Goal: Task Accomplishment & Management: Manage account settings

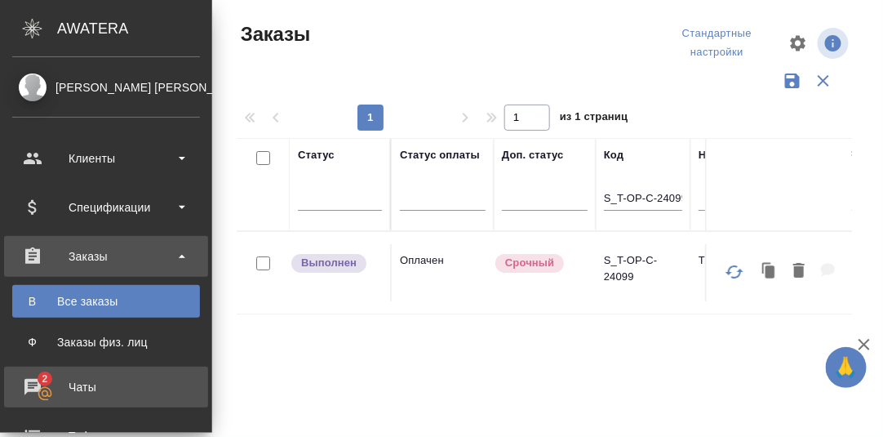
click at [41, 385] on div "Чаты" at bounding box center [106, 387] width 188 height 24
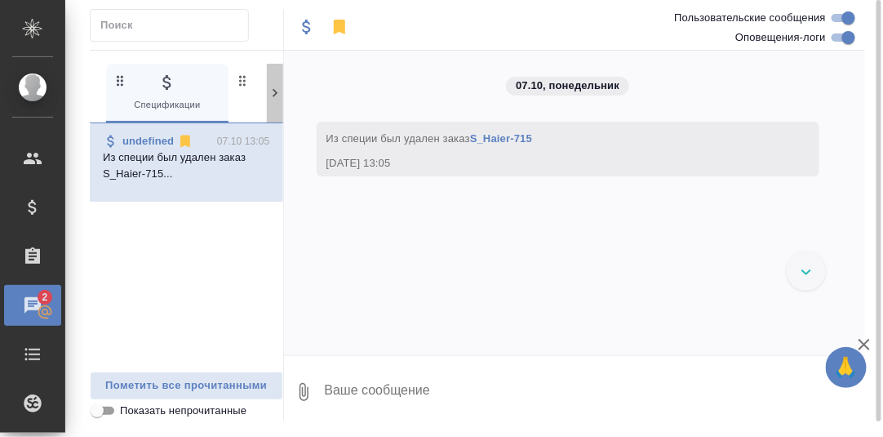
click at [278, 91] on icon at bounding box center [275, 93] width 16 height 16
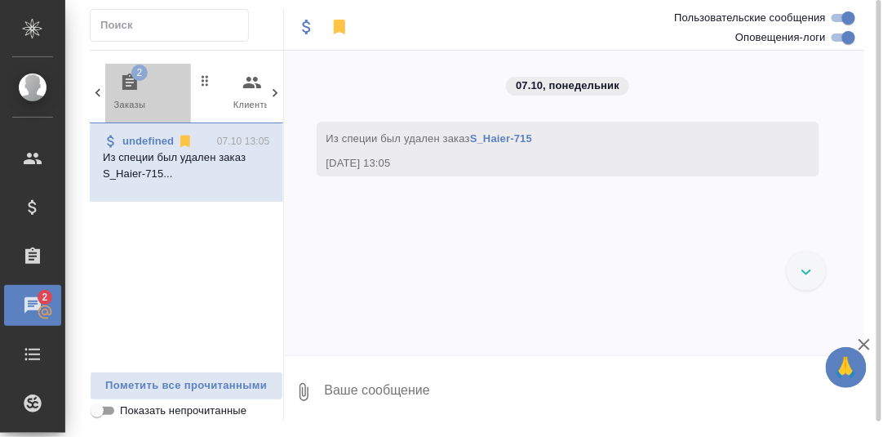
click at [131, 79] on icon "button" at bounding box center [129, 81] width 15 height 16
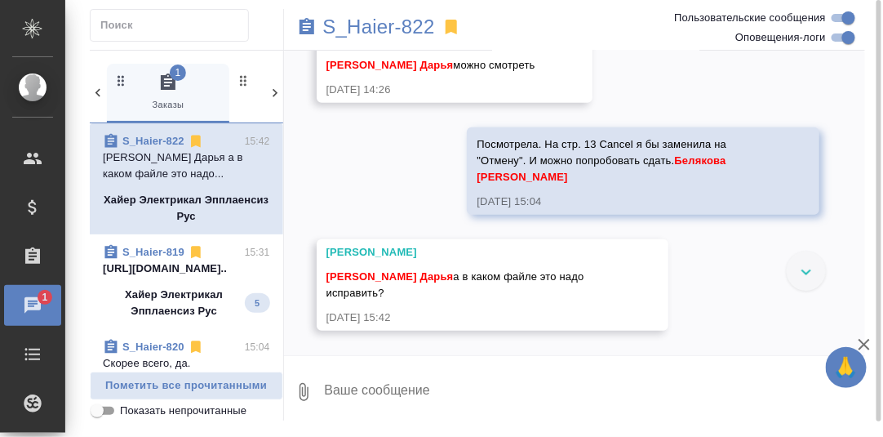
scroll to position [21167, 0]
click at [395, 394] on textarea at bounding box center [594, 392] width 543 height 56
type textarea "А разве он тут не один?"
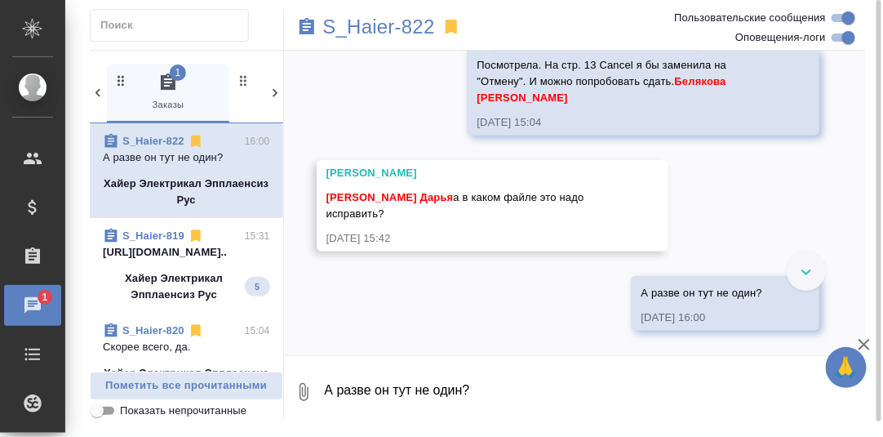
scroll to position [21165, 0]
click at [382, 401] on textarea "А разве он тут не один?" at bounding box center [594, 392] width 543 height 56
paste textarea "00105109899-A_(ru)_13-08-25"
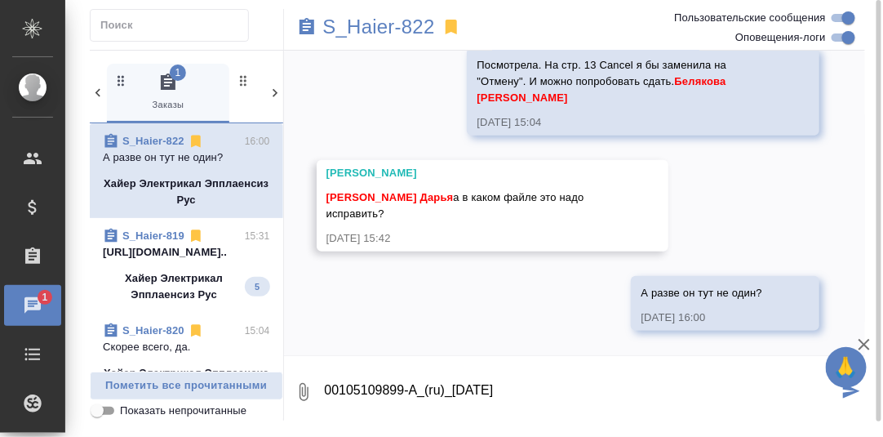
type textarea "00105109899-A_(ru)_13-08-25"
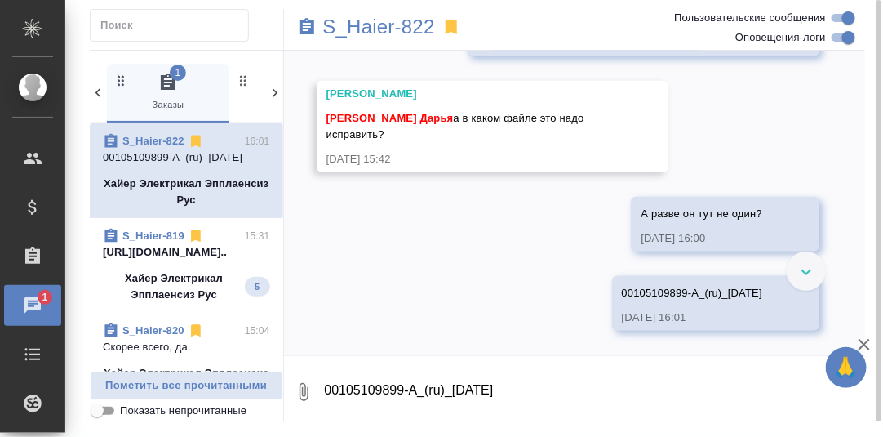
scroll to position [21652, 0]
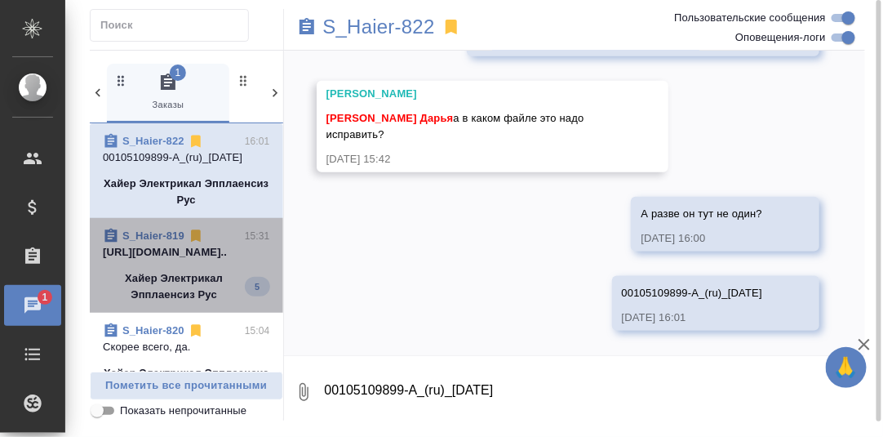
click at [187, 276] on p "Хайер Электрикал Эпплаенсиз Рус" at bounding box center [174, 286] width 142 height 33
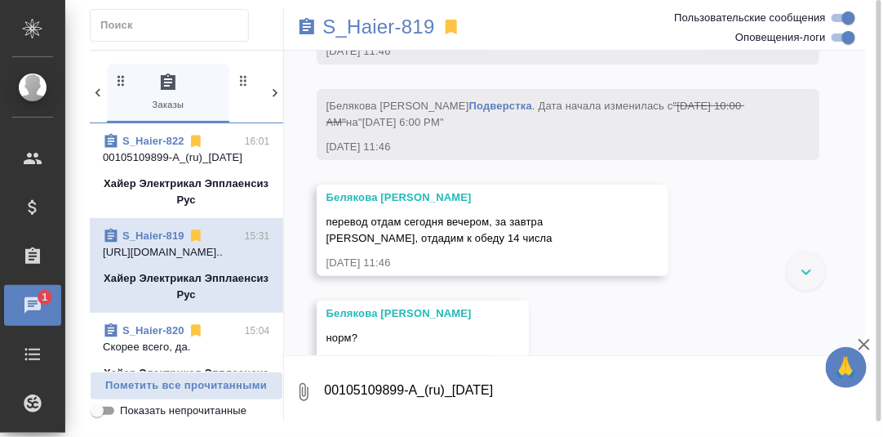
scroll to position [9308, 0]
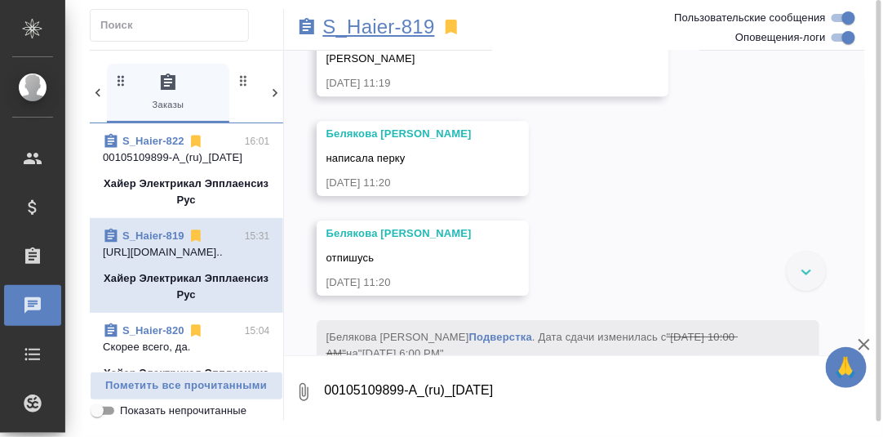
click at [385, 29] on p "S_Haier-819" at bounding box center [379, 27] width 112 height 16
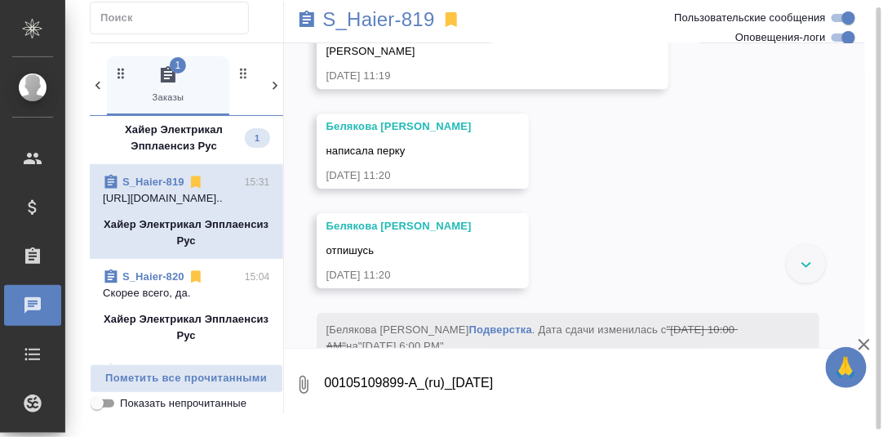
scroll to position [0, 0]
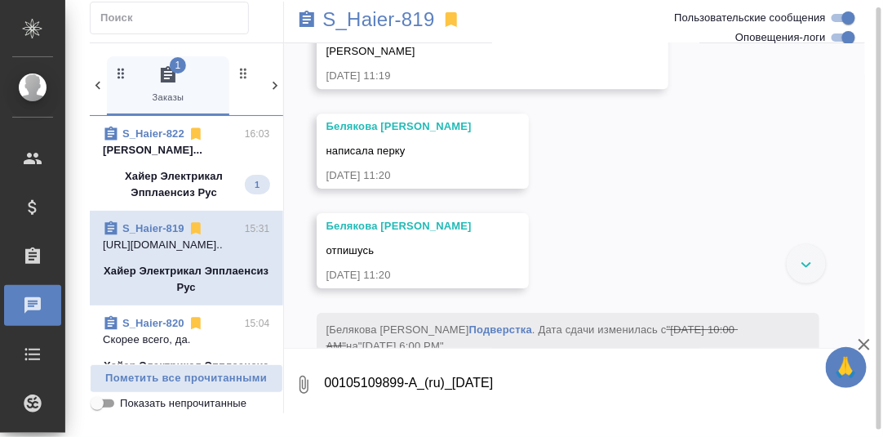
click at [162, 146] on p "Арсеньева Вера..." at bounding box center [186, 150] width 167 height 16
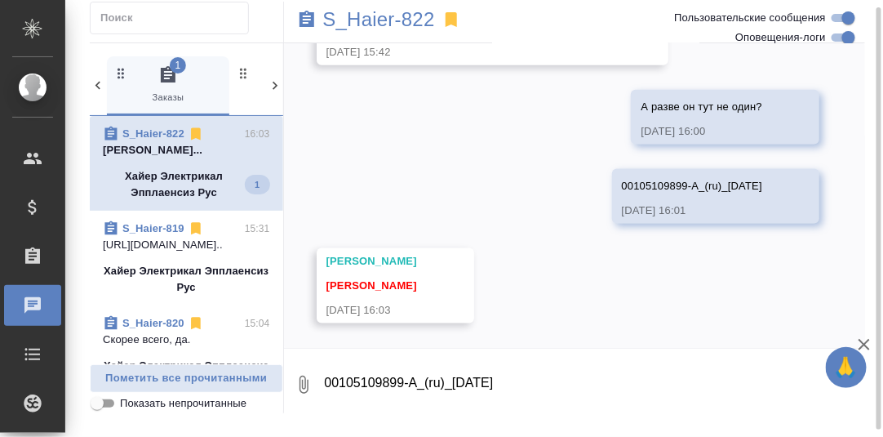
scroll to position [21752, 0]
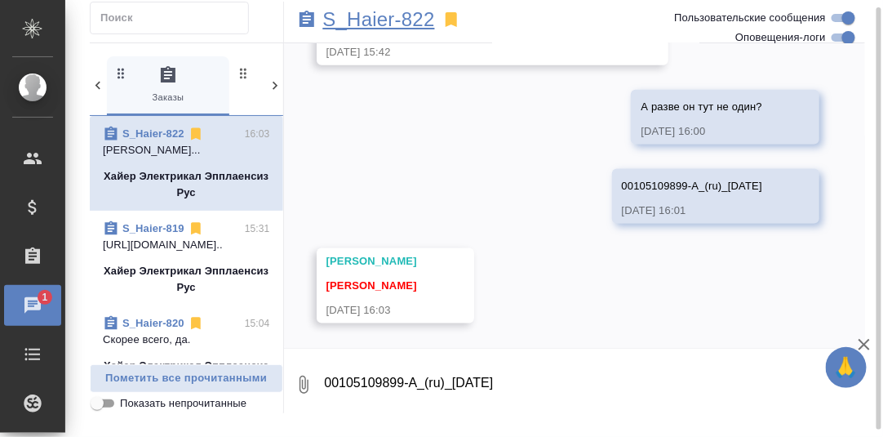
click at [403, 21] on p "S_Haier-822" at bounding box center [379, 19] width 112 height 16
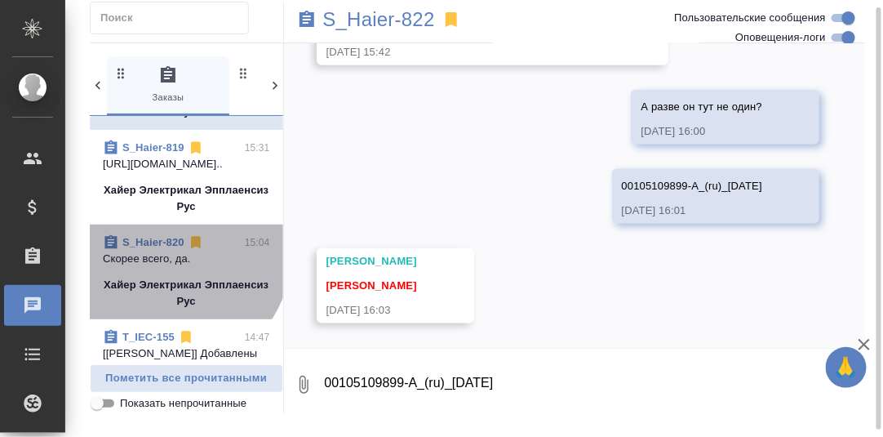
click at [153, 243] on link "S_Haier-820" at bounding box center [153, 242] width 62 height 12
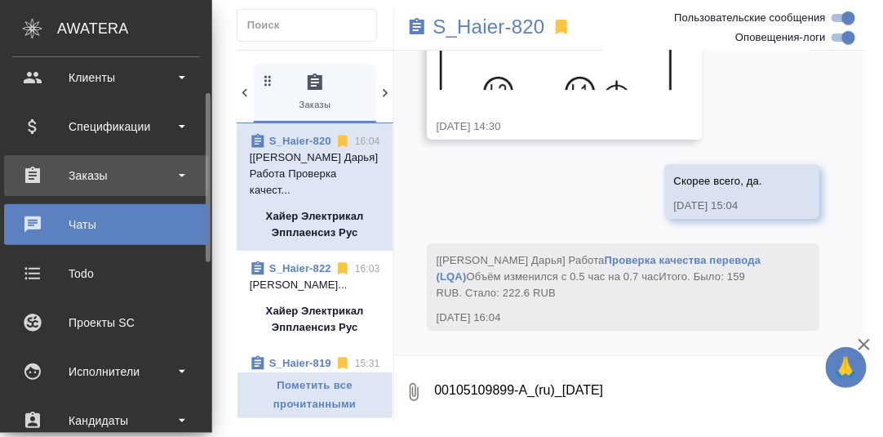
click at [91, 173] on div "Заказы" at bounding box center [106, 175] width 188 height 24
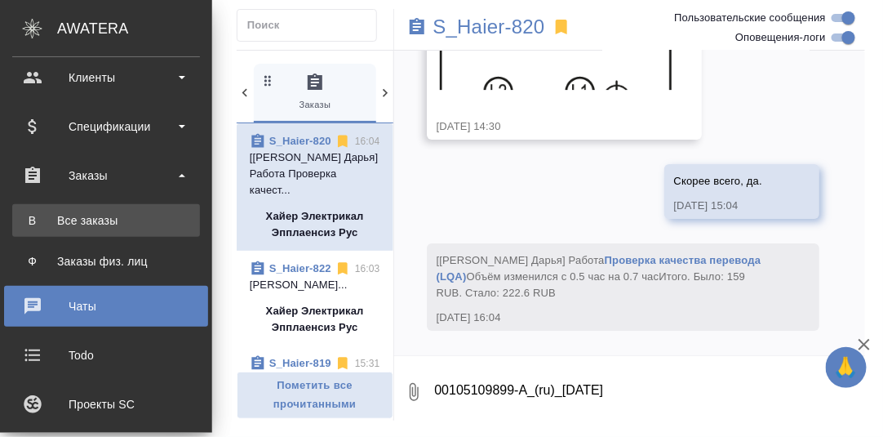
click at [91, 220] on div "Все заказы" at bounding box center [105, 220] width 171 height 16
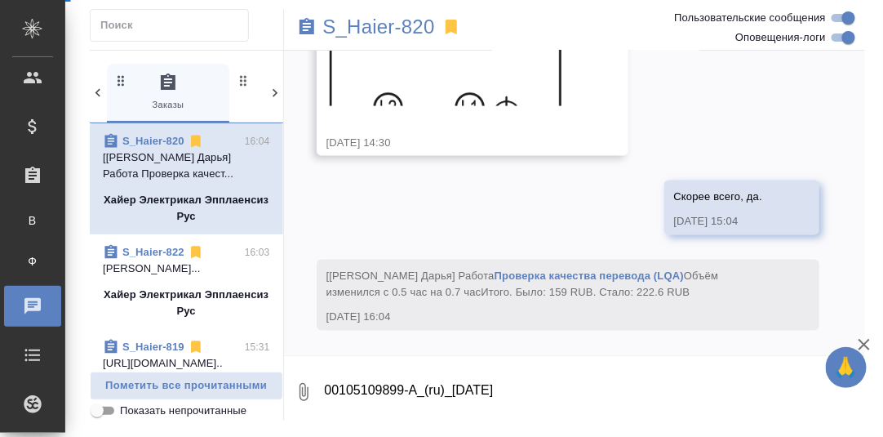
scroll to position [22611, 0]
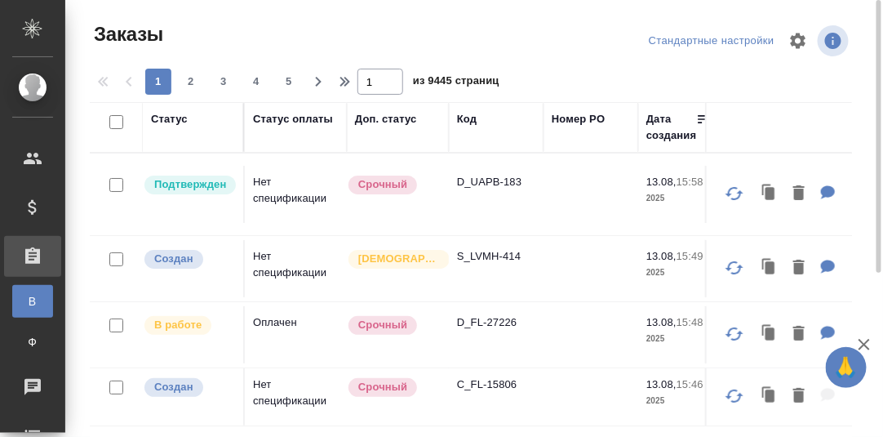
click at [472, 117] on div "Код" at bounding box center [467, 119] width 20 height 16
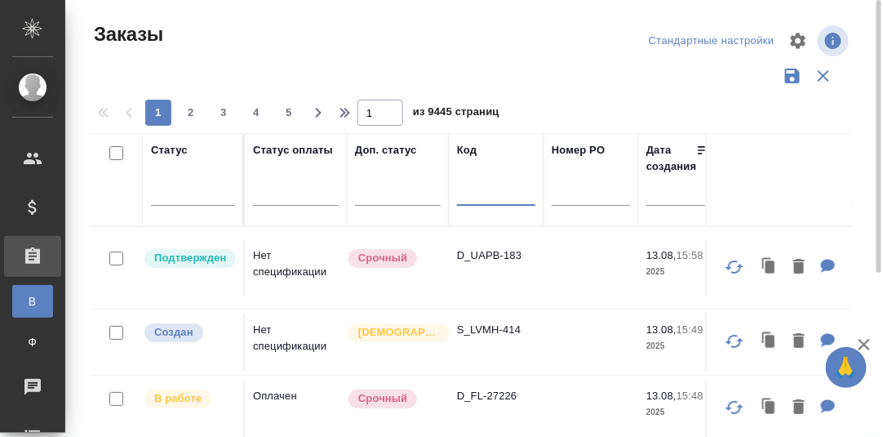
click at [477, 196] on input "text" at bounding box center [496, 195] width 78 height 20
paste input "S_T-OP-C-24099"
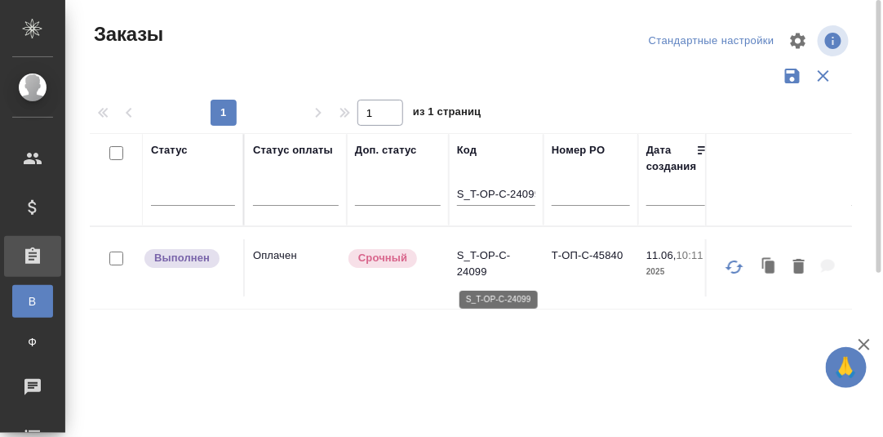
click at [482, 254] on p "S_T-OP-C-24099" at bounding box center [496, 263] width 78 height 33
drag, startPoint x: 457, startPoint y: 190, endPoint x: 674, endPoint y: 203, distance: 217.5
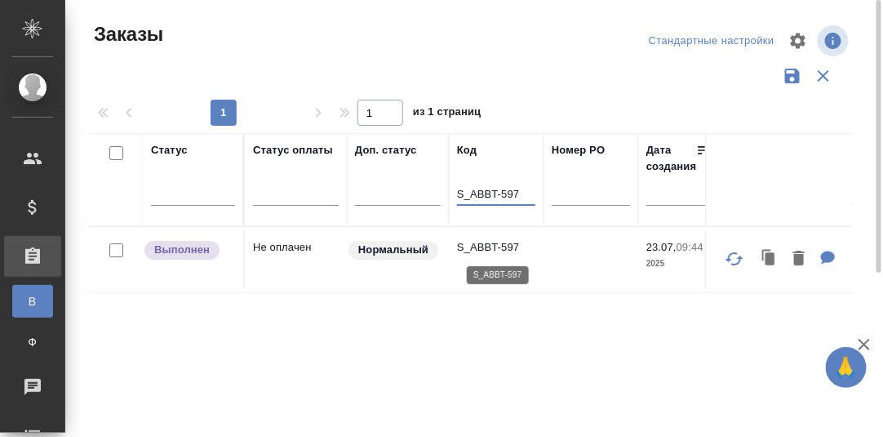
type input "S_ABBT-597"
click at [492, 248] on p "S_ABBT-597" at bounding box center [496, 247] width 78 height 16
click at [483, 246] on p "S_ABBT-597" at bounding box center [496, 247] width 78 height 16
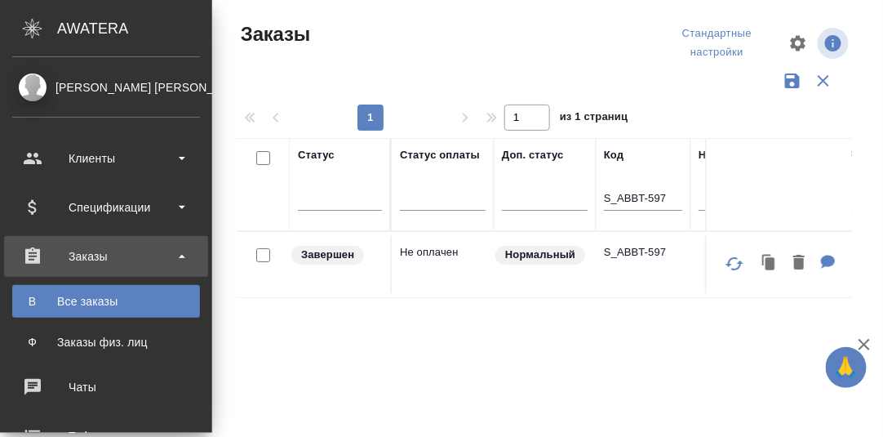
click at [94, 255] on div "Заказы" at bounding box center [106, 256] width 188 height 24
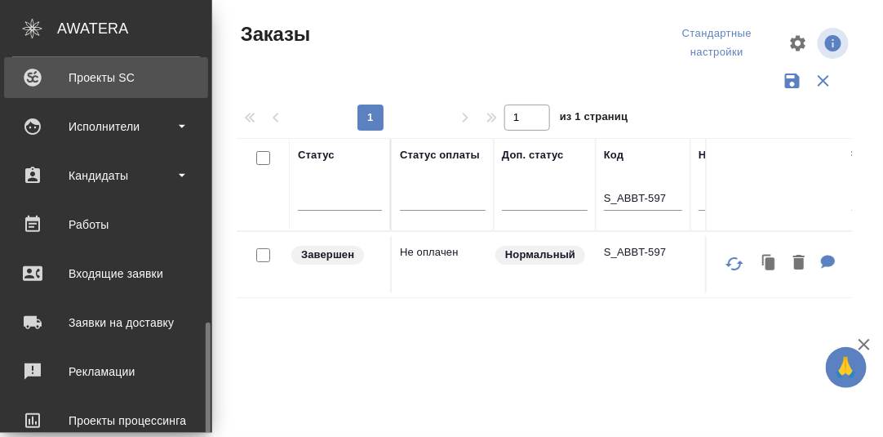
scroll to position [407, 0]
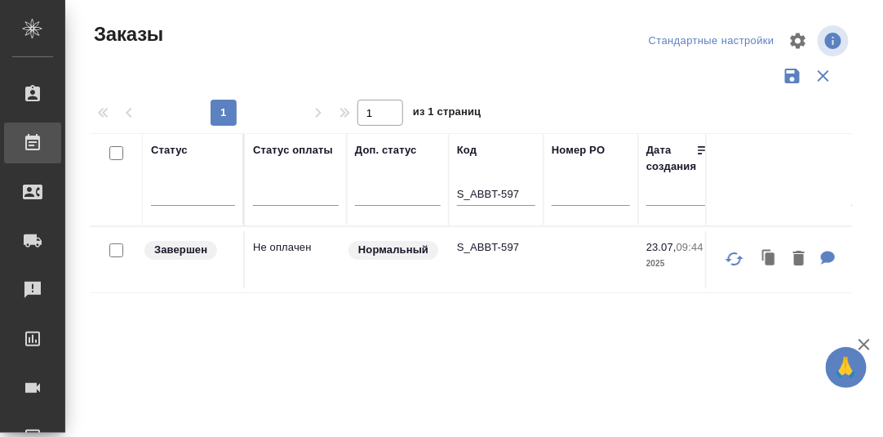
click at [33, 144] on div "Работы" at bounding box center [12, 143] width 41 height 24
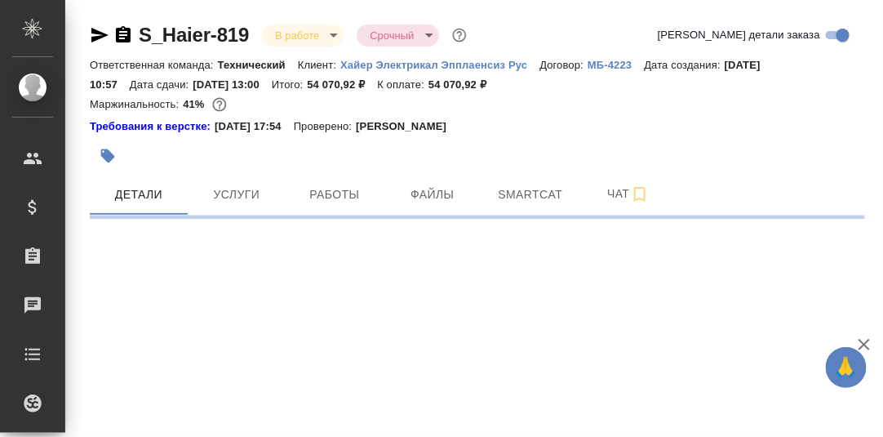
select select "RU"
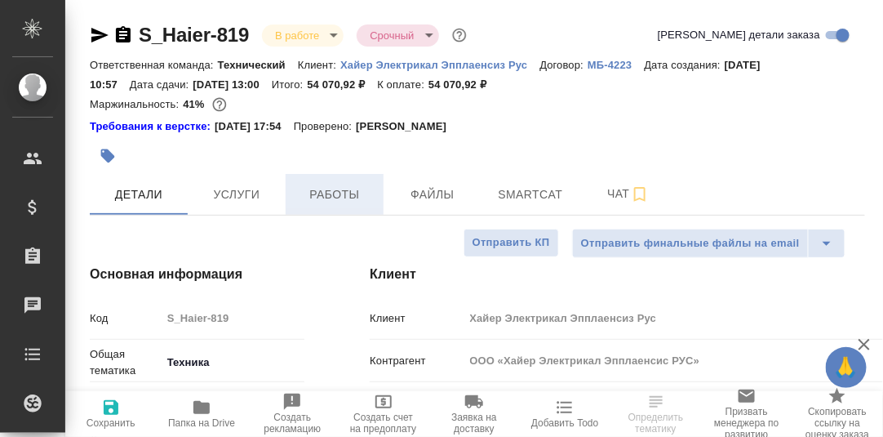
type textarea "x"
click at [337, 195] on span "Работы" at bounding box center [335, 195] width 78 height 20
type textarea "x"
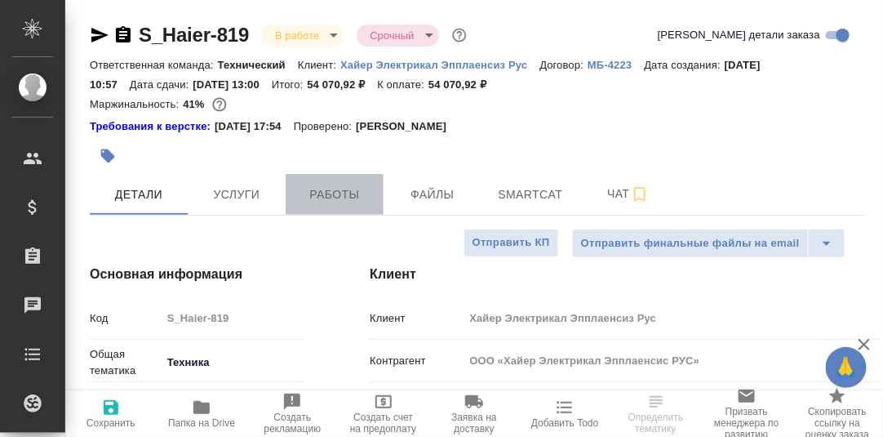
type textarea "x"
type input "[PERSON_NAME]"
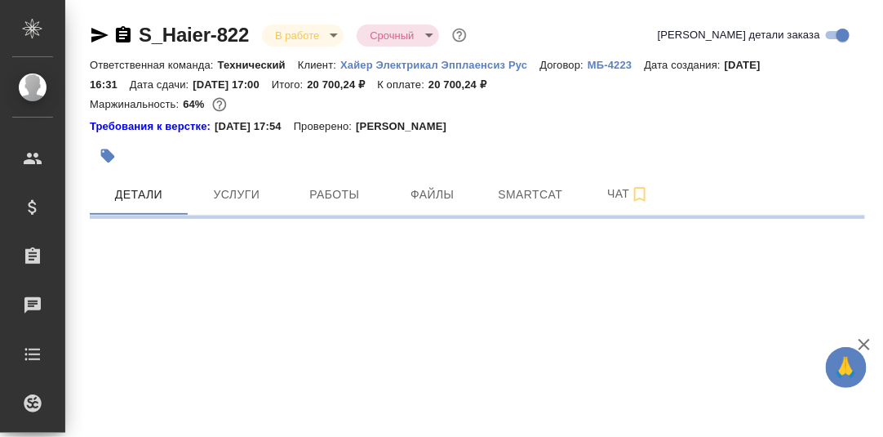
select select "RU"
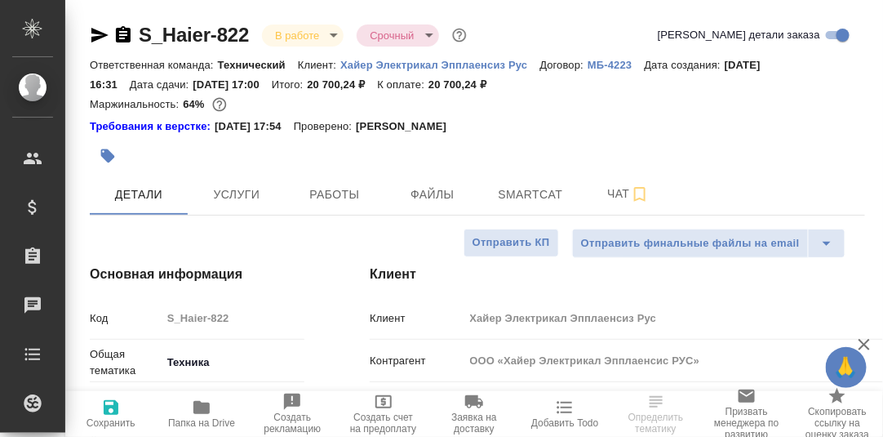
type textarea "x"
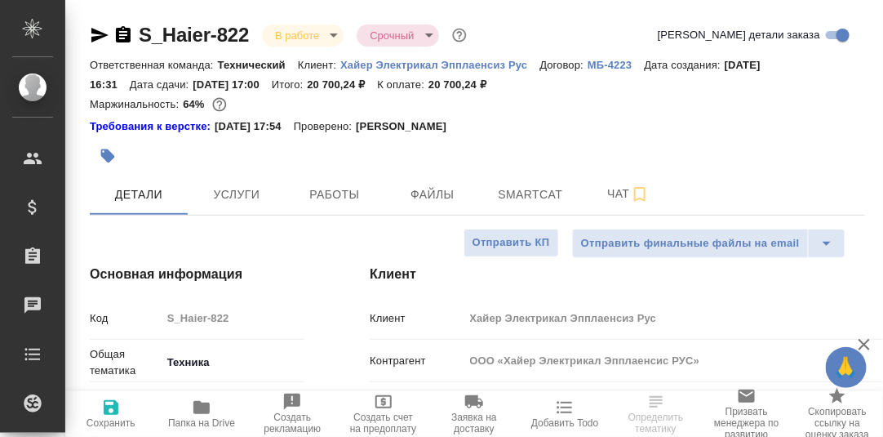
type textarea "x"
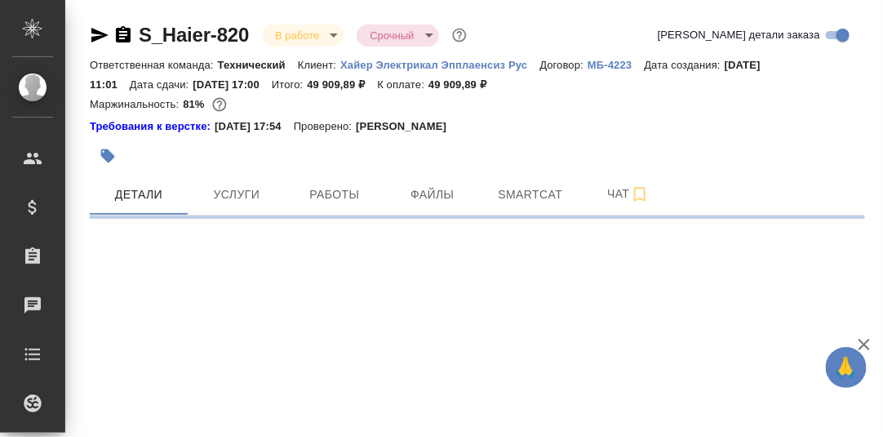
select select "RU"
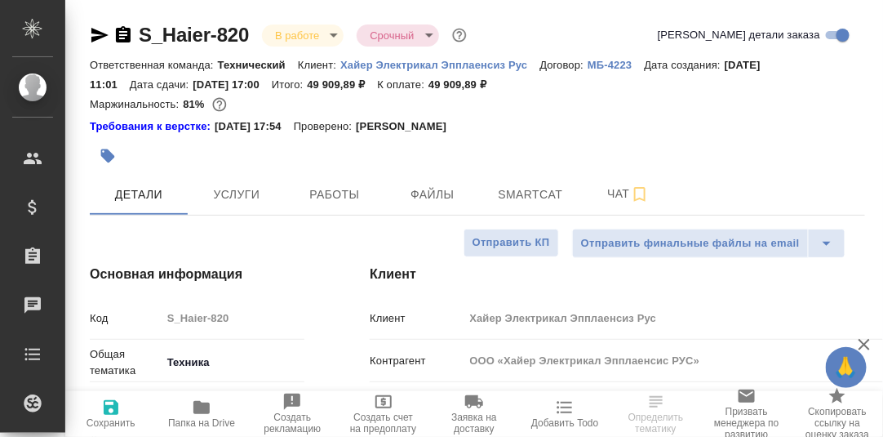
type textarea "x"
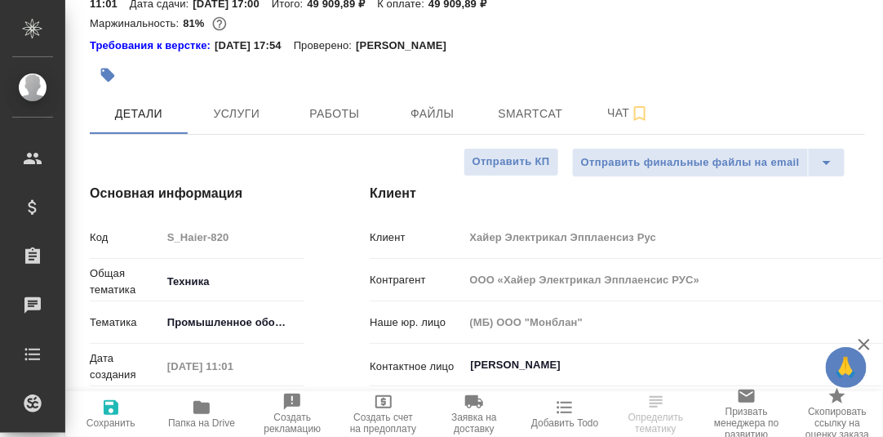
type textarea "x"
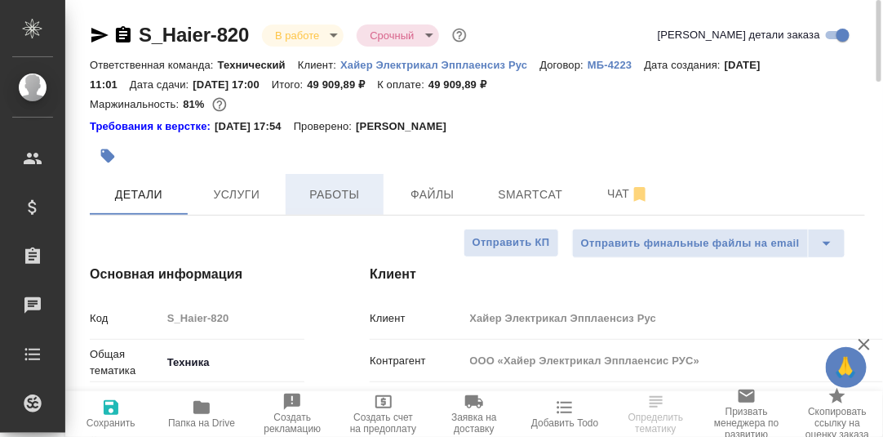
click at [340, 194] on span "Работы" at bounding box center [335, 195] width 78 height 20
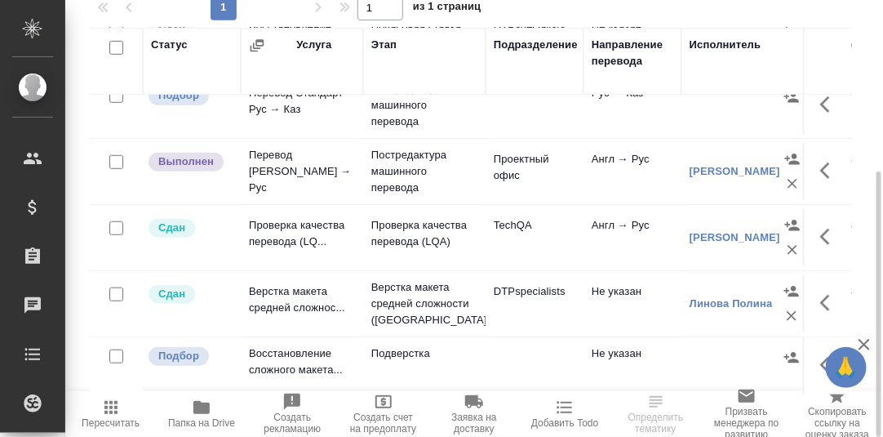
scroll to position [229, 0]
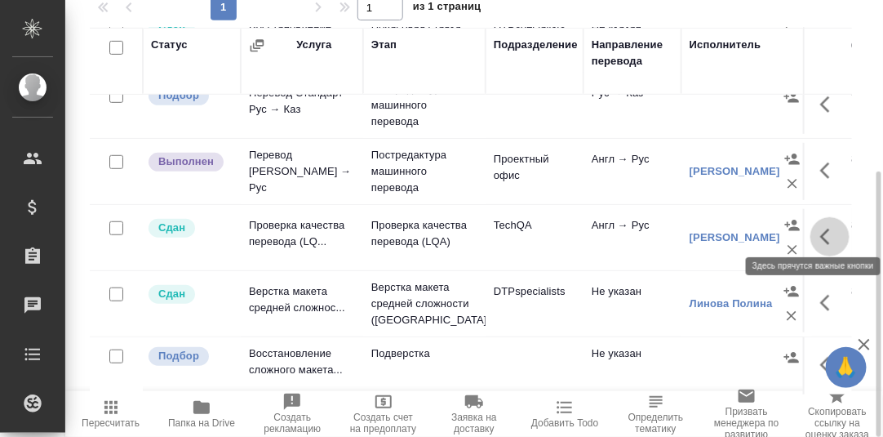
click at [821, 227] on icon "button" at bounding box center [831, 237] width 20 height 20
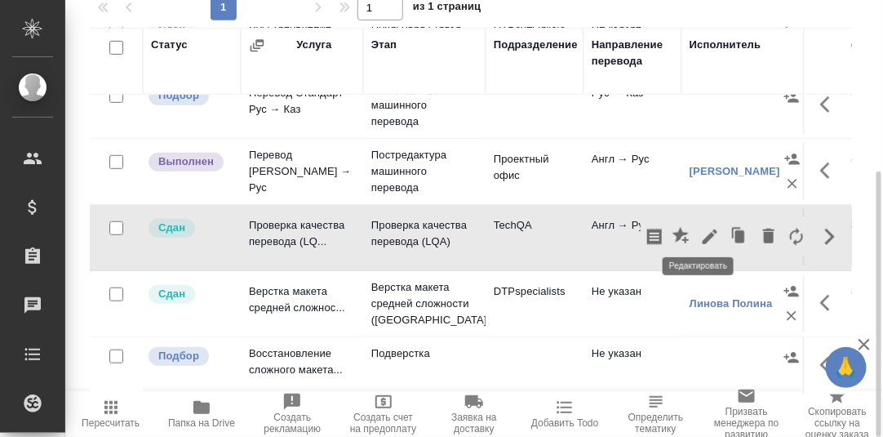
click at [701, 229] on icon "button" at bounding box center [711, 237] width 20 height 20
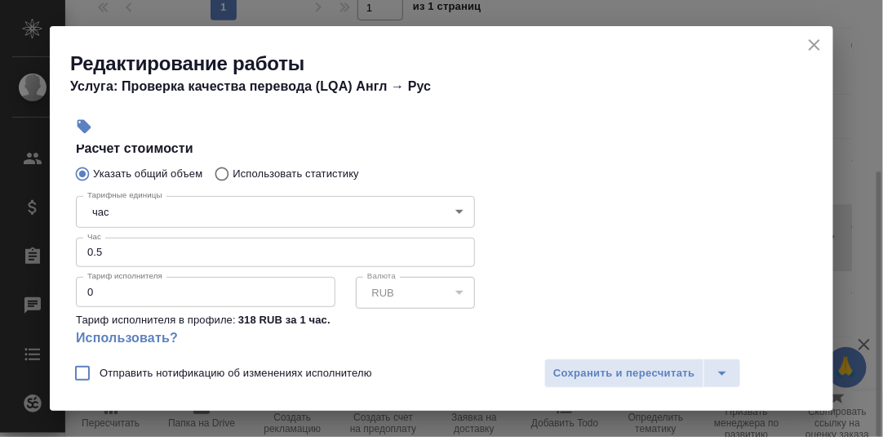
scroll to position [327, 0]
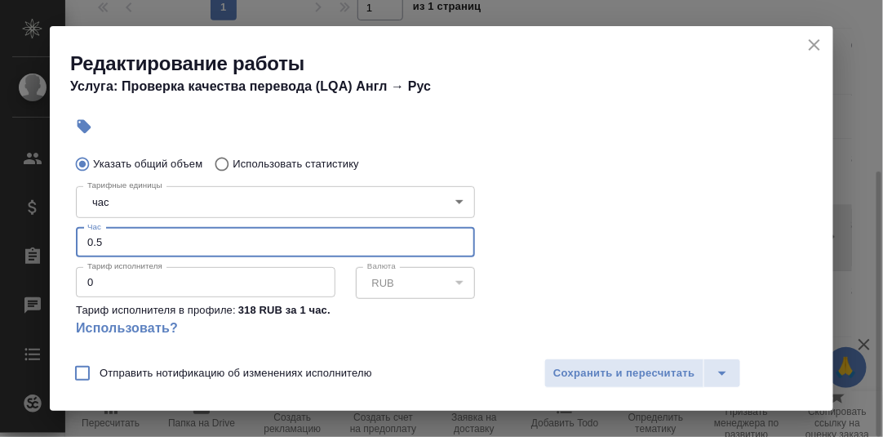
click at [99, 243] on input "0.5" at bounding box center [275, 242] width 399 height 29
type input "0.7"
click at [654, 372] on span "Сохранить и пересчитать" at bounding box center [625, 373] width 142 height 19
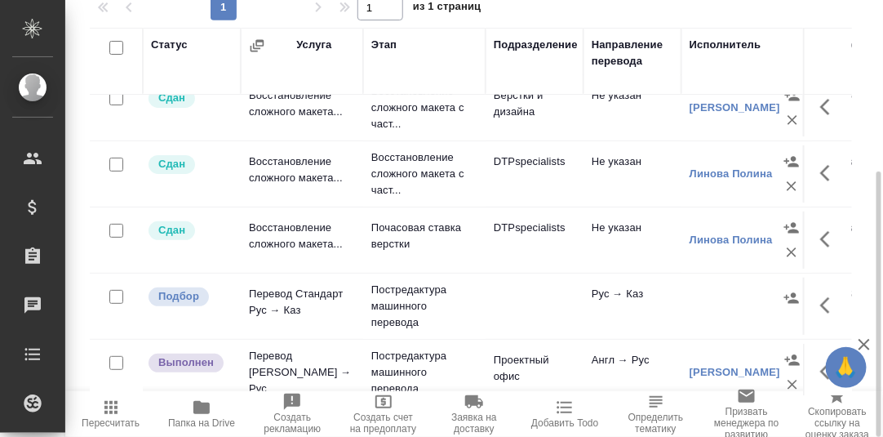
scroll to position [0, 0]
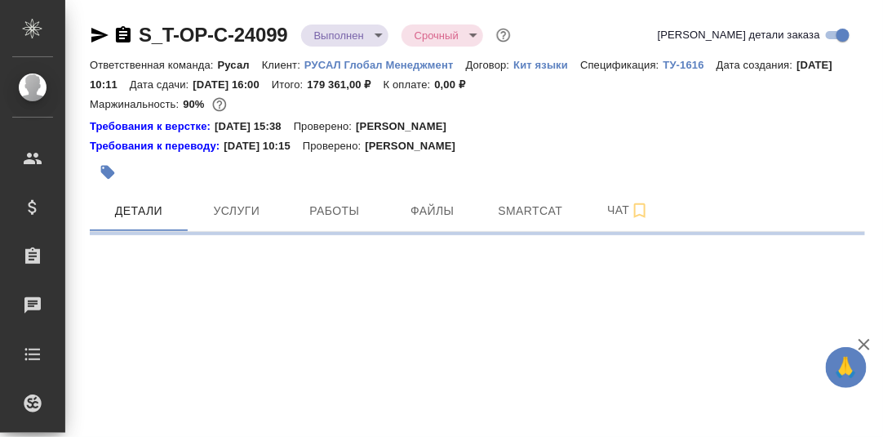
select select "RU"
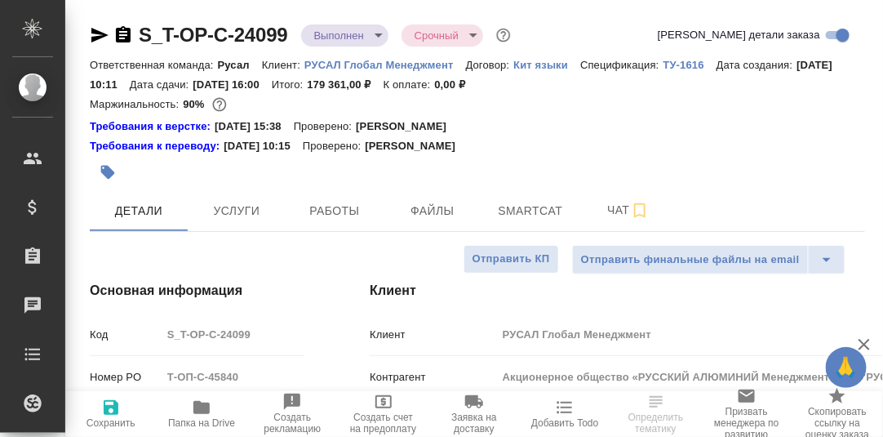
type textarea "x"
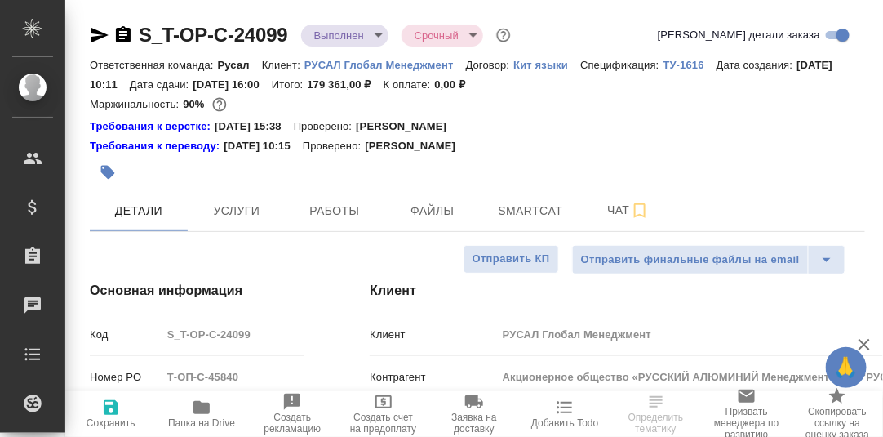
type textarea "x"
click at [318, 213] on span "Работы" at bounding box center [335, 211] width 78 height 20
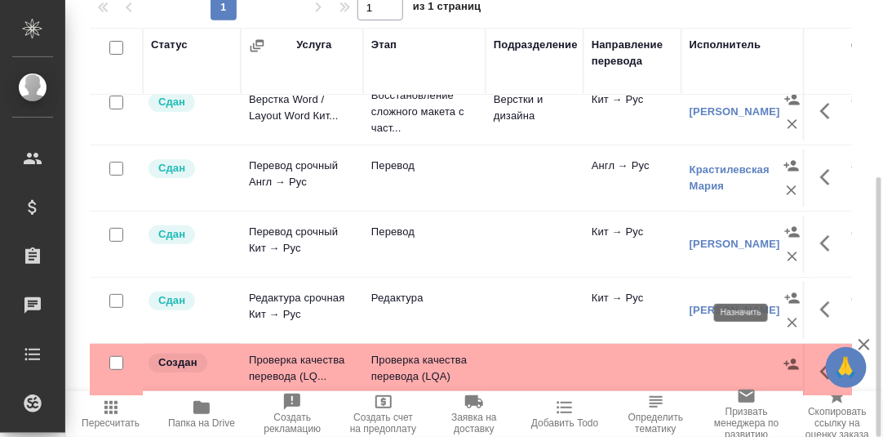
scroll to position [97, 0]
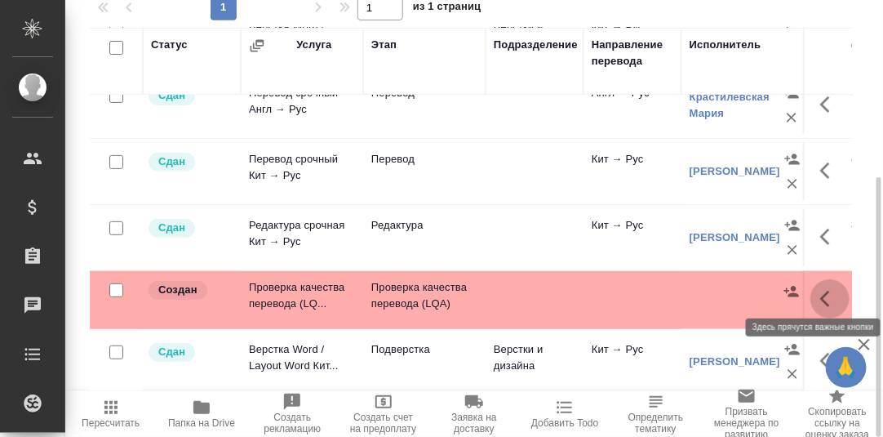
click at [821, 291] on icon "button" at bounding box center [826, 299] width 10 height 16
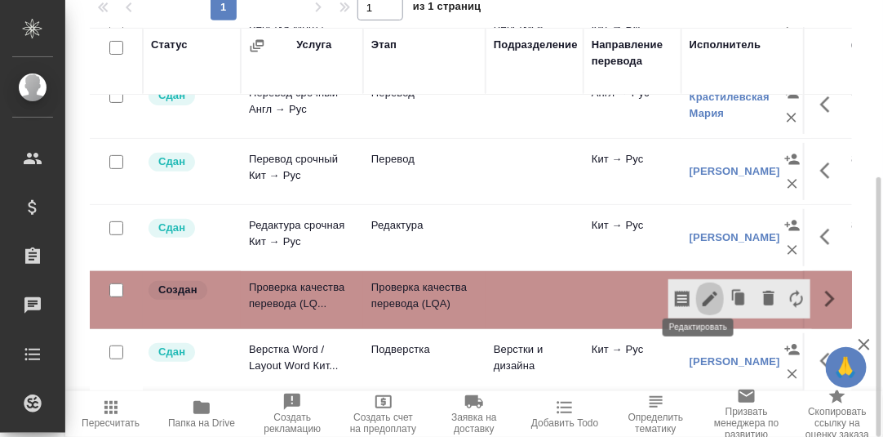
click at [704, 289] on icon "button" at bounding box center [711, 299] width 20 height 20
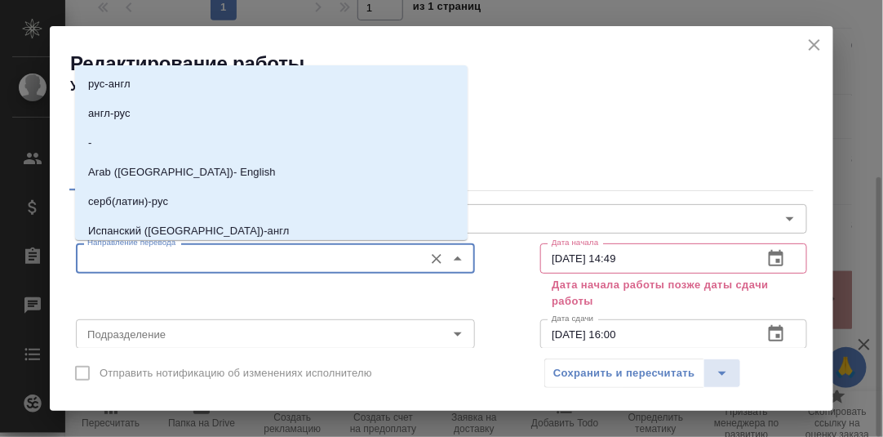
click at [188, 260] on input "Направление перевода" at bounding box center [248, 258] width 335 height 20
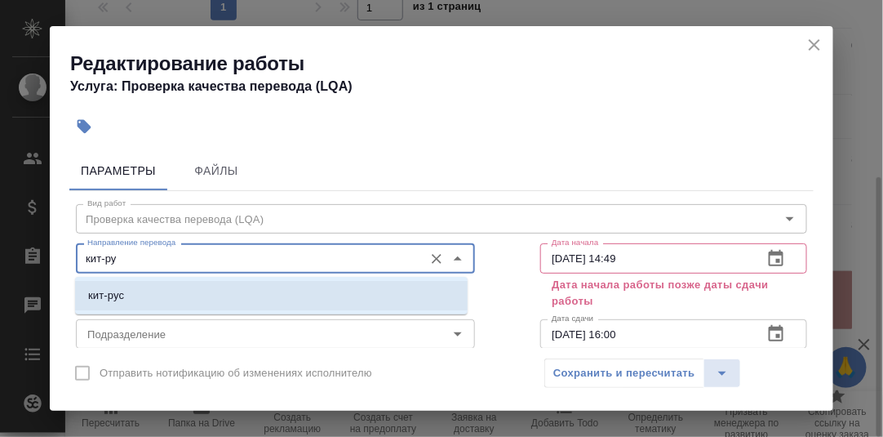
drag, startPoint x: 185, startPoint y: 285, endPoint x: 161, endPoint y: 314, distance: 37.1
click at [185, 287] on li "кит-рус" at bounding box center [271, 295] width 393 height 29
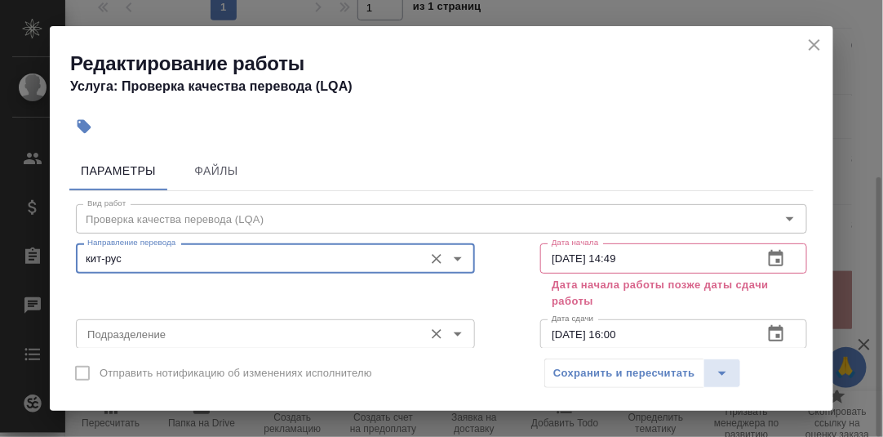
type input "кит-рус"
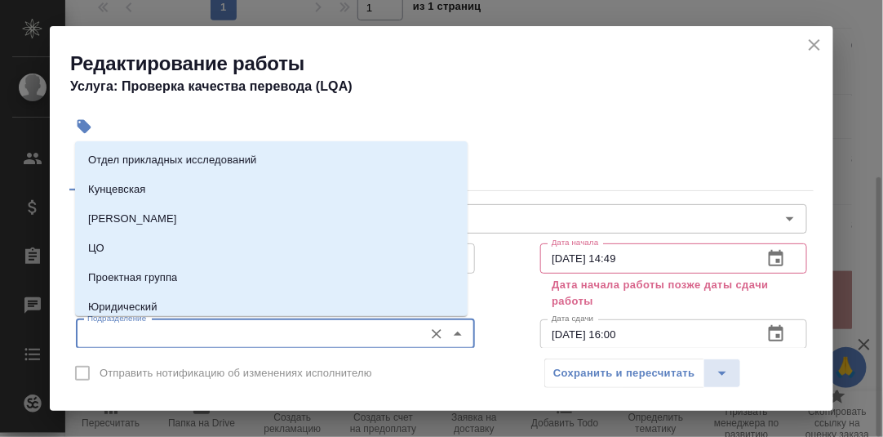
click at [135, 343] on input "Подразделение" at bounding box center [248, 334] width 335 height 20
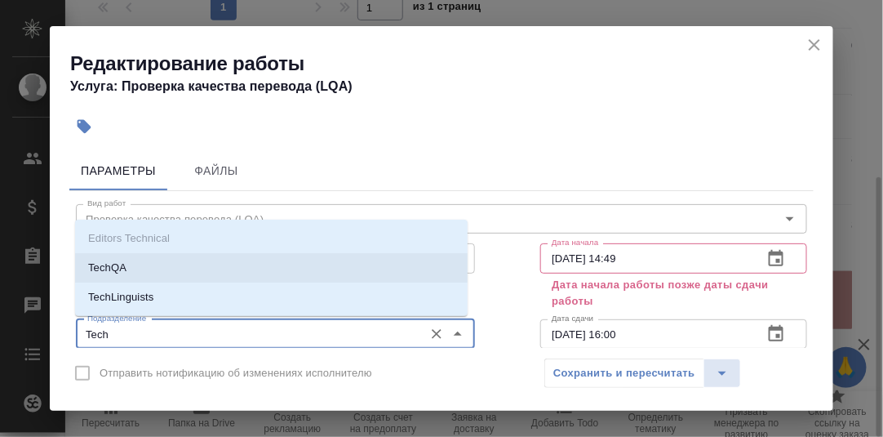
drag, startPoint x: 174, startPoint y: 269, endPoint x: 243, endPoint y: 263, distance: 68.8
click at [174, 268] on li "TechQA" at bounding box center [271, 267] width 393 height 29
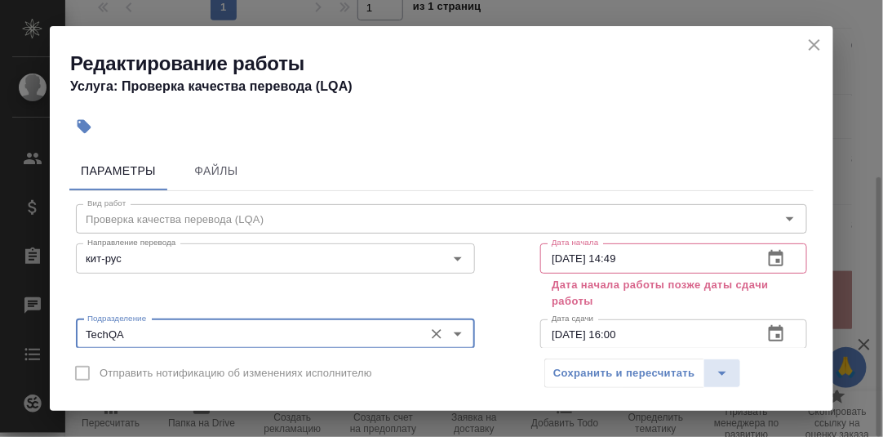
type input "TechQA"
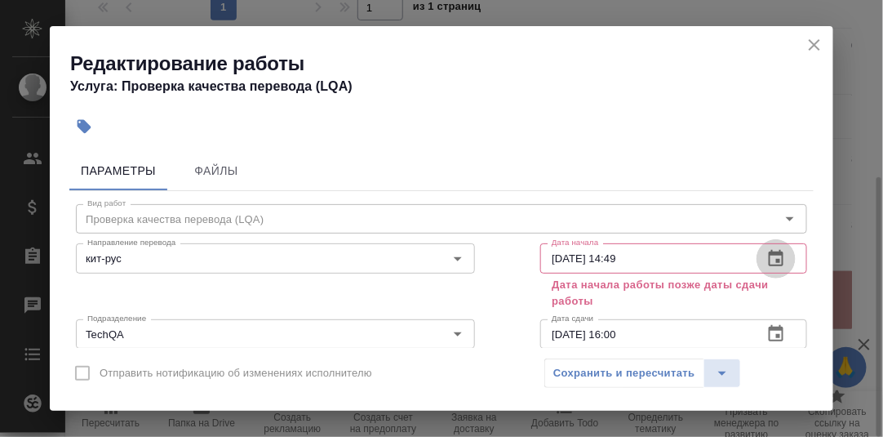
click at [767, 258] on icon "button" at bounding box center [777, 259] width 20 height 20
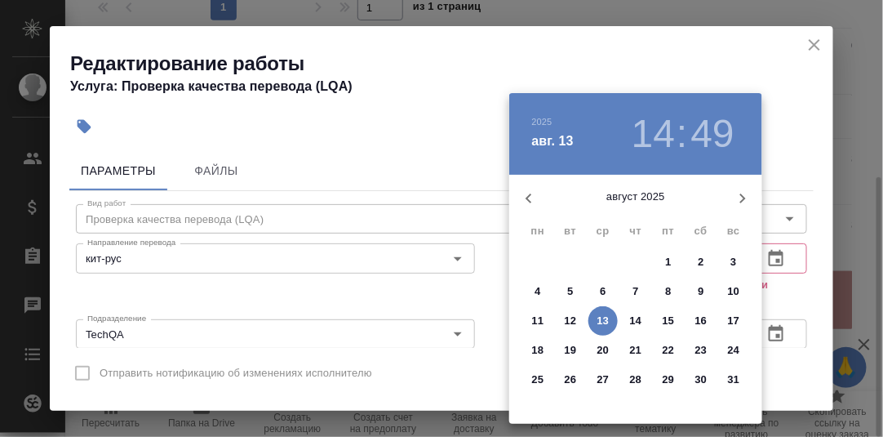
click at [600, 294] on p "6" at bounding box center [603, 291] width 6 height 16
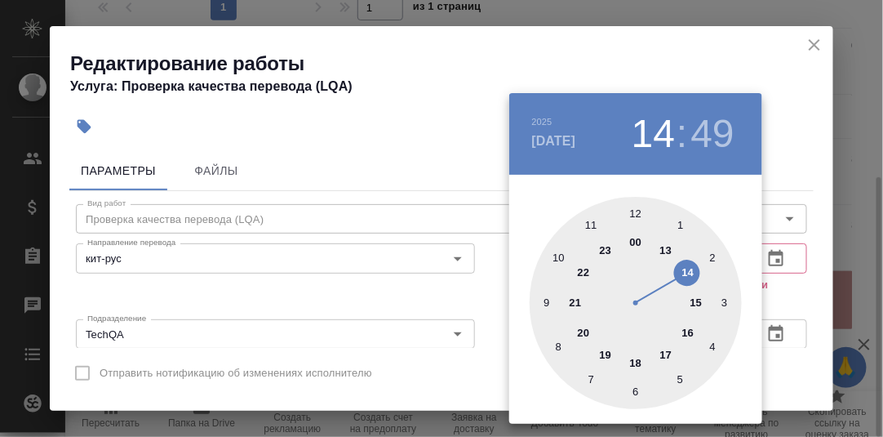
click at [545, 304] on div at bounding box center [636, 303] width 212 height 212
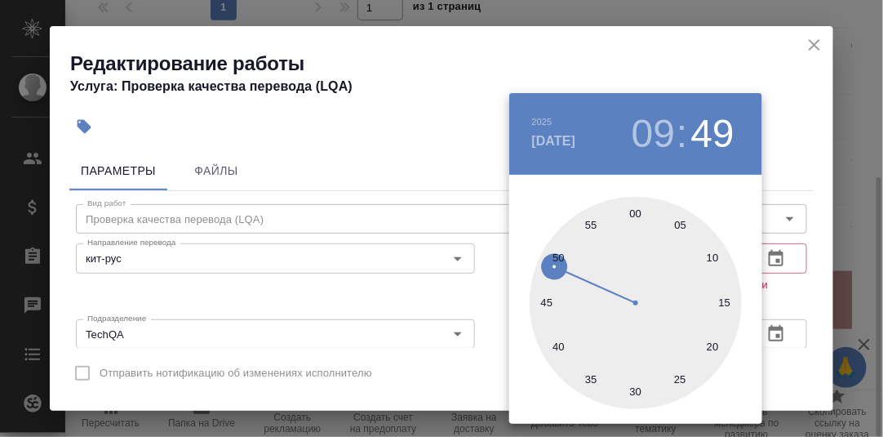
click at [638, 214] on div at bounding box center [636, 303] width 212 height 212
type input "06.08.2025 09:00"
click at [813, 277] on div at bounding box center [441, 218] width 883 height 437
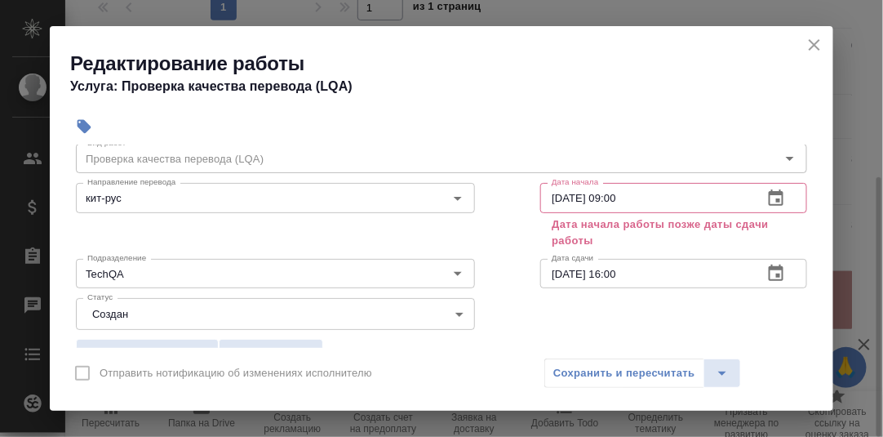
scroll to position [81, 0]
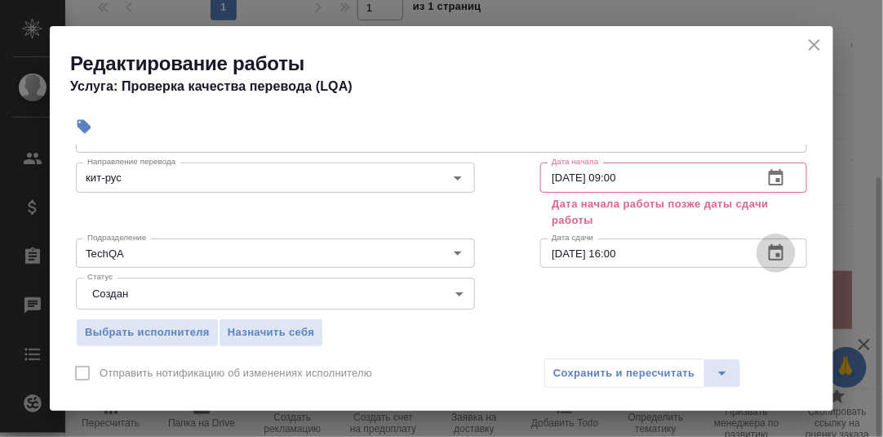
click at [767, 256] on icon "button" at bounding box center [777, 253] width 20 height 20
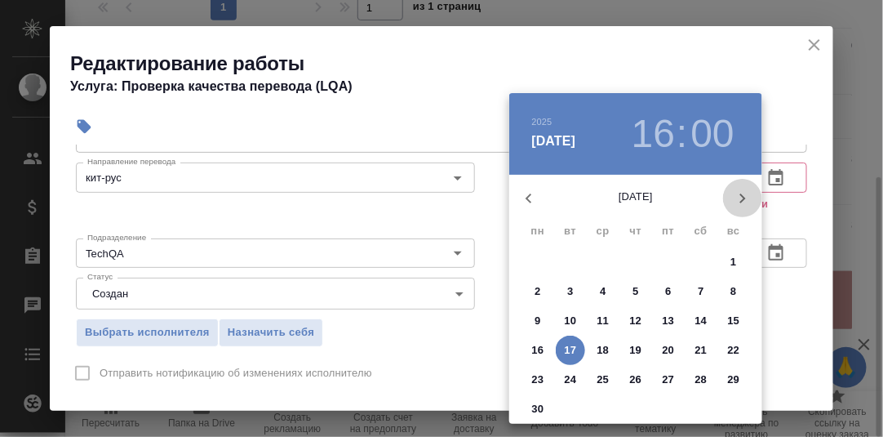
click at [746, 194] on icon "button" at bounding box center [743, 199] width 20 height 20
click at [535, 319] on p "11" at bounding box center [538, 321] width 12 height 16
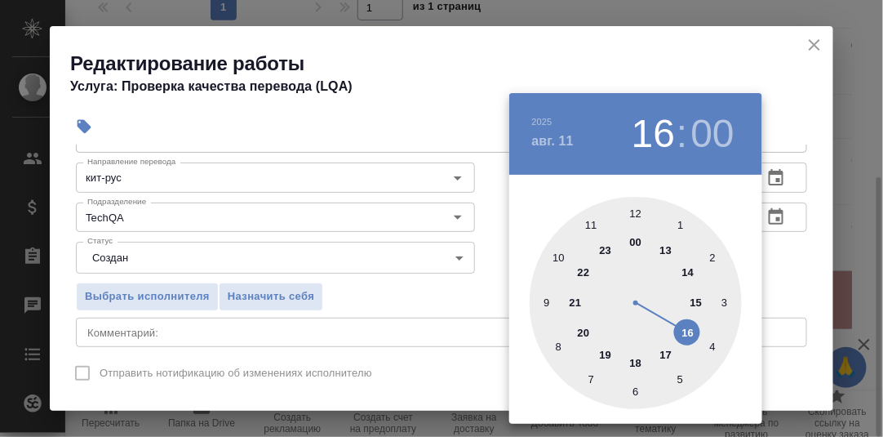
drag, startPoint x: 635, startPoint y: 364, endPoint x: 662, endPoint y: 350, distance: 30.3
click at [637, 363] on div at bounding box center [636, 303] width 212 height 212
type input "11.08.2025 18:00"
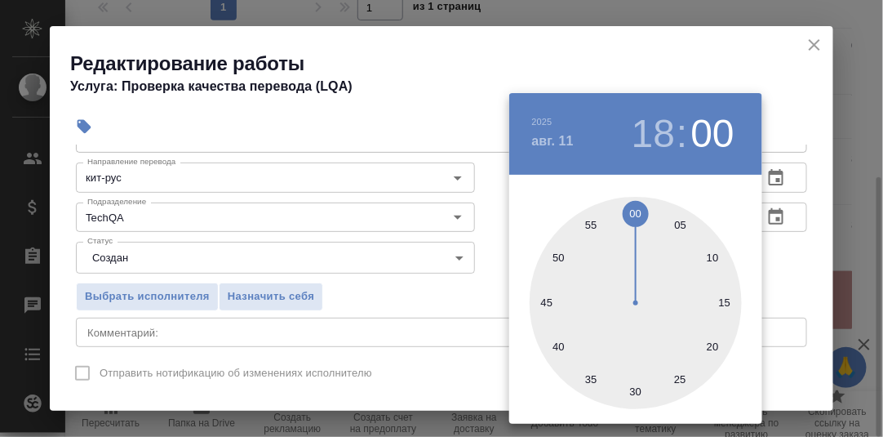
click at [803, 262] on div at bounding box center [441, 218] width 883 height 437
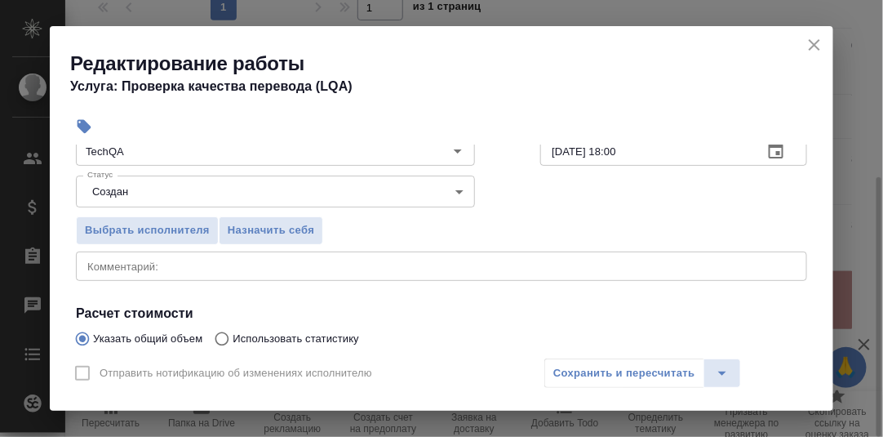
scroll to position [245, 0]
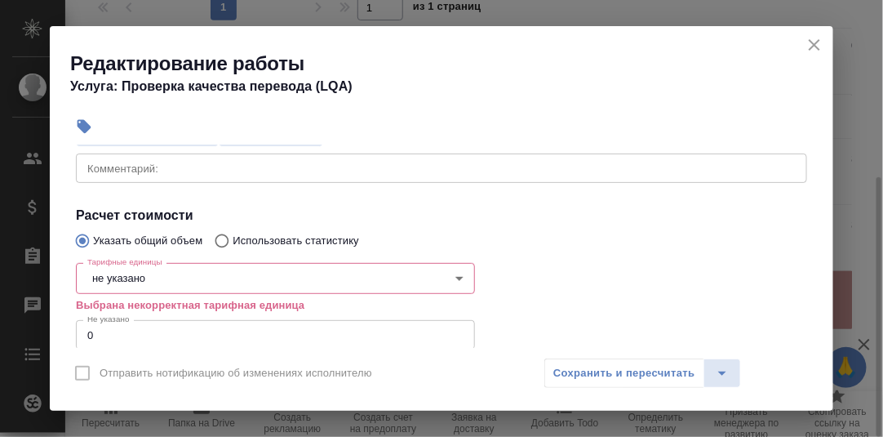
click at [216, 280] on body "🙏 .cls-1 fill:#fff; AWATERA Румянцева Дарья d.rumyantseva Клиенты Спецификации …" at bounding box center [441, 218] width 883 height 437
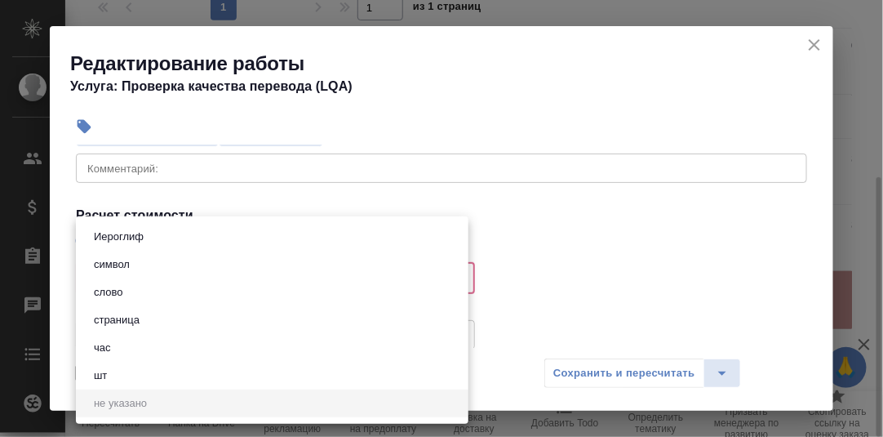
click at [171, 346] on li "час" at bounding box center [272, 348] width 393 height 28
type input "5a8b1489cc6b4906c91bfd93"
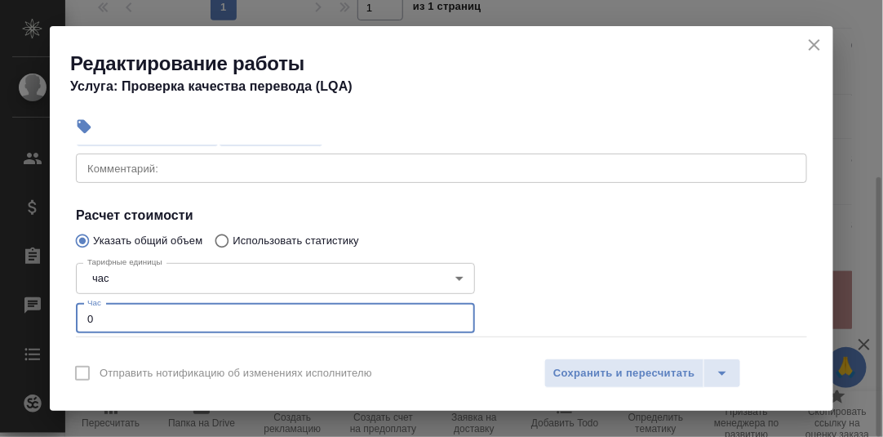
click at [111, 316] on input "0" at bounding box center [275, 318] width 399 height 29
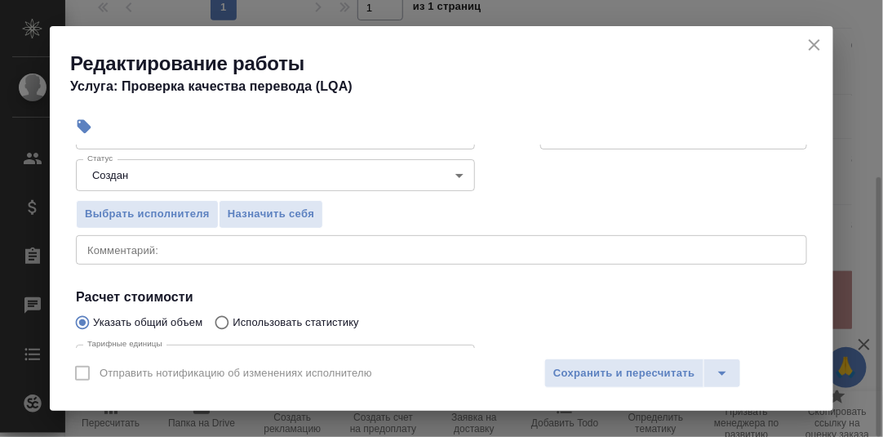
type input "0.3"
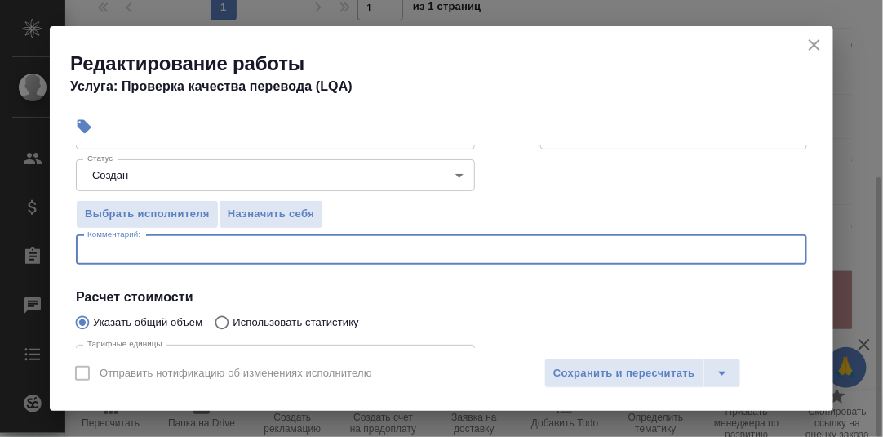
click at [169, 248] on textarea at bounding box center [441, 249] width 709 height 12
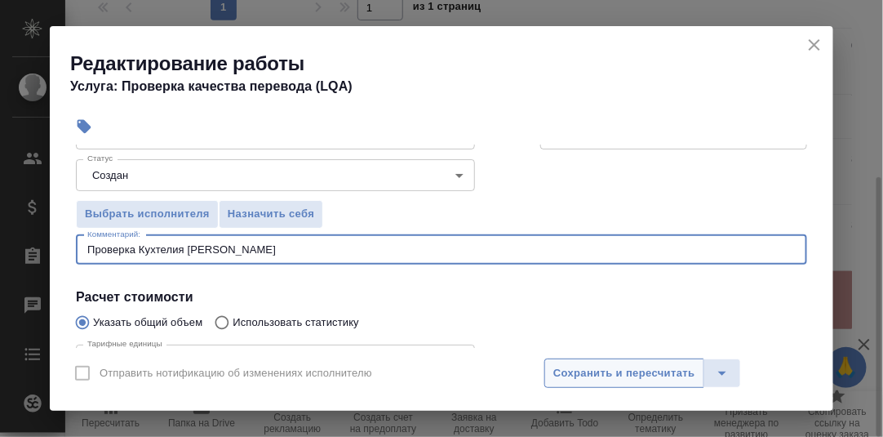
type textarea "Проверка Кухтелия Вахтанга"
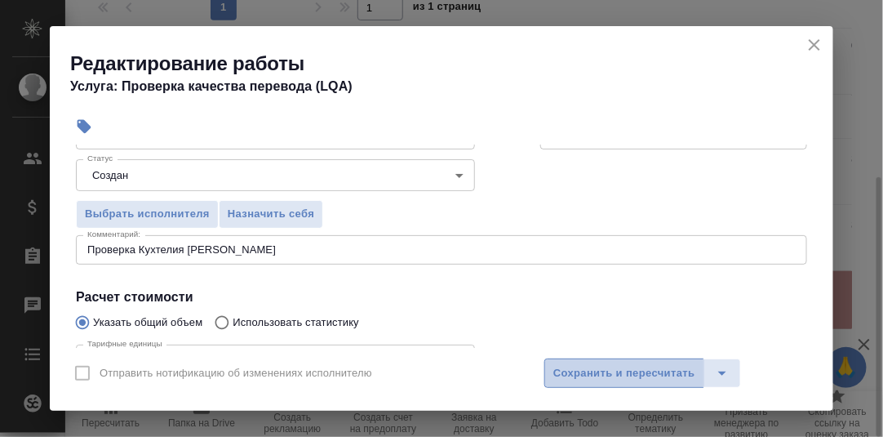
click at [589, 367] on span "Сохранить и пересчитать" at bounding box center [625, 373] width 142 height 19
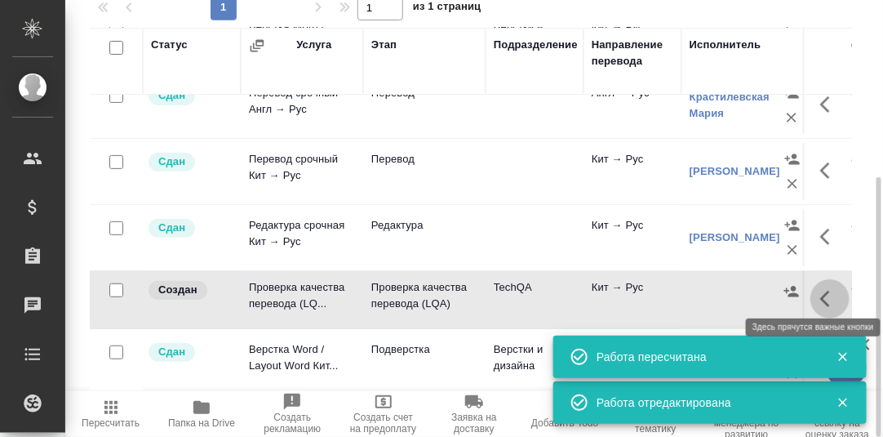
click at [823, 289] on icon "button" at bounding box center [831, 299] width 20 height 20
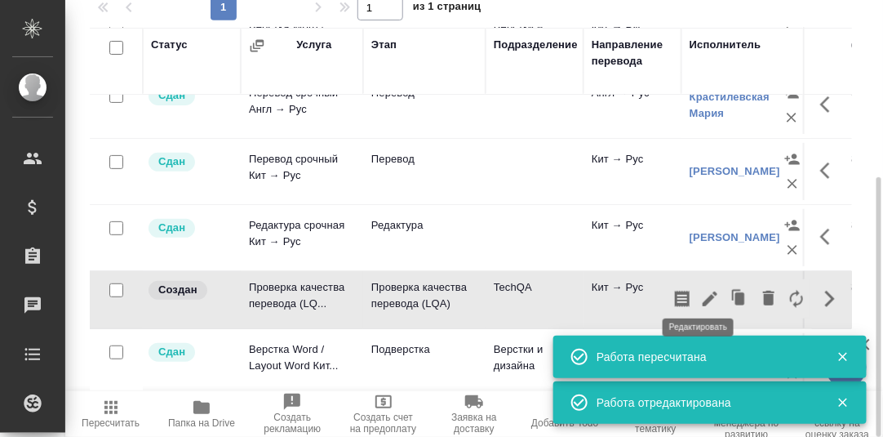
click at [701, 291] on icon "button" at bounding box center [711, 299] width 20 height 20
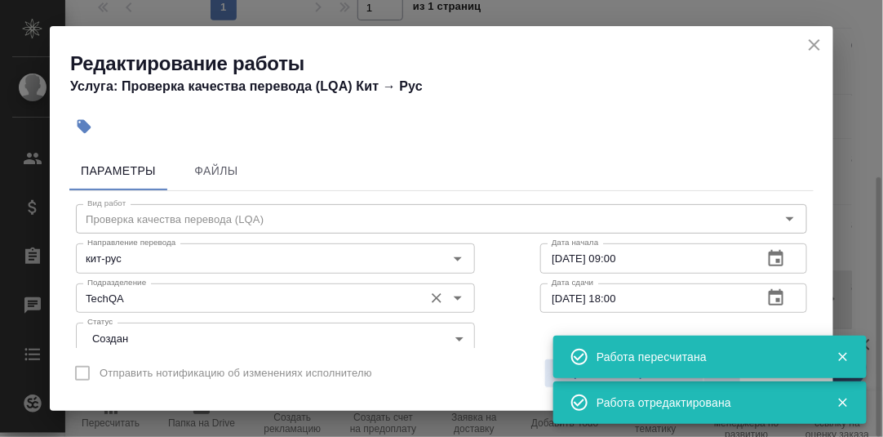
scroll to position [81, 0]
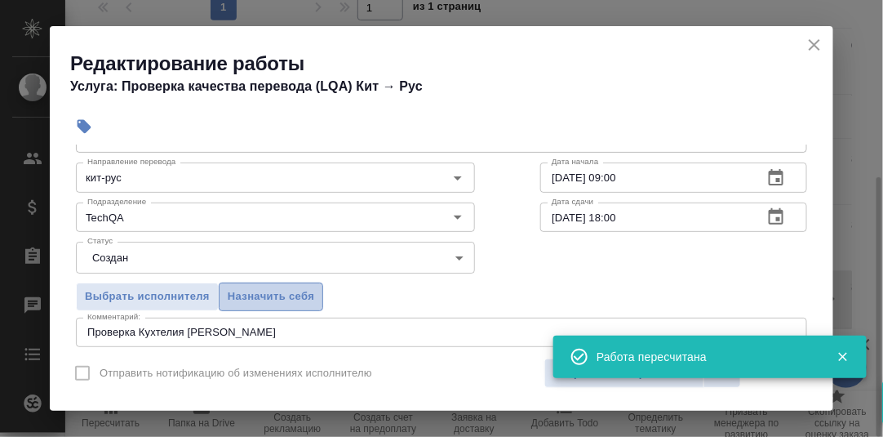
click at [287, 295] on span "Назначить себя" at bounding box center [271, 296] width 87 height 19
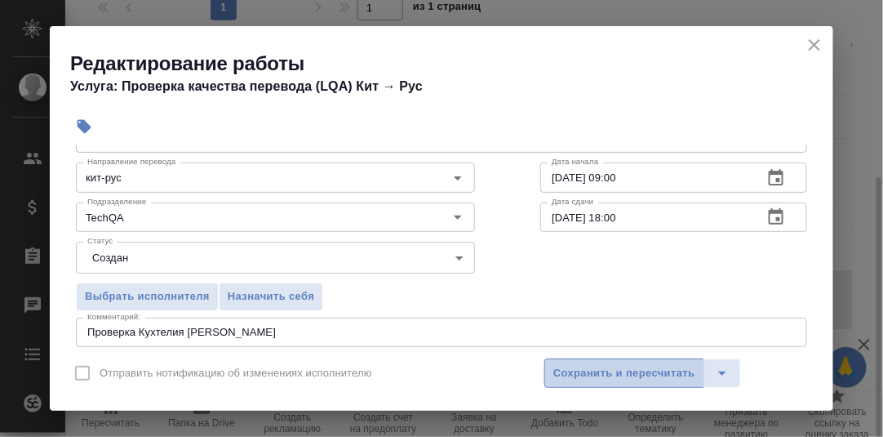
click at [607, 371] on span "Сохранить и пересчитать" at bounding box center [625, 373] width 142 height 19
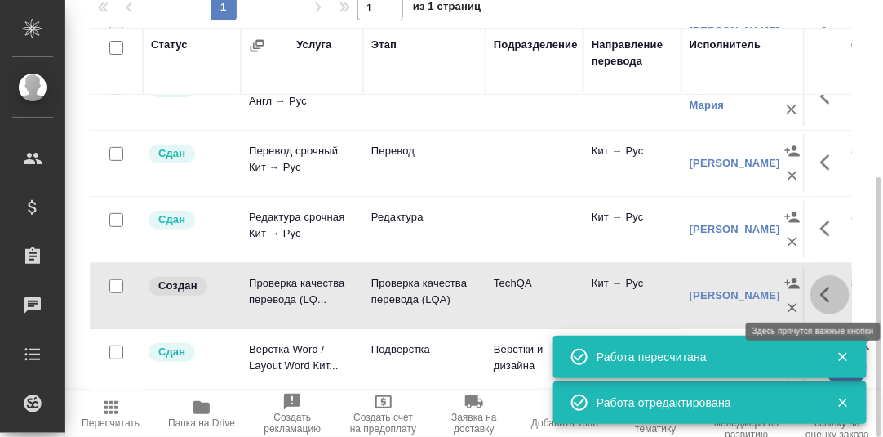
click at [821, 295] on icon "button" at bounding box center [831, 295] width 20 height 20
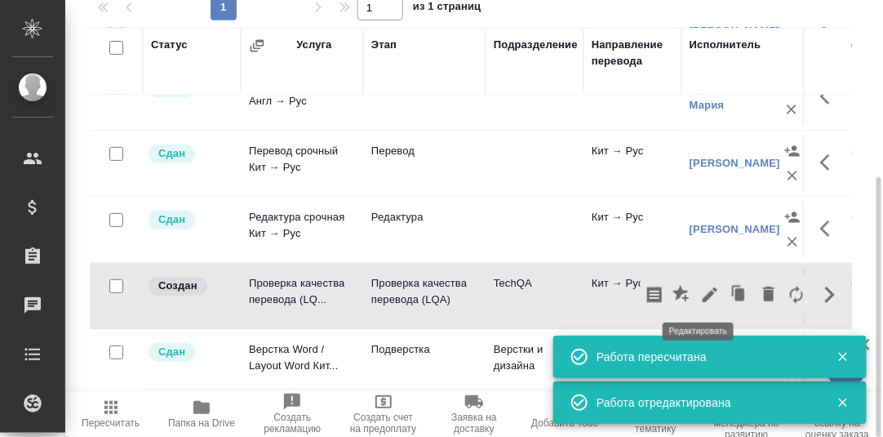
click at [703, 294] on icon "button" at bounding box center [710, 294] width 15 height 15
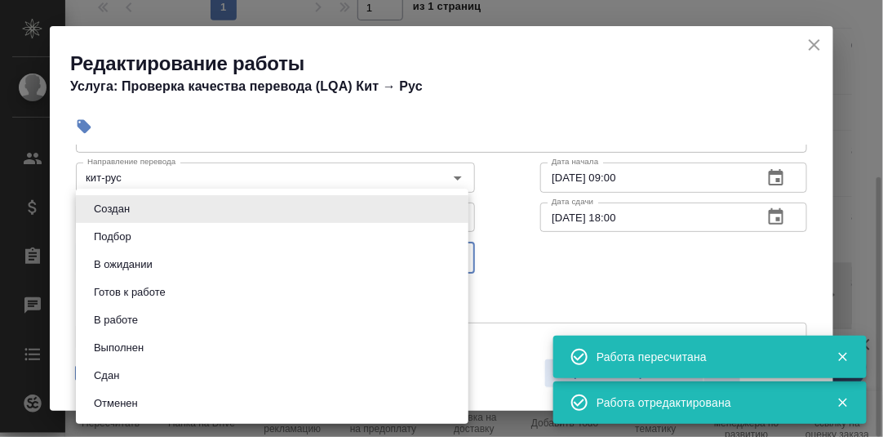
click at [456, 252] on body "🙏 .cls-1 fill:#fff; AWATERA Румянцева Дарья d.rumyantseva Клиенты Спецификации …" at bounding box center [441, 218] width 883 height 437
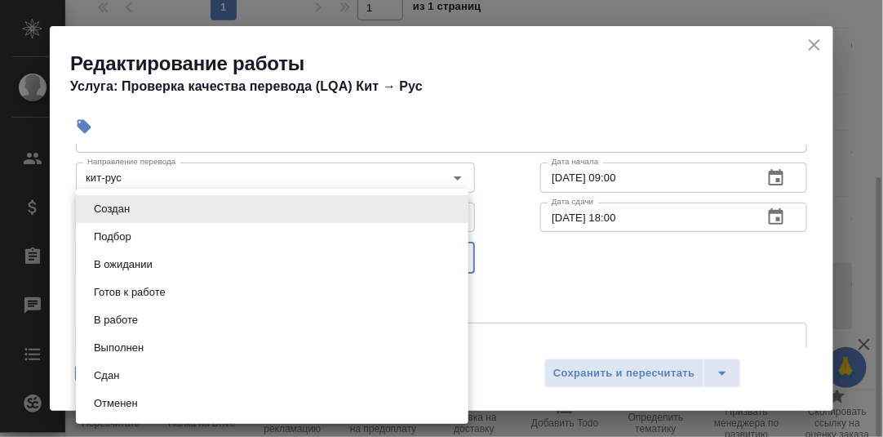
click at [131, 376] on li "Сдан" at bounding box center [272, 376] width 393 height 28
type input "closed"
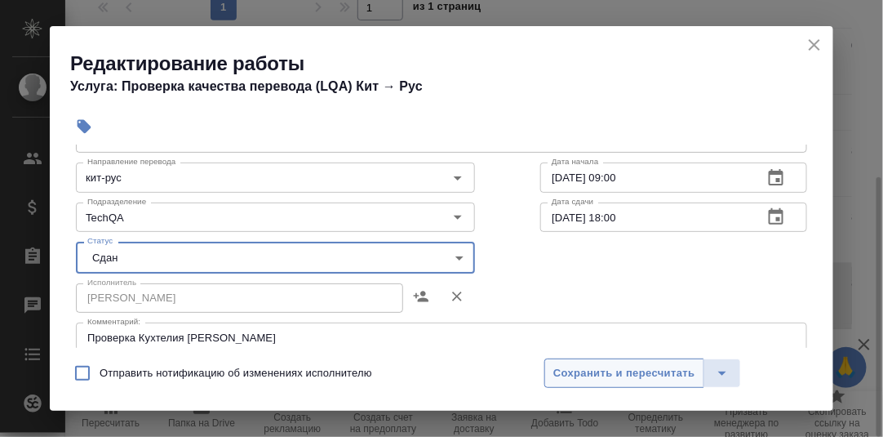
click at [603, 375] on span "Сохранить и пересчитать" at bounding box center [625, 373] width 142 height 19
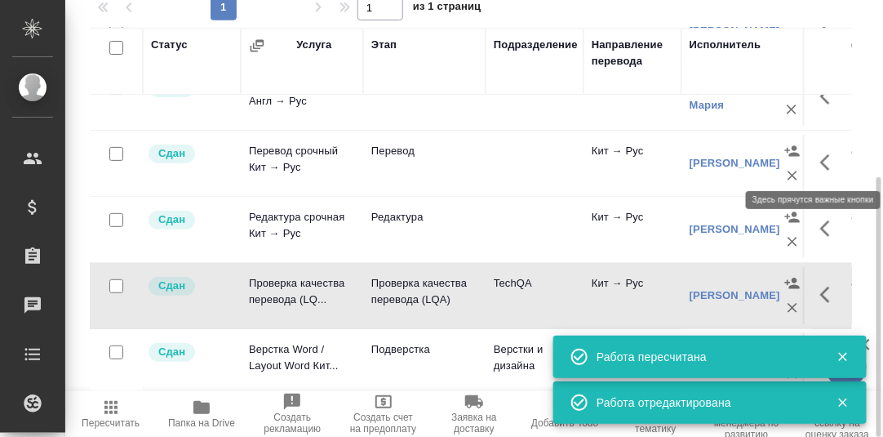
click at [821, 157] on icon "button" at bounding box center [831, 163] width 20 height 20
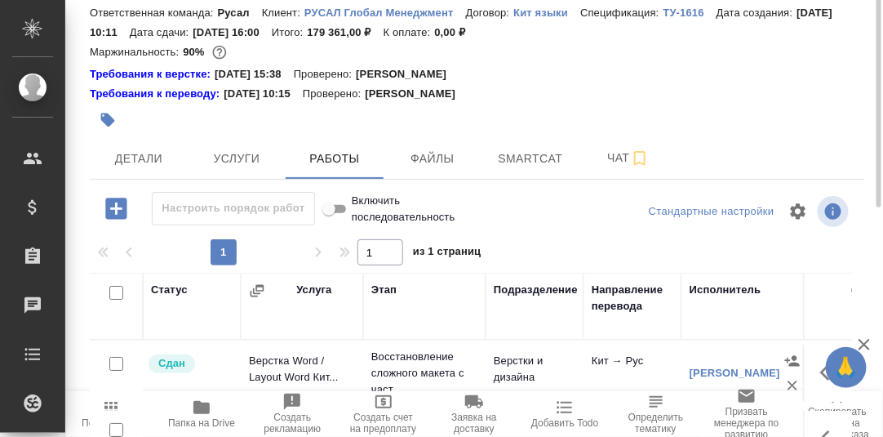
scroll to position [0, 0]
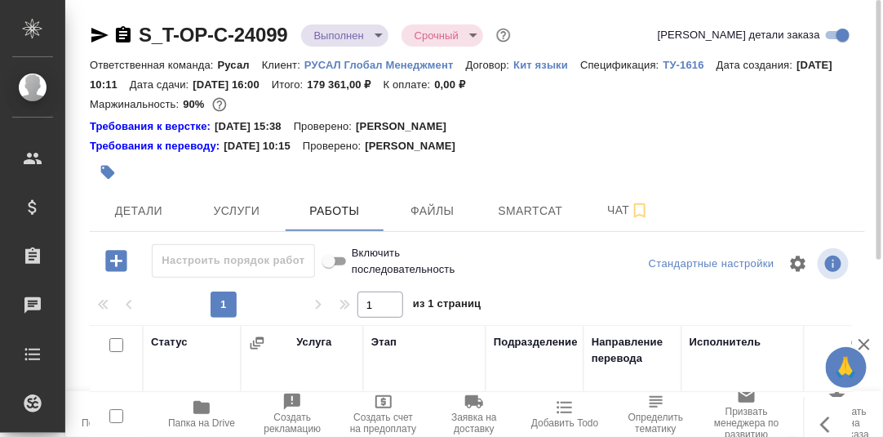
click at [378, 33] on body "🙏 .cls-1 fill:#fff; AWATERA Румянцева Дарья d.rumyantseva Клиенты Спецификации …" at bounding box center [441, 218] width 883 height 437
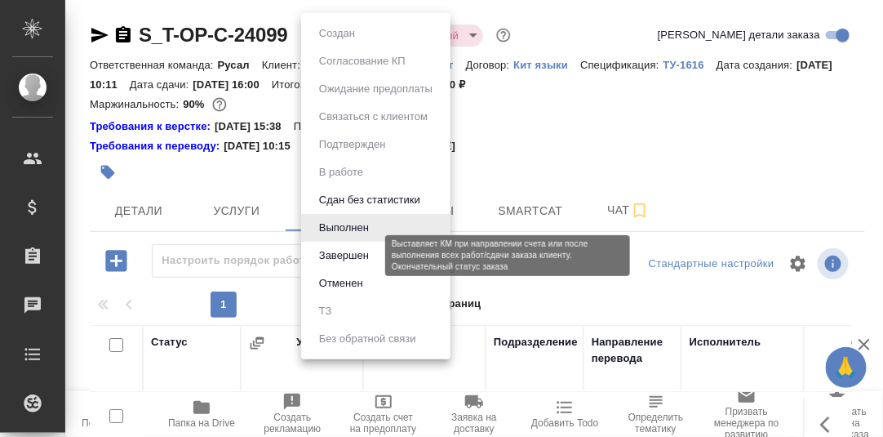
click at [342, 253] on button "Завершен" at bounding box center [344, 256] width 60 height 18
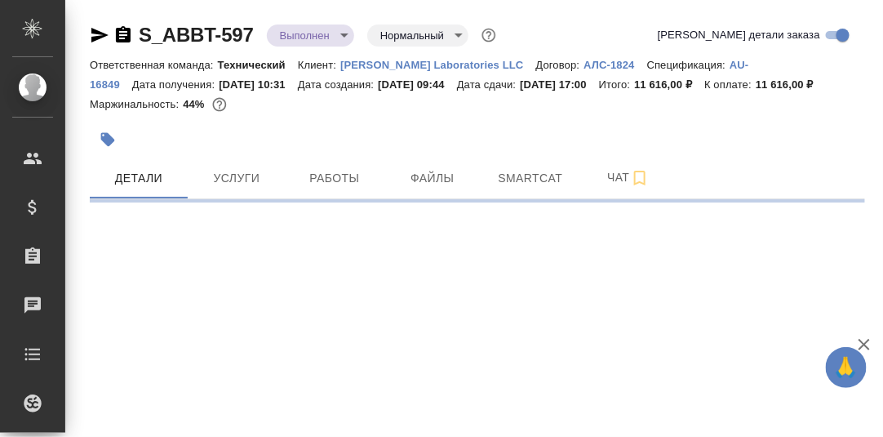
select select "RU"
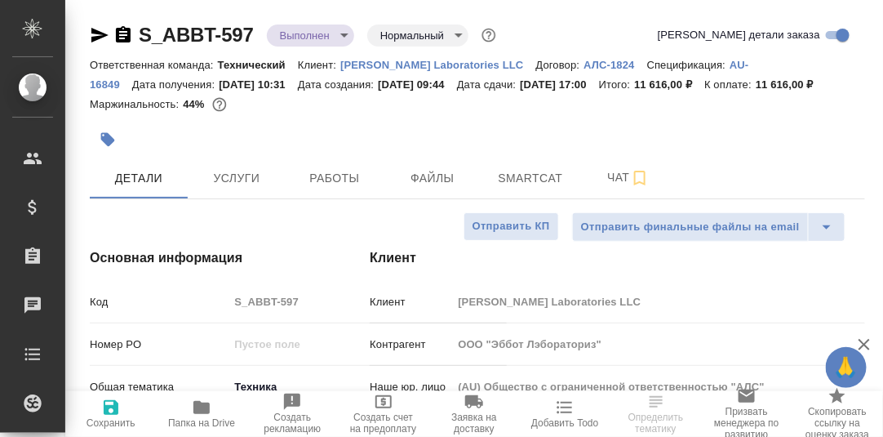
type textarea "x"
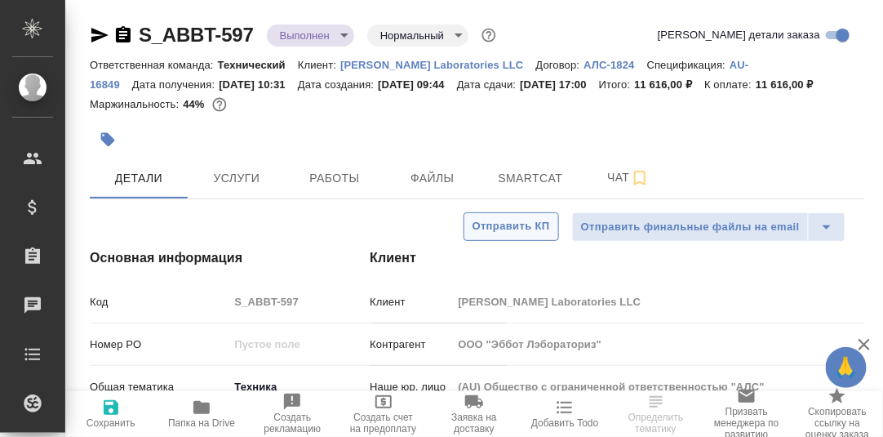
type textarea "x"
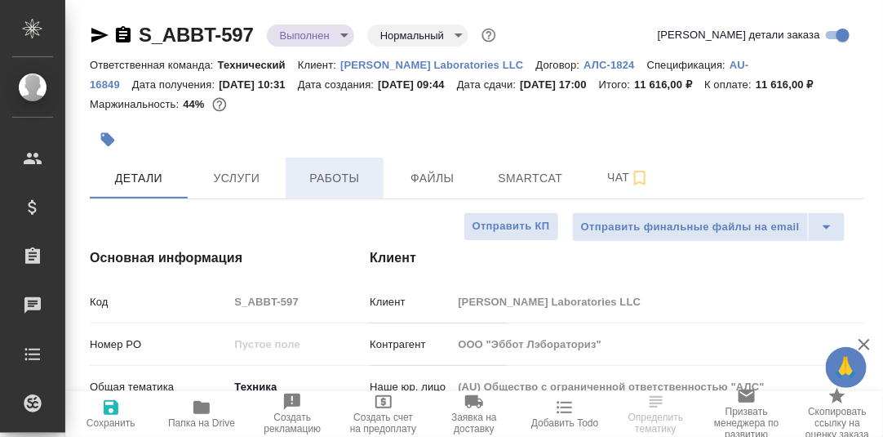
click at [342, 189] on span "Работы" at bounding box center [335, 178] width 78 height 20
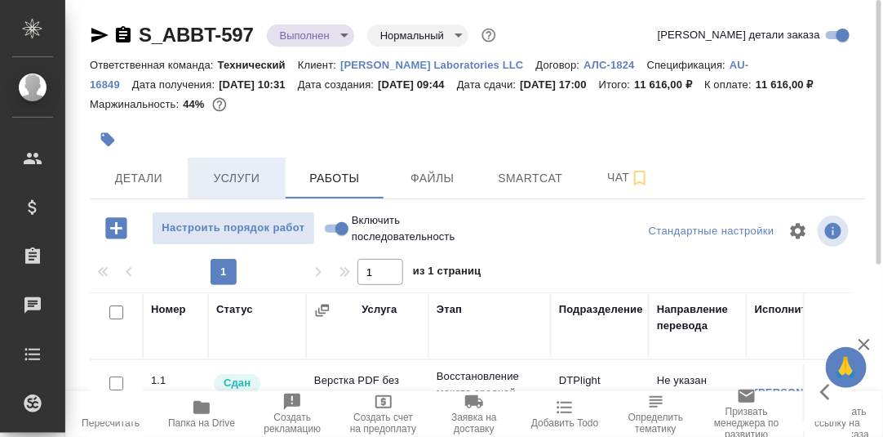
drag, startPoint x: 218, startPoint y: 202, endPoint x: 234, endPoint y: 199, distance: 16.5
click at [219, 189] on span "Услуги" at bounding box center [237, 178] width 78 height 20
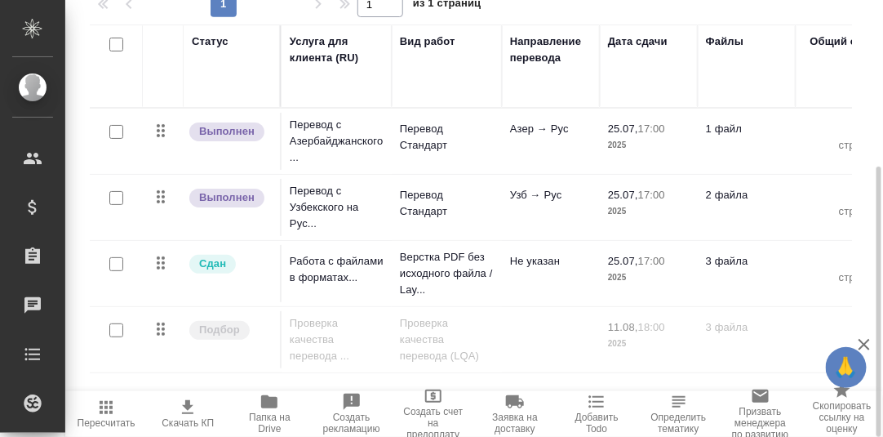
scroll to position [23, 0]
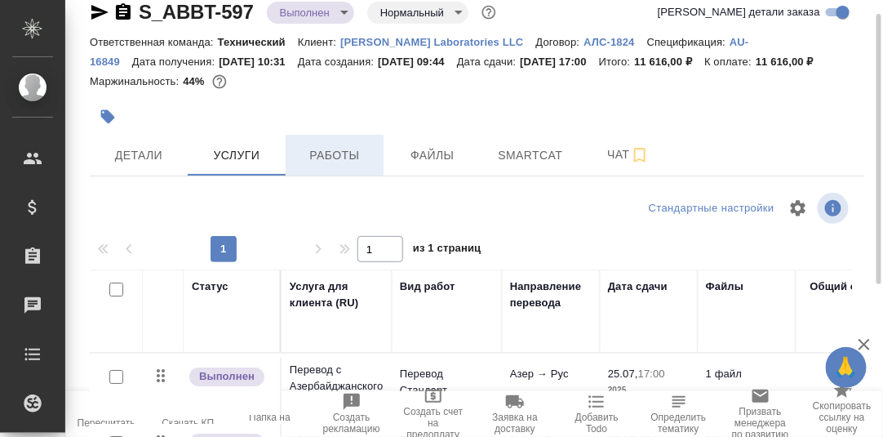
click at [334, 166] on span "Работы" at bounding box center [335, 155] width 78 height 20
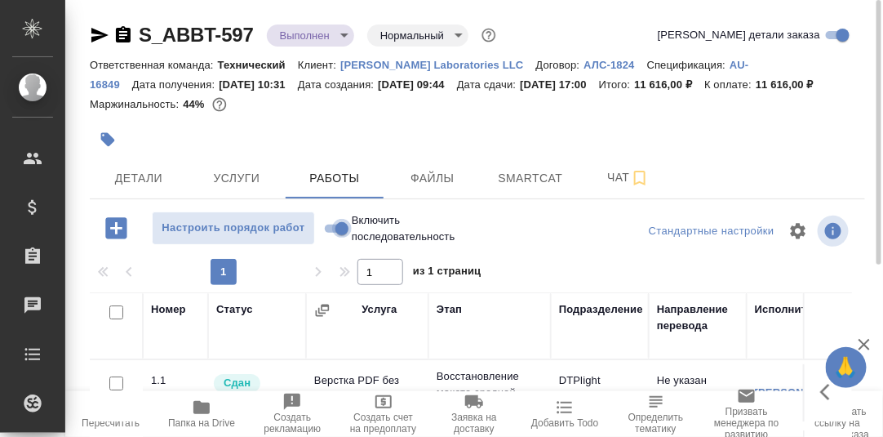
click at [328, 238] on input "Включить последовательность" at bounding box center [342, 229] width 59 height 20
checkbox input "true"
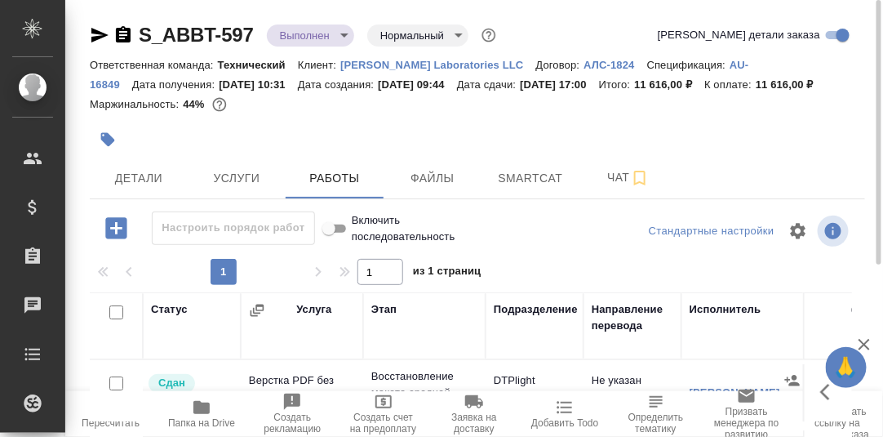
click at [116, 243] on icon "button" at bounding box center [116, 228] width 29 height 29
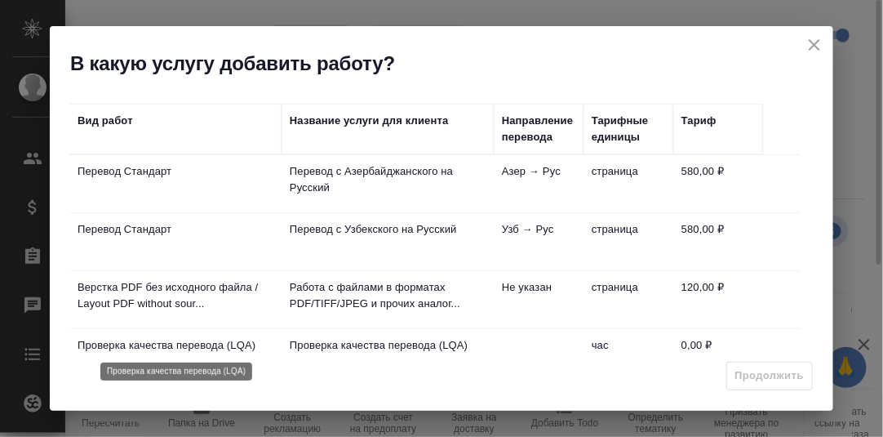
click at [176, 342] on p "Проверка качества перевода (LQA)" at bounding box center [176, 345] width 196 height 16
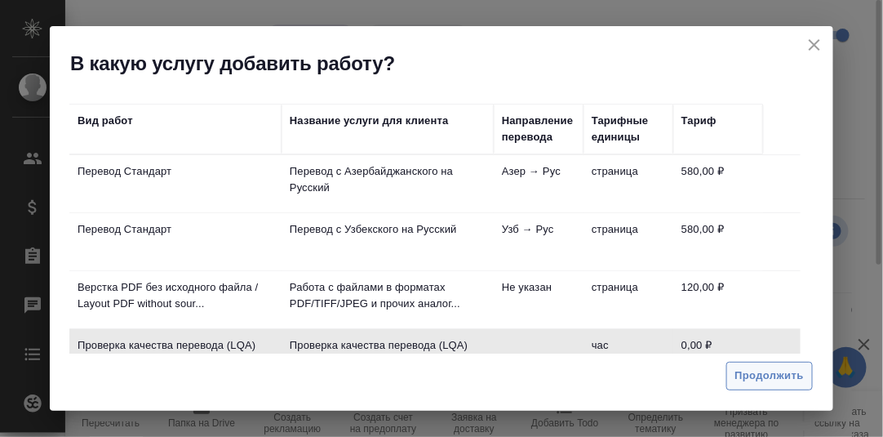
click at [789, 374] on span "Продолжить" at bounding box center [770, 376] width 69 height 19
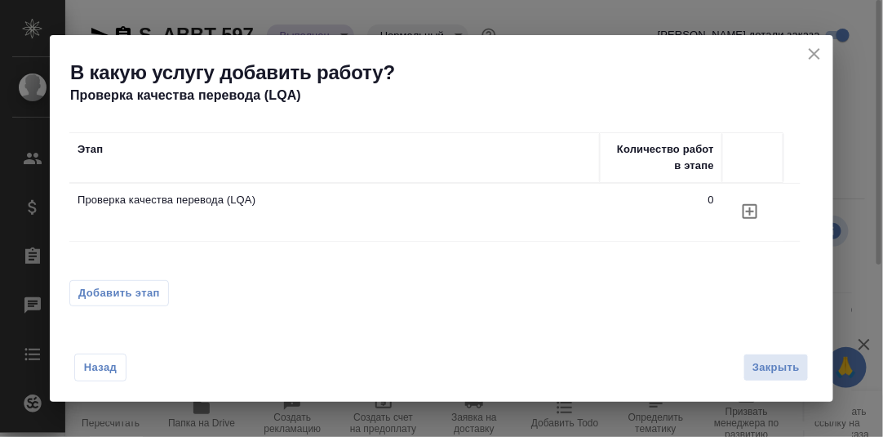
click at [749, 210] on icon "button" at bounding box center [750, 211] width 15 height 15
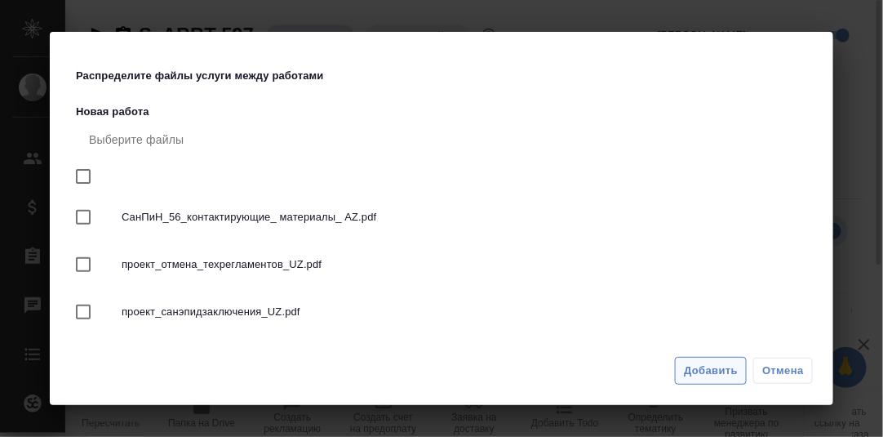
click at [689, 362] on span "Добавить" at bounding box center [711, 371] width 54 height 19
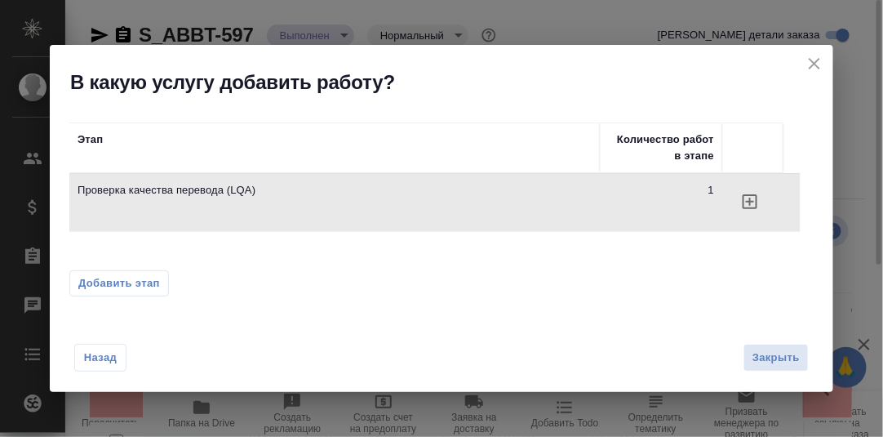
drag, startPoint x: 781, startPoint y: 356, endPoint x: 776, endPoint y: 349, distance: 8.7
click at [781, 356] on span "Закрыть" at bounding box center [776, 358] width 47 height 19
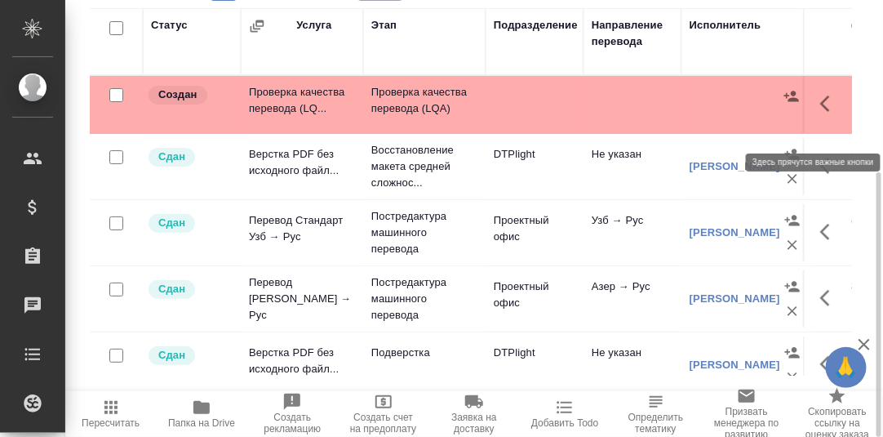
click at [821, 113] on icon "button" at bounding box center [831, 104] width 20 height 20
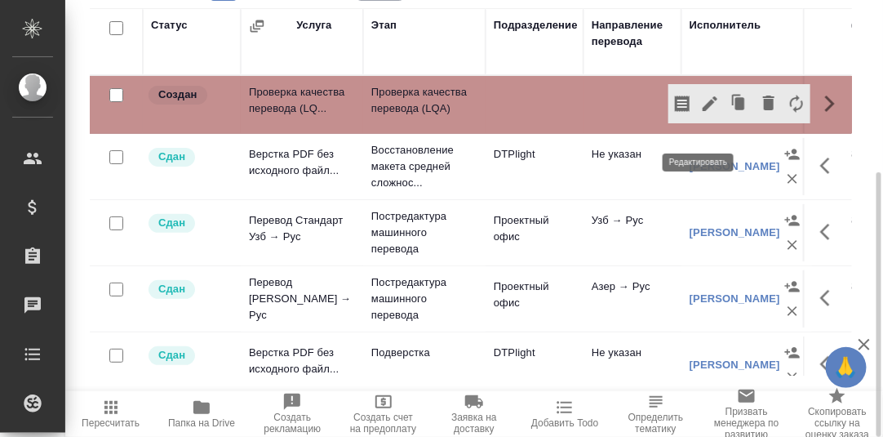
click at [701, 113] on icon "button" at bounding box center [711, 104] width 20 height 20
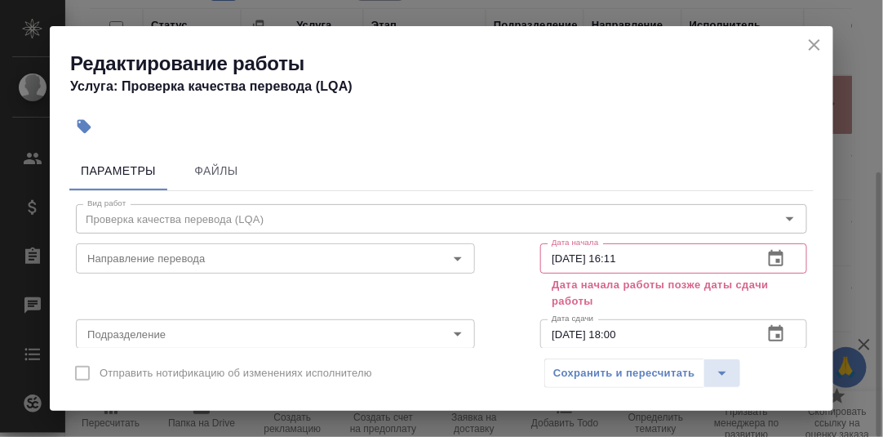
scroll to position [81, 0]
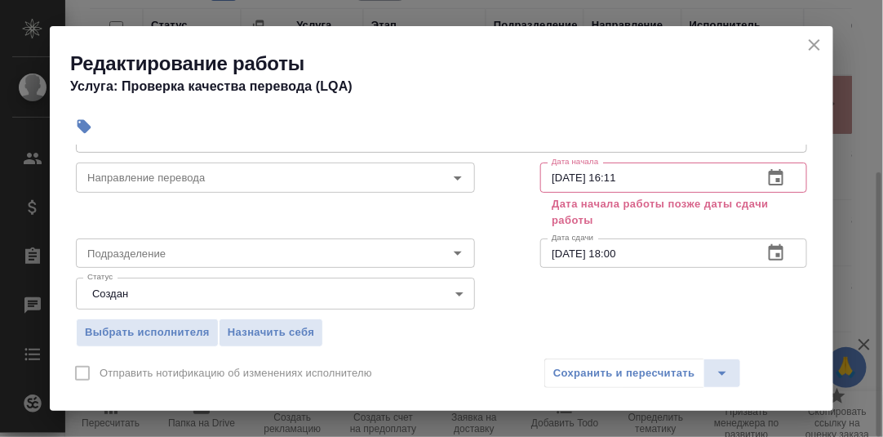
drag, startPoint x: 812, startPoint y: 41, endPoint x: 794, endPoint y: 61, distance: 27.2
click at [813, 42] on icon "close" at bounding box center [815, 45] width 20 height 20
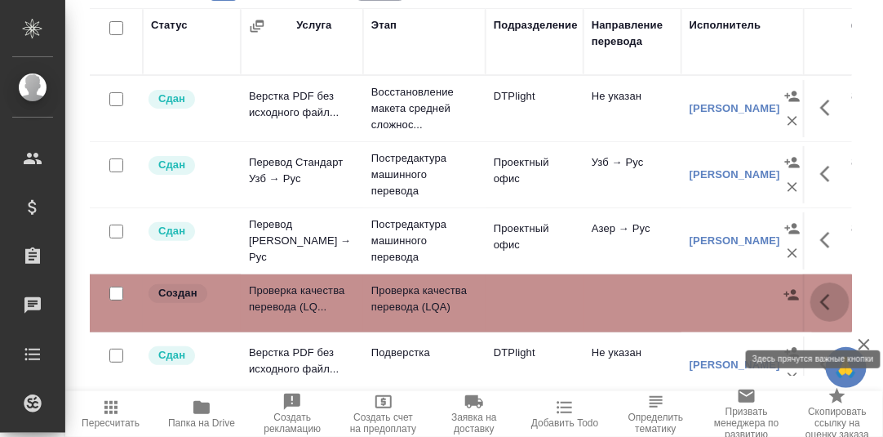
click at [821, 312] on icon "button" at bounding box center [831, 302] width 20 height 20
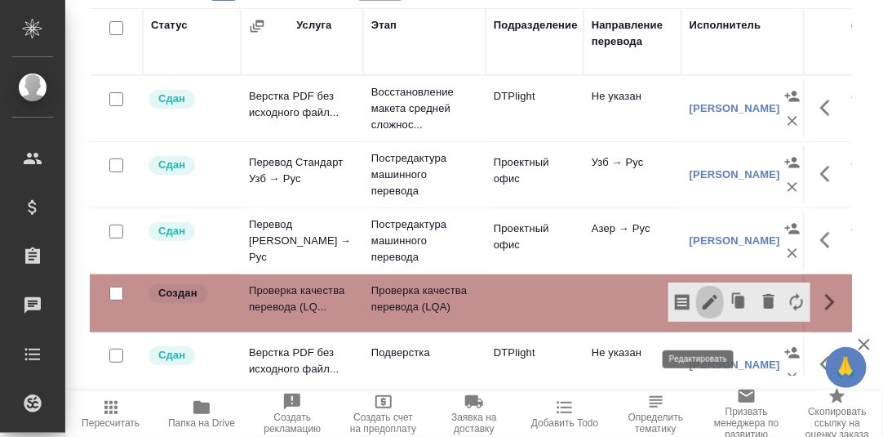
click at [703, 309] on icon "button" at bounding box center [710, 302] width 15 height 15
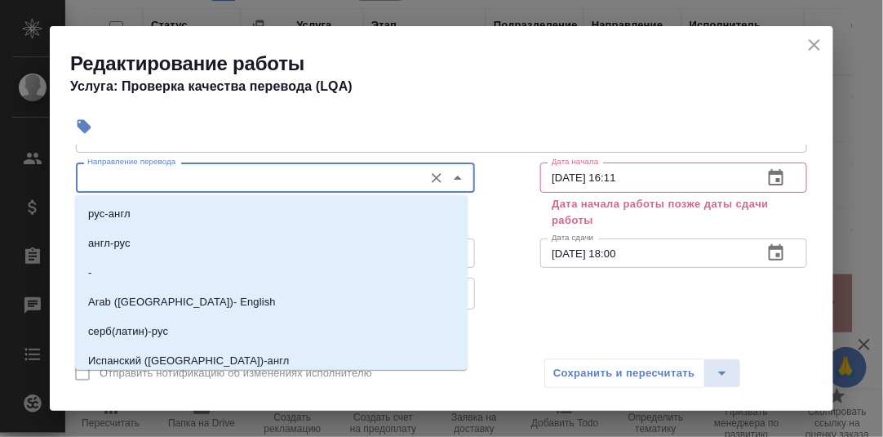
click at [170, 170] on input "Направление перевода" at bounding box center [248, 177] width 335 height 20
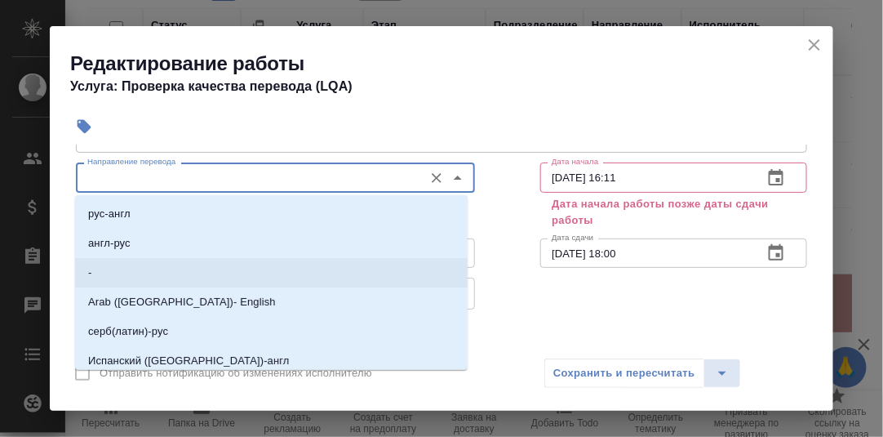
click at [112, 280] on li "-" at bounding box center [271, 272] width 393 height 29
type input "-"
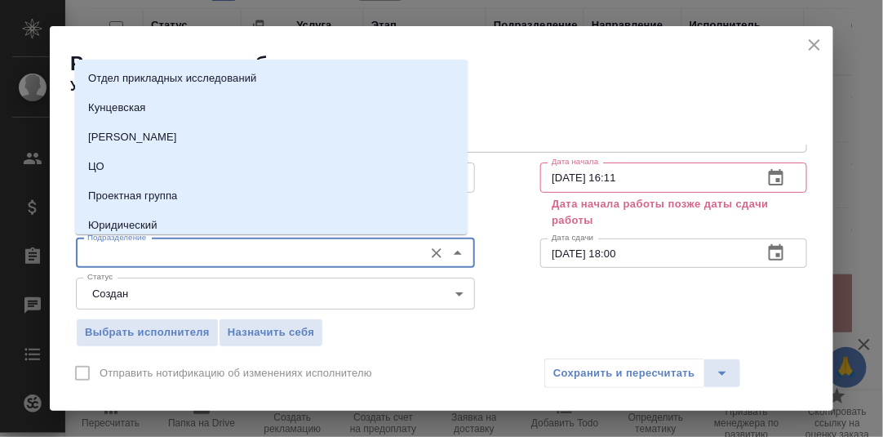
click at [114, 252] on input "Подразделение" at bounding box center [248, 253] width 335 height 20
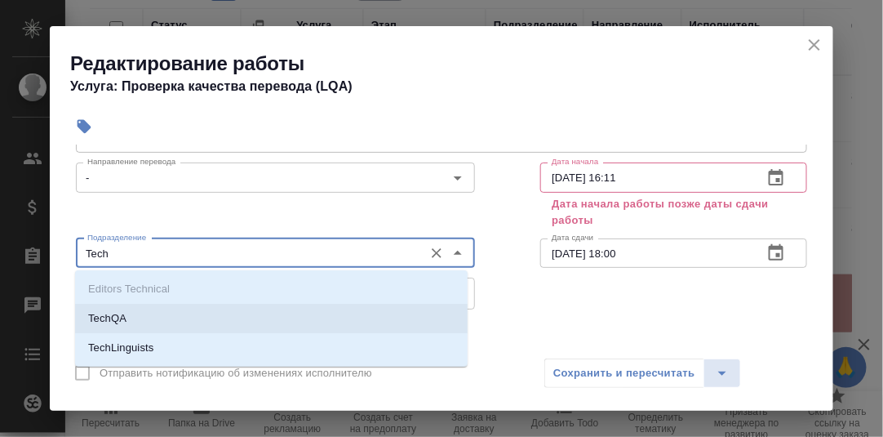
click at [144, 316] on li "TechQA" at bounding box center [271, 318] width 393 height 29
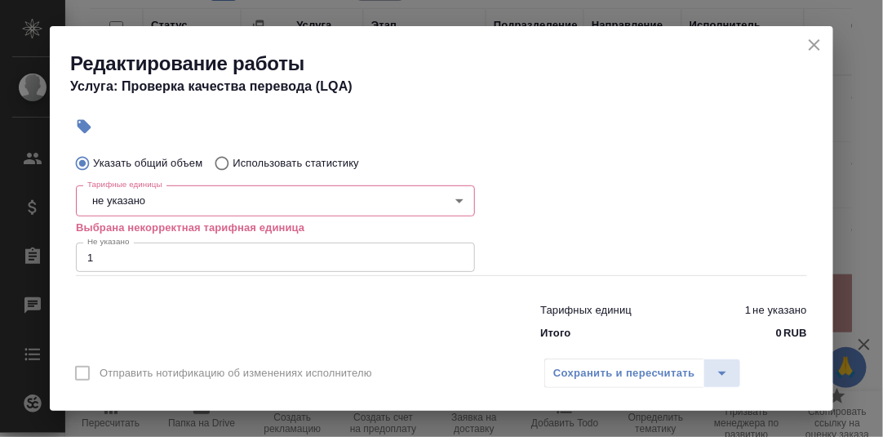
scroll to position [384, 0]
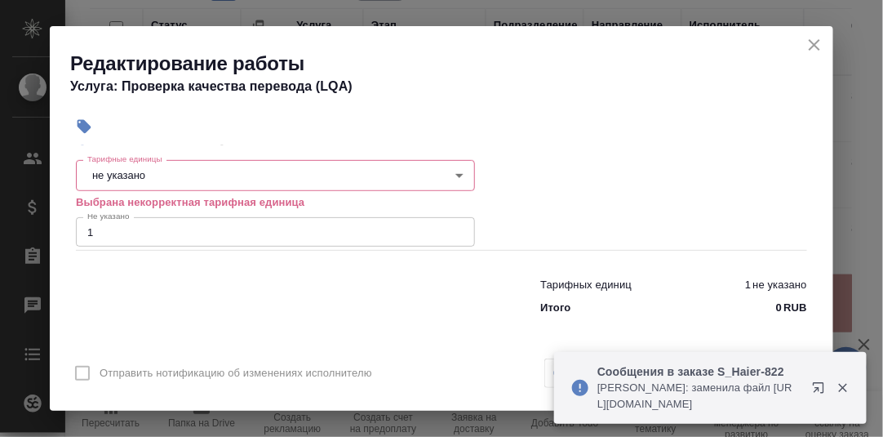
type input "TechQA"
click at [158, 175] on body "🙏 .cls-1 fill:#fff; AWATERA Румянцева Дарья d.rumyantseva Клиенты Спецификации …" at bounding box center [441, 218] width 883 height 437
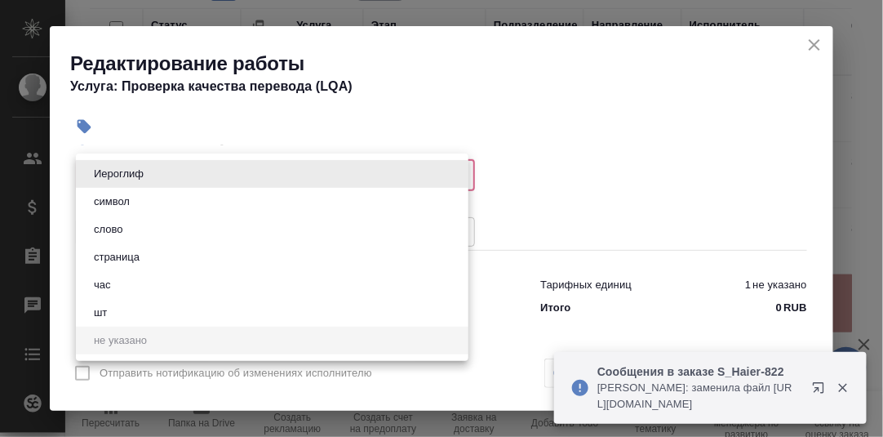
click at [118, 283] on li "час" at bounding box center [272, 285] width 393 height 28
type input "5a8b1489cc6b4906c91bfd93"
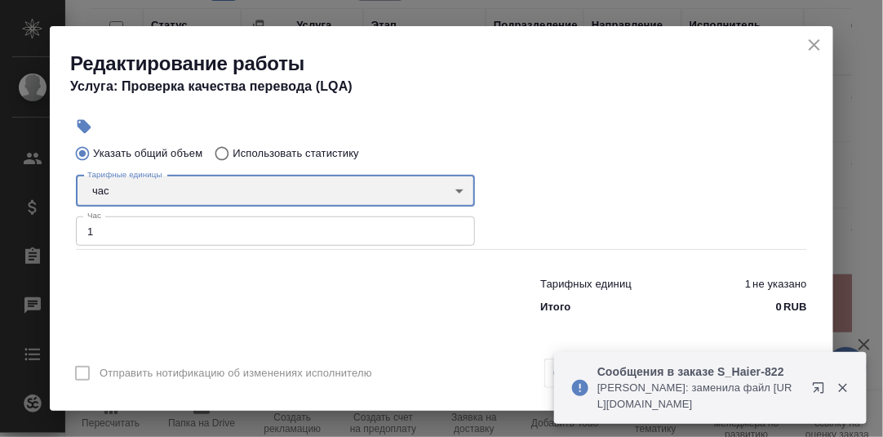
scroll to position [367, 0]
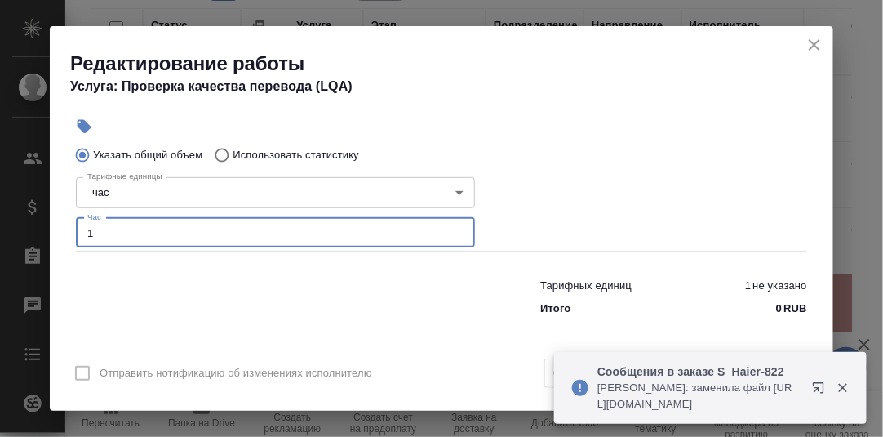
click at [105, 235] on input "1" at bounding box center [275, 232] width 399 height 29
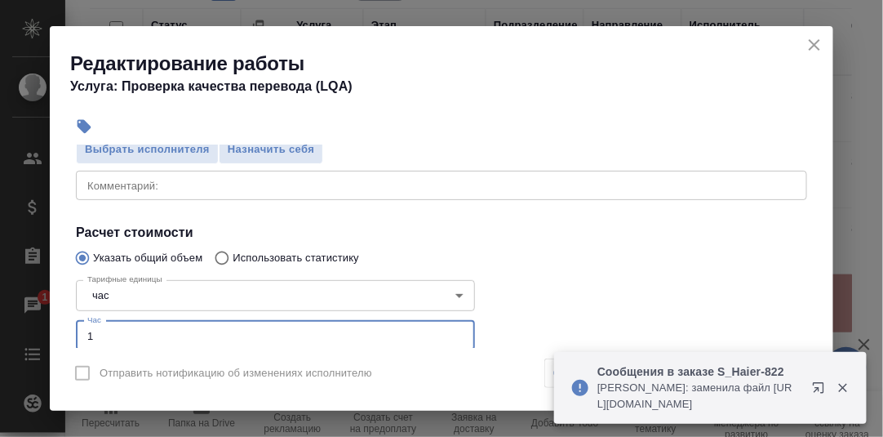
scroll to position [204, 0]
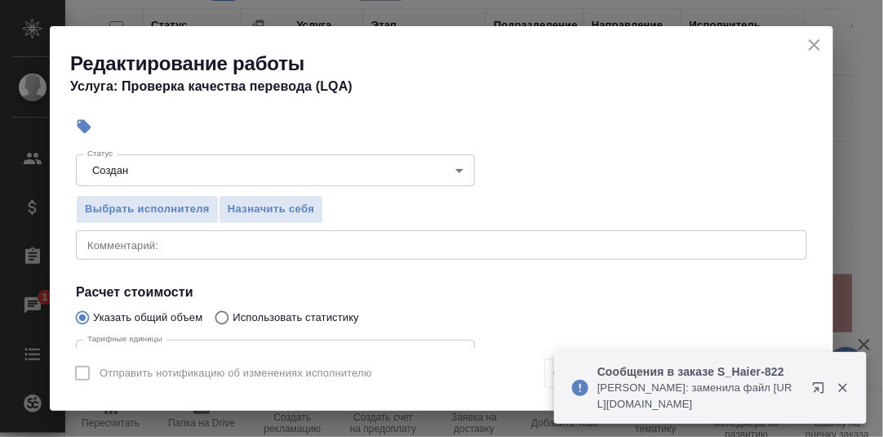
click at [122, 244] on textarea at bounding box center [441, 244] width 709 height 12
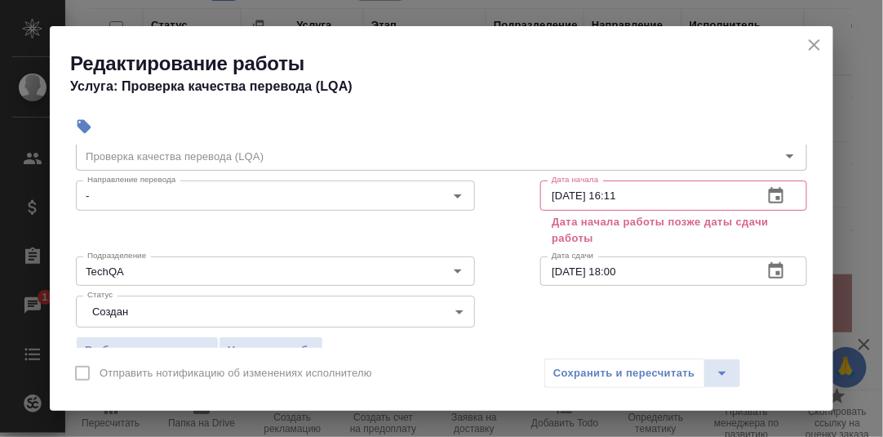
scroll to position [40, 0]
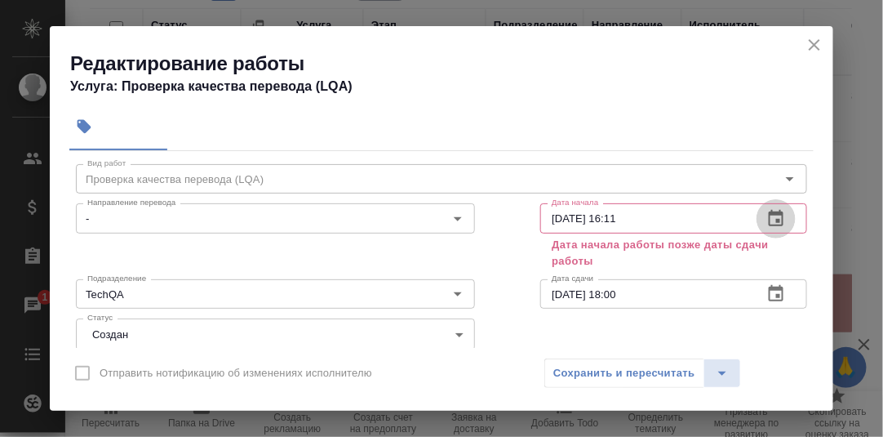
click at [767, 216] on icon "button" at bounding box center [777, 219] width 20 height 20
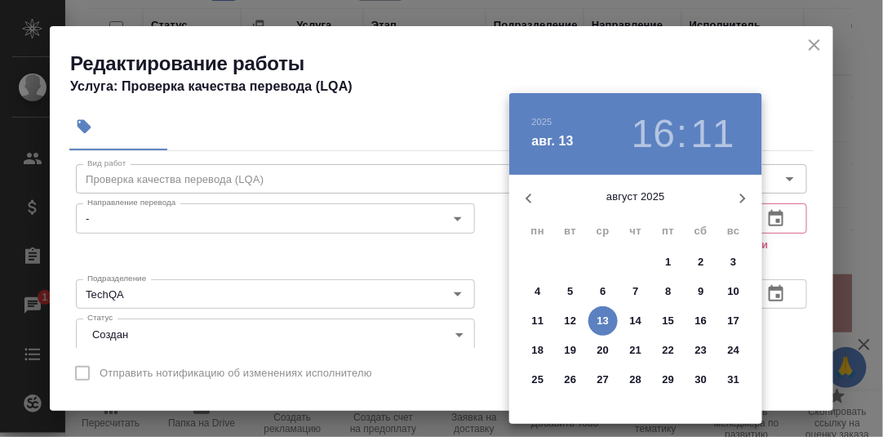
click at [600, 289] on p "6" at bounding box center [603, 291] width 6 height 16
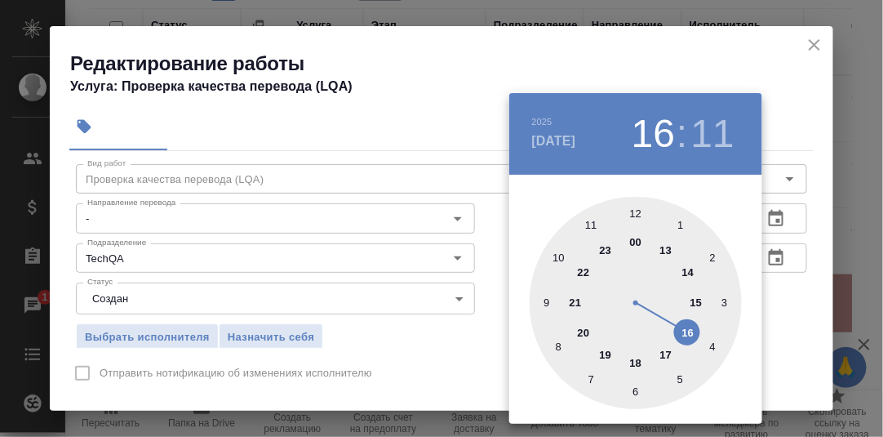
click at [545, 305] on div at bounding box center [636, 303] width 212 height 212
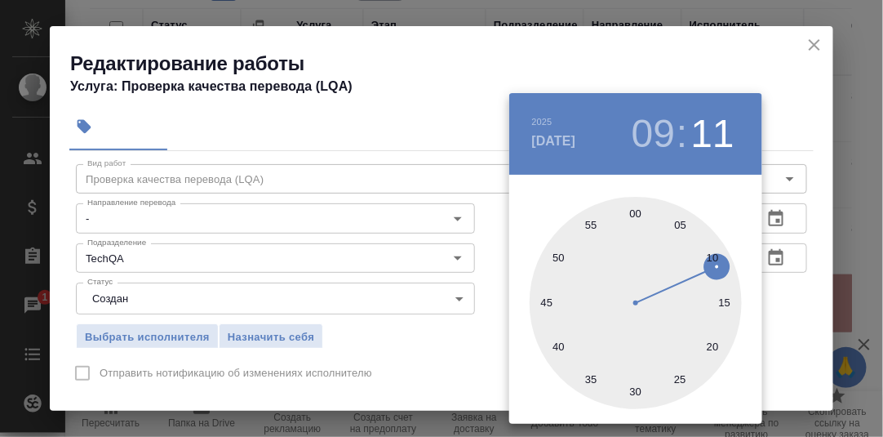
drag, startPoint x: 638, startPoint y: 211, endPoint x: 658, endPoint y: 211, distance: 20.4
click at [636, 211] on div at bounding box center [636, 303] width 212 height 212
type input "06.08.2025 09:00"
click at [798, 271] on div at bounding box center [441, 218] width 883 height 437
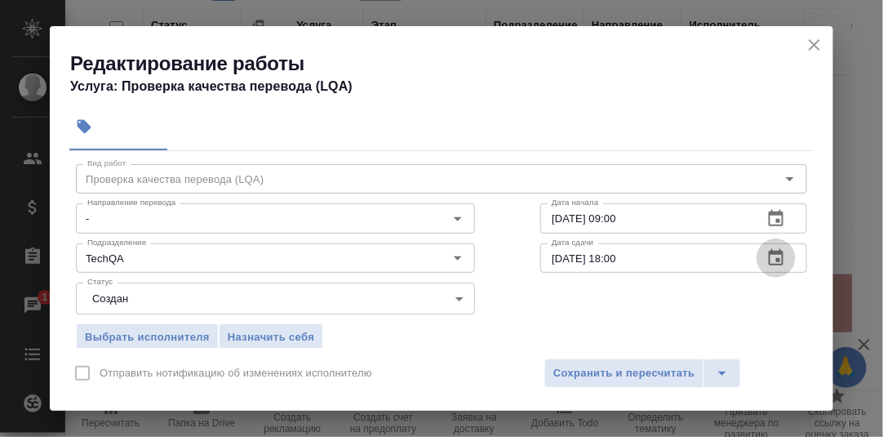
click at [767, 257] on icon "button" at bounding box center [777, 258] width 20 height 20
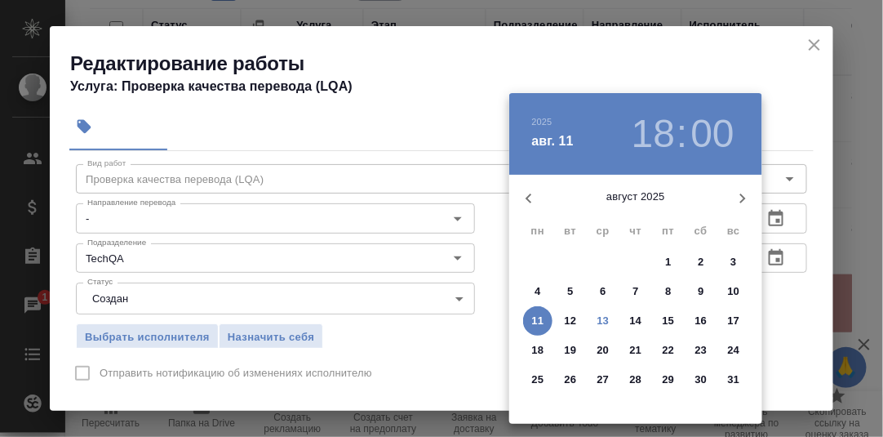
click at [780, 300] on div at bounding box center [441, 218] width 883 height 437
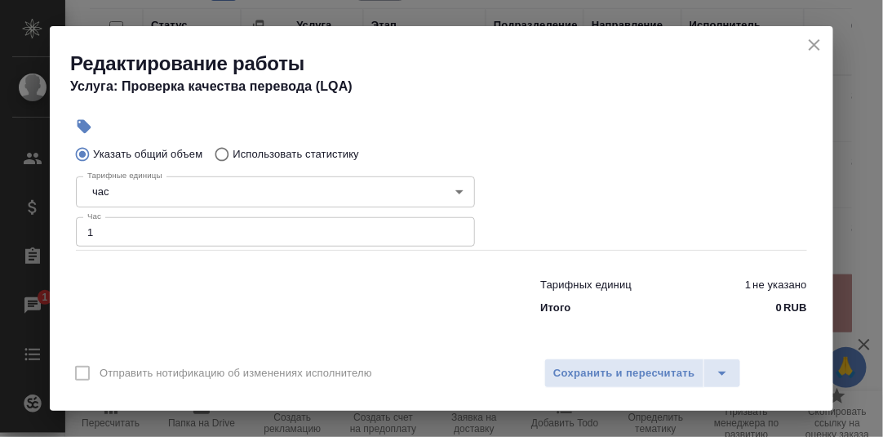
scroll to position [168, 0]
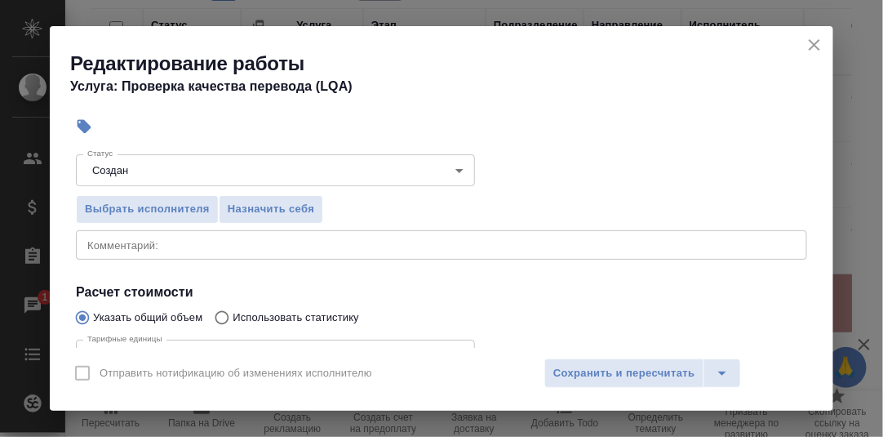
click at [141, 247] on textarea at bounding box center [441, 244] width 709 height 12
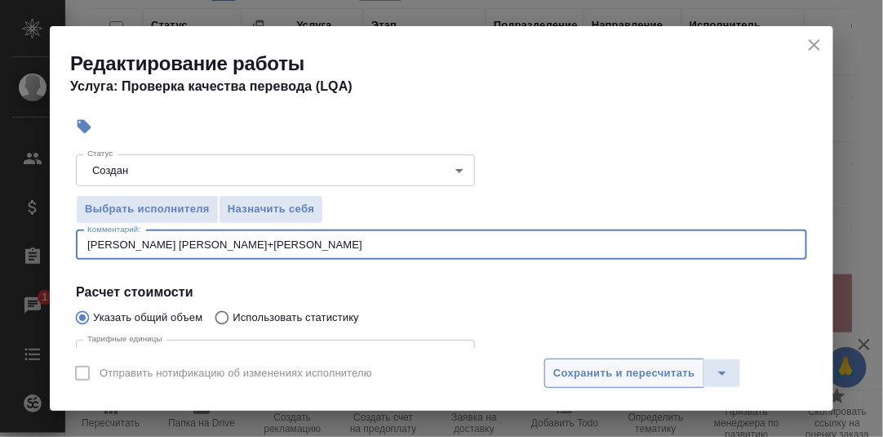
type textarea "Проверка Сагиевой Д.+Меликовой Э."
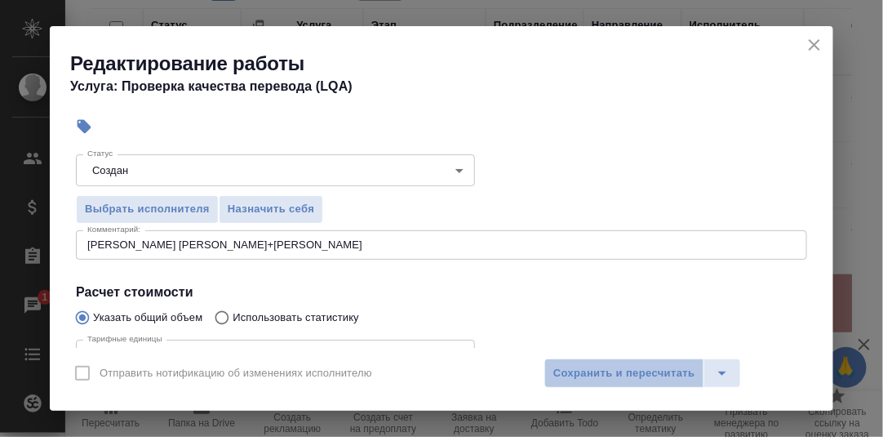
drag, startPoint x: 625, startPoint y: 373, endPoint x: 567, endPoint y: 330, distance: 72.3
click at [623, 373] on span "Сохранить и пересчитать" at bounding box center [625, 373] width 142 height 19
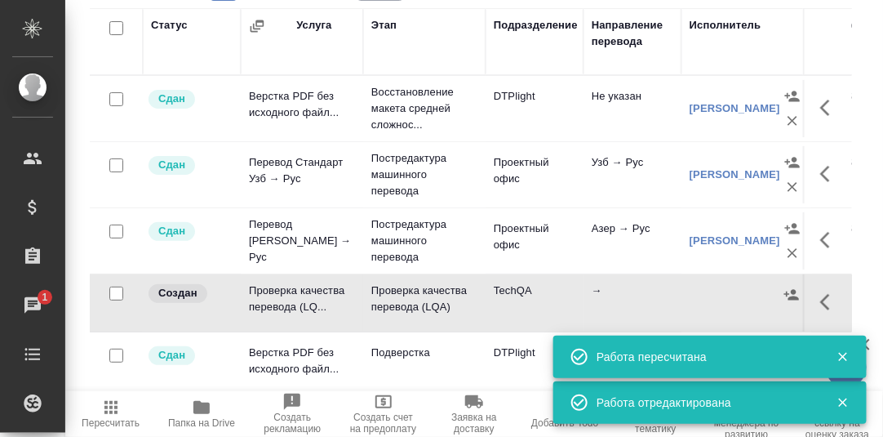
click at [841, 358] on icon "button" at bounding box center [843, 357] width 9 height 9
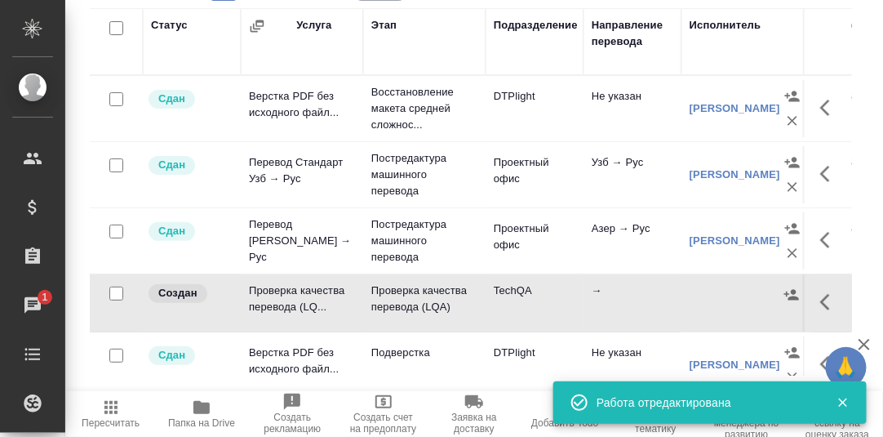
click at [844, 404] on icon "button" at bounding box center [843, 402] width 9 height 9
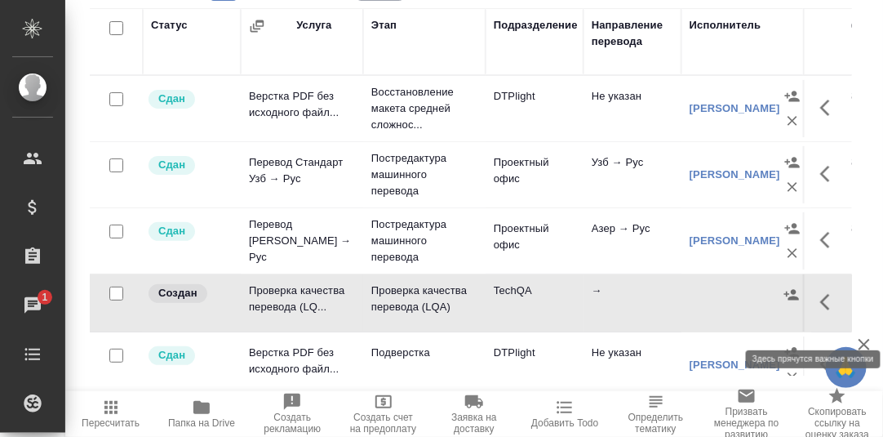
click at [821, 310] on icon "button" at bounding box center [826, 302] width 10 height 16
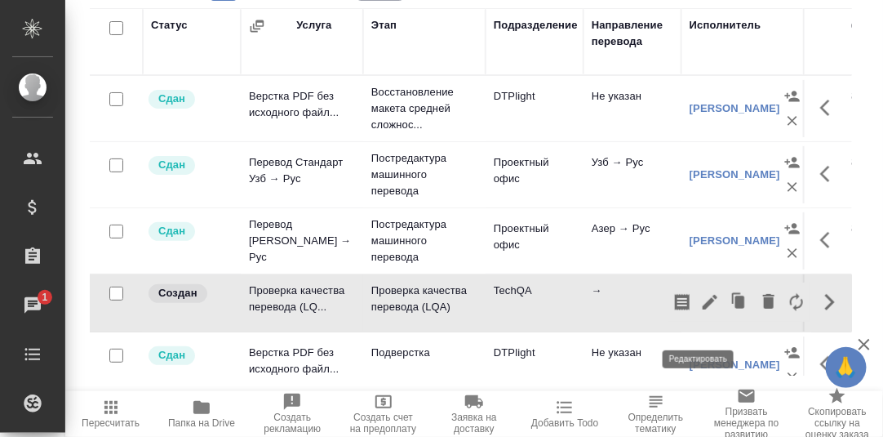
click at [703, 309] on icon "button" at bounding box center [710, 302] width 15 height 15
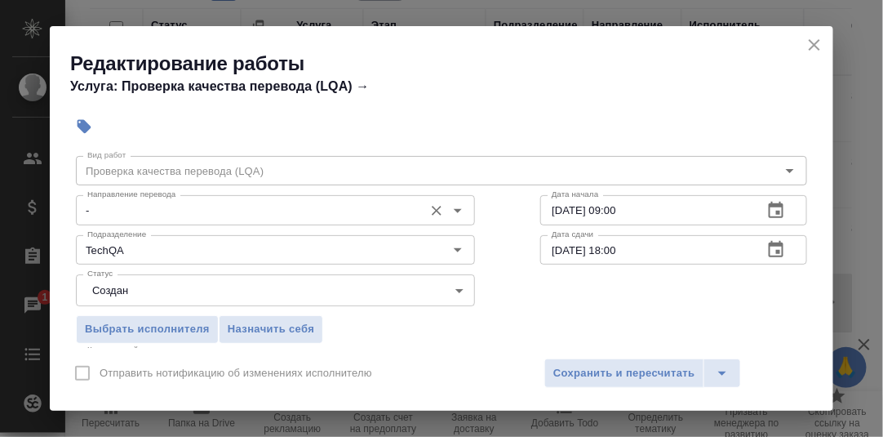
scroll to position [81, 0]
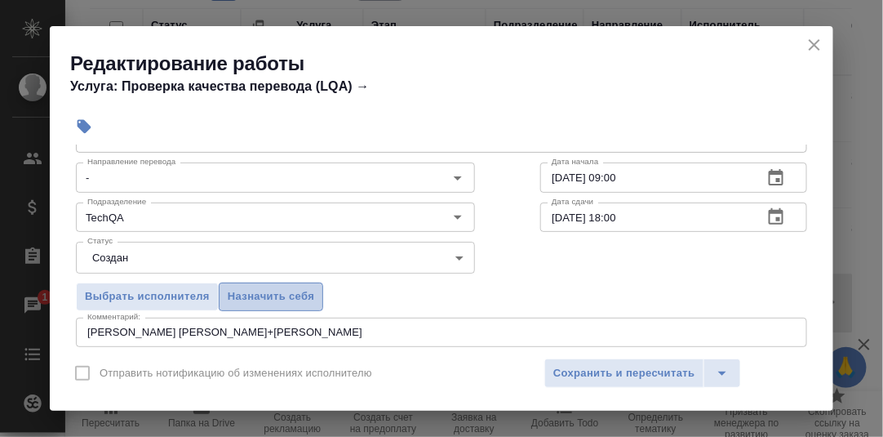
click at [279, 295] on span "Назначить себя" at bounding box center [271, 296] width 87 height 19
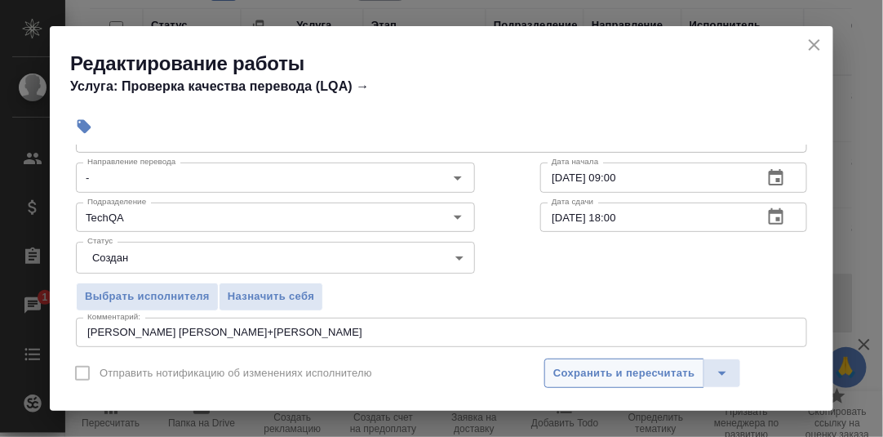
click at [606, 372] on span "Сохранить и пересчитать" at bounding box center [625, 373] width 142 height 19
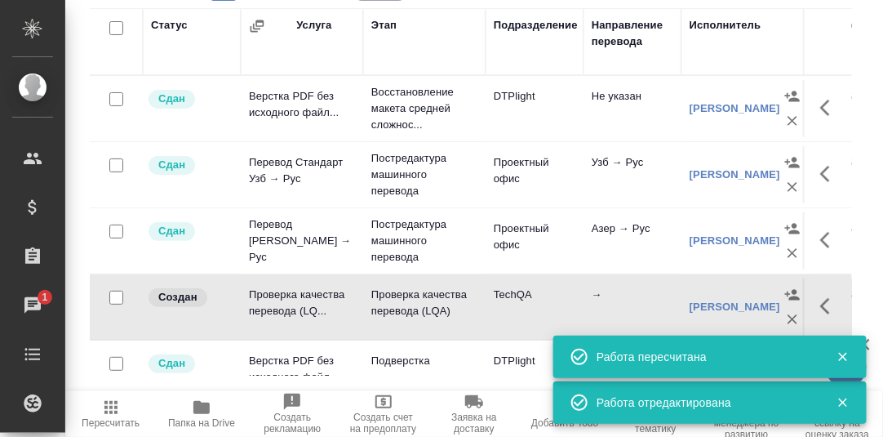
click at [843, 358] on icon "button" at bounding box center [843, 356] width 15 height 15
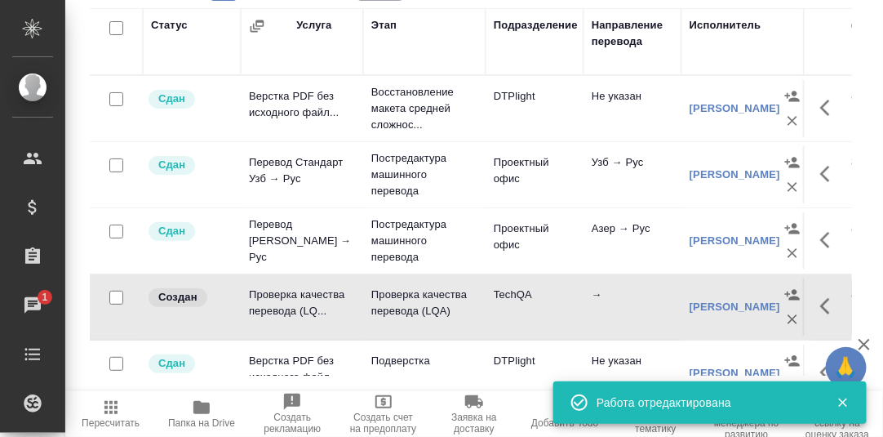
click at [846, 405] on icon "button" at bounding box center [843, 402] width 9 height 9
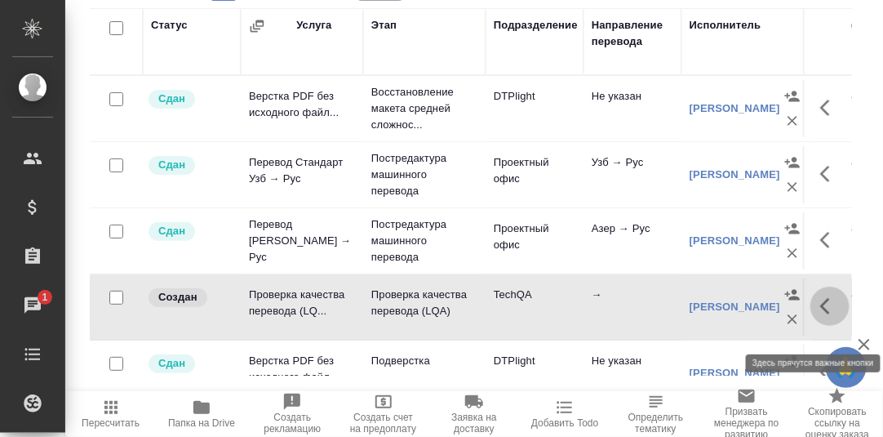
click at [811, 326] on button "button" at bounding box center [830, 306] width 39 height 39
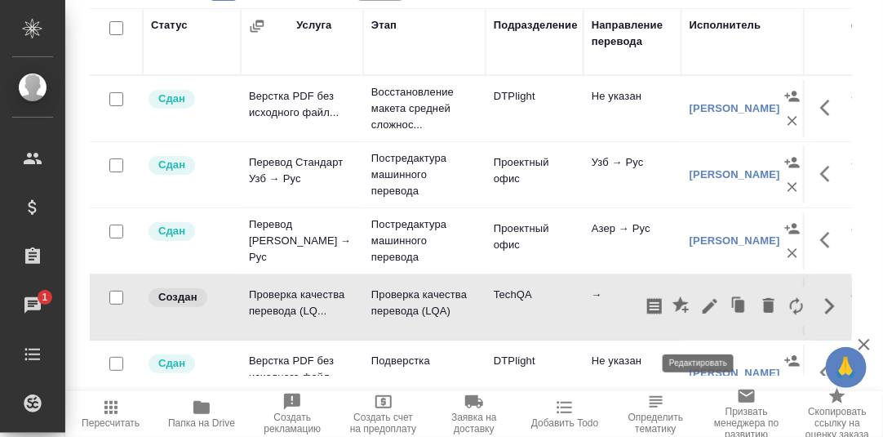
click at [703, 314] on icon "button" at bounding box center [710, 306] width 15 height 15
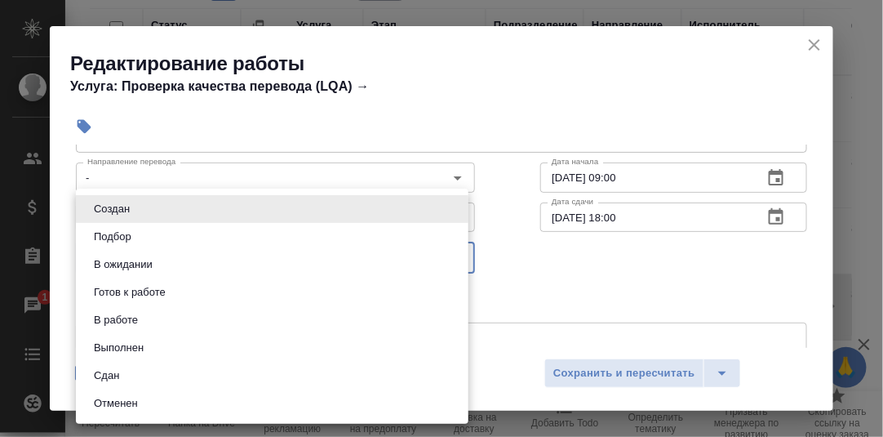
drag, startPoint x: 453, startPoint y: 254, endPoint x: 394, endPoint y: 278, distance: 64.1
click at [454, 255] on body "🙏 .cls-1 fill:#fff; AWATERA Румянцева Дарья d.rumyantseva Клиенты Спецификации …" at bounding box center [441, 218] width 883 height 437
click at [135, 376] on li "Сдан" at bounding box center [272, 376] width 393 height 28
type input "closed"
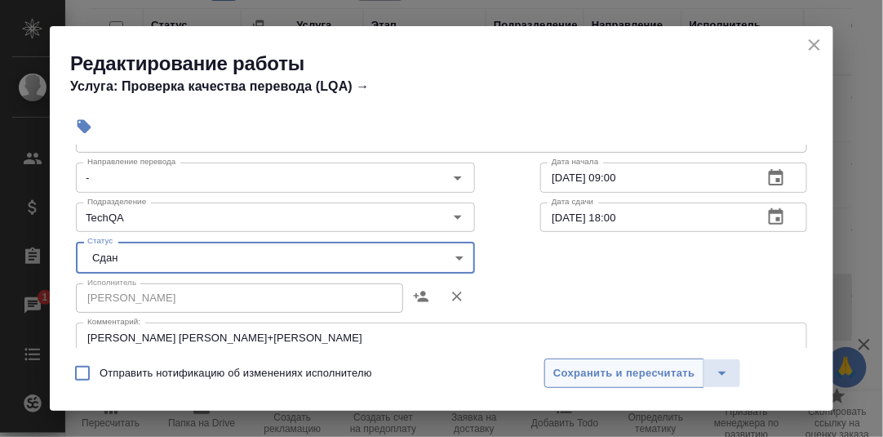
click at [628, 371] on span "Сохранить и пересчитать" at bounding box center [625, 373] width 142 height 19
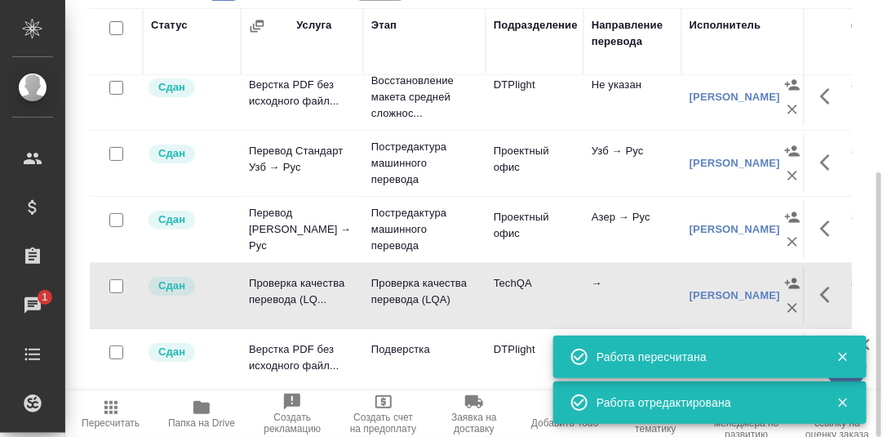
scroll to position [0, 0]
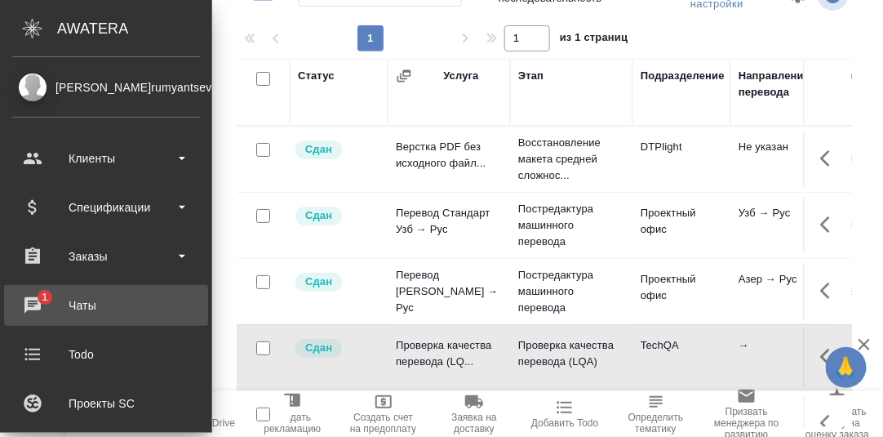
click at [33, 298] on div "Чаты" at bounding box center [106, 305] width 188 height 24
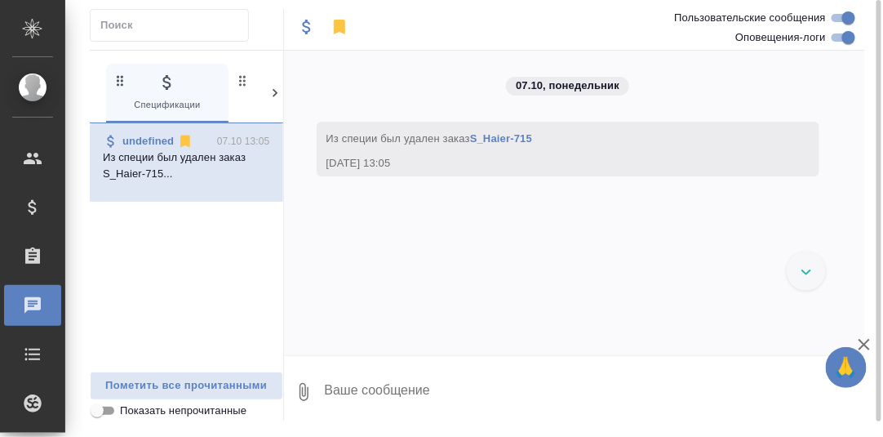
click at [276, 93] on icon at bounding box center [275, 93] width 5 height 8
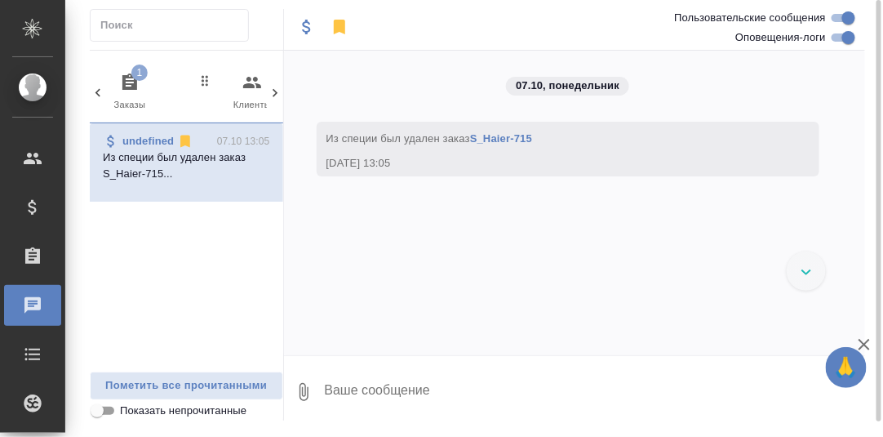
click at [127, 86] on icon "button" at bounding box center [130, 83] width 20 height 20
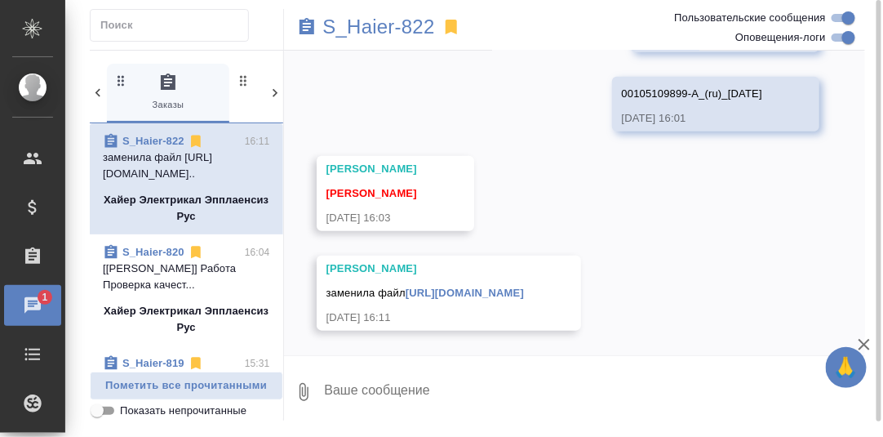
scroll to position [21966, 0]
click at [459, 287] on link "[URL][DOMAIN_NAME]" at bounding box center [465, 293] width 118 height 12
click at [432, 389] on textarea at bounding box center [594, 392] width 543 height 56
type textarea "Давайте попробуем сдать."
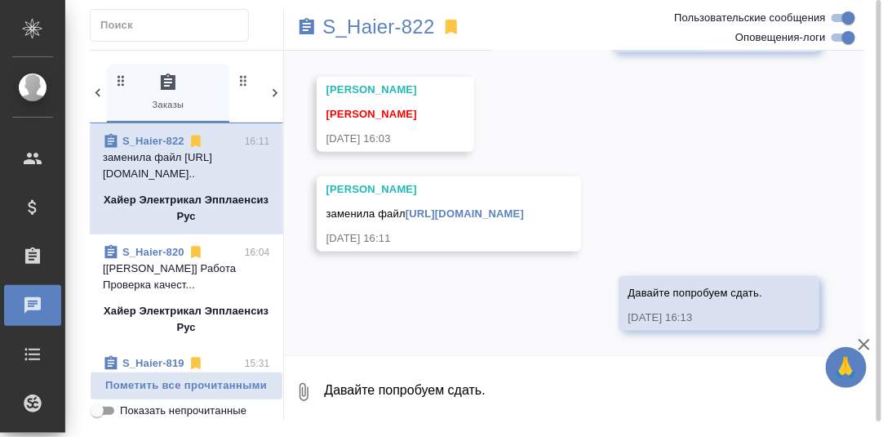
scroll to position [22045, 0]
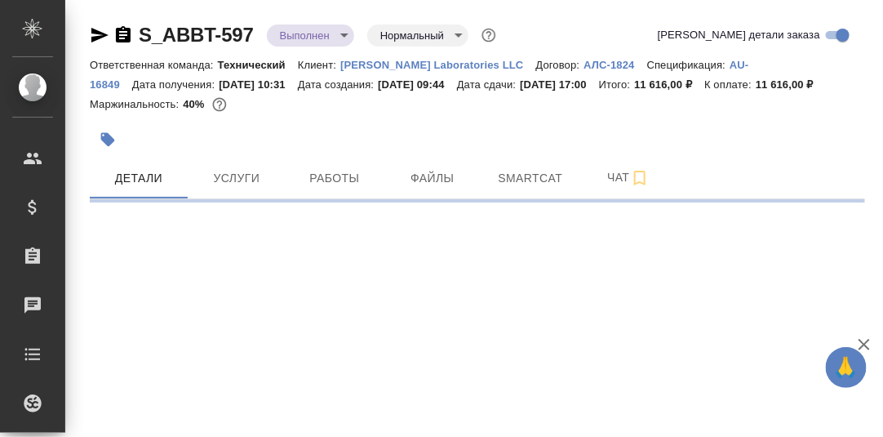
select select "RU"
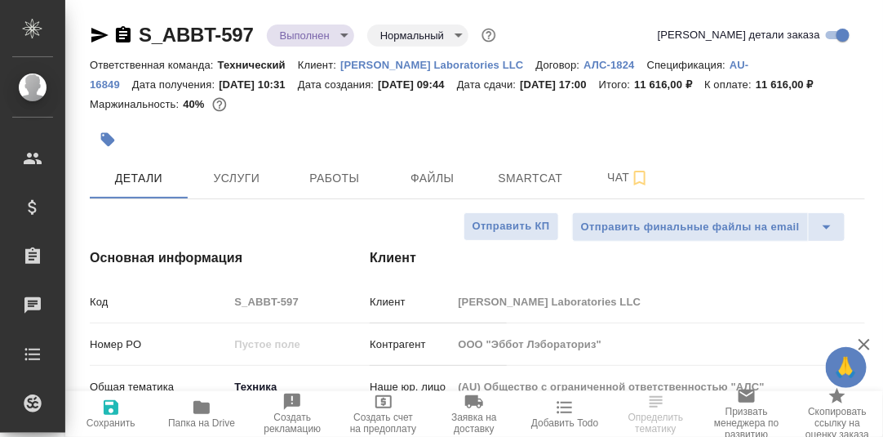
click at [341, 32] on body "🙏 .cls-1 fill:#fff; AWATERA [PERSON_NAME] d.rumyantseva Клиенты Спецификации За…" at bounding box center [441, 218] width 883 height 437
type textarea "x"
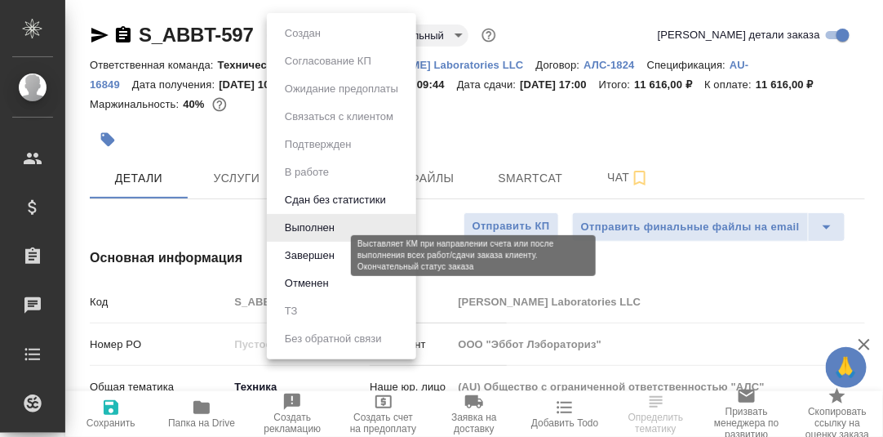
click at [319, 255] on button "Завершен" at bounding box center [310, 256] width 60 height 18
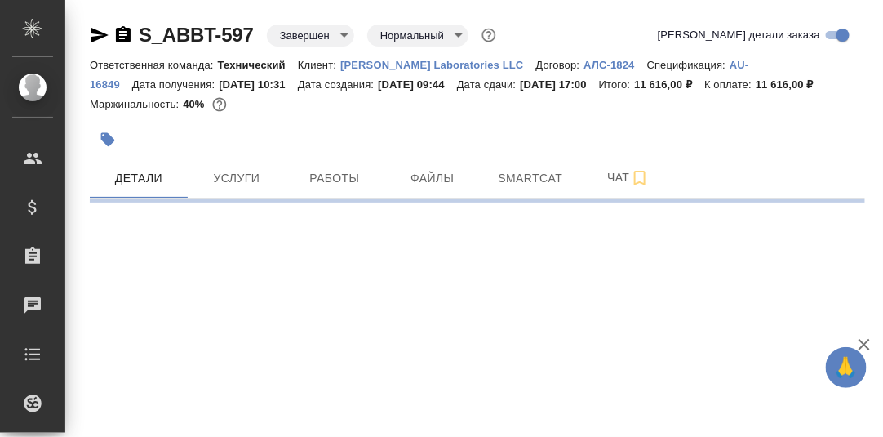
select select "RU"
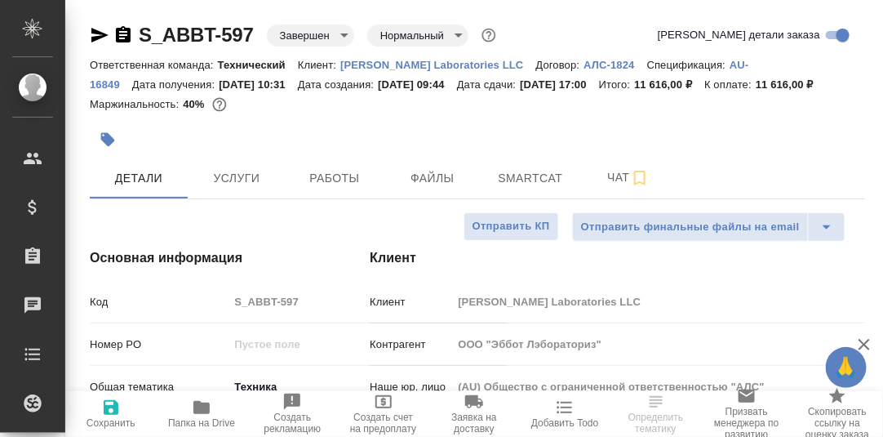
type textarea "x"
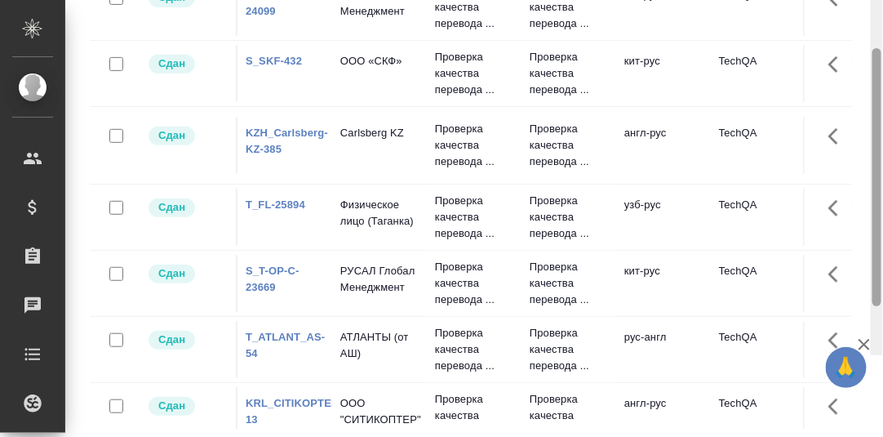
scroll to position [56, 0]
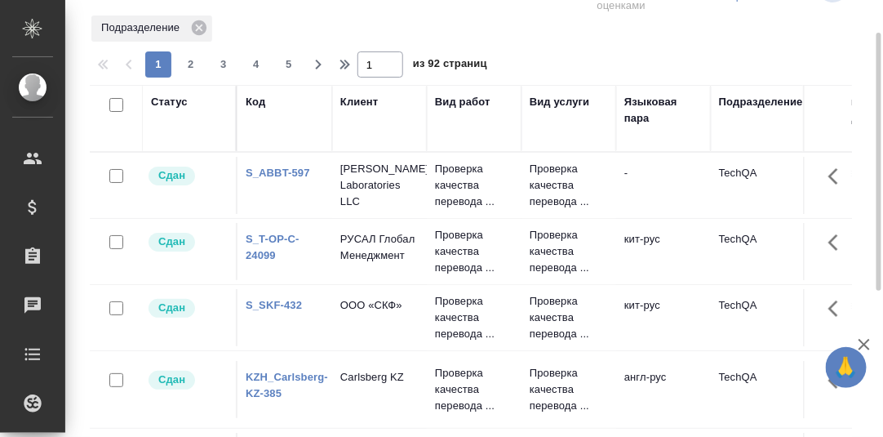
click at [161, 100] on div "Статус" at bounding box center [169, 102] width 37 height 16
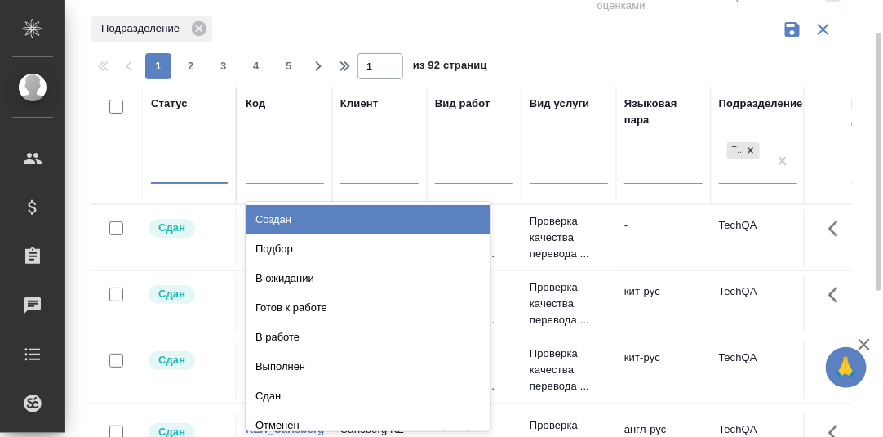
click at [167, 172] on div at bounding box center [189, 167] width 77 height 24
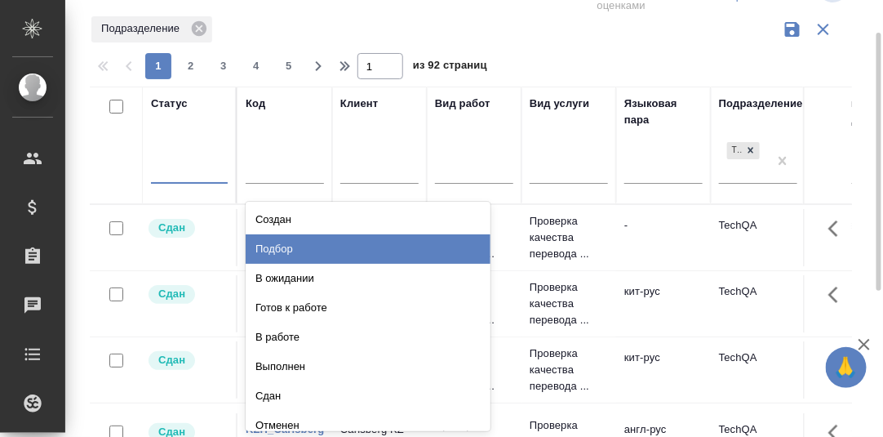
click at [287, 247] on div "Подбор" at bounding box center [368, 248] width 245 height 29
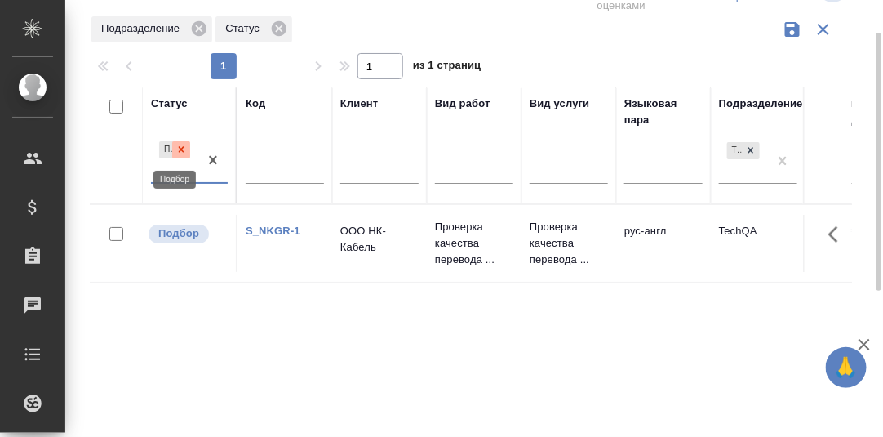
drag, startPoint x: 182, startPoint y: 145, endPoint x: 180, endPoint y: 176, distance: 30.3
click at [182, 146] on icon at bounding box center [181, 149] width 11 height 11
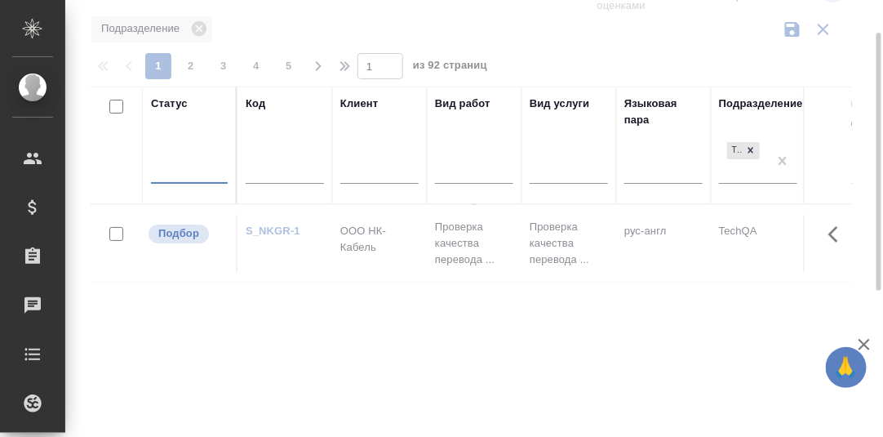
click at [176, 171] on div at bounding box center [189, 167] width 77 height 24
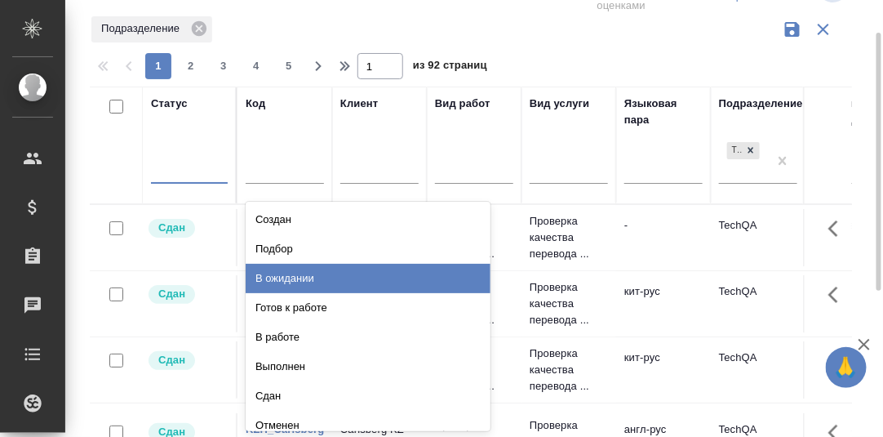
click at [289, 274] on div "В ожидании" at bounding box center [368, 278] width 245 height 29
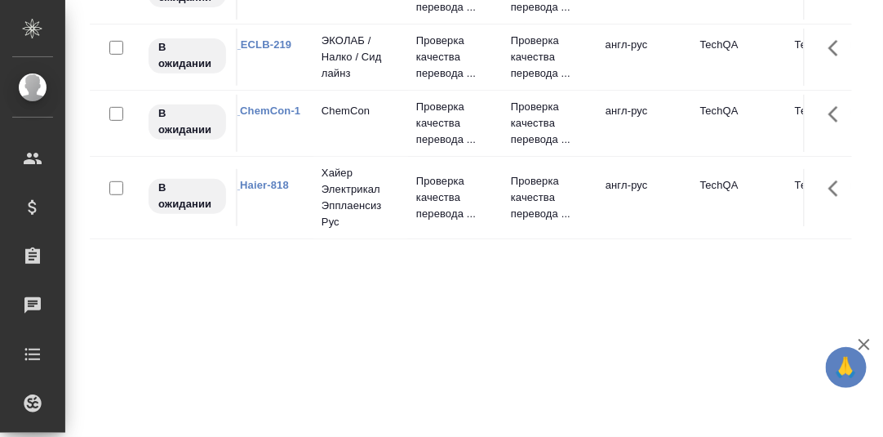
scroll to position [0, 0]
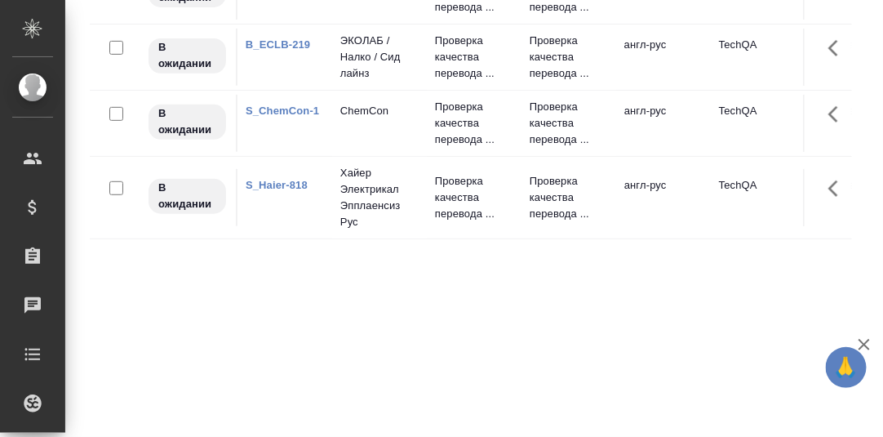
click at [283, 191] on link "S_Haier-818" at bounding box center [277, 185] width 62 height 12
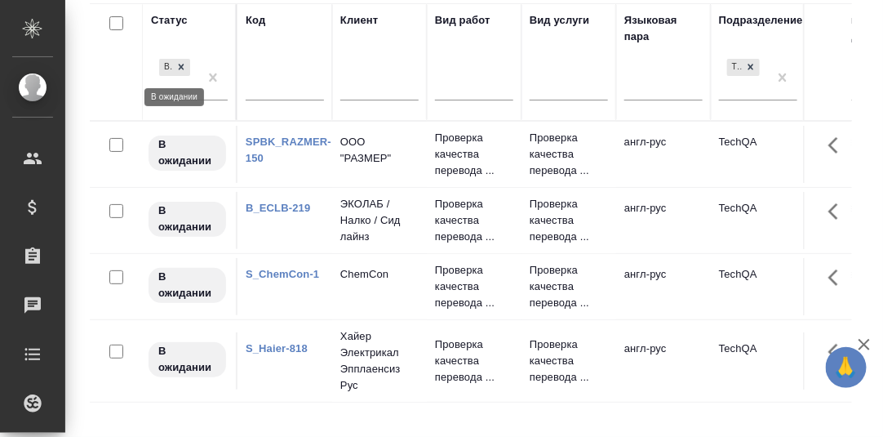
drag, startPoint x: 185, startPoint y: 65, endPoint x: 262, endPoint y: 84, distance: 79.0
click at [185, 65] on icon at bounding box center [181, 66] width 11 height 11
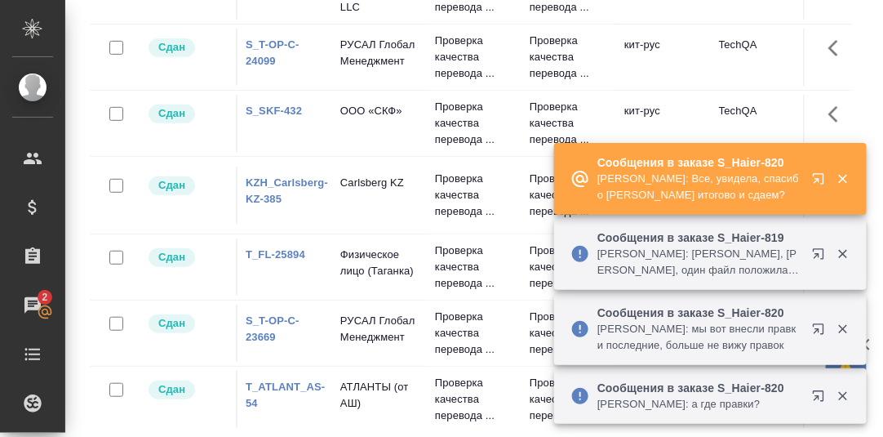
scroll to position [163, 0]
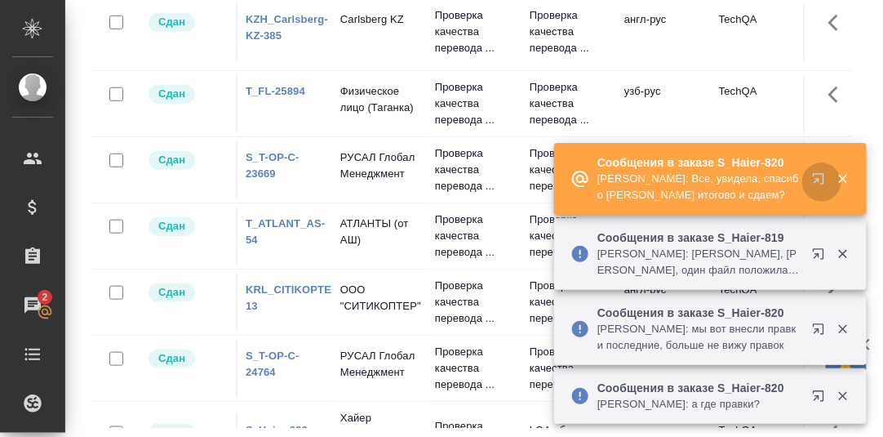
click at [818, 180] on icon "button" at bounding box center [818, 178] width 11 height 11
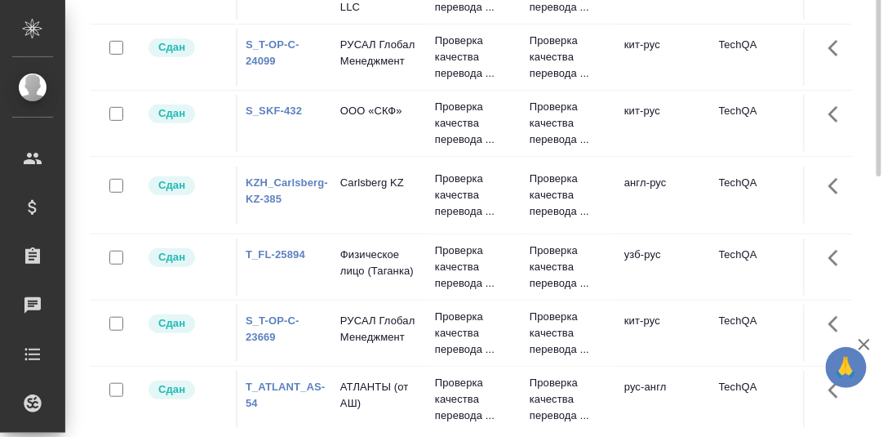
scroll to position [0, 0]
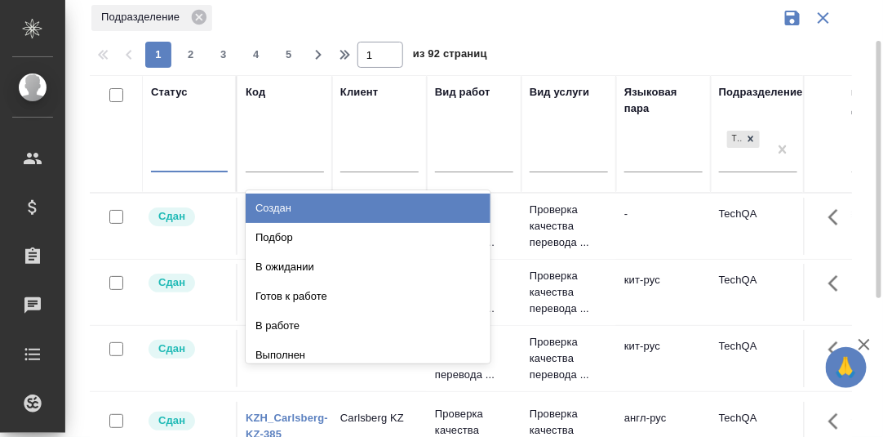
scroll to position [69, 0]
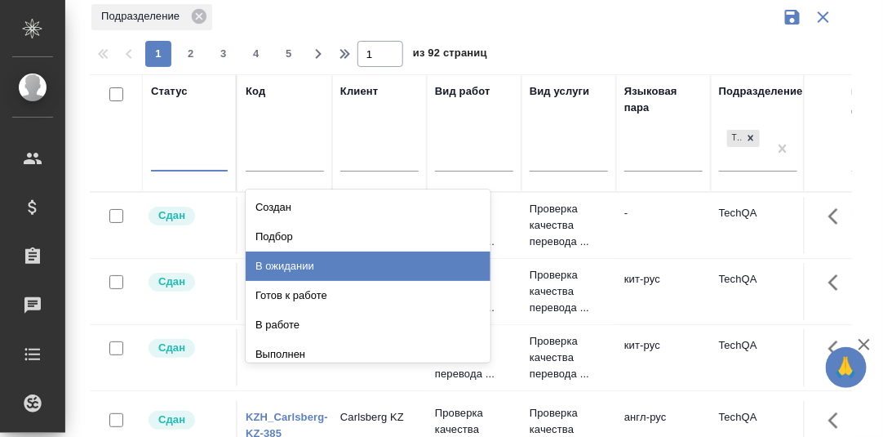
click at [285, 260] on div "В ожидании" at bounding box center [368, 265] width 245 height 29
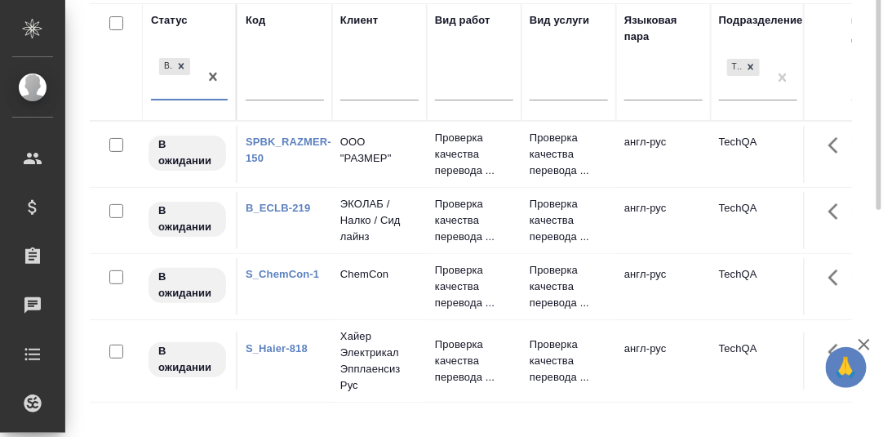
scroll to position [58, 0]
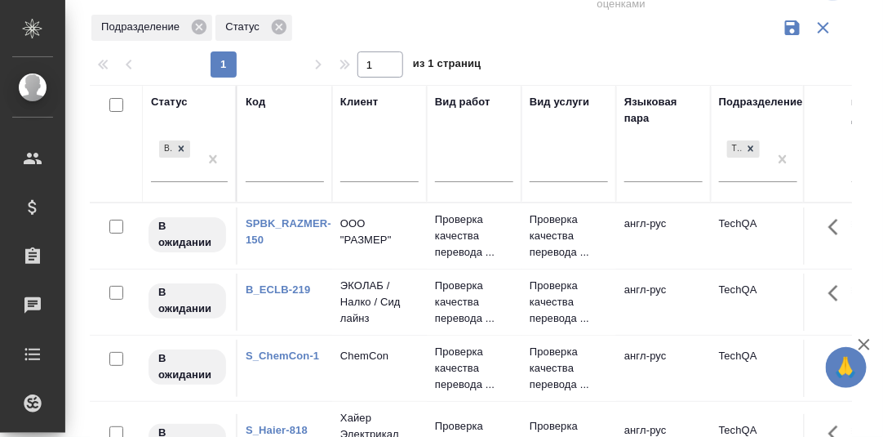
click at [275, 286] on link "B_ECLB-219" at bounding box center [278, 289] width 65 height 12
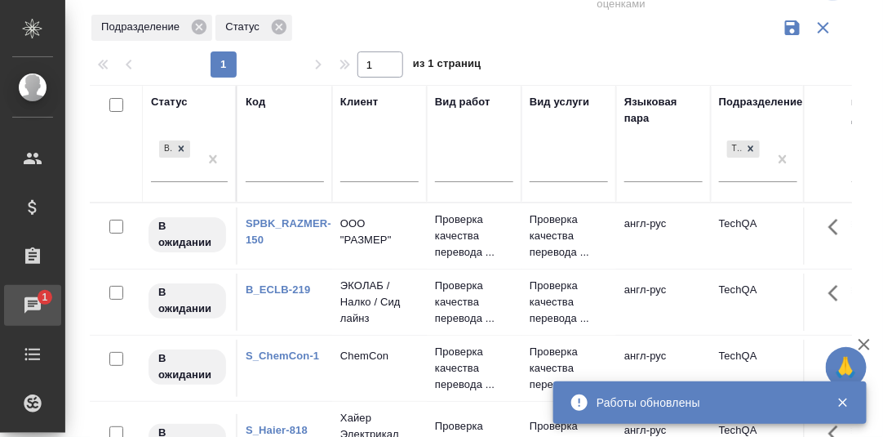
drag, startPoint x: 33, startPoint y: 300, endPoint x: 54, endPoint y: 305, distance: 20.8
click at [33, 301] on div "Чаты" at bounding box center [12, 305] width 41 height 24
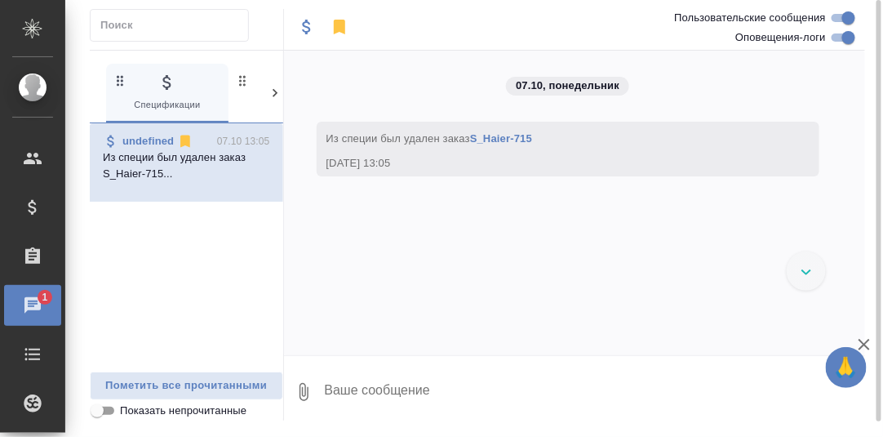
click at [274, 93] on icon at bounding box center [275, 93] width 16 height 16
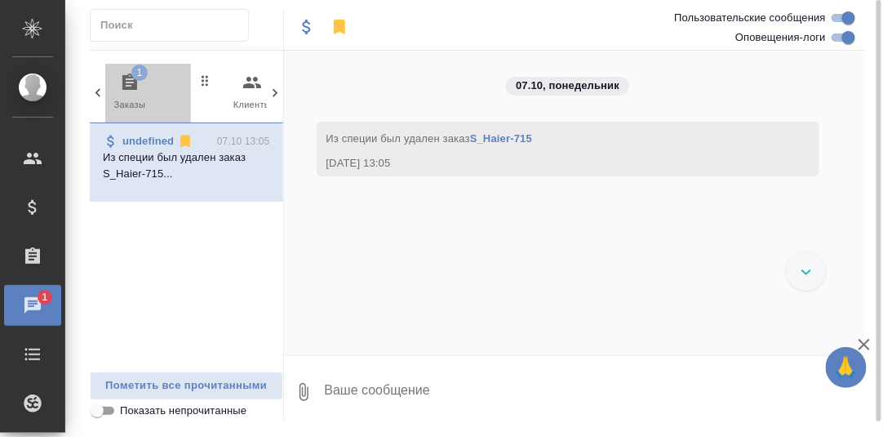
click at [129, 82] on icon "button" at bounding box center [130, 83] width 20 height 20
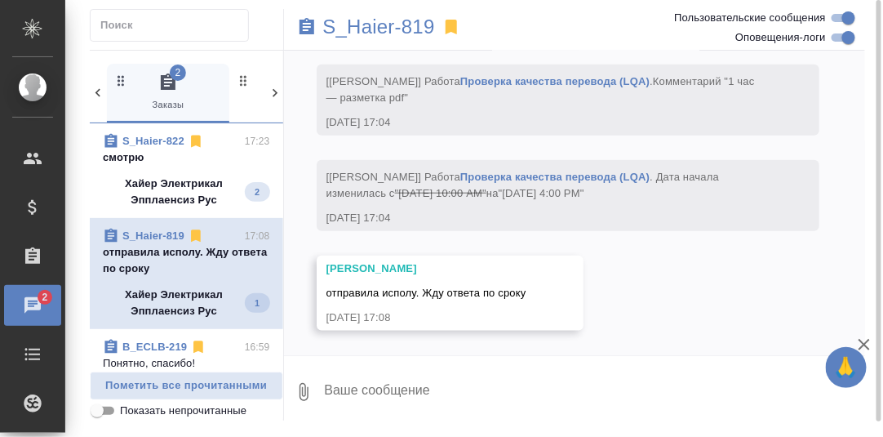
scroll to position [12084, 0]
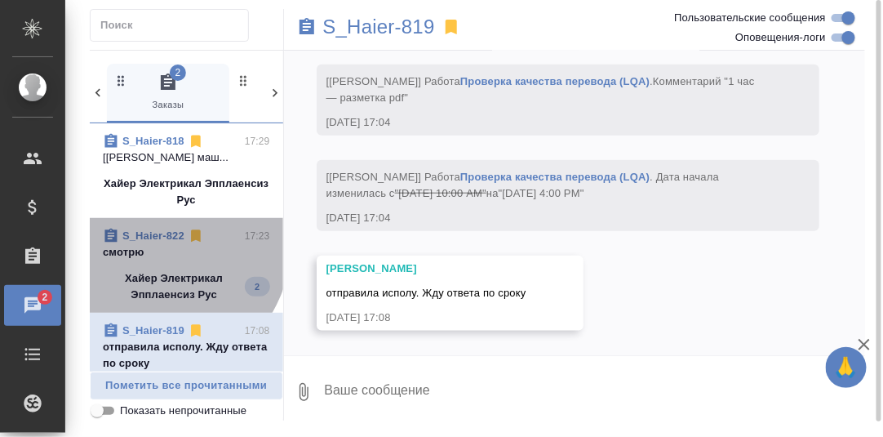
click at [152, 244] on p "S_Haier-822" at bounding box center [153, 236] width 62 height 16
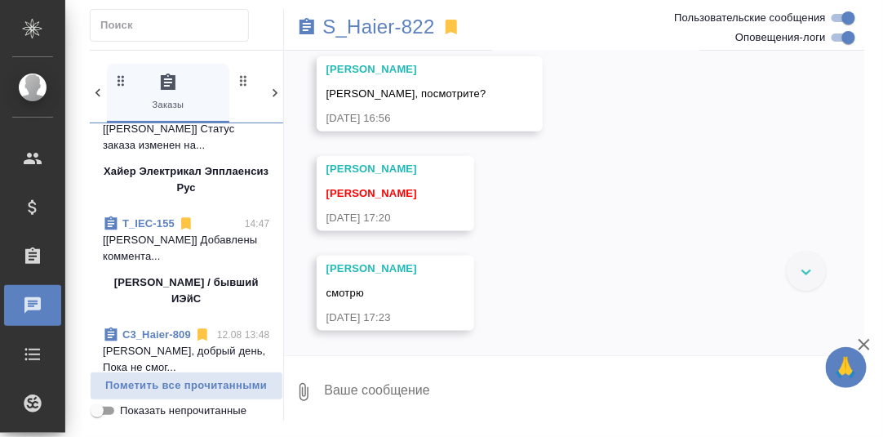
scroll to position [0, 0]
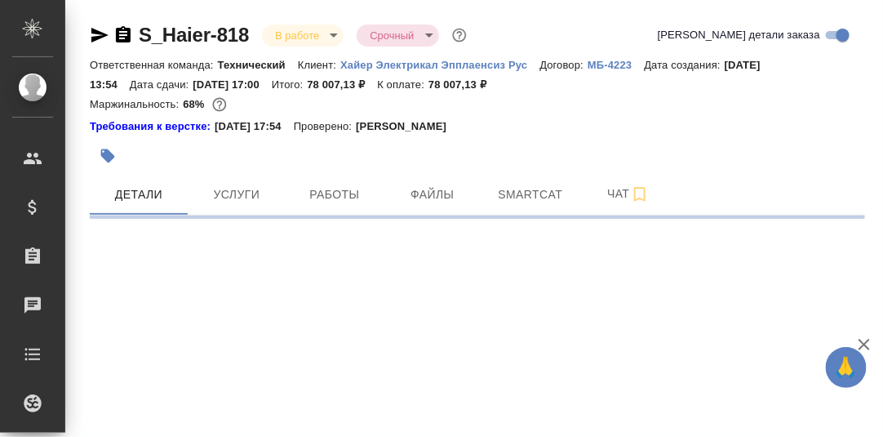
select select "RU"
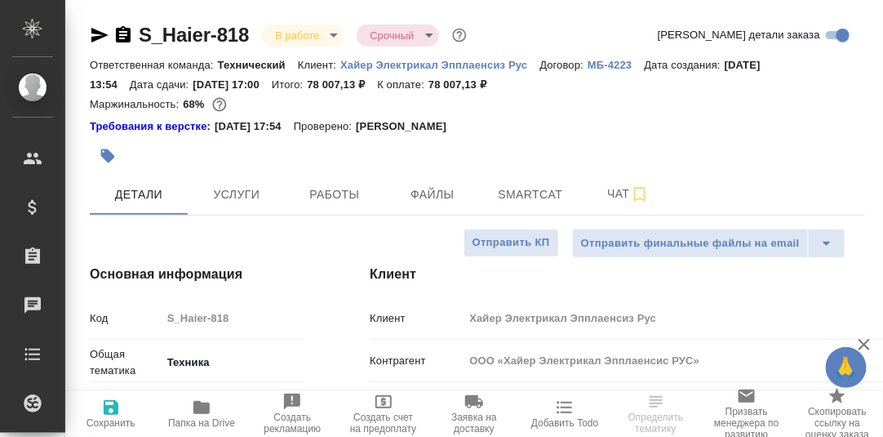
type textarea "x"
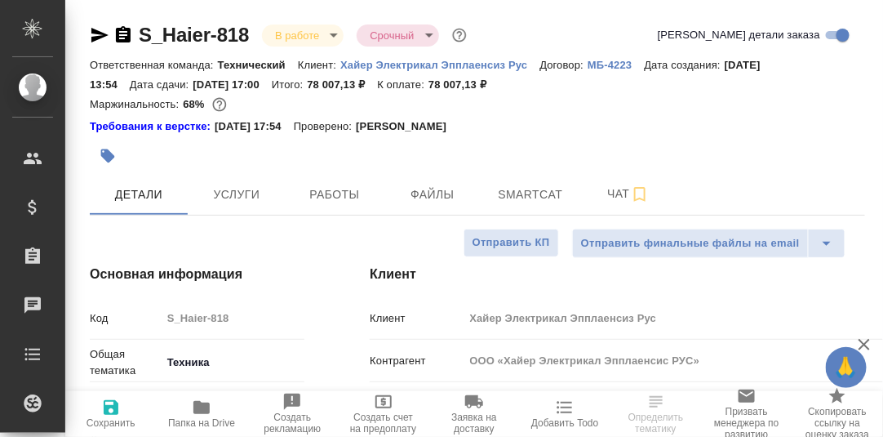
type textarea "x"
click at [510, 198] on span "Smartcat" at bounding box center [531, 195] width 78 height 20
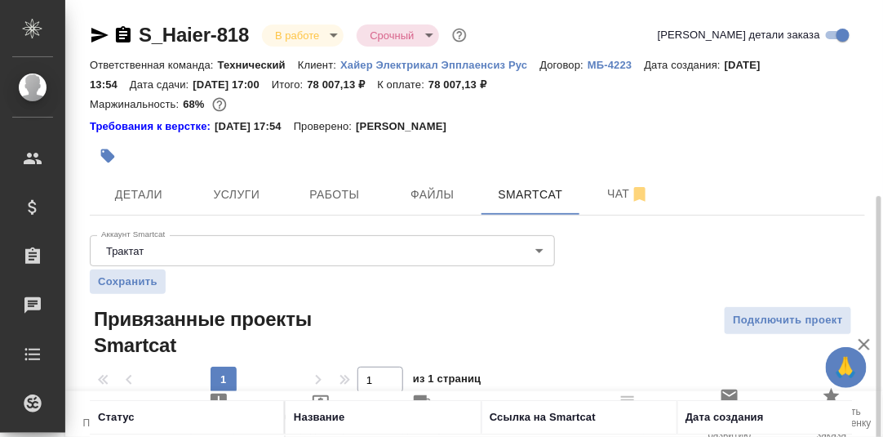
scroll to position [109, 0]
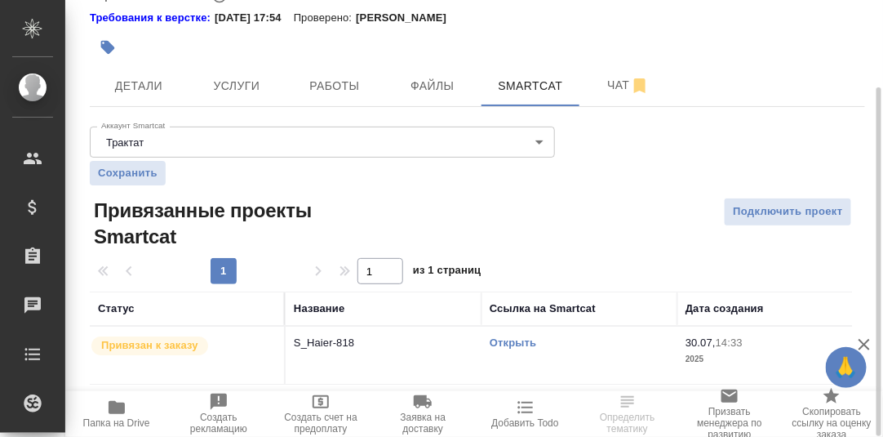
click at [508, 342] on link "Открыть" at bounding box center [513, 342] width 47 height 12
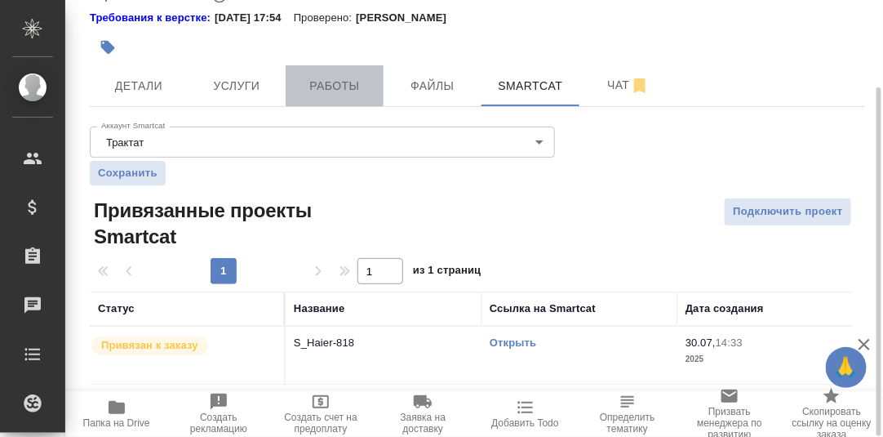
click at [339, 82] on span "Работы" at bounding box center [335, 86] width 78 height 20
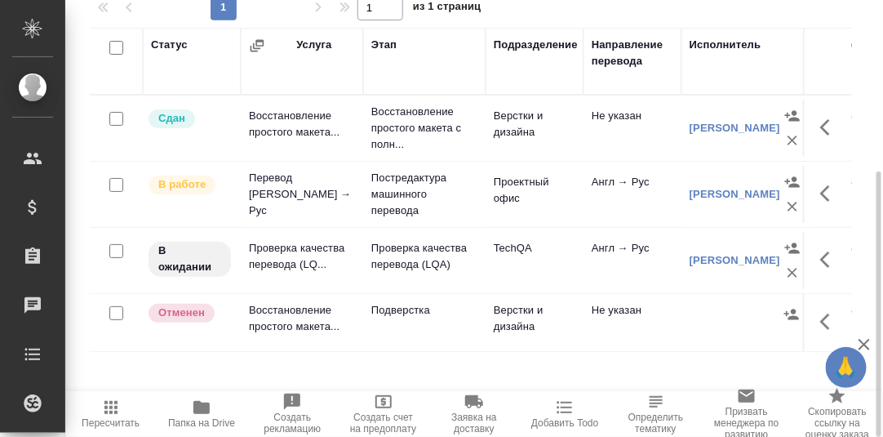
scroll to position [36, 0]
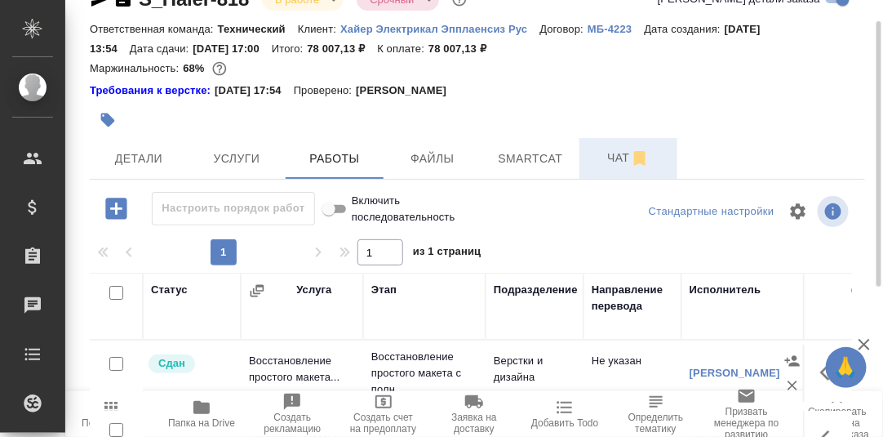
drag, startPoint x: 628, startPoint y: 154, endPoint x: 625, endPoint y: 168, distance: 15.1
click at [627, 154] on span "Чат" at bounding box center [629, 158] width 78 height 20
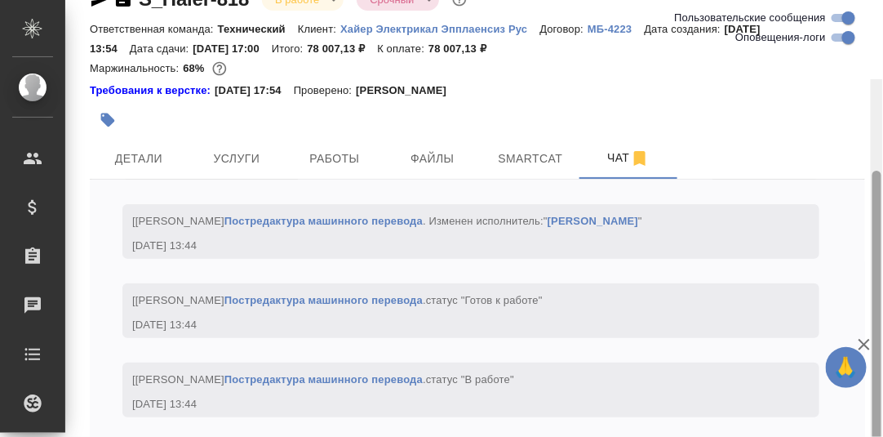
scroll to position [11917, 0]
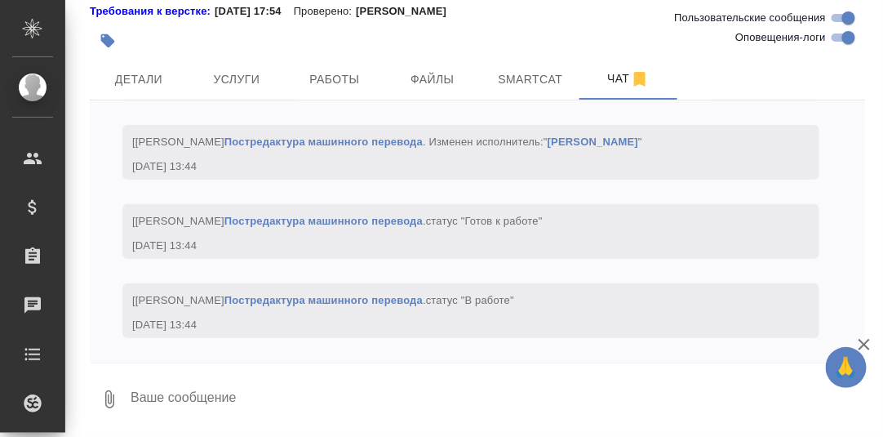
drag, startPoint x: 146, startPoint y: 388, endPoint x: 167, endPoint y: 372, distance: 26.3
click at [146, 388] on textarea at bounding box center [497, 400] width 737 height 56
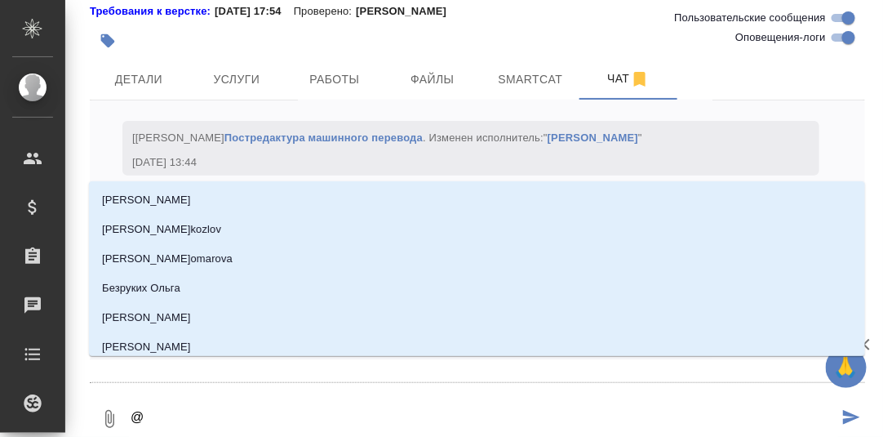
type textarea "@Б"
type input "Б"
type textarea "@Бе"
type input "Бе"
type textarea "@Бел"
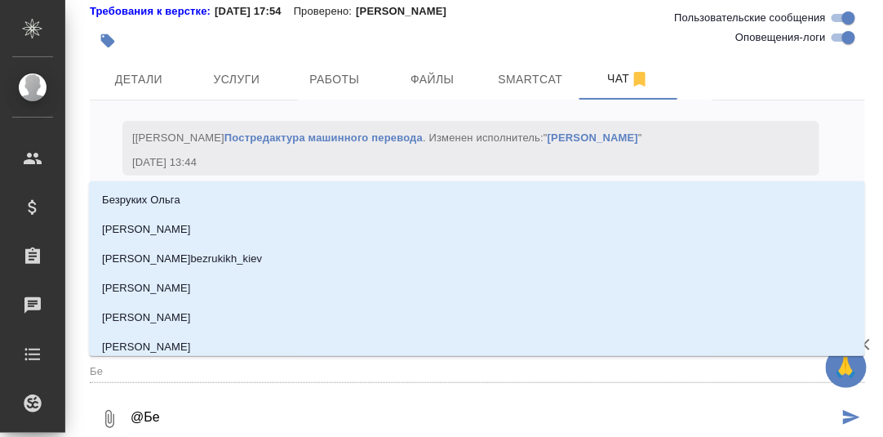
type input "Бел"
type textarea "@Беля"
type input "Беля"
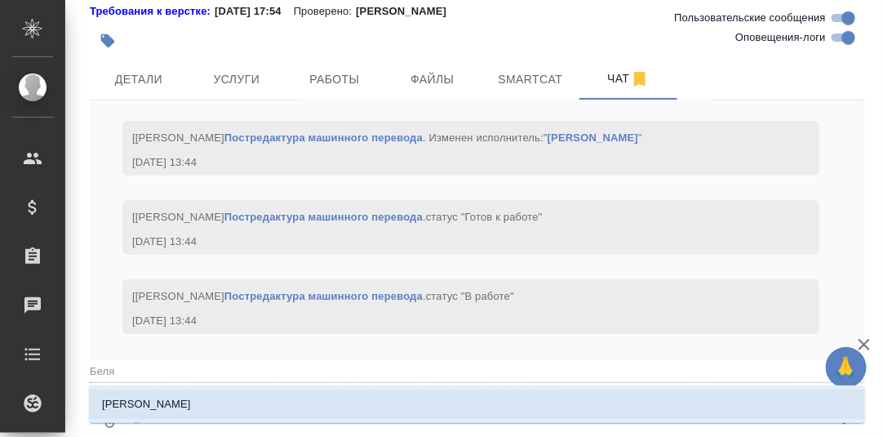
drag, startPoint x: 167, startPoint y: 400, endPoint x: 198, endPoint y: 403, distance: 31.2
click at [167, 400] on p "[PERSON_NAME]" at bounding box center [146, 404] width 89 height 16
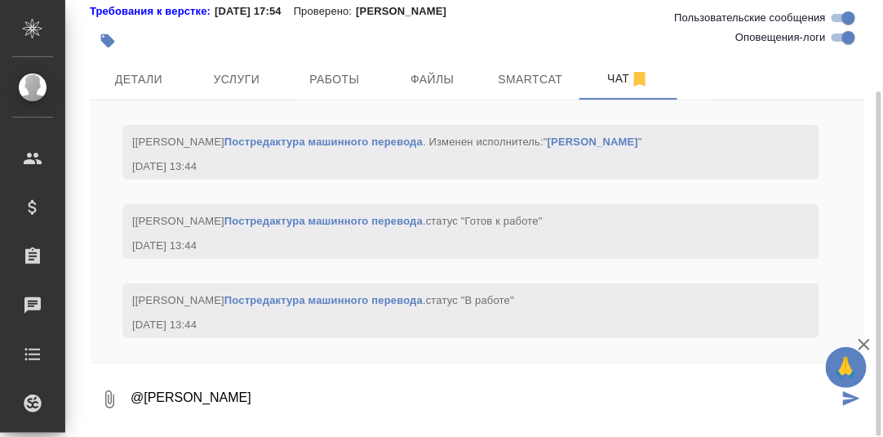
click at [240, 398] on textarea "@[PERSON_NAME]" at bounding box center [484, 400] width 710 height 56
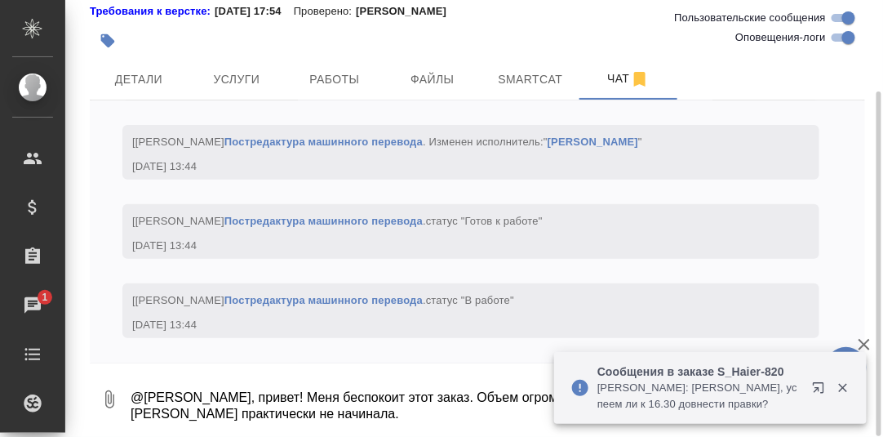
type textarea "@[PERSON_NAME], привет! Меня беспокоит этот заказ. Объем огромный, мне [DATE] е…"
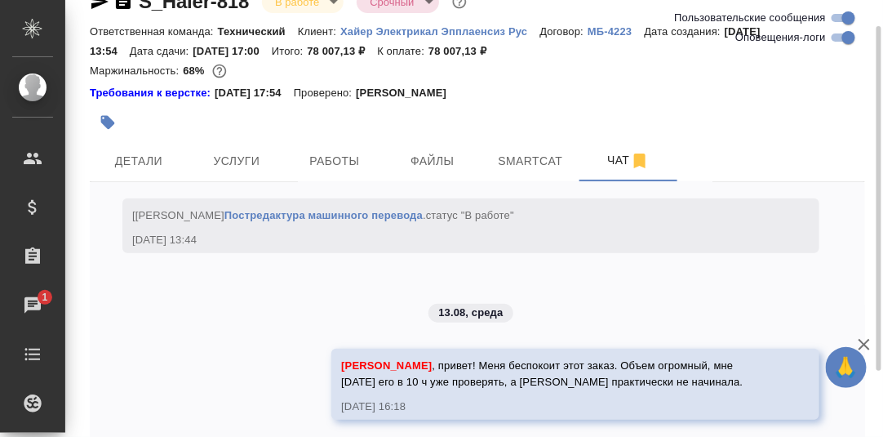
scroll to position [0, 0]
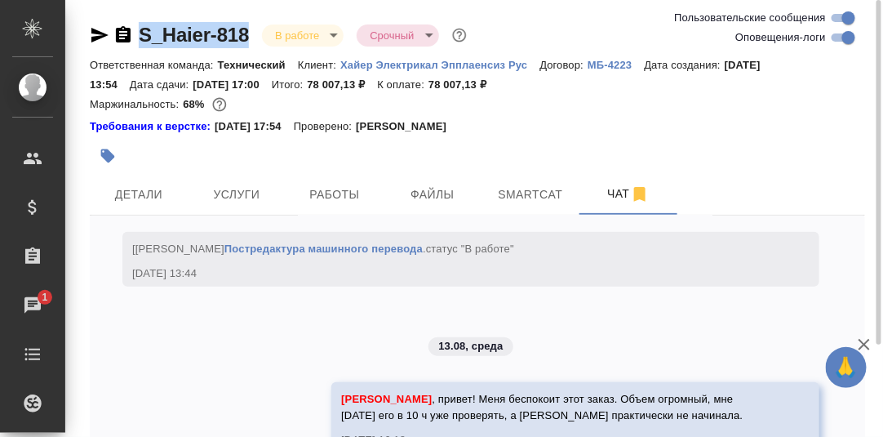
drag, startPoint x: 259, startPoint y: 38, endPoint x: 143, endPoint y: 40, distance: 116.0
click at [143, 40] on div "S_Haier-818 В работе inProgress Срочный urgent" at bounding box center [280, 35] width 381 height 26
copy link "S_Haier-818"
click at [329, 192] on span "Работы" at bounding box center [335, 195] width 78 height 20
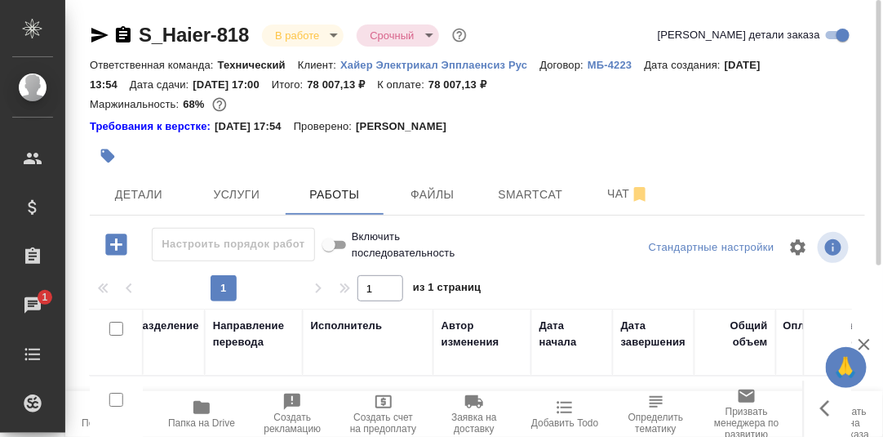
click at [773, 136] on div at bounding box center [478, 136] width 776 height 3
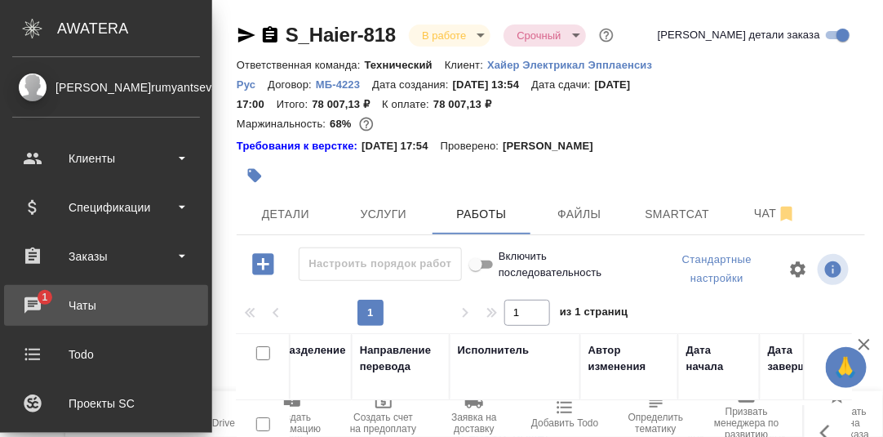
click at [34, 303] on div "Чаты" at bounding box center [106, 305] width 188 height 24
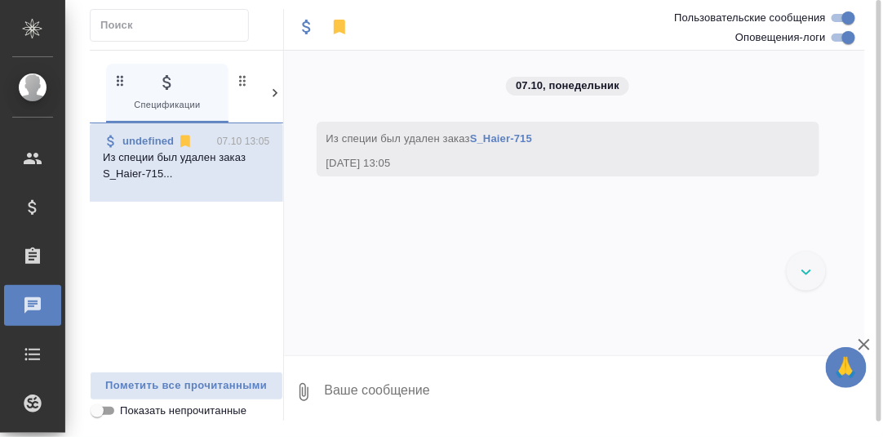
click at [276, 93] on icon at bounding box center [275, 93] width 5 height 8
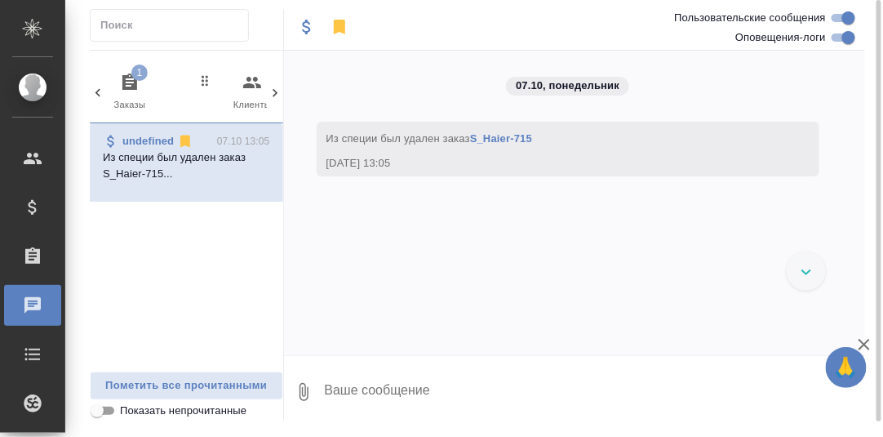
click at [129, 81] on icon "button" at bounding box center [129, 81] width 15 height 16
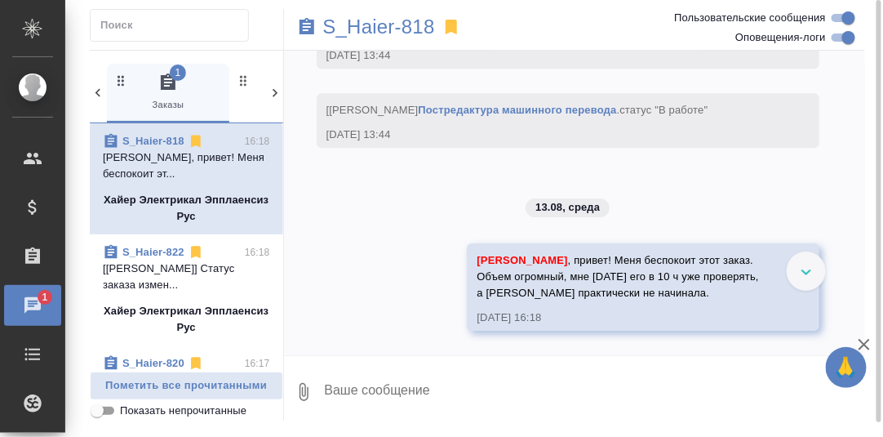
scroll to position [12940, 0]
click at [390, 387] on textarea at bounding box center [594, 392] width 543 height 56
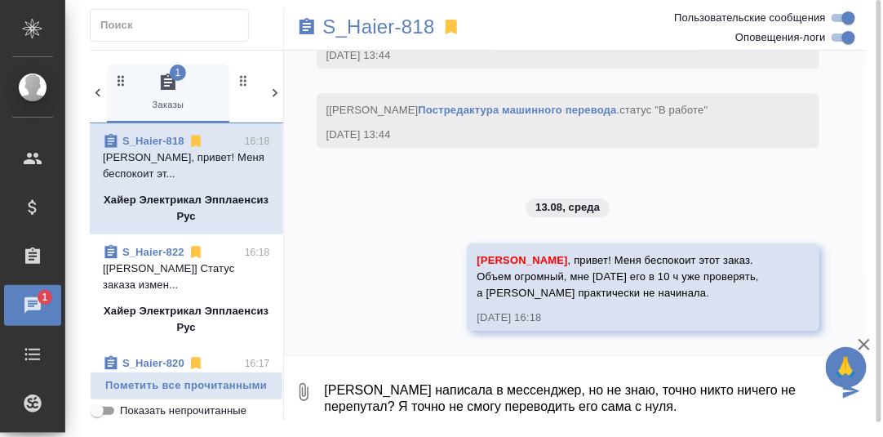
type textarea "[PERSON_NAME] написала в мессенджер, но не знаю, точно никто ничего не перепута…"
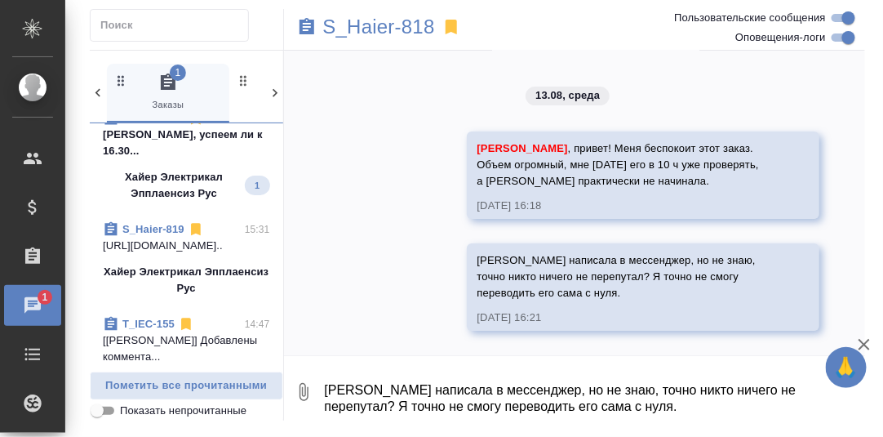
scroll to position [163, 0]
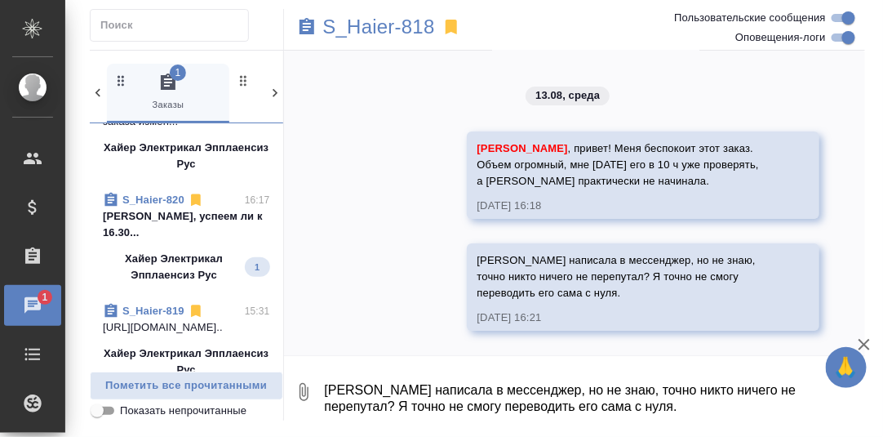
click at [149, 216] on p "[PERSON_NAME], успеем ли к 16.30..." at bounding box center [186, 224] width 167 height 33
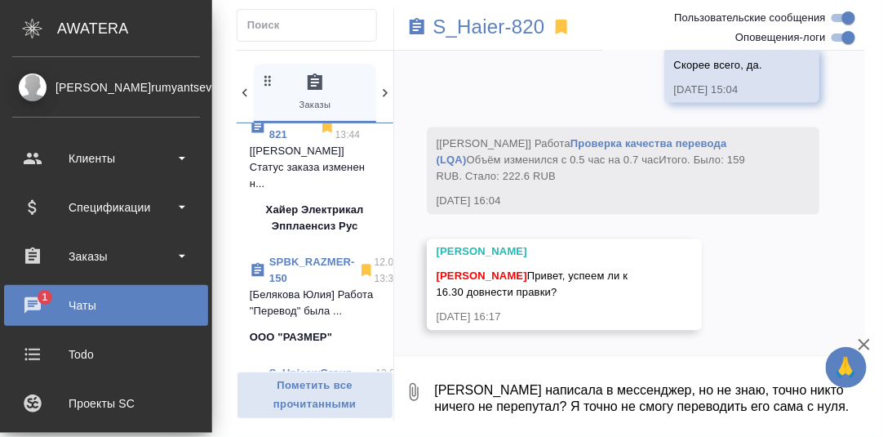
scroll to position [947, 0]
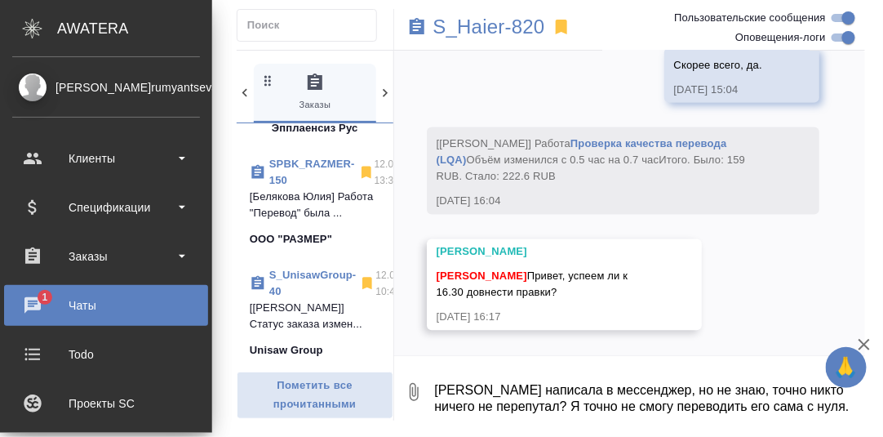
click at [29, 303] on div "Чаты" at bounding box center [106, 305] width 188 height 24
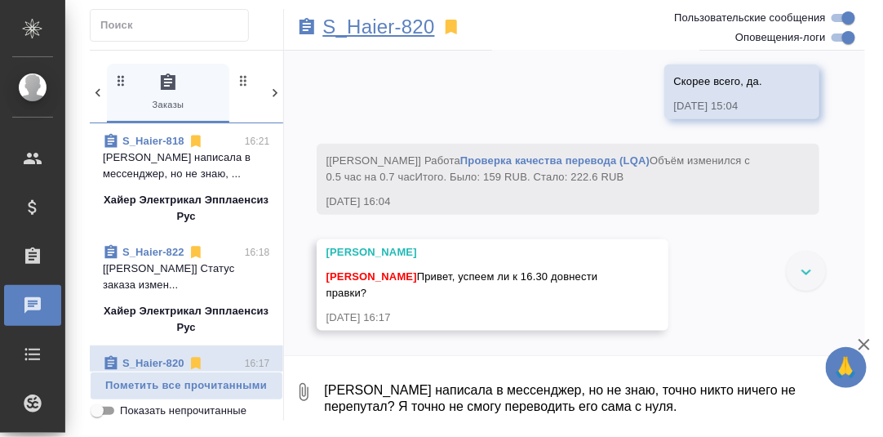
scroll to position [21584, 0]
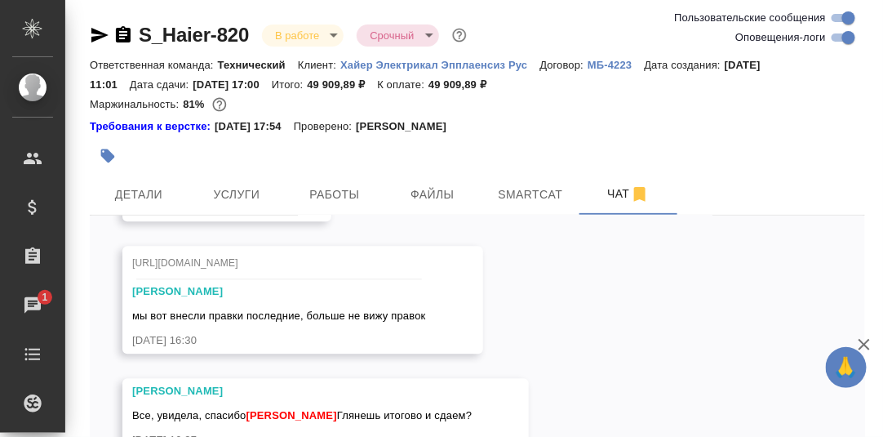
scroll to position [115, 0]
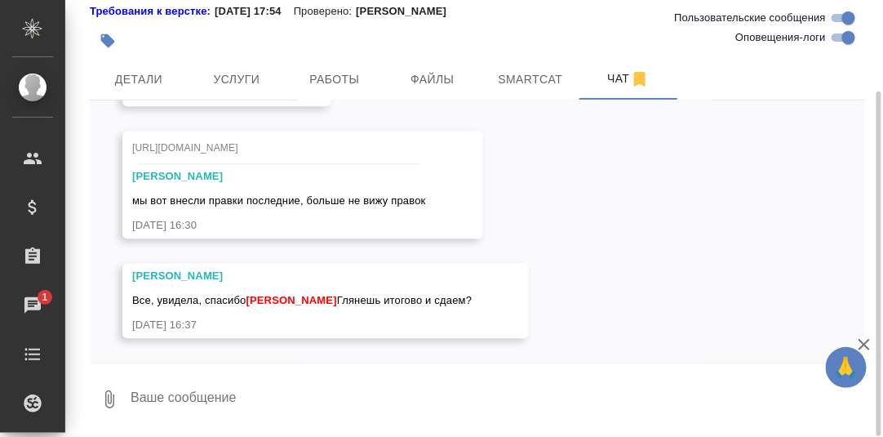
click at [279, 389] on textarea at bounding box center [497, 400] width 737 height 56
type textarea "Смотрю."
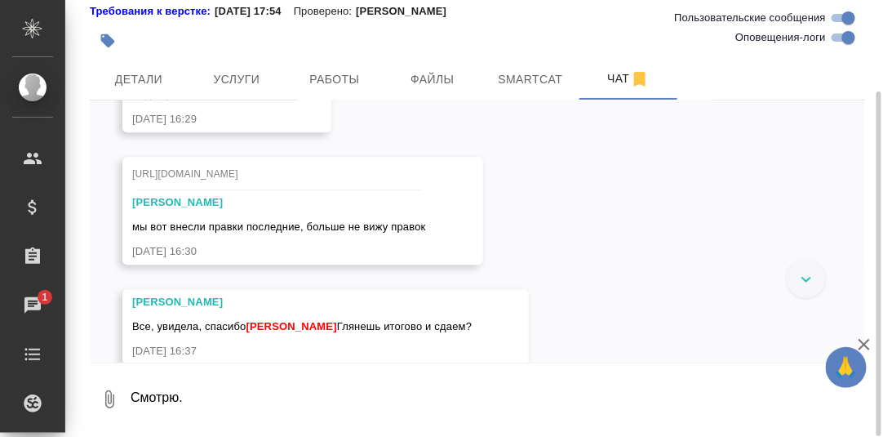
scroll to position [20165, 0]
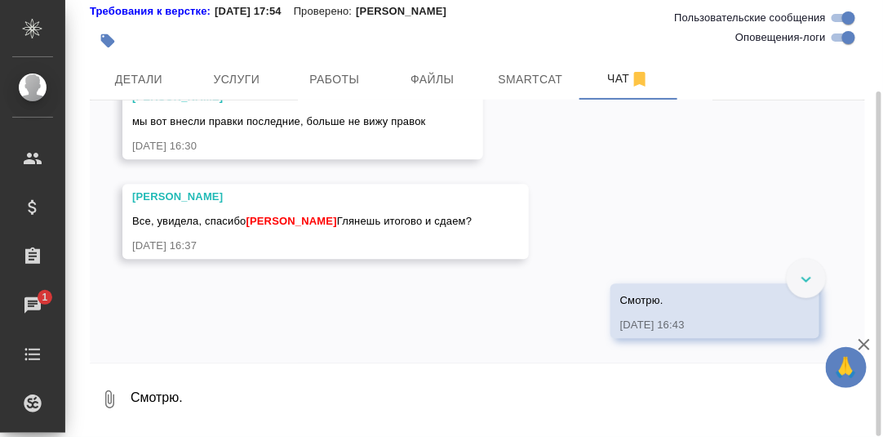
scroll to position [20736, 0]
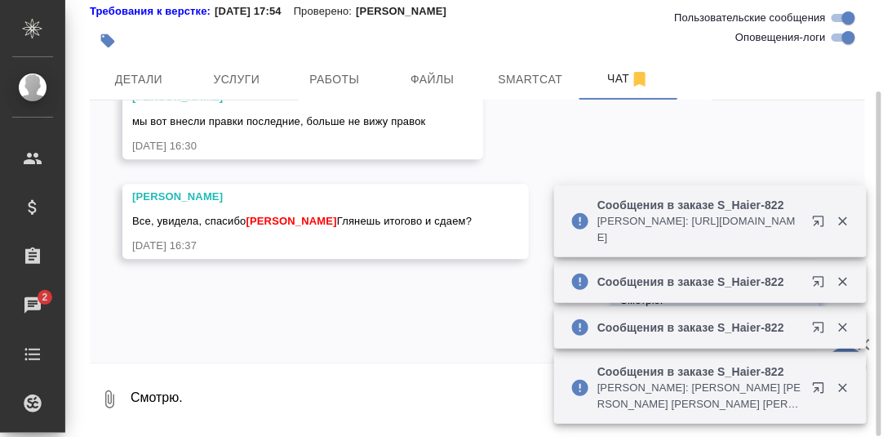
click at [241, 400] on textarea "Смотрю." at bounding box center [497, 400] width 737 height 56
type textarea "Давай попробуем сдать."
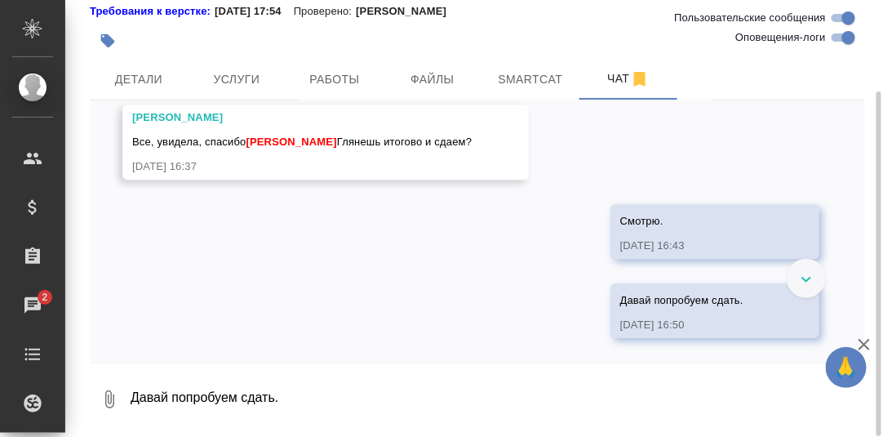
scroll to position [21387, 0]
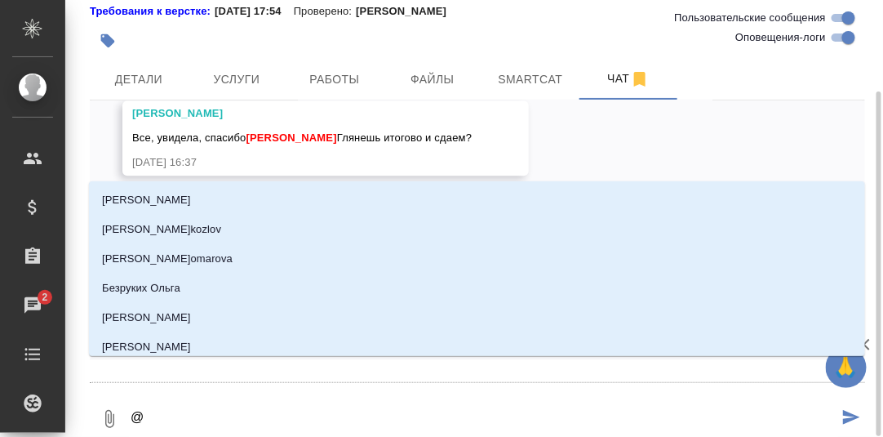
type textarea "@С"
type input "С"
type textarea "@Се"
type input "Се"
type textarea "@Сер"
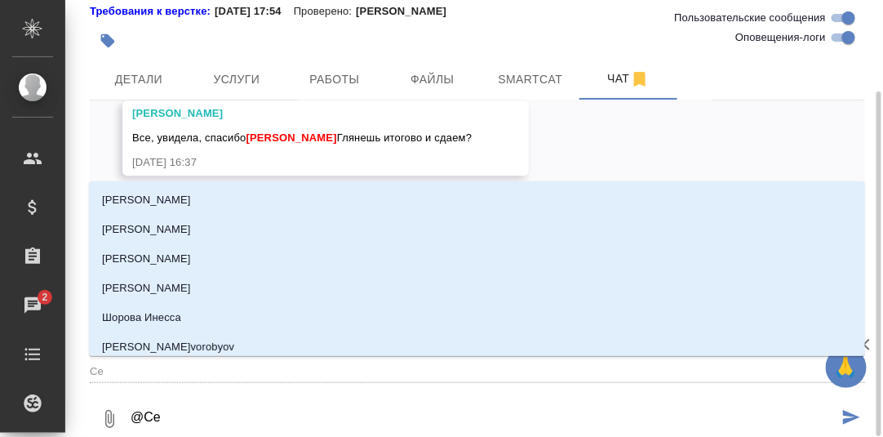
type input "Сер"
type textarea "@Серг"
type input "Серг"
type textarea "@Серге"
type input "Серге"
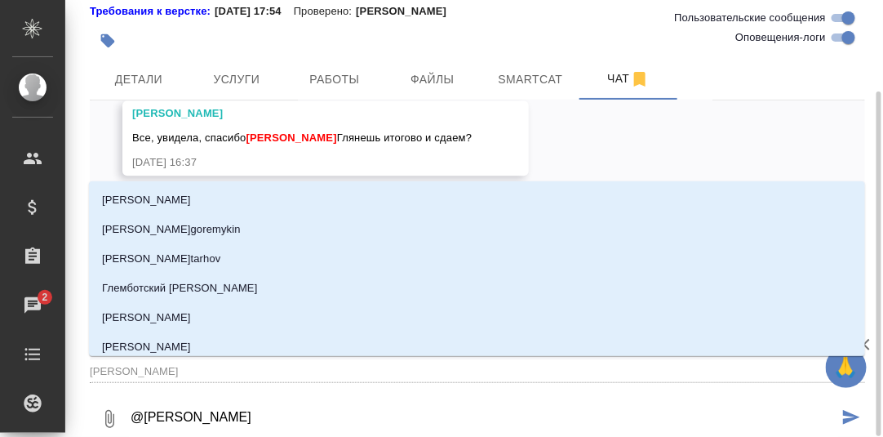
type textarea "@Сергее"
type input "Сергее"
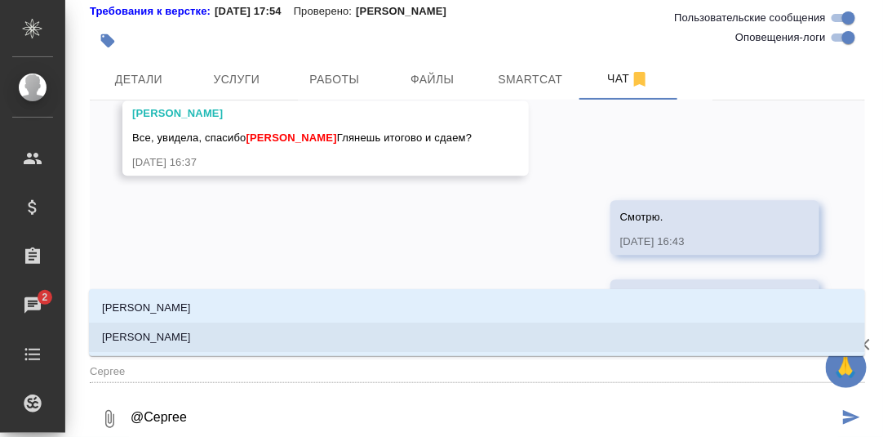
click at [217, 342] on li "[PERSON_NAME]" at bounding box center [477, 337] width 777 height 29
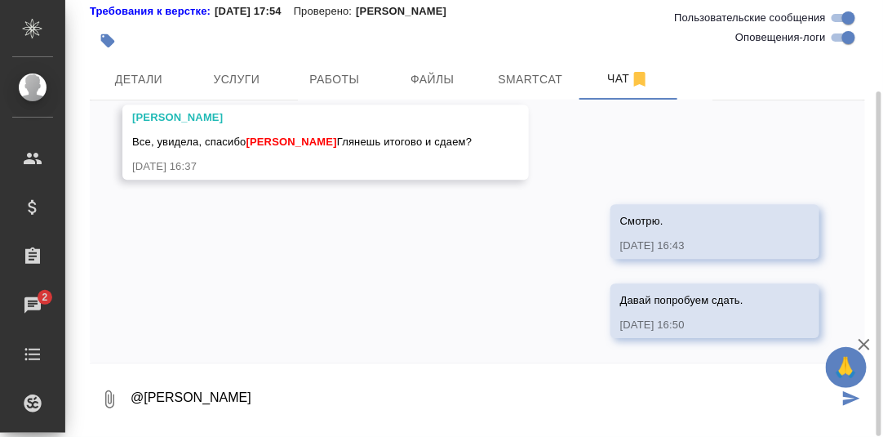
type textarea "@Сергеева Анастасия"
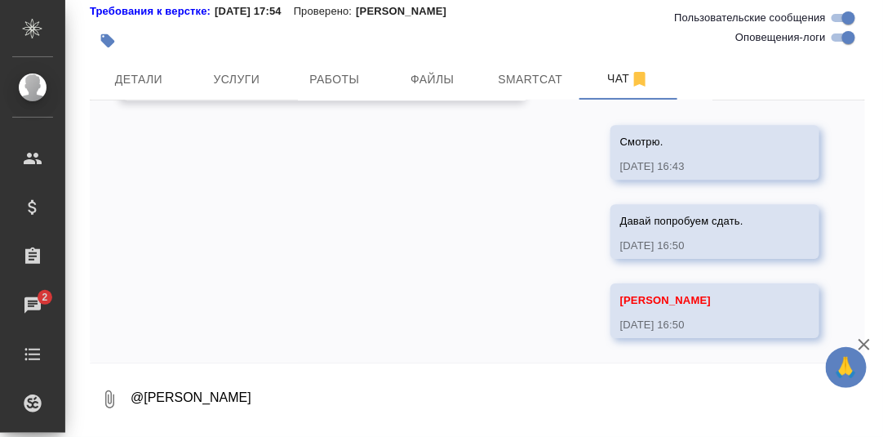
scroll to position [21515, 0]
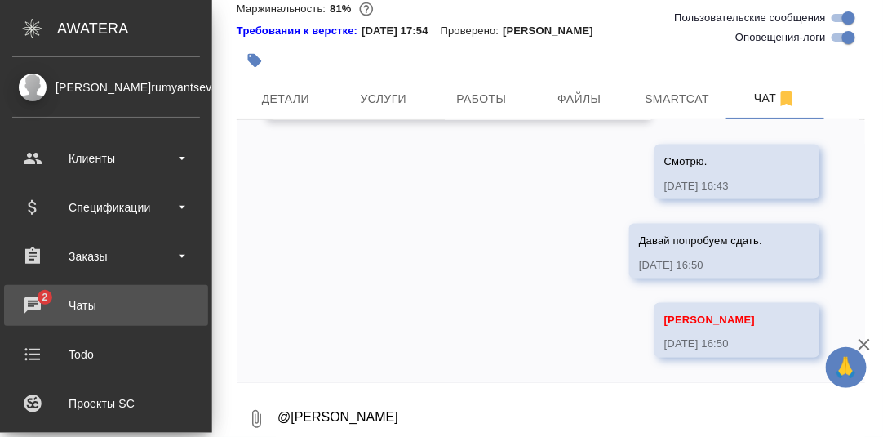
click at [42, 302] on div "Чаты" at bounding box center [106, 305] width 188 height 24
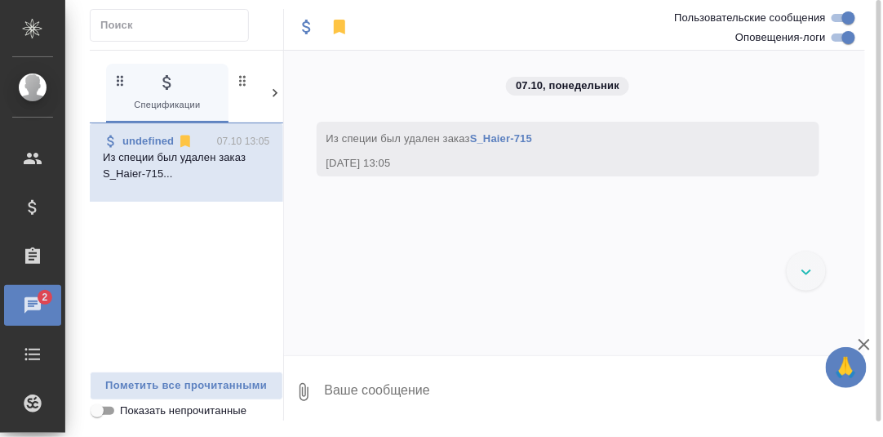
click at [274, 88] on icon at bounding box center [275, 93] width 16 height 16
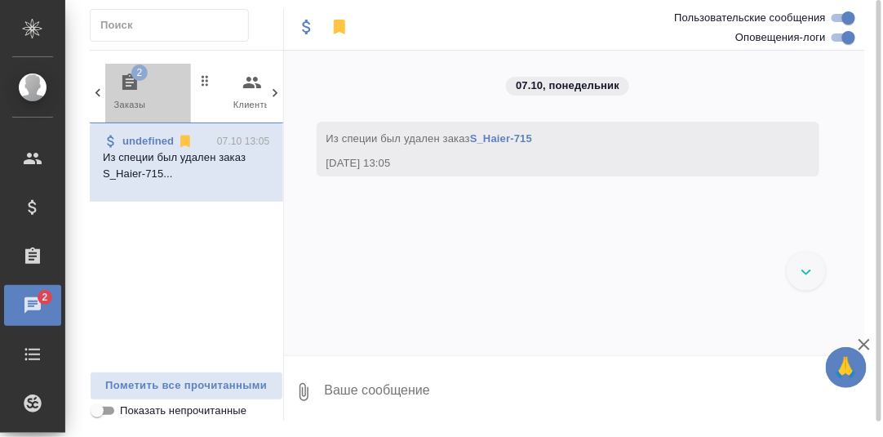
click at [133, 78] on icon "button" at bounding box center [129, 81] width 15 height 16
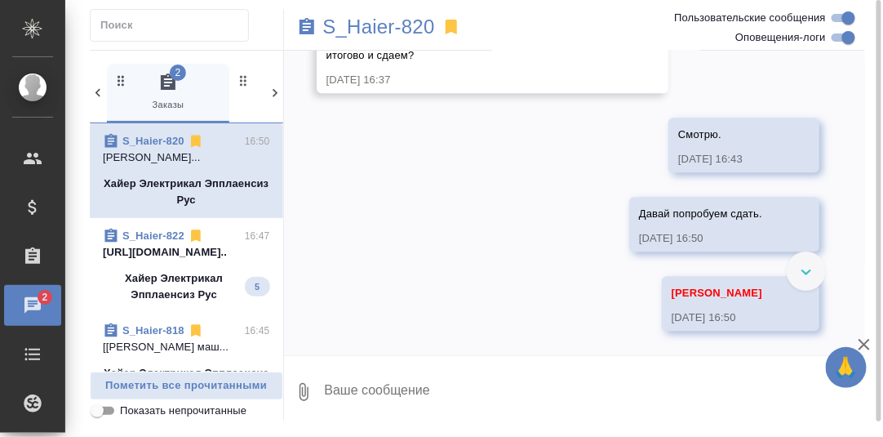
scroll to position [23542, 0]
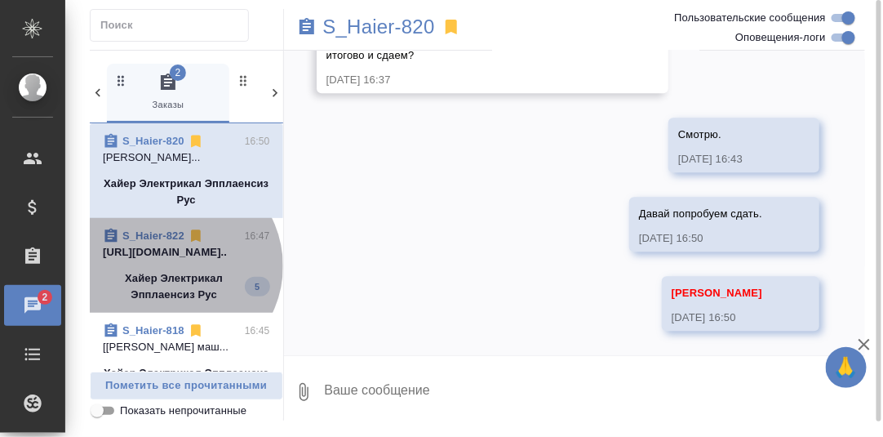
click at [174, 265] on span "S_Haier-822 16:47 https://drive.awatera.com/s/QGj5bNjFPDn7... Хайер Электрикал …" at bounding box center [186, 265] width 167 height 75
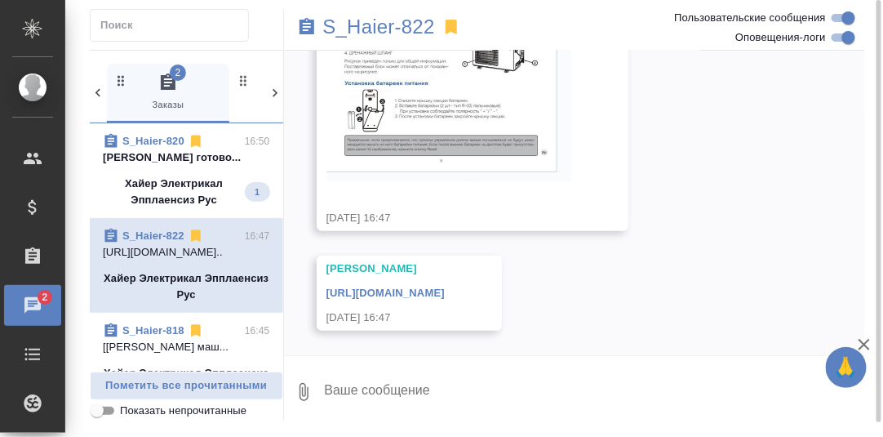
scroll to position [23433, 0]
click at [445, 292] on link "[URL][DOMAIN_NAME]" at bounding box center [386, 293] width 118 height 12
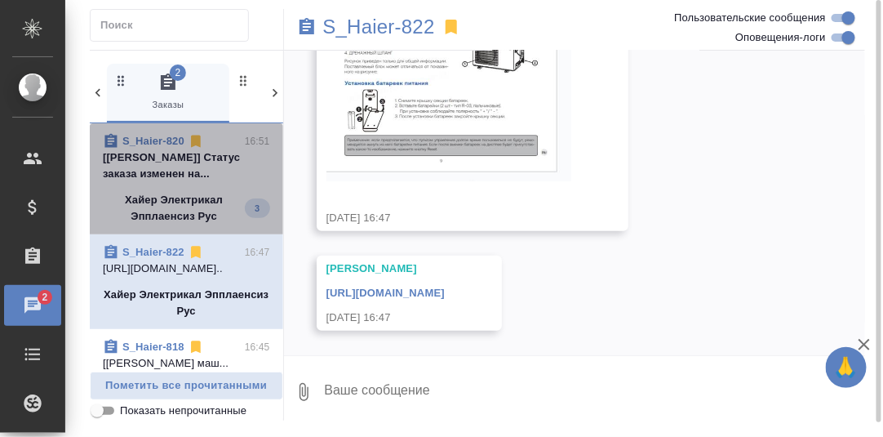
click at [187, 168] on p "[[PERSON_NAME]] Статус заказа изменен на..." at bounding box center [186, 165] width 167 height 33
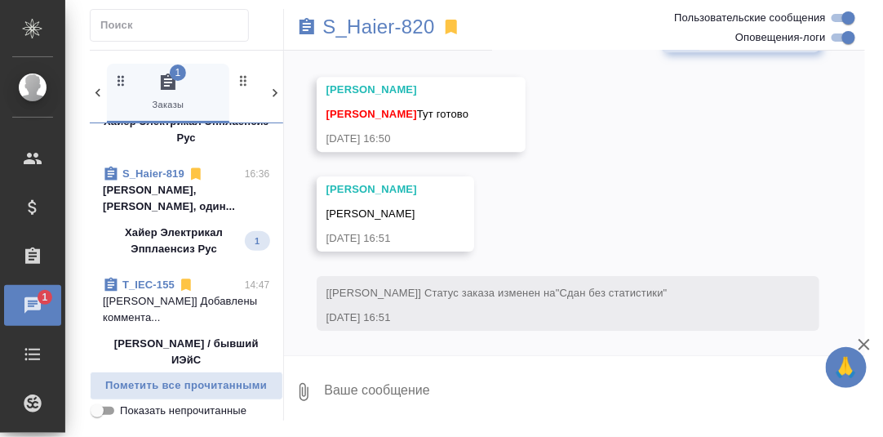
scroll to position [245, 0]
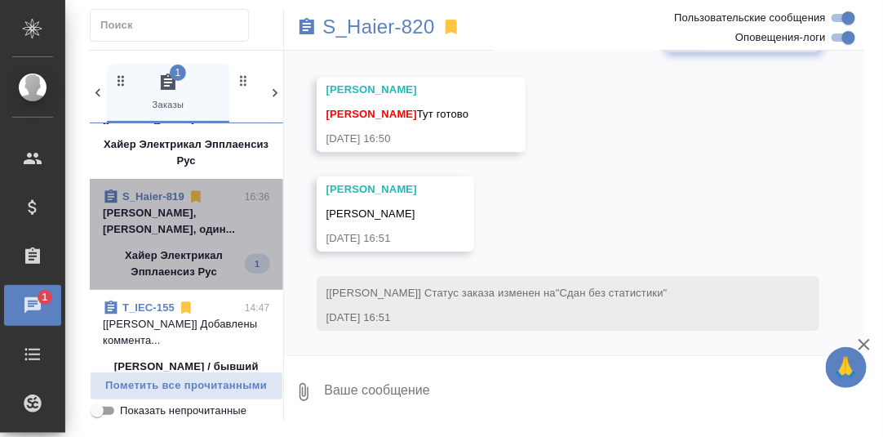
click at [185, 235] on p "[PERSON_NAME], [PERSON_NAME], один..." at bounding box center [186, 221] width 167 height 33
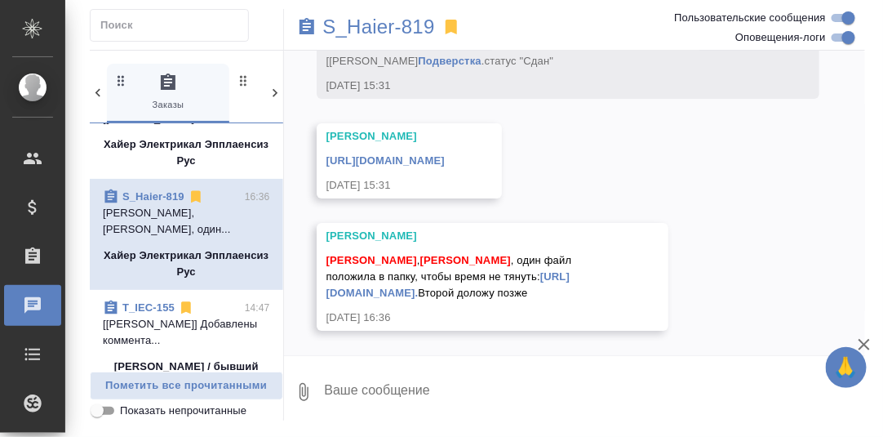
scroll to position [11498, 0]
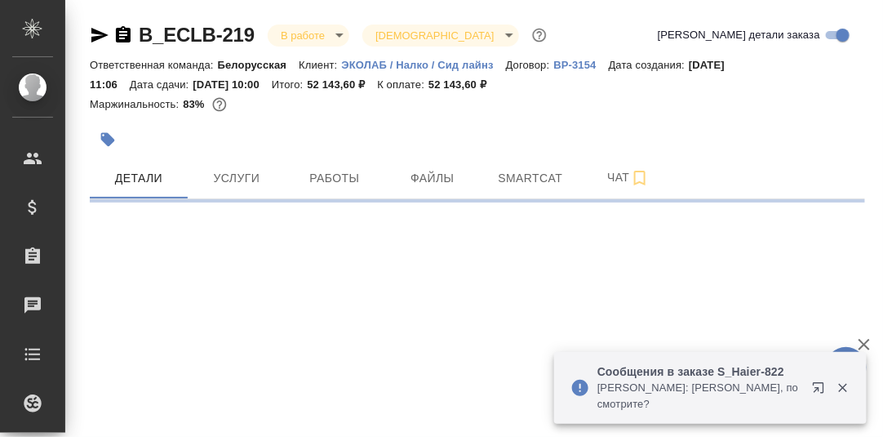
select select "RU"
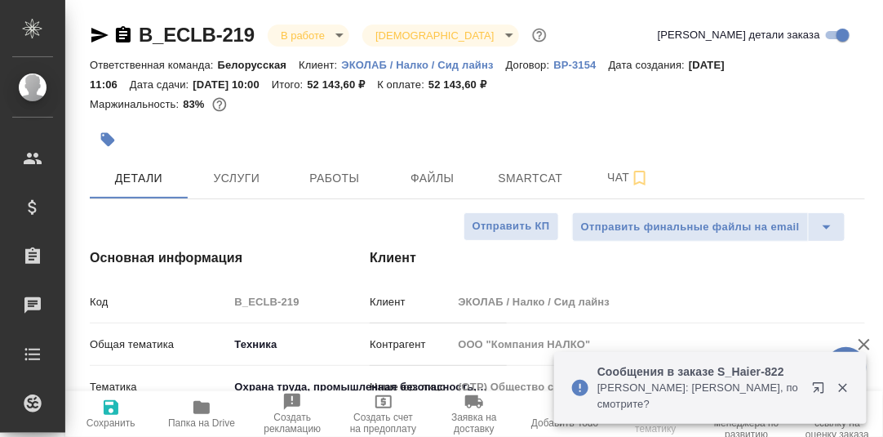
type textarea "x"
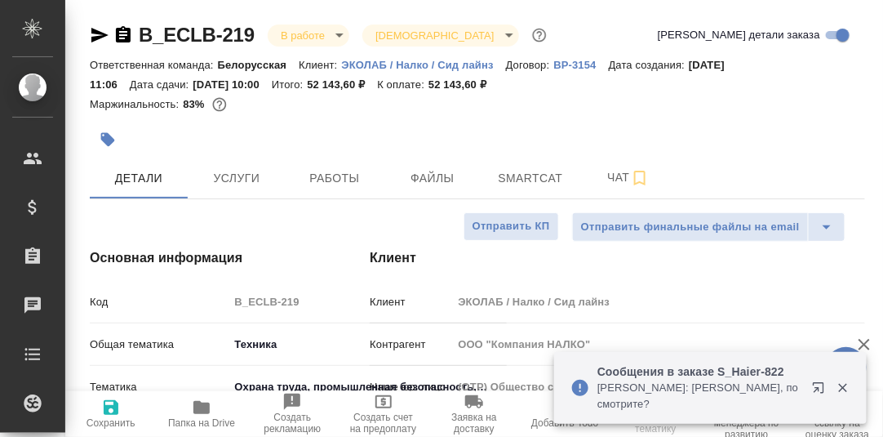
type textarea "x"
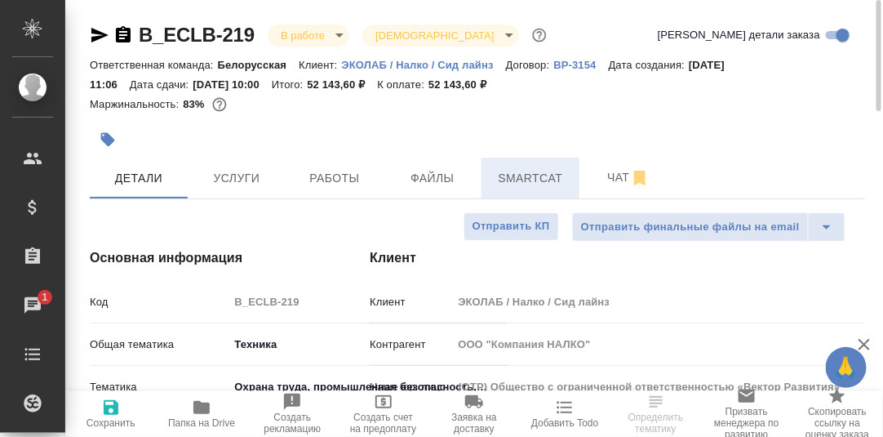
click at [523, 178] on span "Smartcat" at bounding box center [531, 178] width 78 height 20
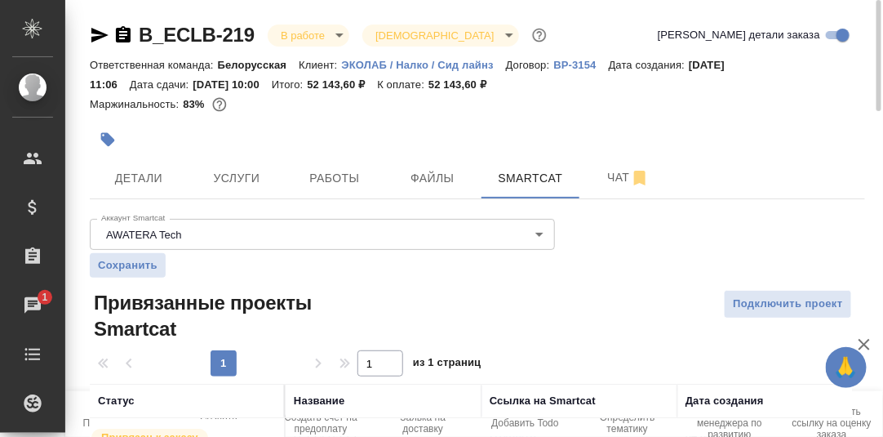
scroll to position [93, 0]
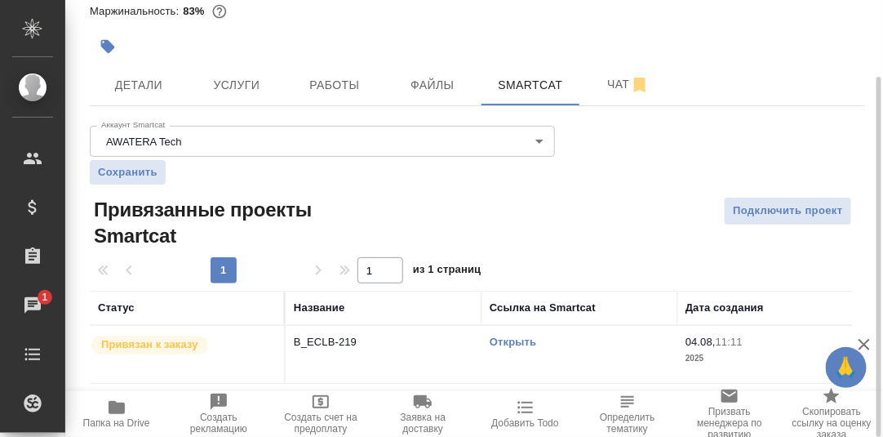
click at [515, 346] on link "Открыть" at bounding box center [513, 342] width 47 height 12
click at [328, 83] on span "Работы" at bounding box center [335, 85] width 78 height 20
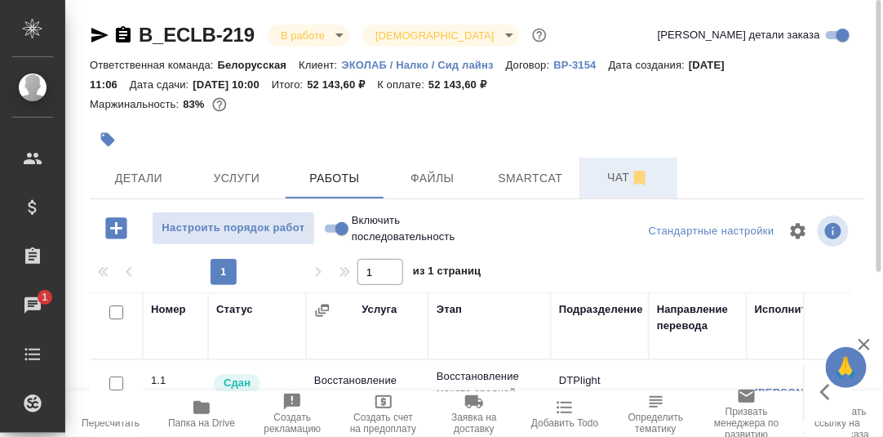
drag, startPoint x: 620, startPoint y: 175, endPoint x: 599, endPoint y: 160, distance: 25.8
click at [619, 175] on span "Чат" at bounding box center [629, 177] width 78 height 20
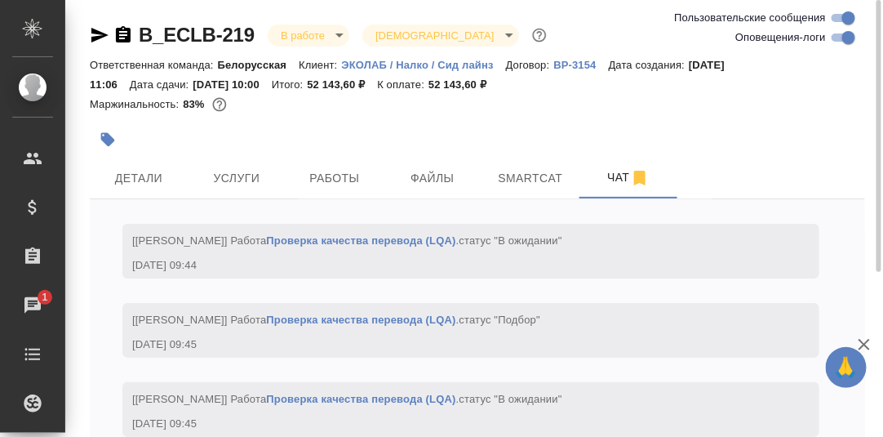
scroll to position [81, 0]
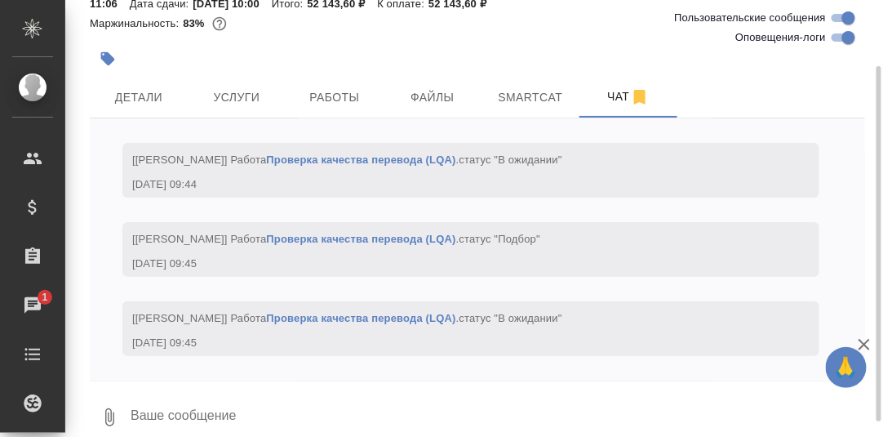
click at [252, 411] on textarea at bounding box center [497, 417] width 737 height 56
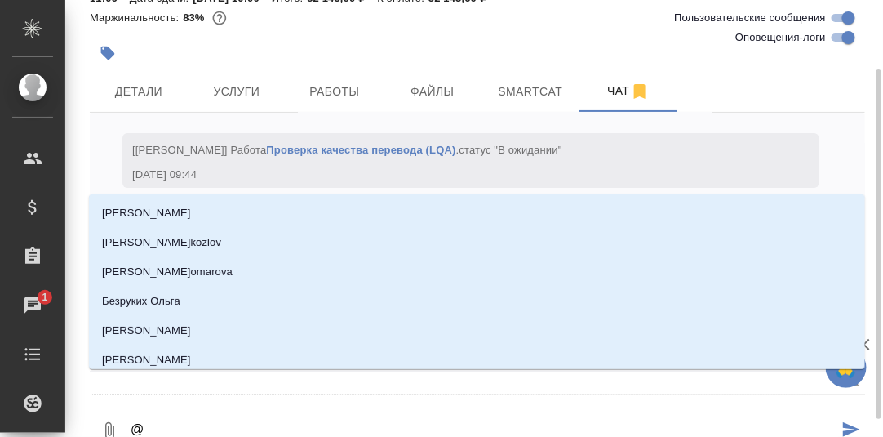
type textarea "@Б"
type input "Б"
type textarea "@Бе"
type input "Бе"
type textarea "@Бел"
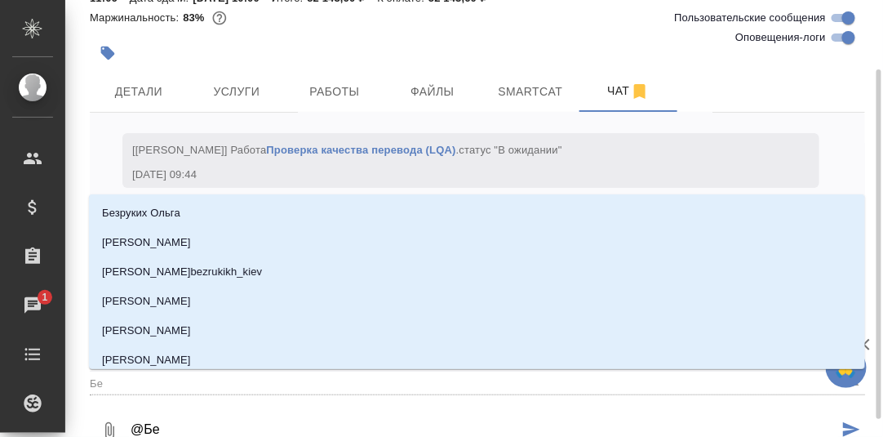
type input "Бел"
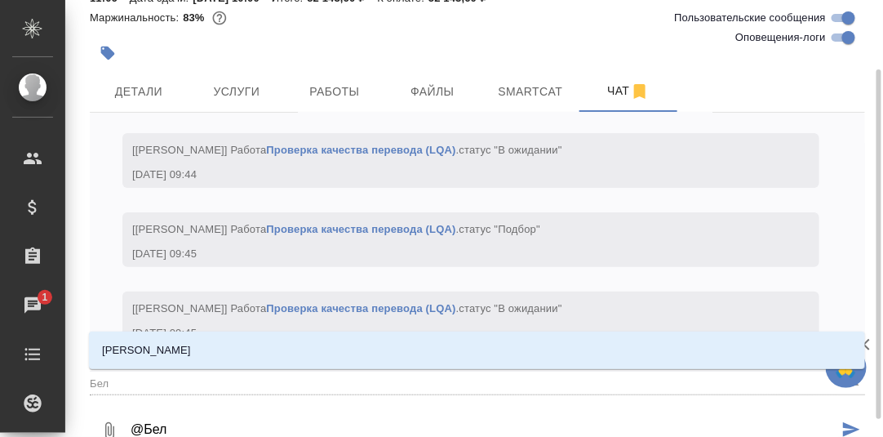
type textarea "@Беля"
type input "Беля"
type textarea "@Беляк"
type input "Беляк"
type textarea "@Беляко"
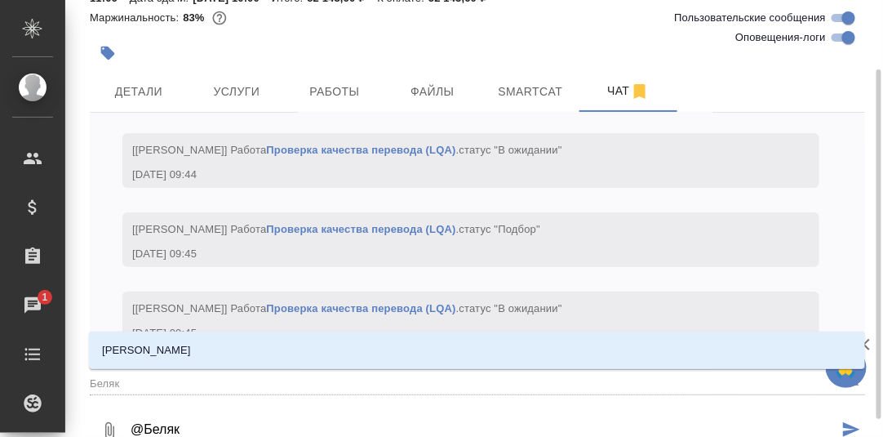
type input "[PERSON_NAME]"
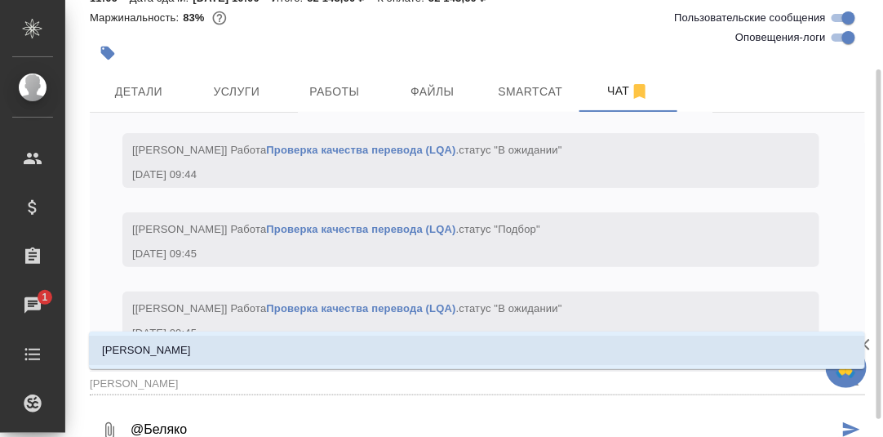
drag, startPoint x: 164, startPoint y: 349, endPoint x: 221, endPoint y: 417, distance: 88.7
click at [165, 349] on p "[PERSON_NAME]" at bounding box center [146, 350] width 89 height 16
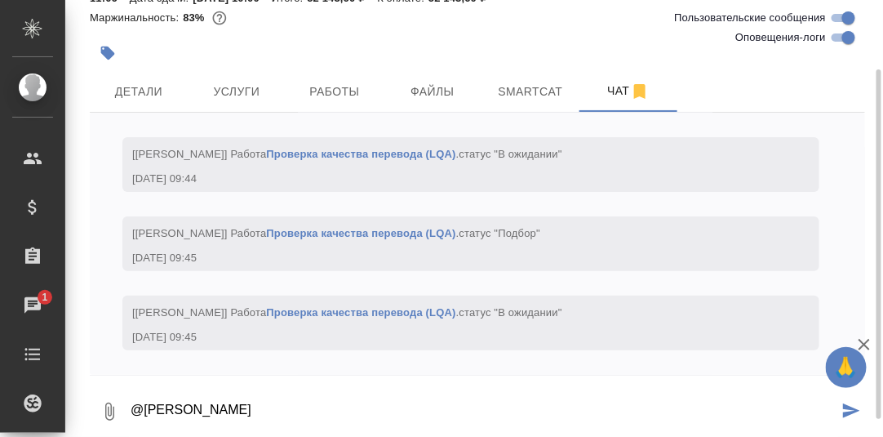
click at [239, 410] on textarea "@[PERSON_NAME]" at bounding box center [484, 412] width 710 height 56
type textarea "@[PERSON_NAME], а тут [PERSON_NAME] в СК работать будет?"
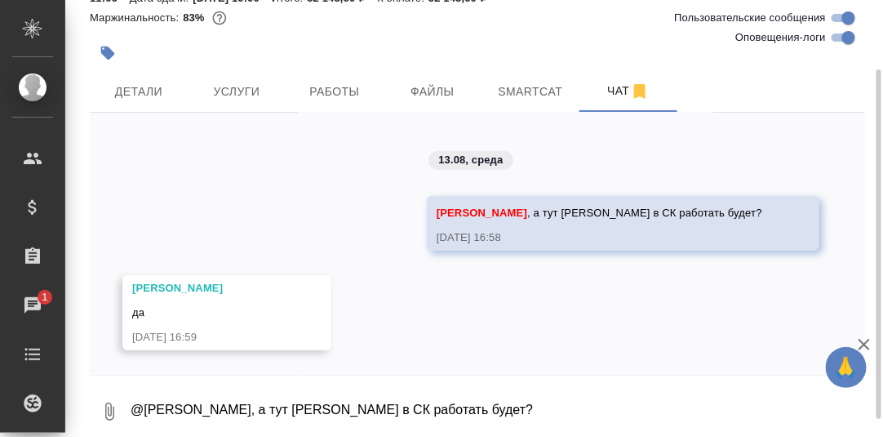
scroll to position [99, 0]
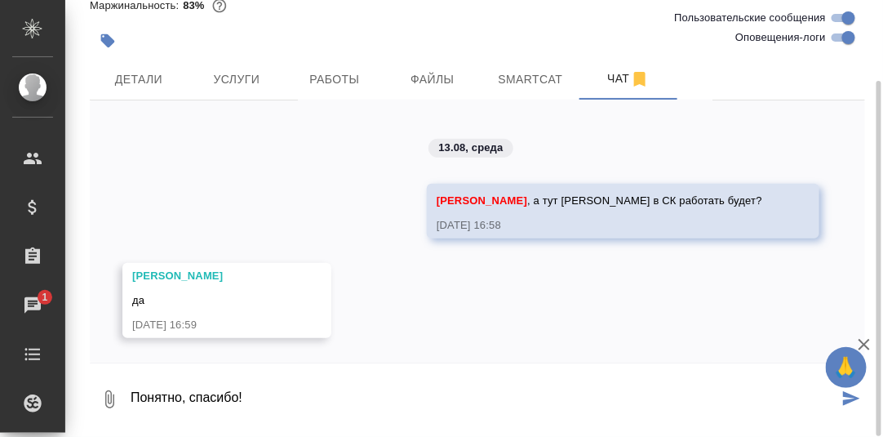
type textarea "Понятно, спасибо!"
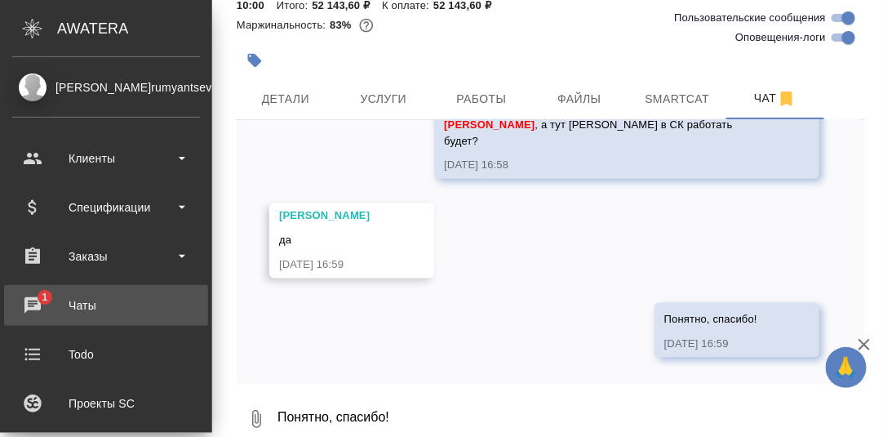
click at [37, 295] on div "Чаты" at bounding box center [106, 305] width 188 height 24
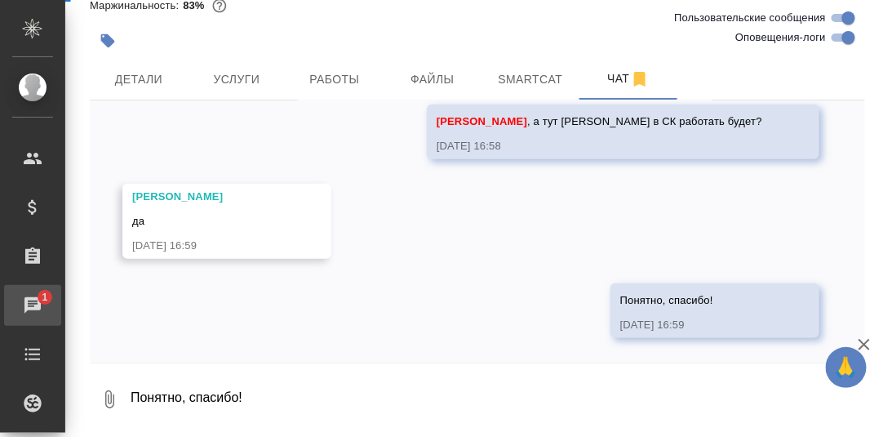
scroll to position [8631, 0]
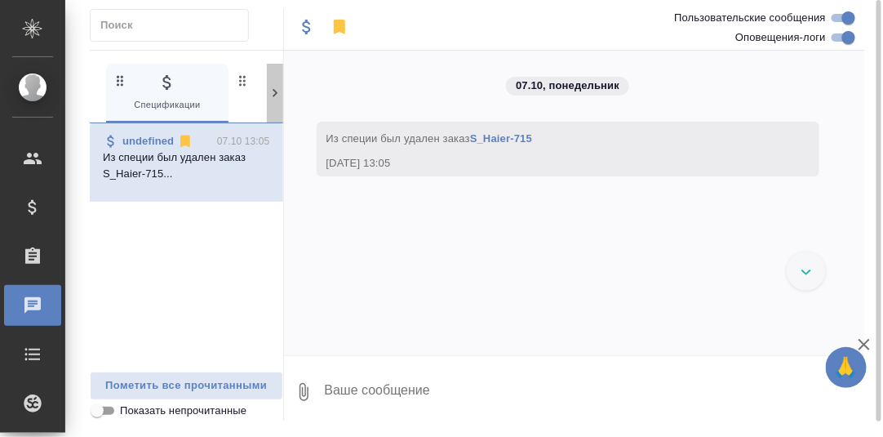
click at [274, 91] on icon at bounding box center [275, 93] width 16 height 16
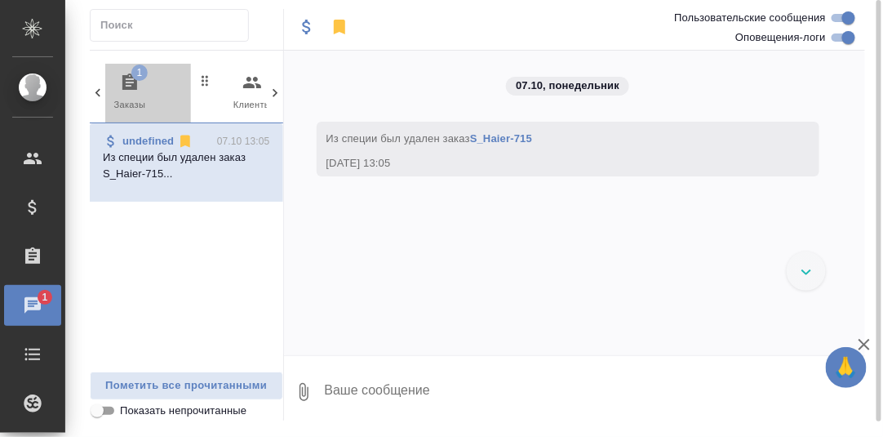
drag, startPoint x: 127, startPoint y: 82, endPoint x: 187, endPoint y: 113, distance: 67.9
click at [127, 82] on icon "button" at bounding box center [130, 83] width 20 height 20
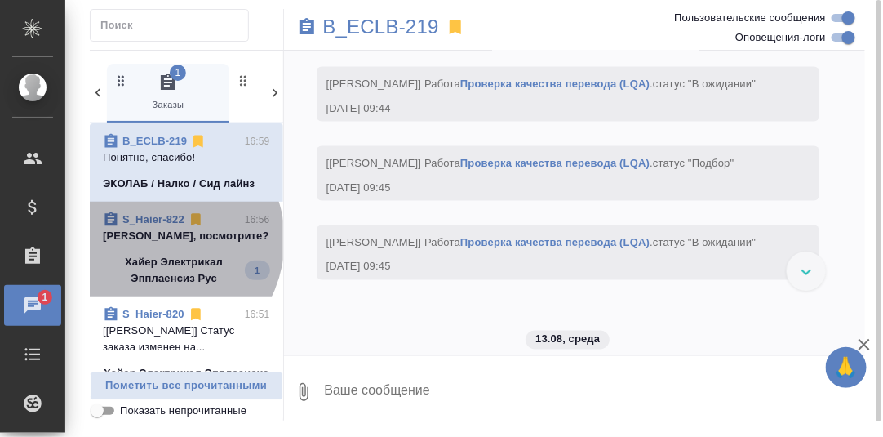
scroll to position [9274, 0]
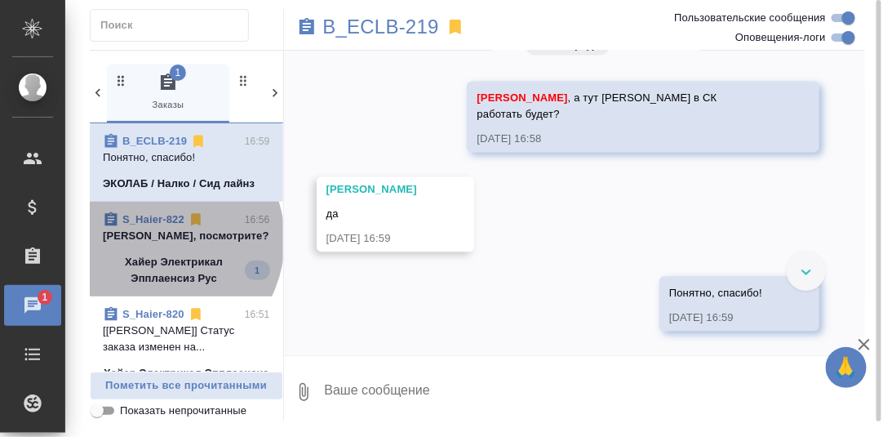
drag, startPoint x: 155, startPoint y: 239, endPoint x: 295, endPoint y: 263, distance: 141.6
click at [157, 239] on p "[PERSON_NAME], посмотрите?" at bounding box center [186, 236] width 167 height 16
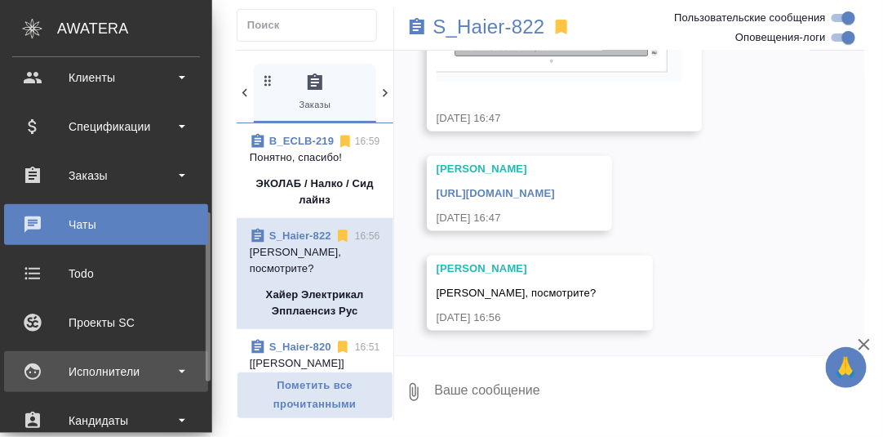
scroll to position [162, 0]
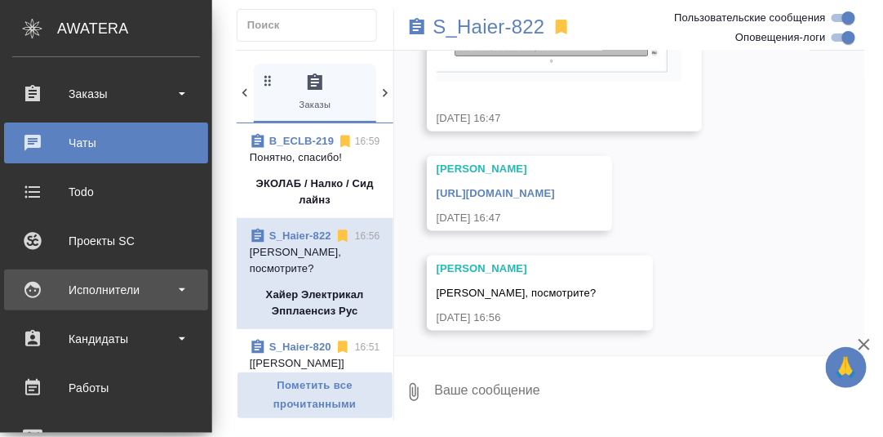
click at [102, 291] on div "Исполнители" at bounding box center [106, 290] width 188 height 24
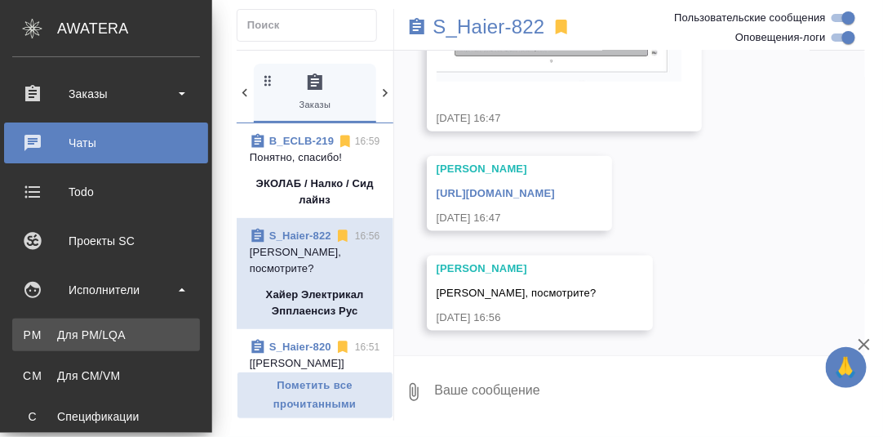
click at [97, 332] on div "Для PM/LQA" at bounding box center [105, 335] width 171 height 16
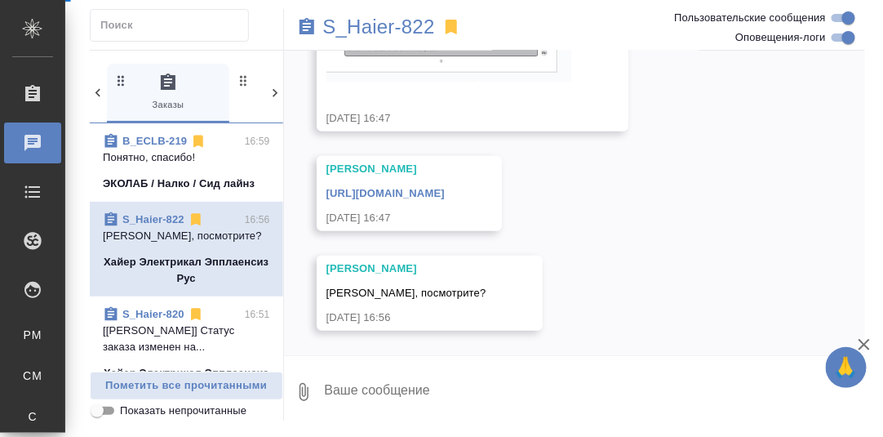
scroll to position [23532, 0]
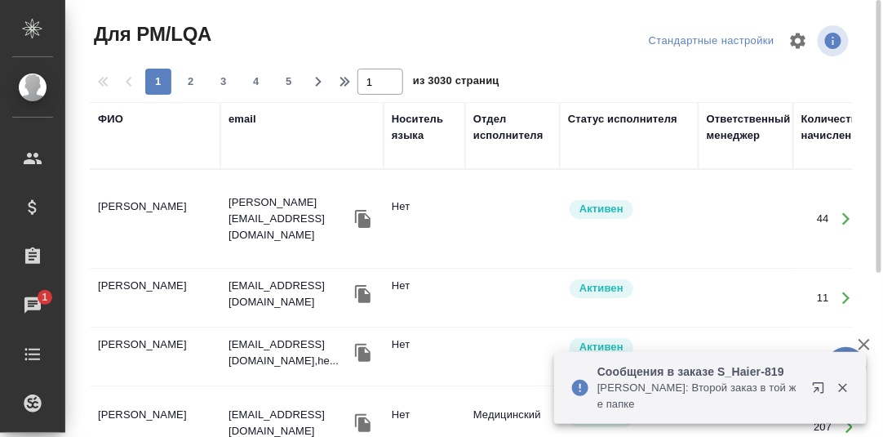
click at [111, 126] on div "ФИО" at bounding box center [110, 119] width 25 height 16
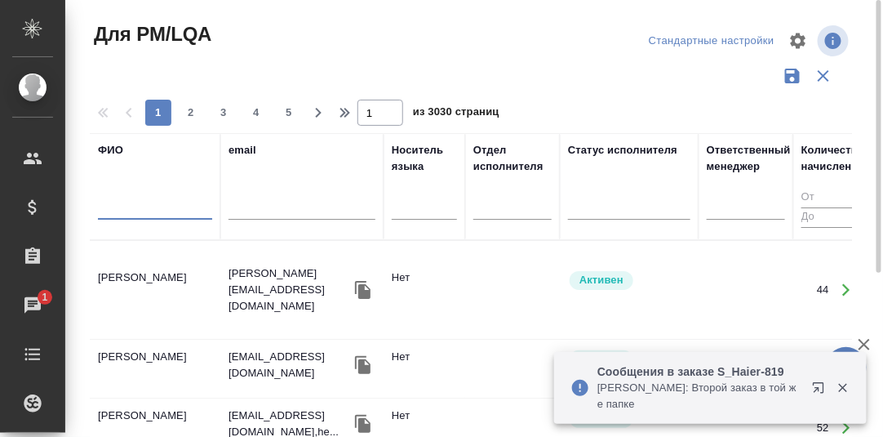
click at [136, 206] on input "text" at bounding box center [155, 209] width 114 height 20
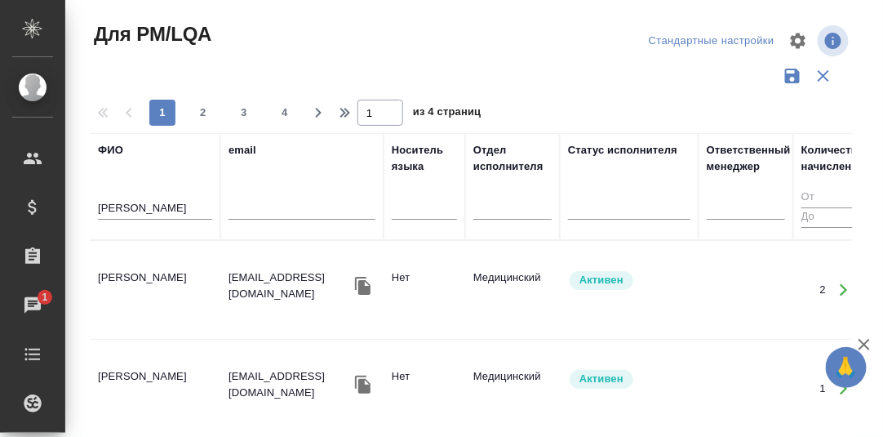
click at [126, 282] on td "[PERSON_NAME]" at bounding box center [155, 289] width 131 height 57
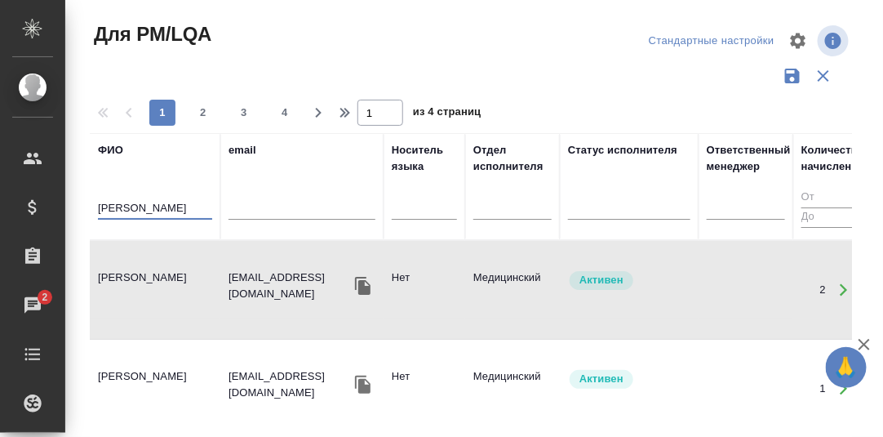
drag, startPoint x: 188, startPoint y: 206, endPoint x: 87, endPoint y: 206, distance: 100.4
click at [87, 206] on div "Для PM/LQA Стандартные настройки 1 2 3 4 1 из 4 страниц ФИО Лебедева Юлия email…" at bounding box center [478, 365] width 794 height 730
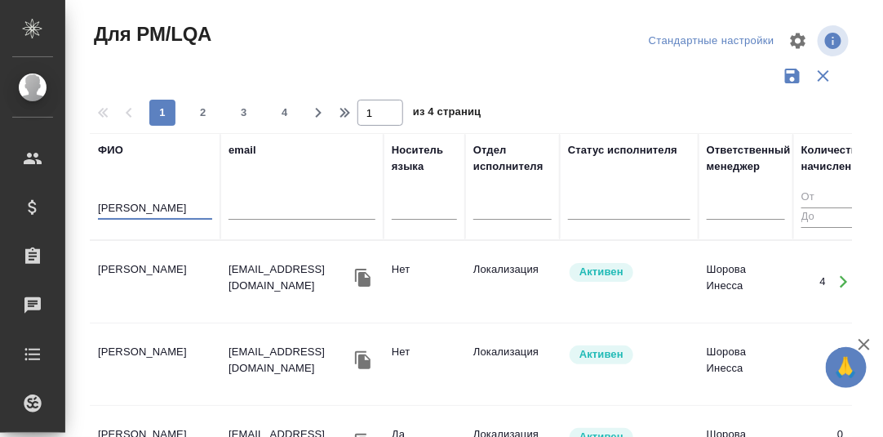
type input "Смирнов Алексей"
click at [145, 266] on td "Смирнов Алексей Валерьевич" at bounding box center [155, 281] width 131 height 57
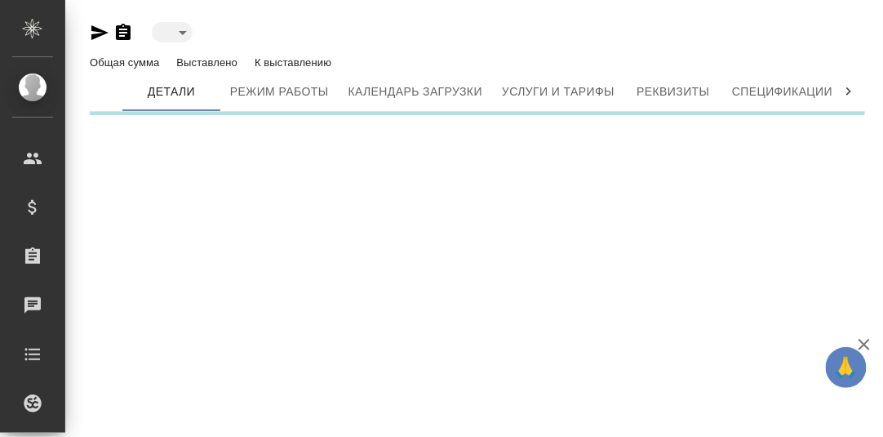
type input "active"
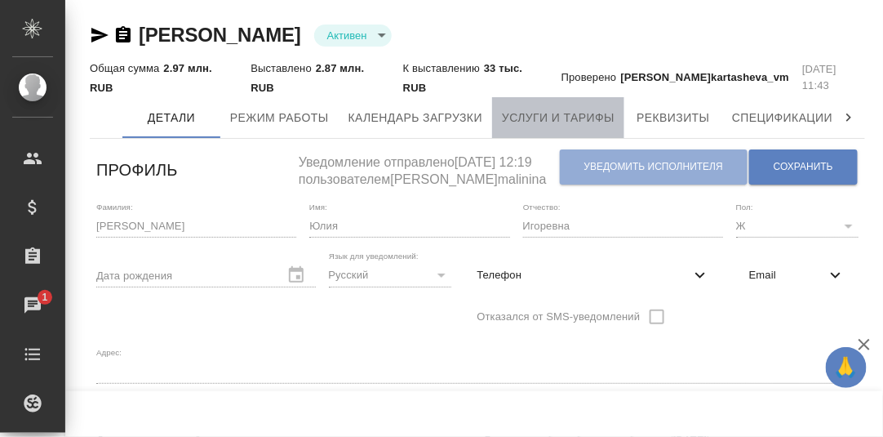
click at [572, 119] on span "Услуги и тарифы" at bounding box center [558, 118] width 113 height 20
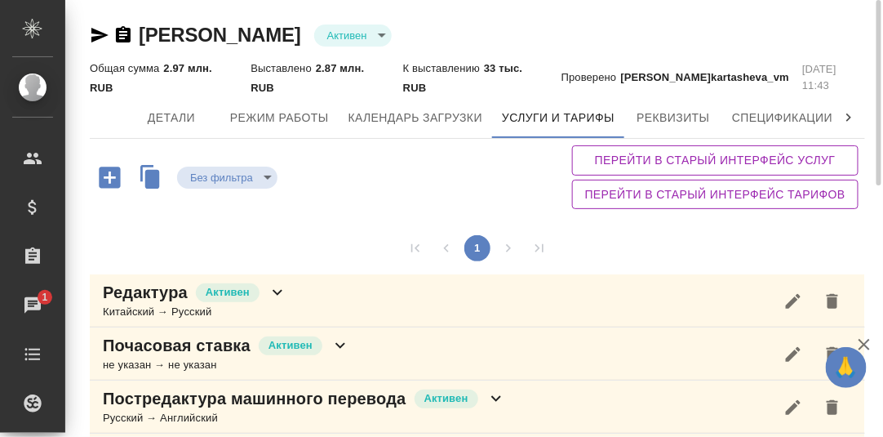
scroll to position [81, 0]
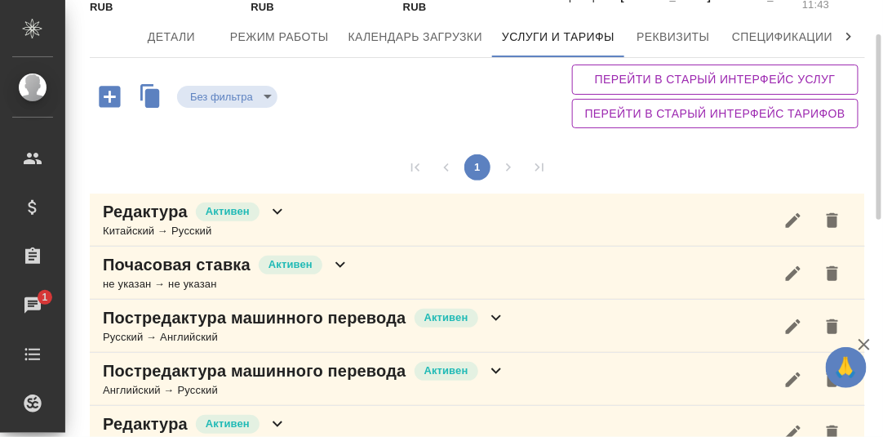
click at [274, 209] on icon at bounding box center [278, 212] width 10 height 6
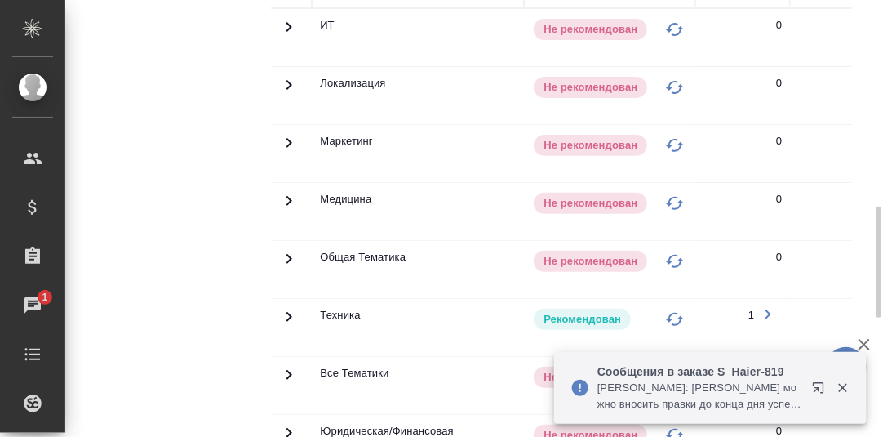
scroll to position [489, 0]
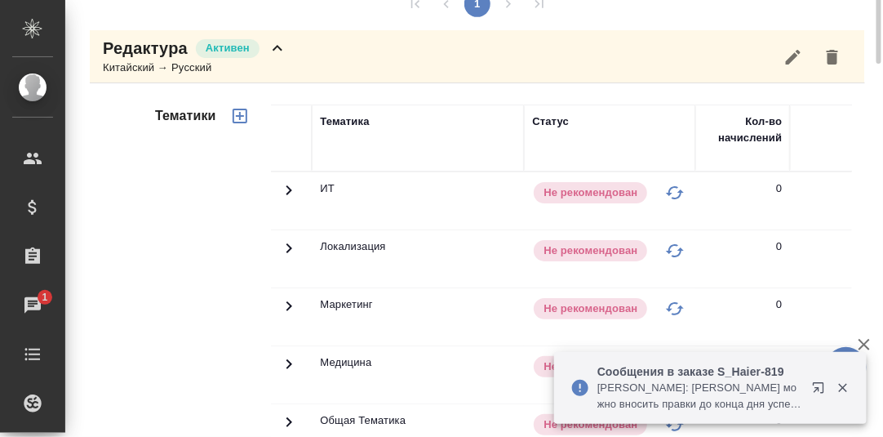
scroll to position [162, 0]
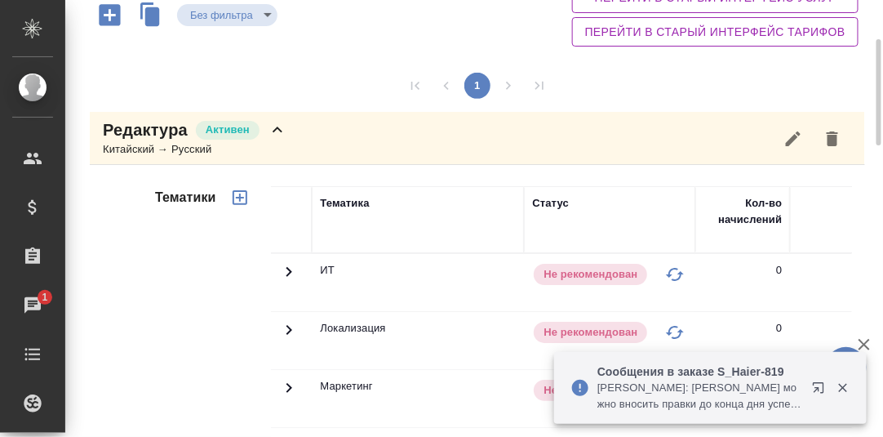
click at [279, 136] on icon at bounding box center [278, 130] width 20 height 20
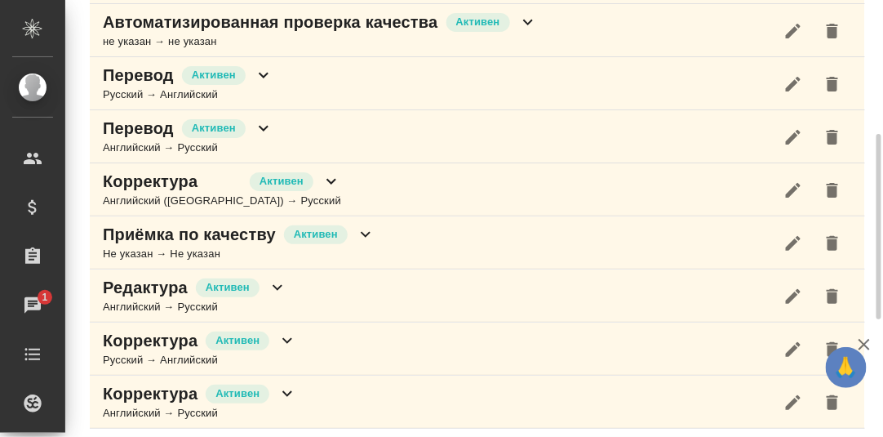
scroll to position [181, 0]
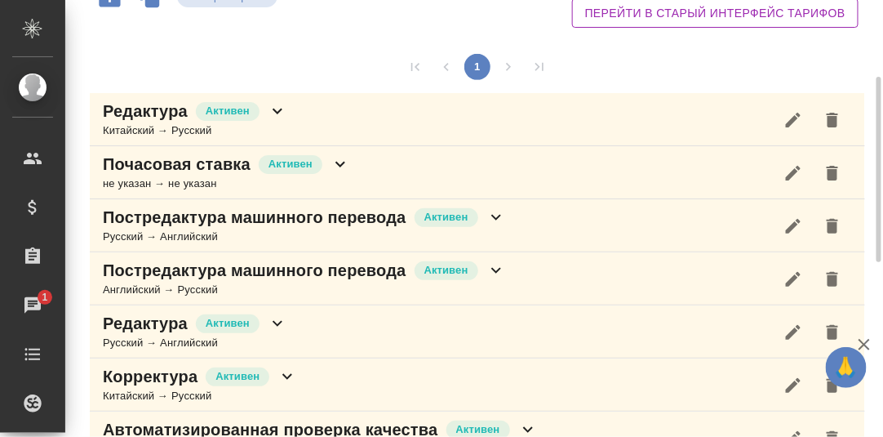
click at [497, 219] on icon at bounding box center [497, 217] width 20 height 20
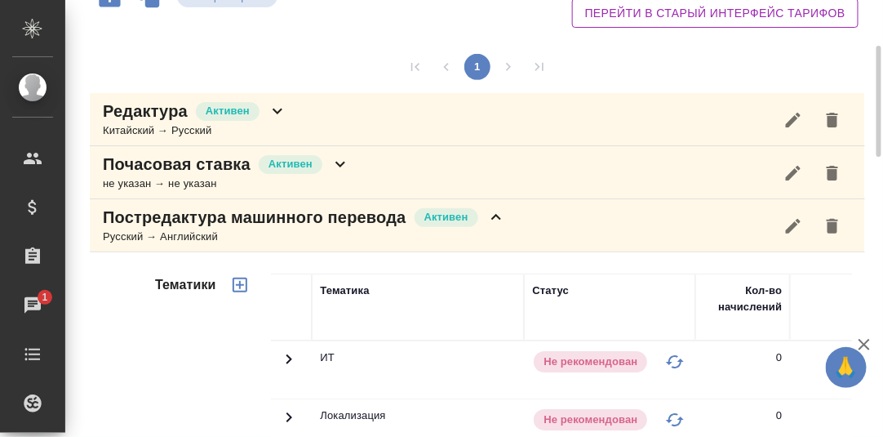
click at [497, 216] on icon at bounding box center [497, 217] width 20 height 20
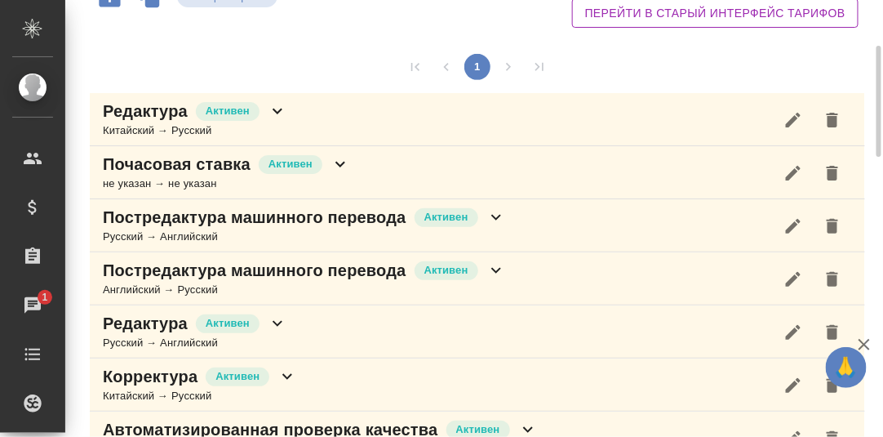
click at [500, 266] on icon at bounding box center [497, 270] width 20 height 20
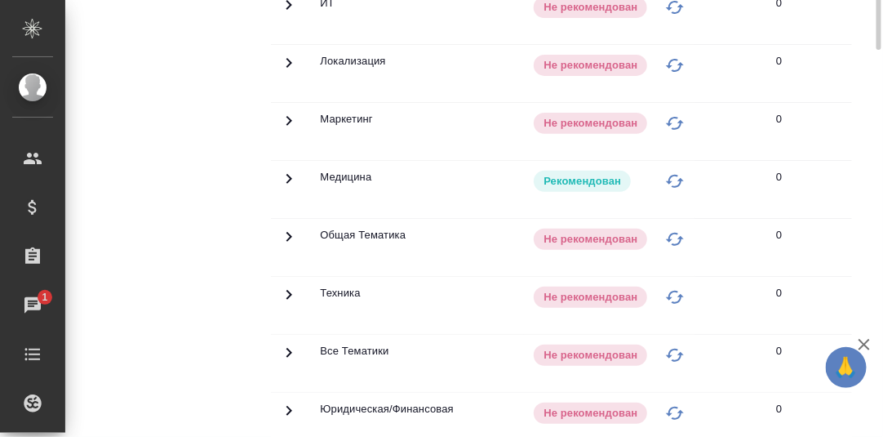
scroll to position [425, 0]
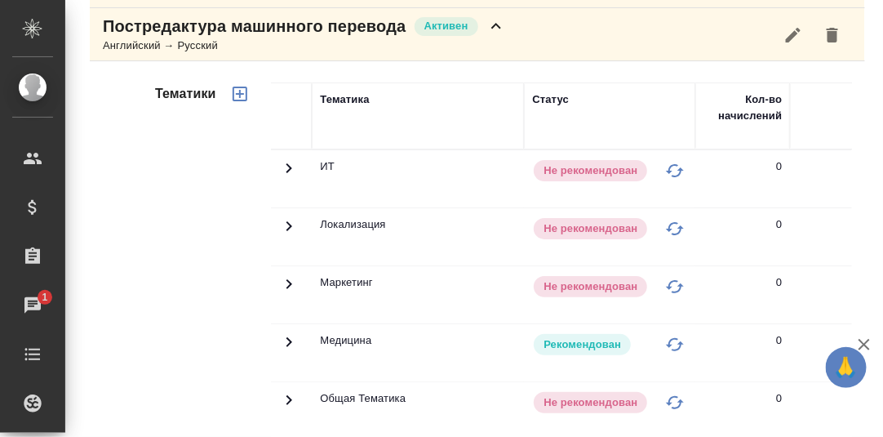
click at [497, 26] on icon at bounding box center [497, 26] width 20 height 20
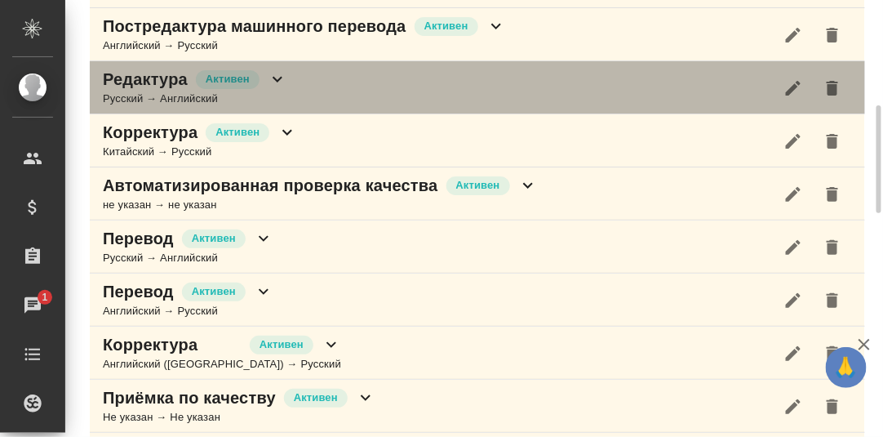
click at [274, 77] on icon at bounding box center [278, 80] width 10 height 6
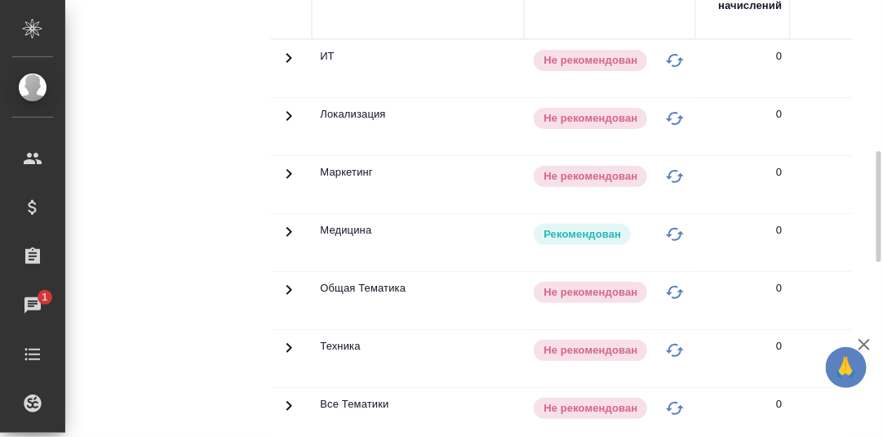
scroll to position [345, 0]
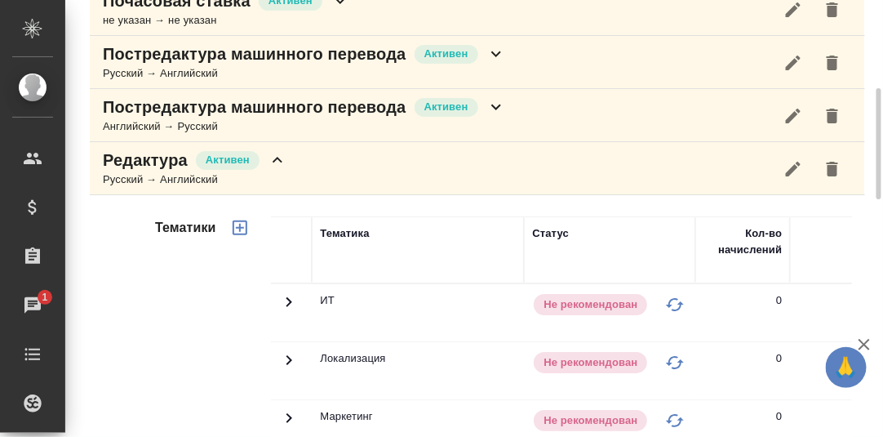
click at [276, 158] on icon at bounding box center [278, 160] width 20 height 20
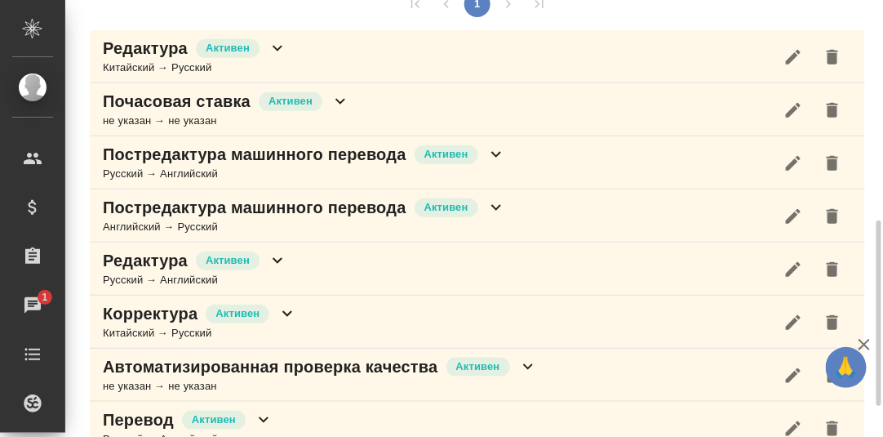
scroll to position [326, 0]
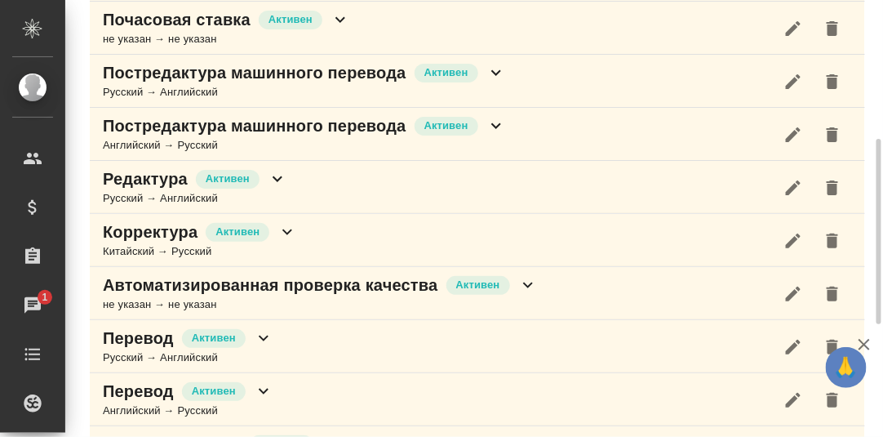
click at [501, 122] on icon at bounding box center [497, 126] width 20 height 20
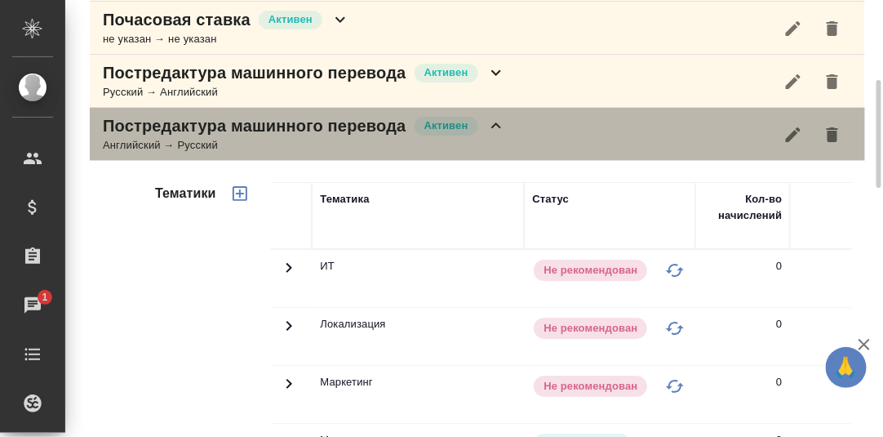
click at [502, 126] on icon at bounding box center [497, 126] width 20 height 20
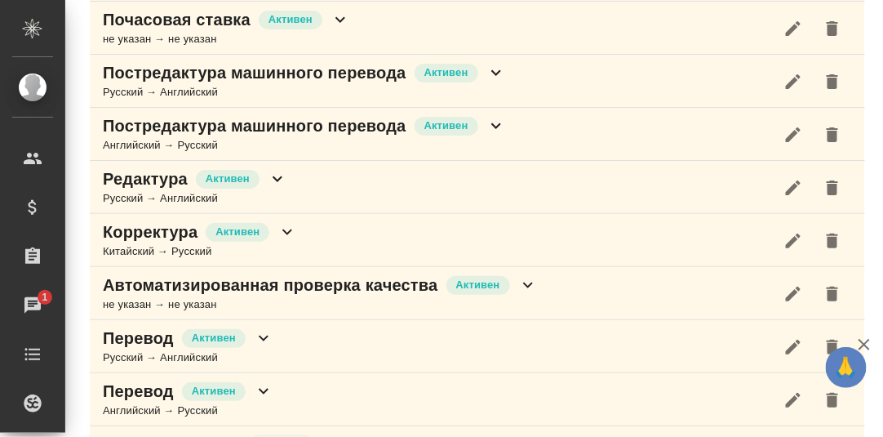
scroll to position [407, 0]
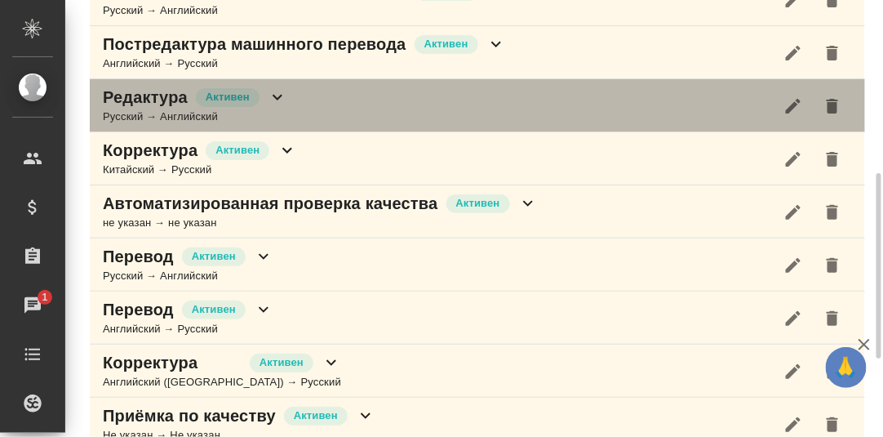
click at [276, 95] on icon at bounding box center [278, 98] width 10 height 6
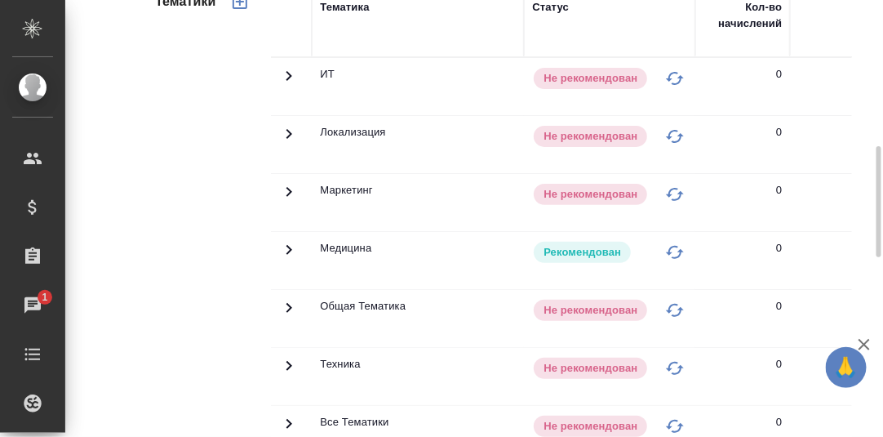
scroll to position [489, 0]
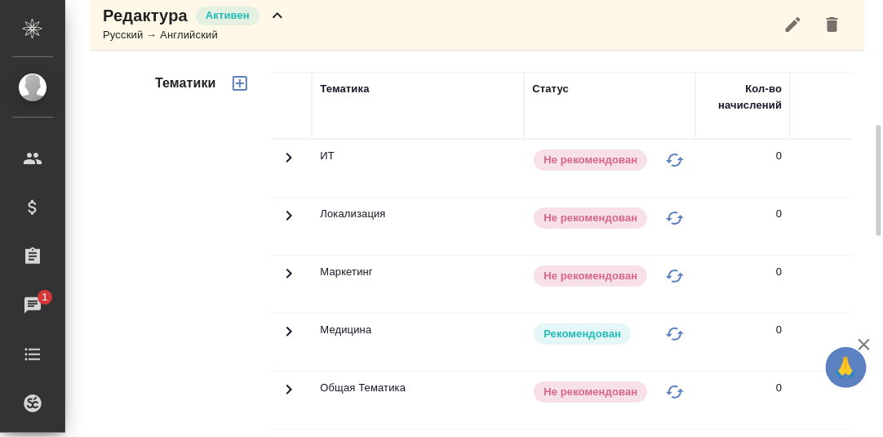
click at [276, 16] on icon at bounding box center [278, 16] width 20 height 20
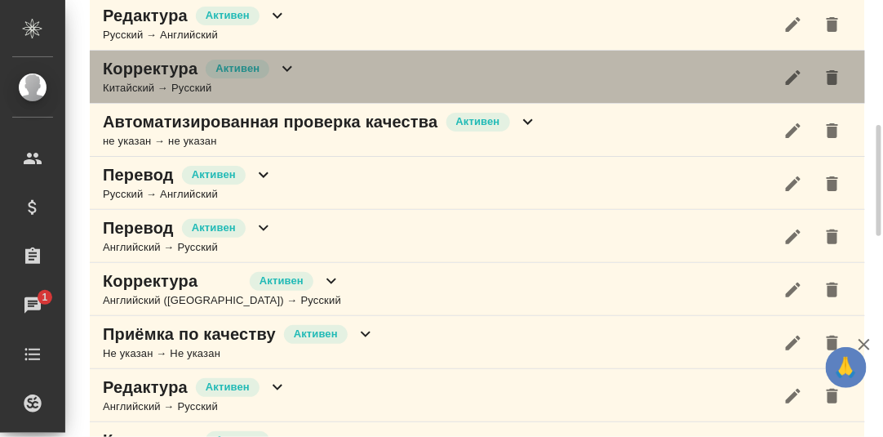
click at [286, 69] on icon at bounding box center [288, 69] width 20 height 20
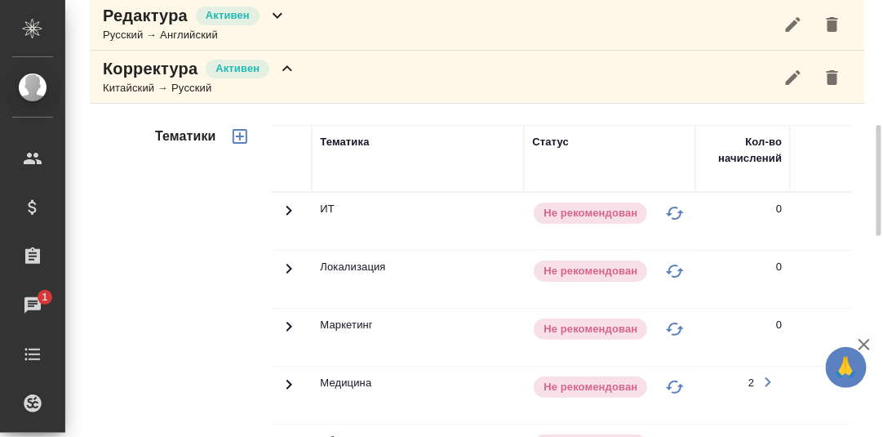
scroll to position [652, 0]
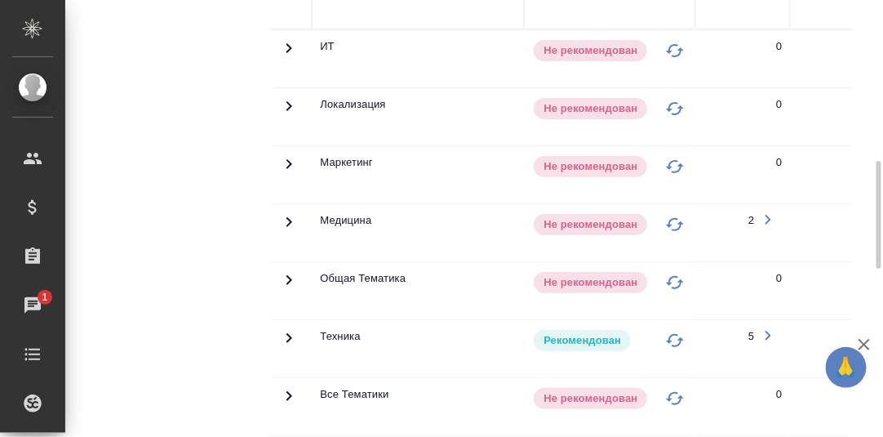
click at [289, 58] on icon at bounding box center [289, 48] width 20 height 20
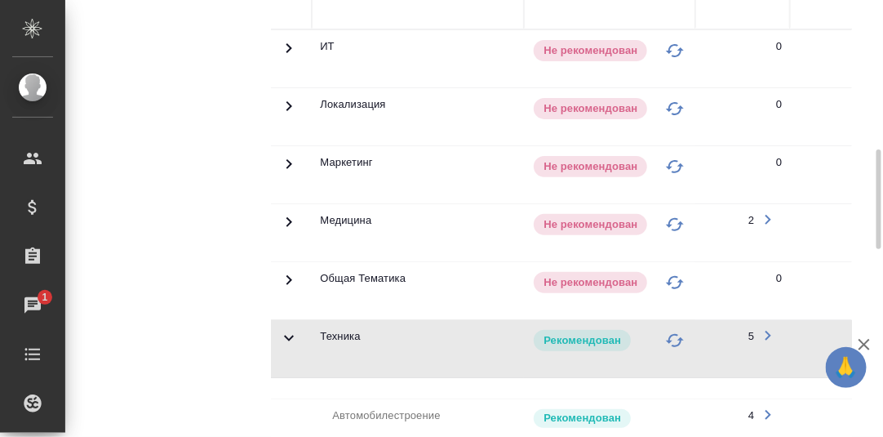
scroll to position [489, 0]
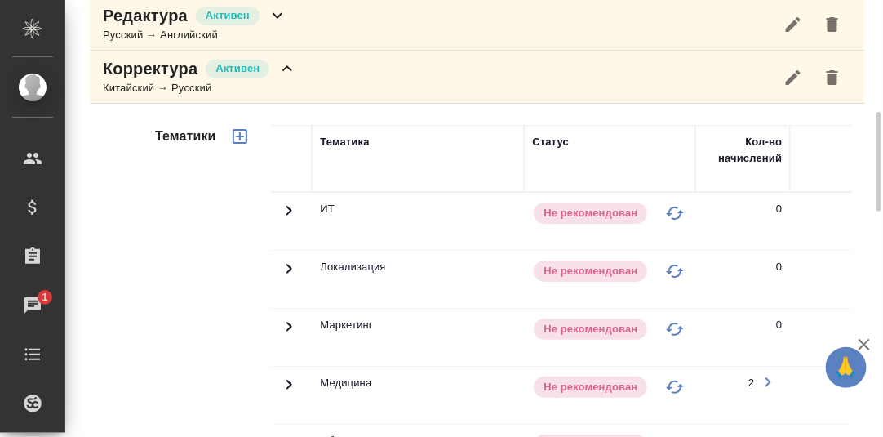
click at [287, 69] on icon at bounding box center [288, 69] width 20 height 20
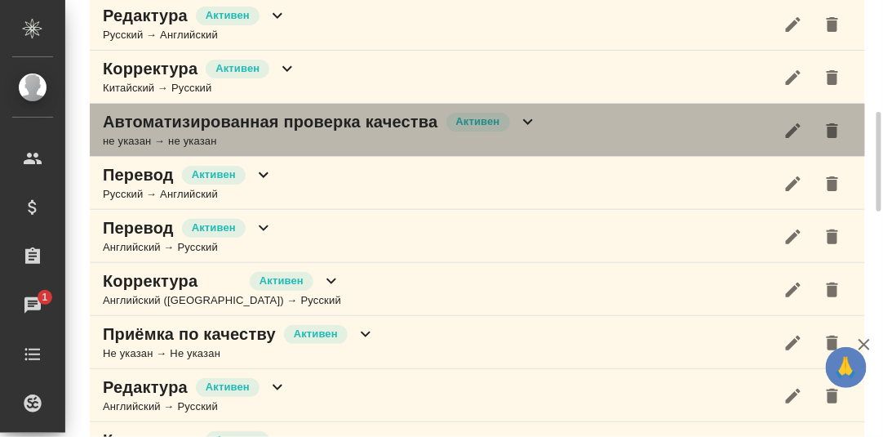
click at [525, 120] on icon at bounding box center [528, 122] width 20 height 20
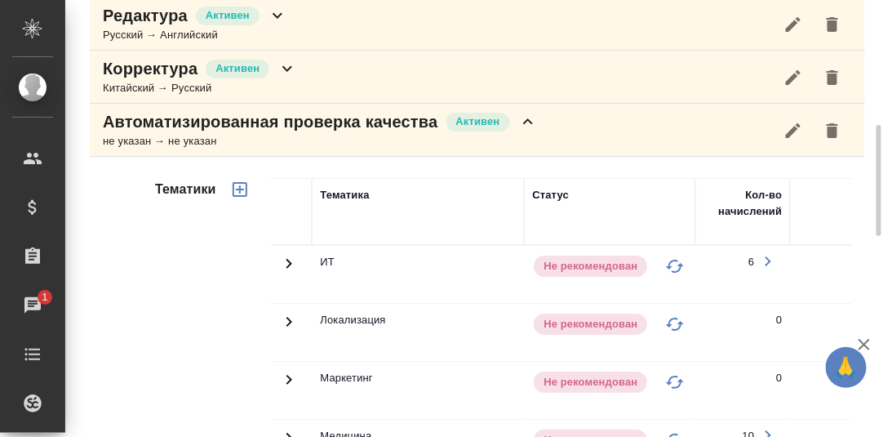
click at [524, 120] on icon at bounding box center [528, 122] width 20 height 20
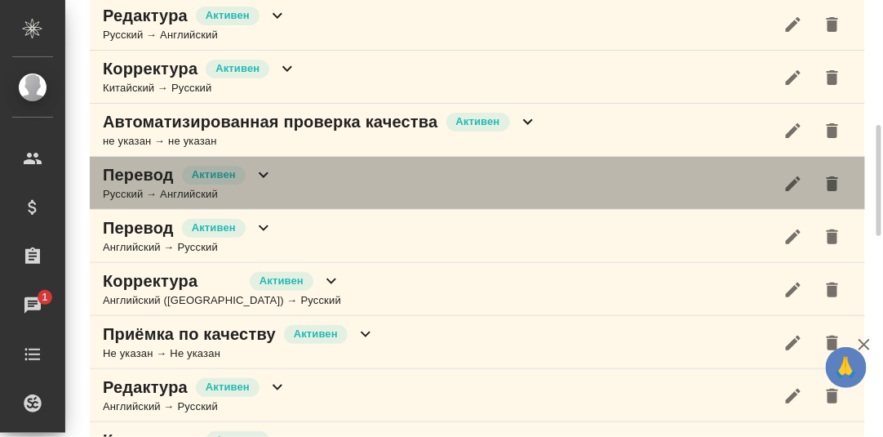
click at [262, 175] on icon at bounding box center [264, 175] width 20 height 20
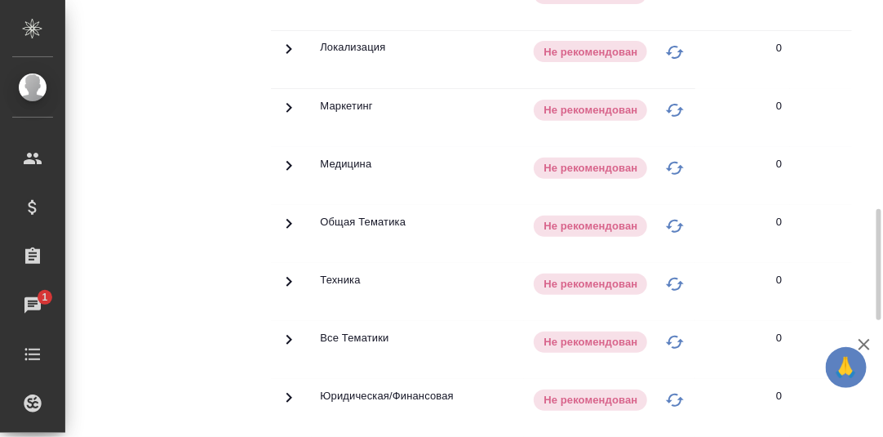
scroll to position [571, 0]
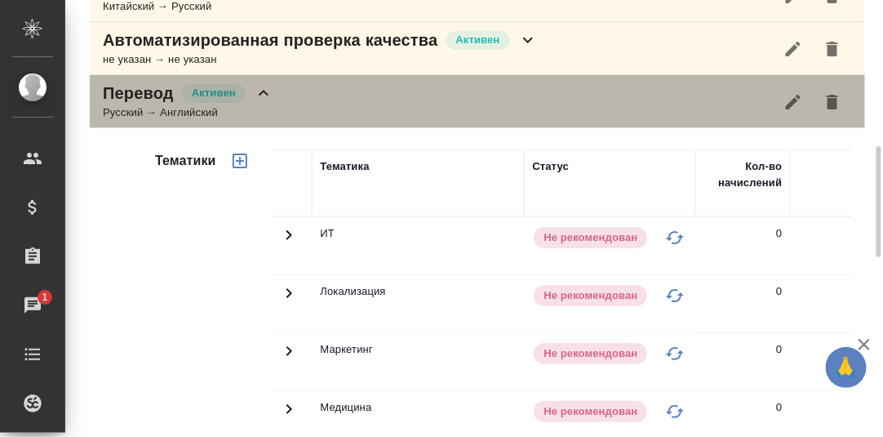
click at [265, 87] on icon at bounding box center [264, 93] width 20 height 20
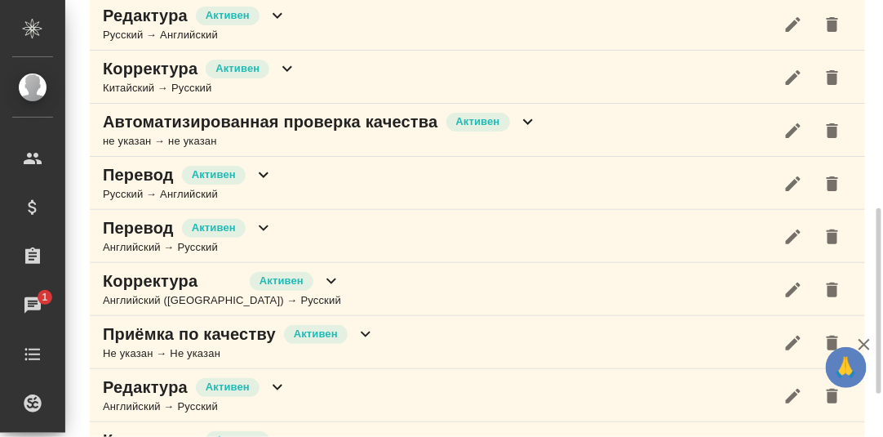
scroll to position [407, 0]
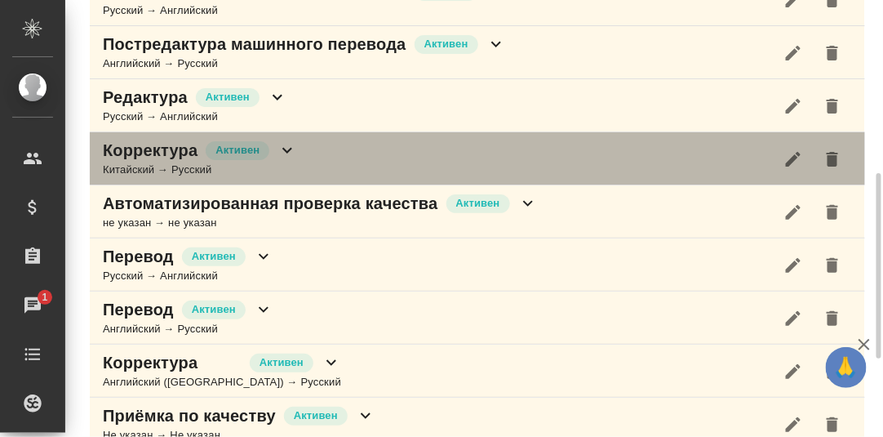
click at [290, 151] on icon at bounding box center [288, 150] width 20 height 20
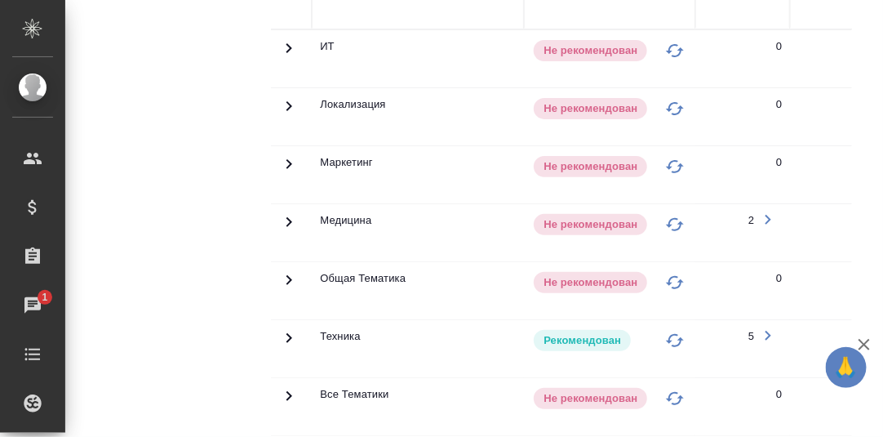
scroll to position [733, 0]
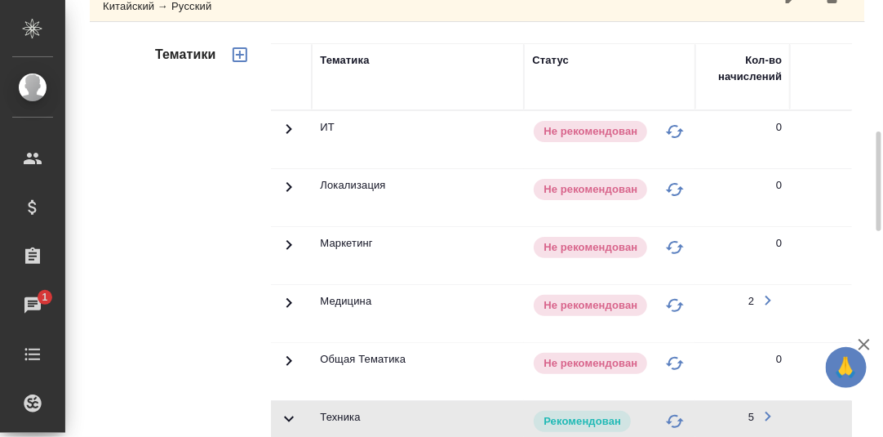
scroll to position [326, 0]
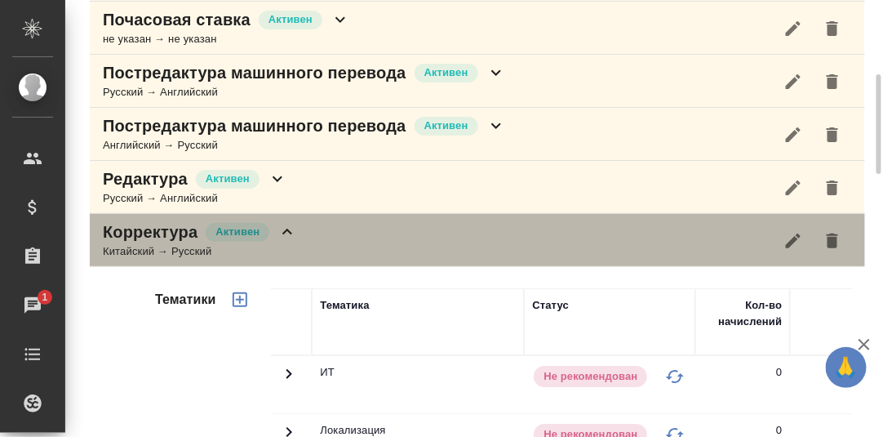
click at [290, 234] on icon at bounding box center [288, 232] width 20 height 20
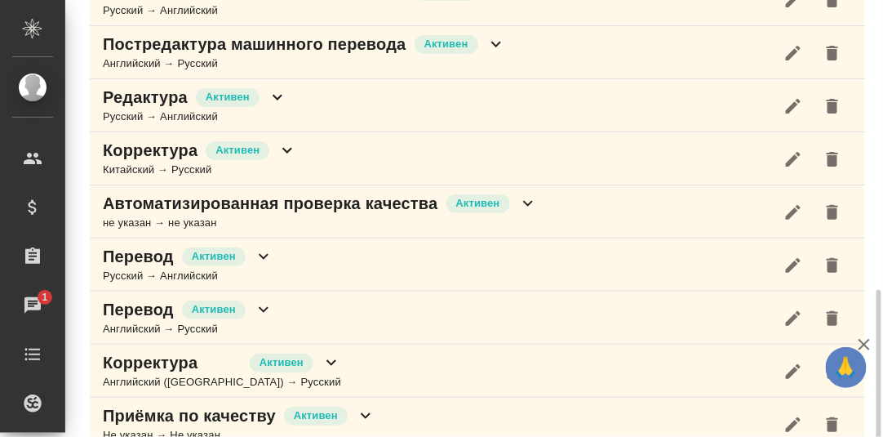
scroll to position [489, 0]
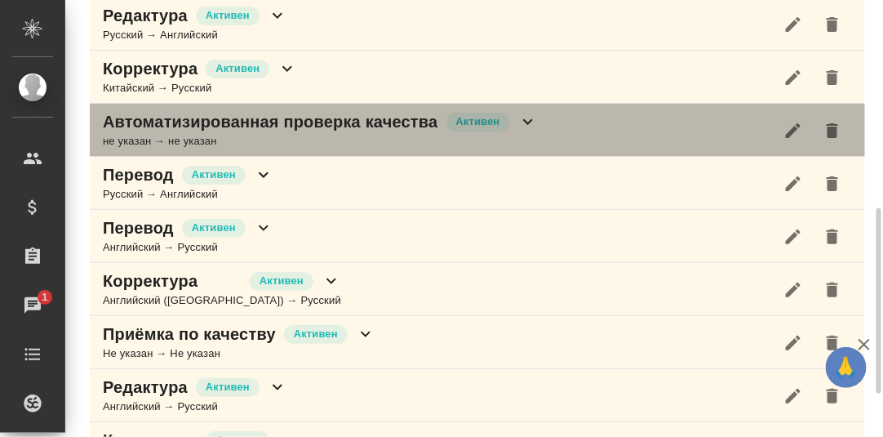
click at [525, 119] on icon at bounding box center [528, 122] width 10 height 6
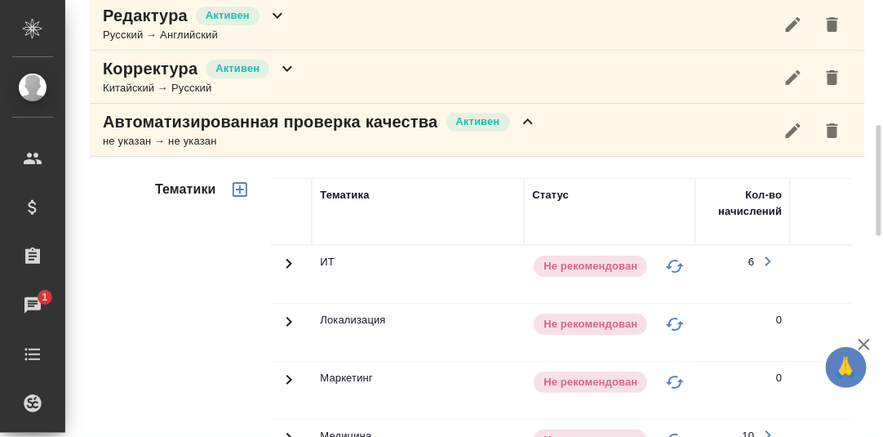
click at [524, 120] on icon at bounding box center [528, 121] width 10 height 6
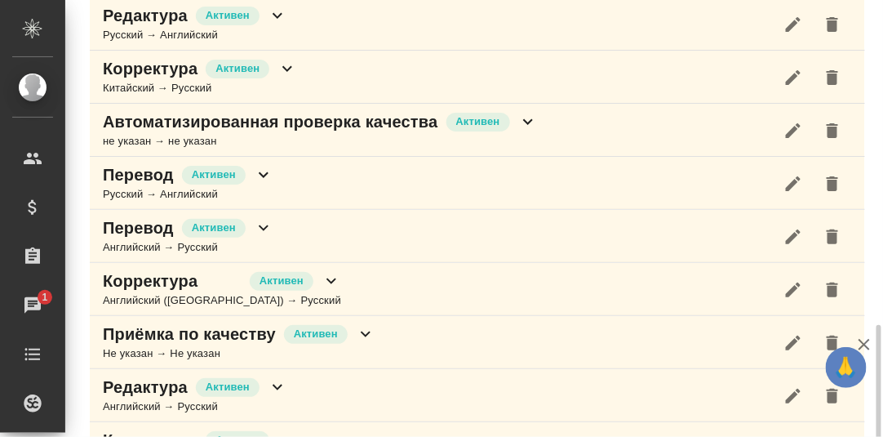
scroll to position [571, 0]
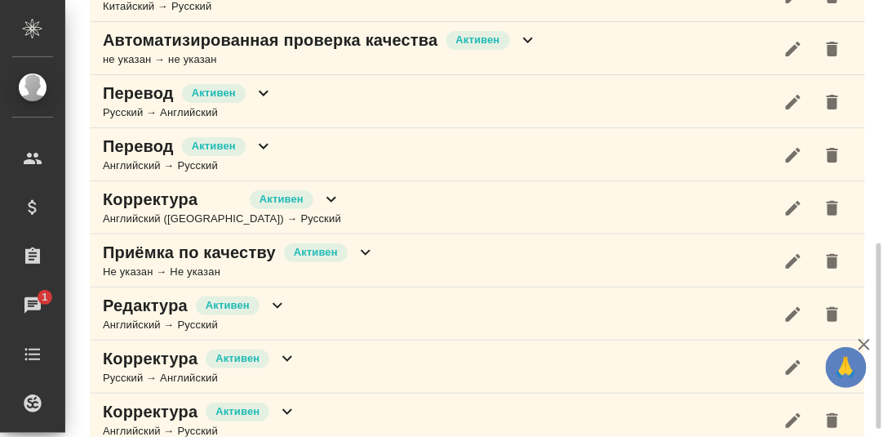
click at [265, 91] on icon at bounding box center [264, 93] width 20 height 20
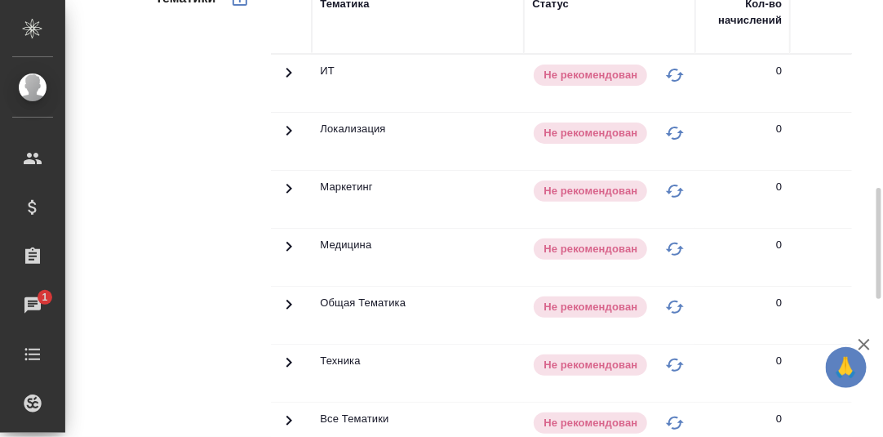
scroll to position [652, 0]
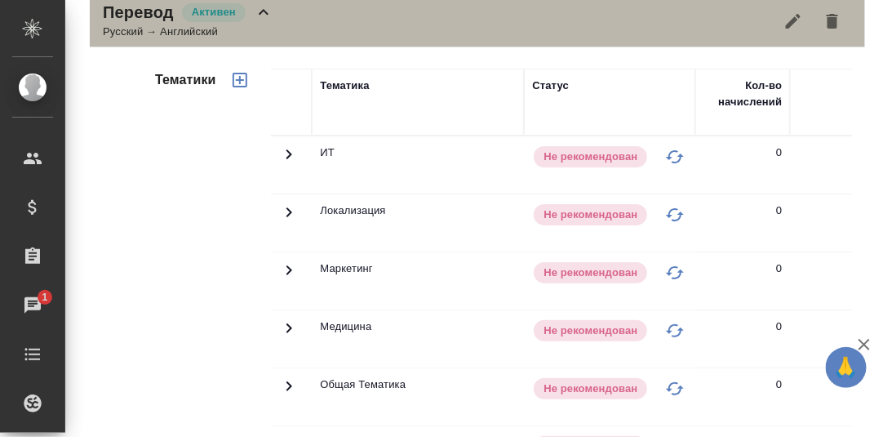
click at [262, 12] on icon at bounding box center [264, 12] width 20 height 20
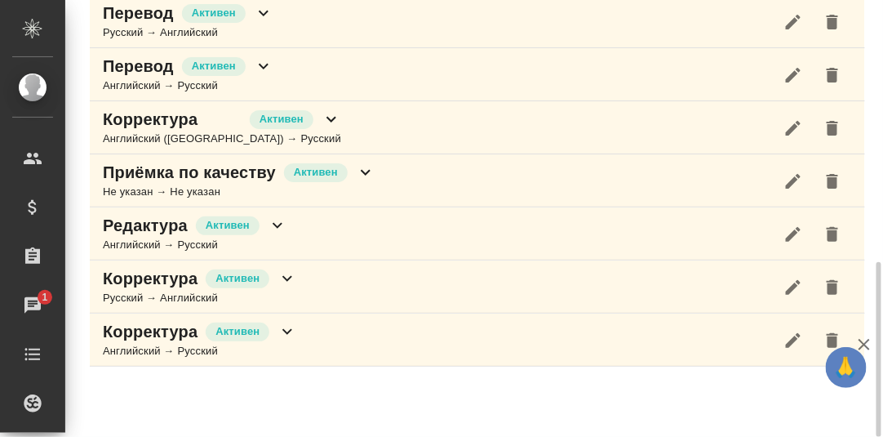
scroll to position [651, 0]
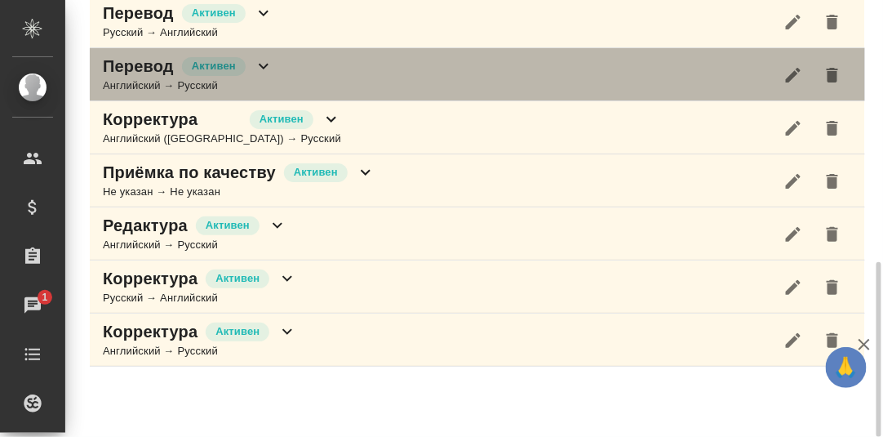
click at [265, 60] on icon at bounding box center [264, 66] width 20 height 20
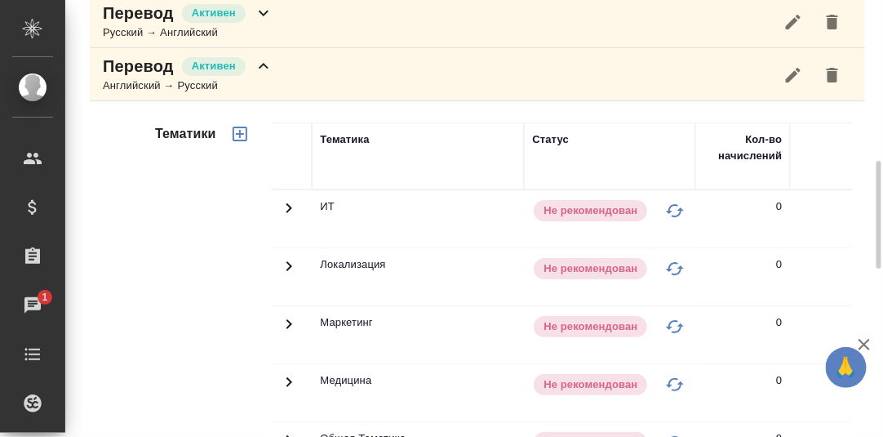
click at [265, 63] on icon at bounding box center [264, 66] width 20 height 20
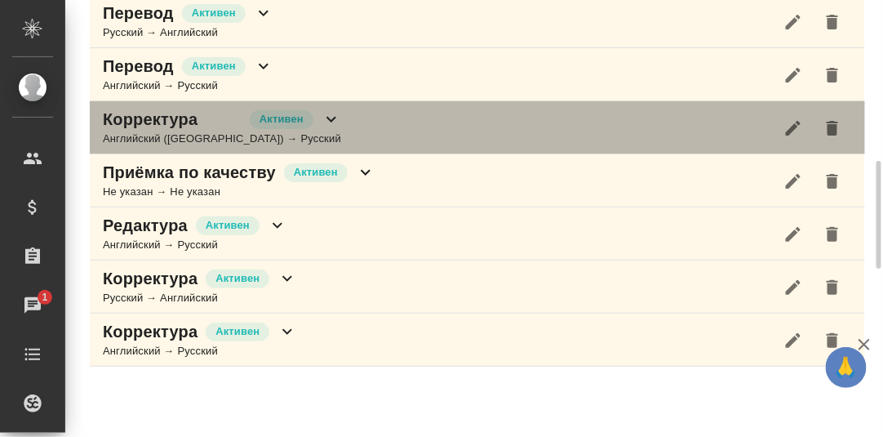
click at [327, 117] on icon at bounding box center [332, 120] width 10 height 6
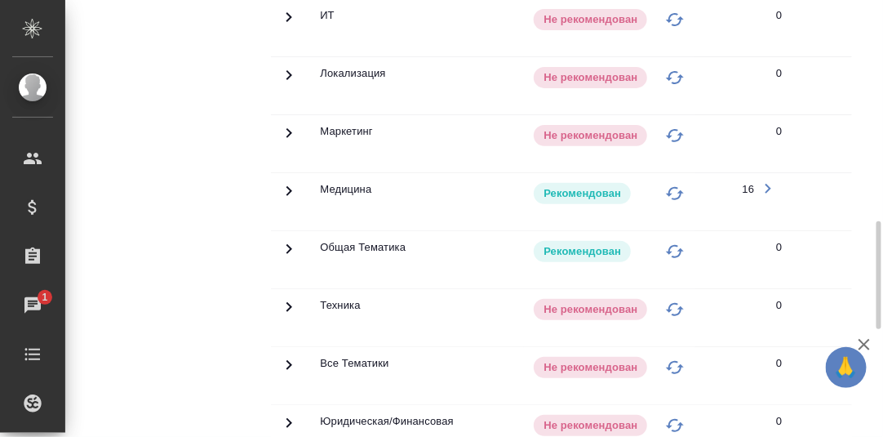
scroll to position [732, 0]
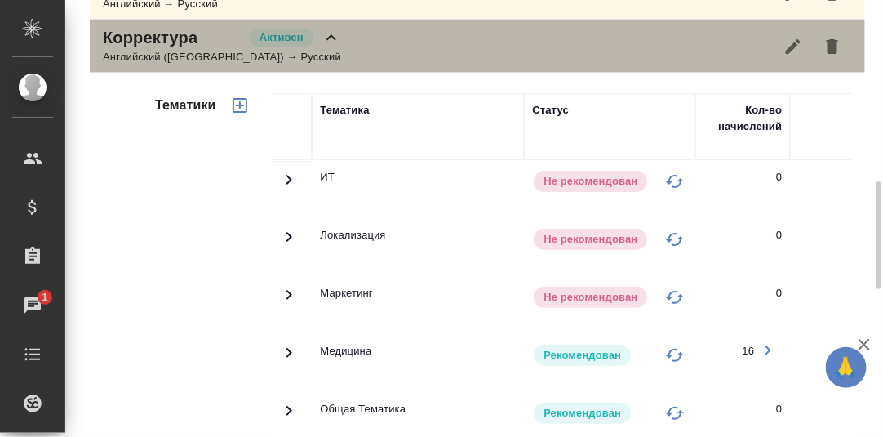
click at [322, 36] on icon at bounding box center [332, 38] width 20 height 20
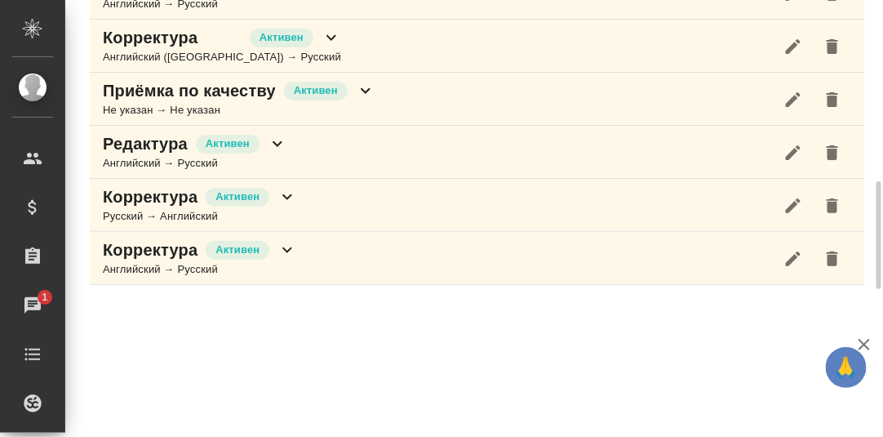
click at [366, 88] on icon at bounding box center [366, 91] width 10 height 6
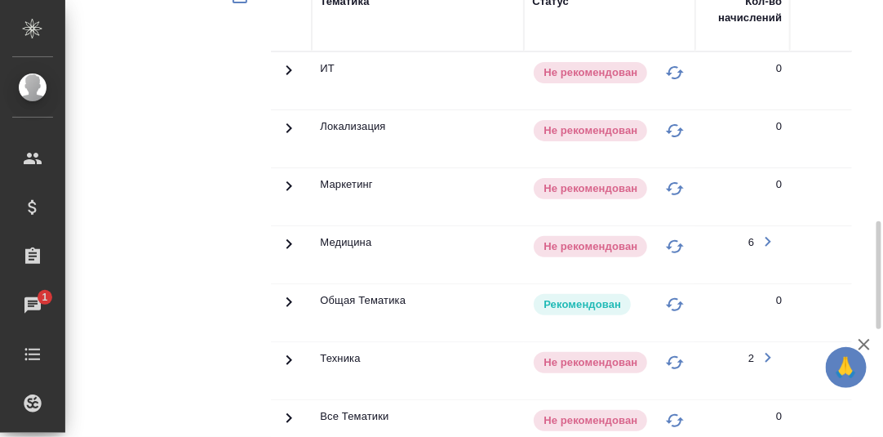
scroll to position [977, 0]
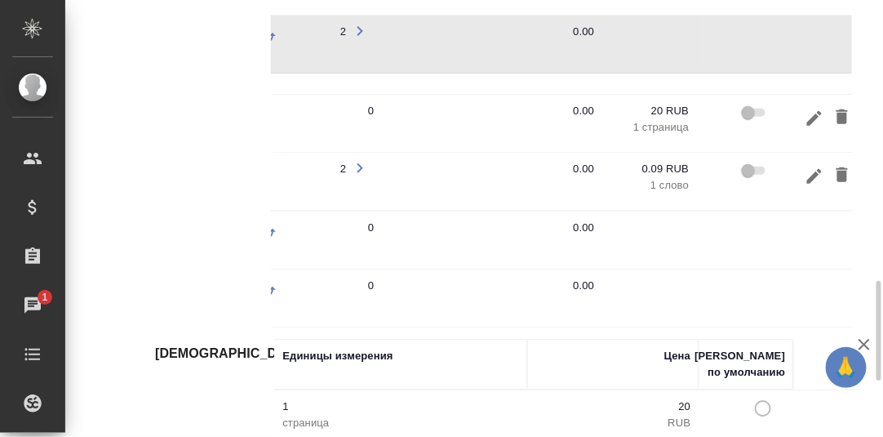
scroll to position [0, 441]
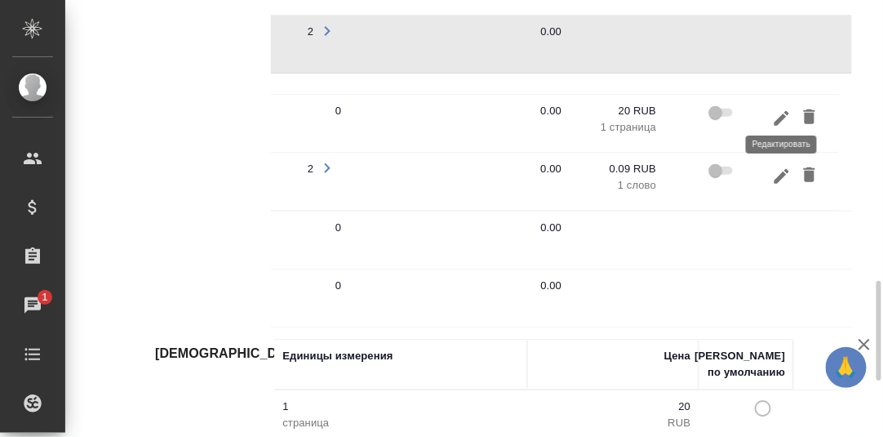
click at [784, 110] on icon "button" at bounding box center [782, 117] width 15 height 15
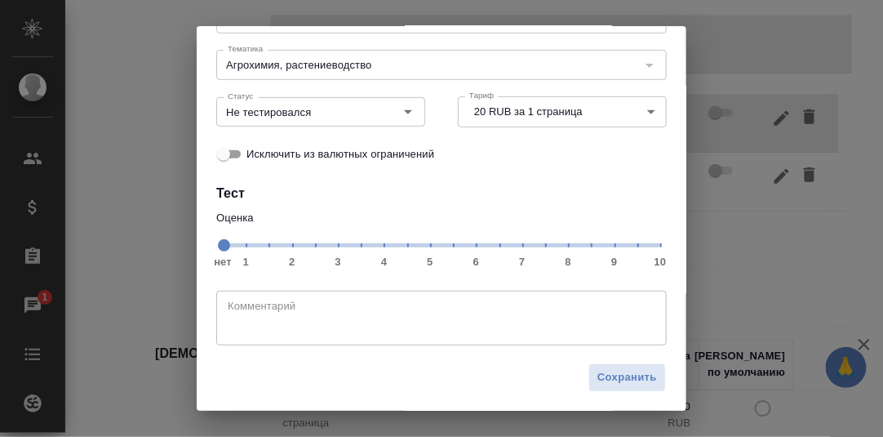
scroll to position [149, 0]
click at [603, 247] on span "нет 1 2 3 4 5 6 7 8 9 10" at bounding box center [442, 243] width 438 height 23
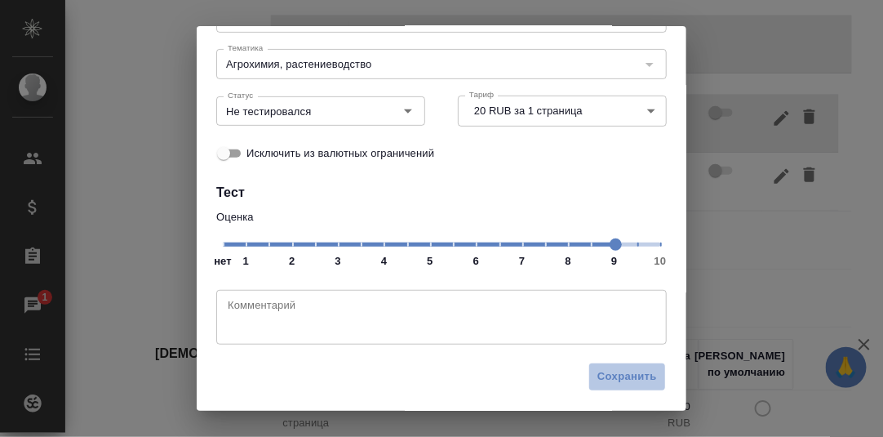
drag, startPoint x: 613, startPoint y: 376, endPoint x: 738, endPoint y: 307, distance: 142.9
click at [613, 375] on span "Сохранить" at bounding box center [628, 376] width 60 height 19
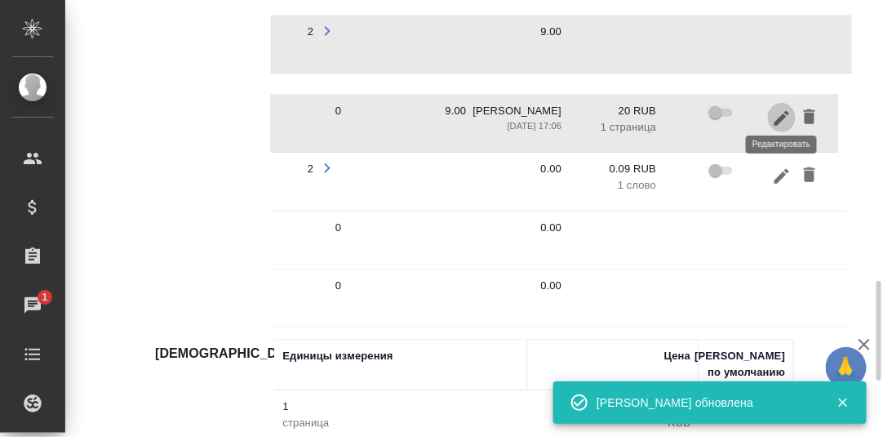
click at [784, 110] on icon "button" at bounding box center [782, 119] width 20 height 20
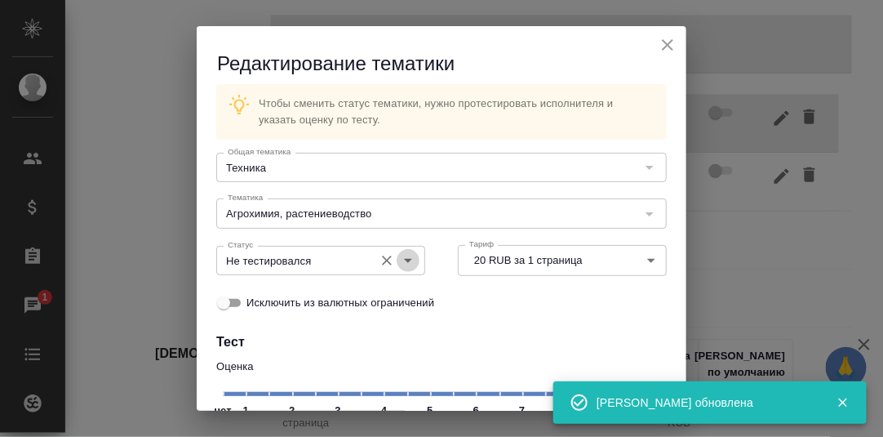
click at [402, 258] on icon "Open" at bounding box center [408, 261] width 20 height 20
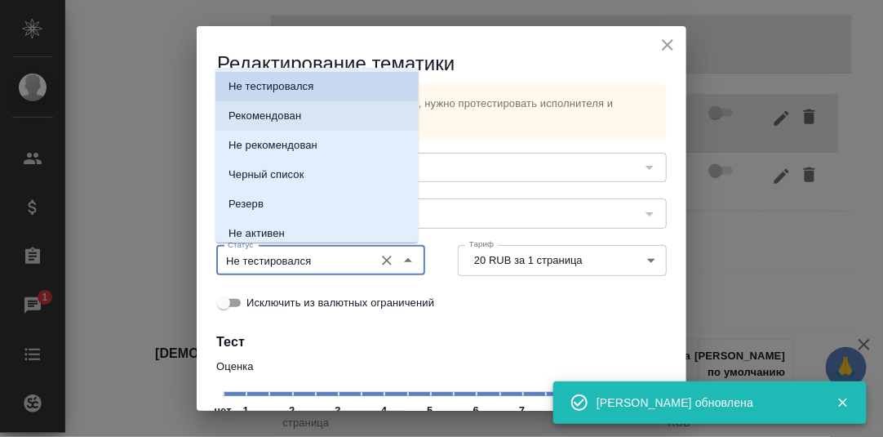
click at [286, 116] on p "Рекомендован" at bounding box center [265, 116] width 73 height 16
type input "Рекомендован"
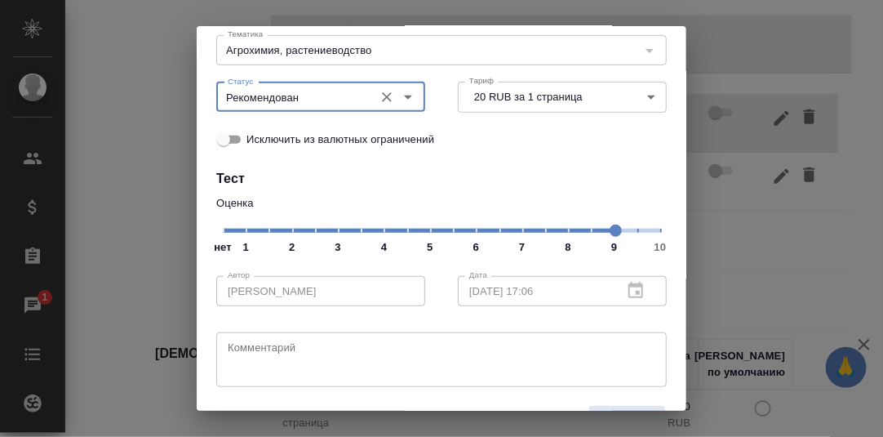
scroll to position [205, 0]
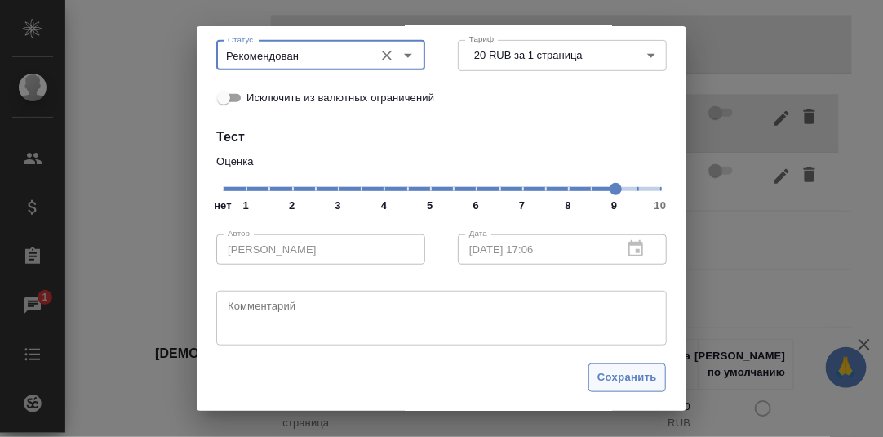
click at [611, 373] on span "Сохранить" at bounding box center [628, 377] width 60 height 19
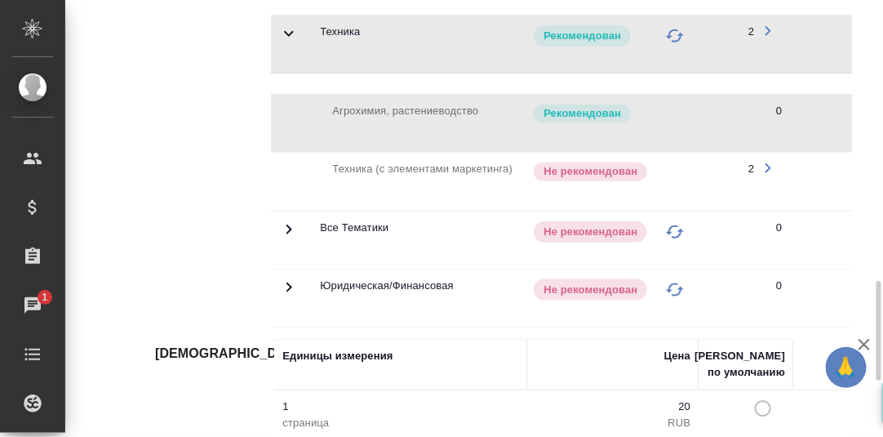
scroll to position [0, 20]
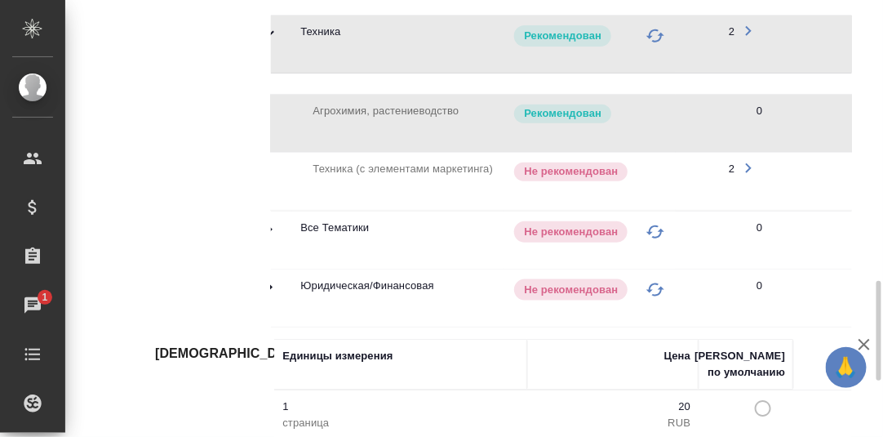
click at [748, 163] on icon "button" at bounding box center [749, 168] width 6 height 10
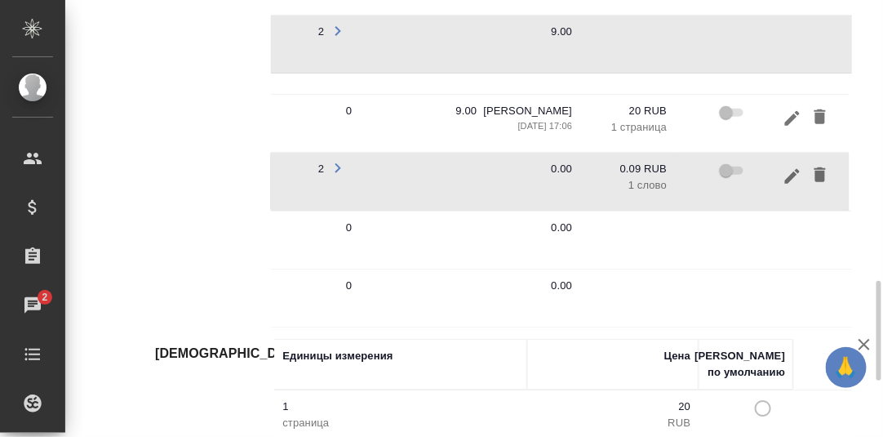
scroll to position [0, 441]
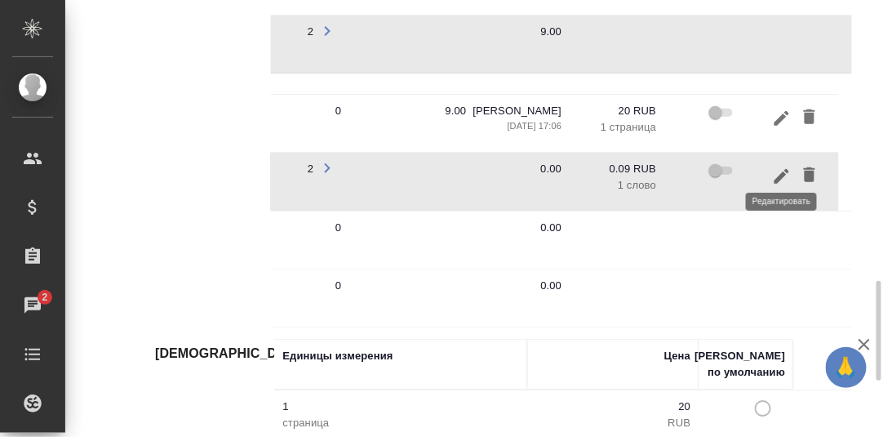
click at [785, 167] on icon "button" at bounding box center [782, 177] width 20 height 20
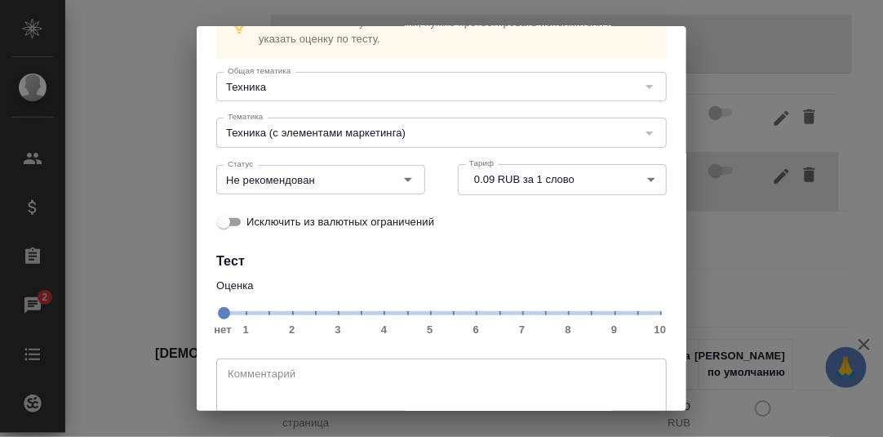
scroll to position [149, 0]
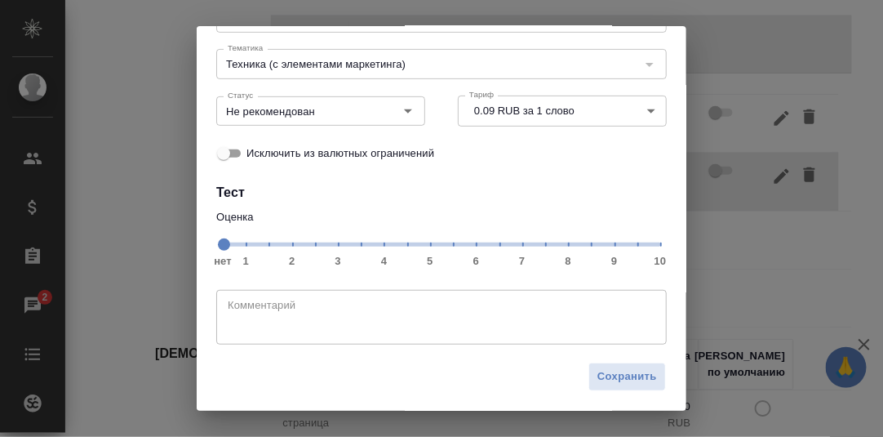
click at [581, 249] on span "нет 1 2 3 4 5 6 7 8 9 10" at bounding box center [442, 243] width 438 height 23
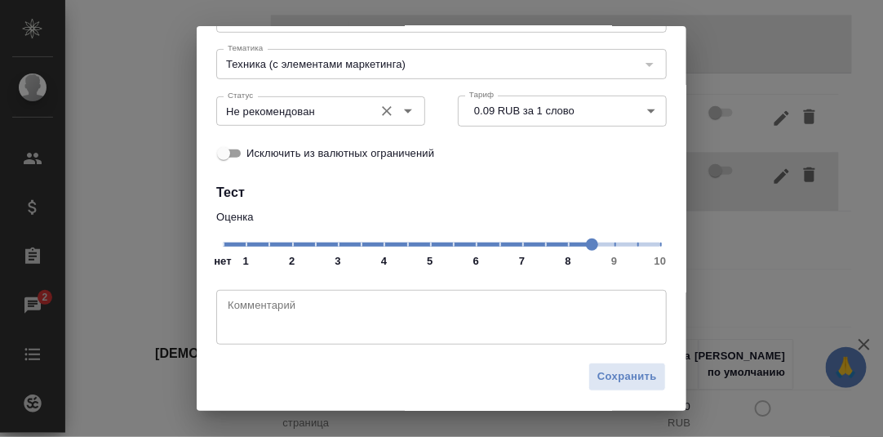
click at [405, 109] on icon "Open" at bounding box center [408, 111] width 20 height 20
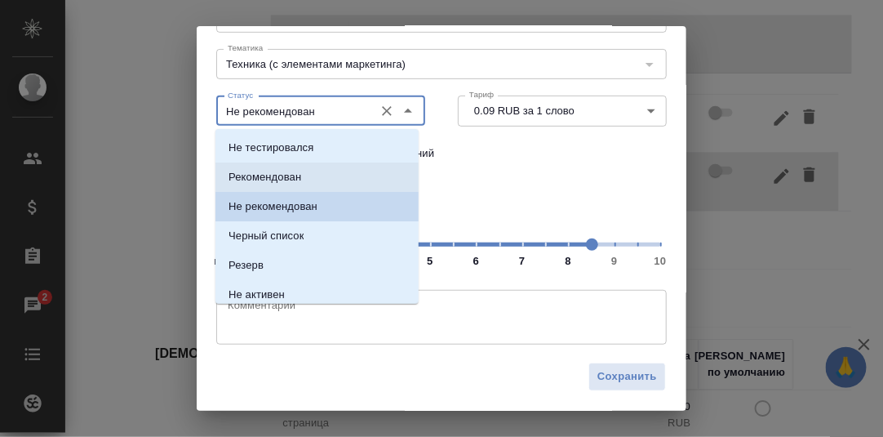
drag, startPoint x: 287, startPoint y: 176, endPoint x: 300, endPoint y: 175, distance: 13.2
click at [287, 176] on p "Рекомендован" at bounding box center [265, 177] width 73 height 16
type input "Рекомендован"
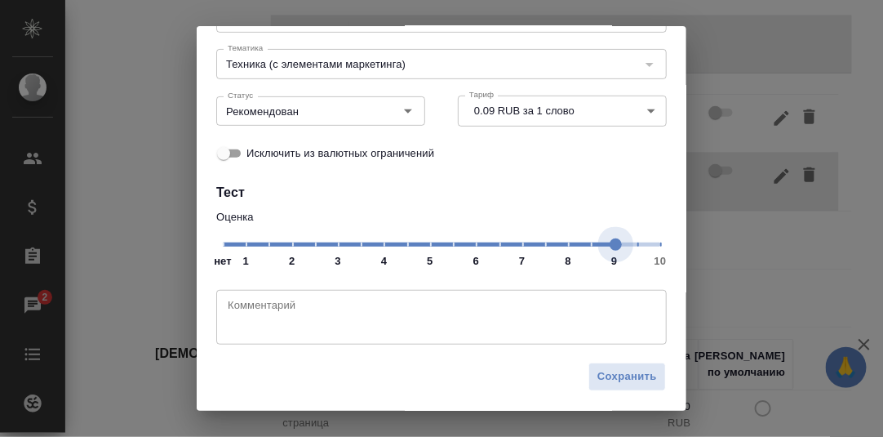
click at [603, 242] on span "нет 1 2 3 4 5 6 7 8 9 10" at bounding box center [442, 243] width 438 height 23
click at [579, 238] on span "нет 1 2 3 4 5 6 7 8 9 10" at bounding box center [442, 243] width 438 height 23
click at [603, 376] on span "Сохранить" at bounding box center [628, 376] width 60 height 19
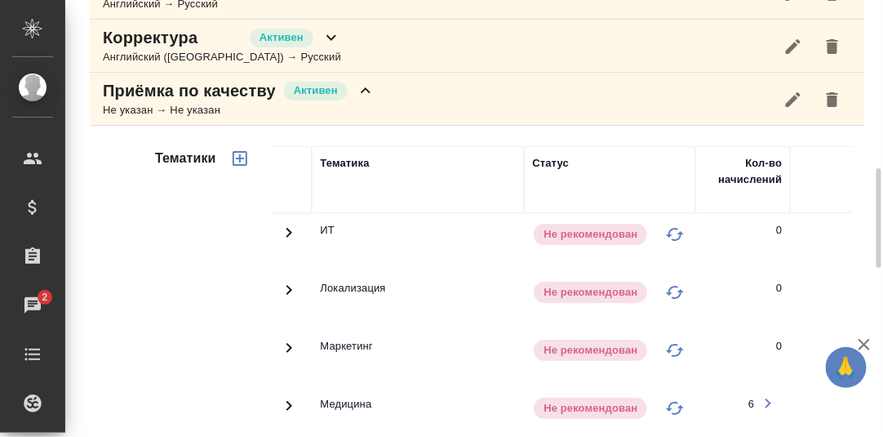
scroll to position [651, 0]
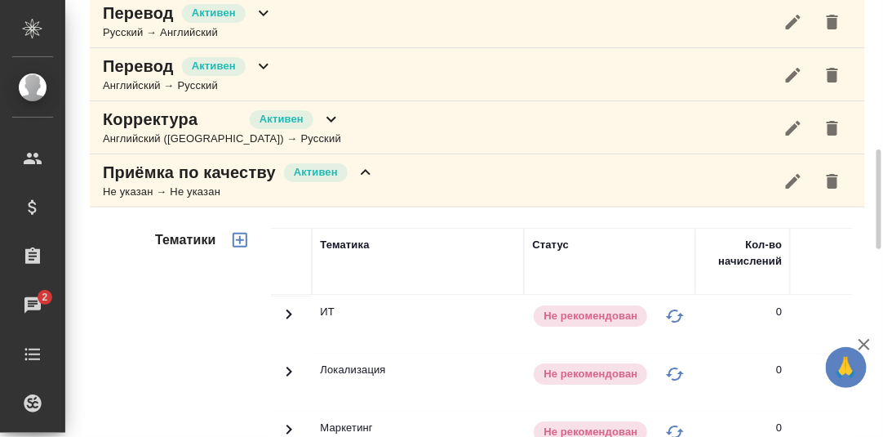
click at [367, 170] on icon at bounding box center [366, 172] width 20 height 20
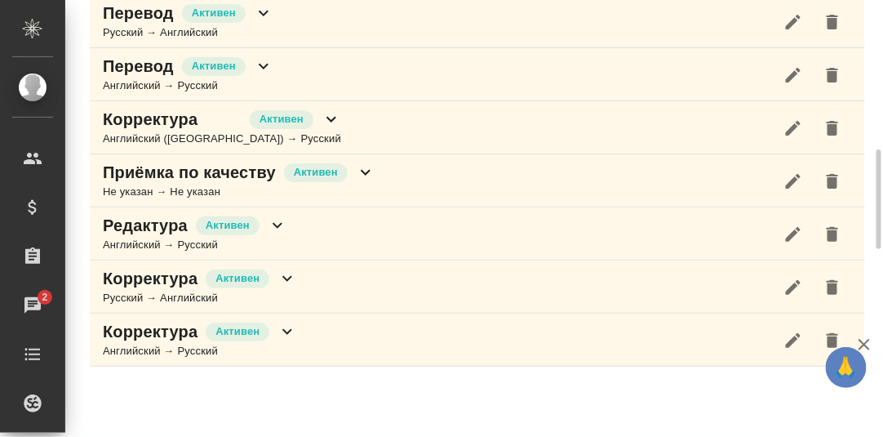
click at [276, 223] on icon at bounding box center [278, 226] width 10 height 6
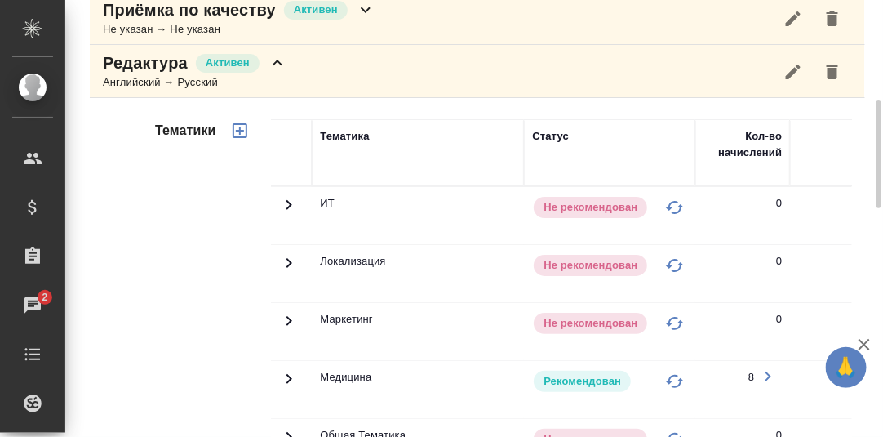
scroll to position [732, 0]
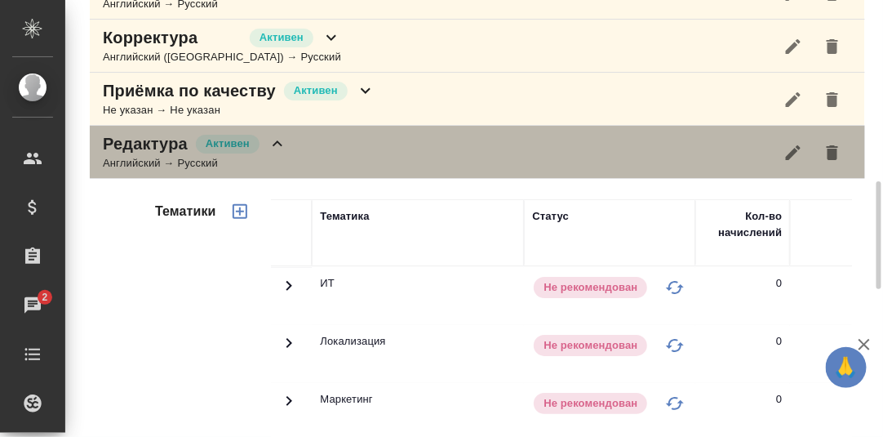
click at [283, 140] on icon at bounding box center [278, 144] width 20 height 20
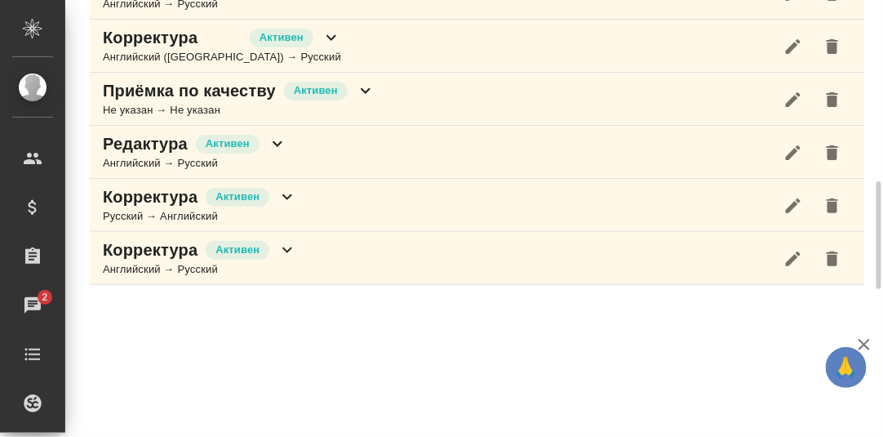
click at [283, 194] on icon at bounding box center [288, 197] width 10 height 6
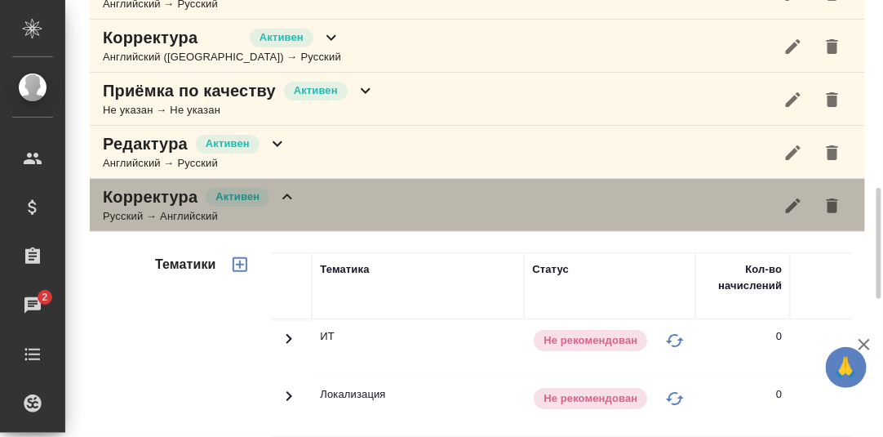
click at [292, 198] on icon at bounding box center [288, 197] width 20 height 20
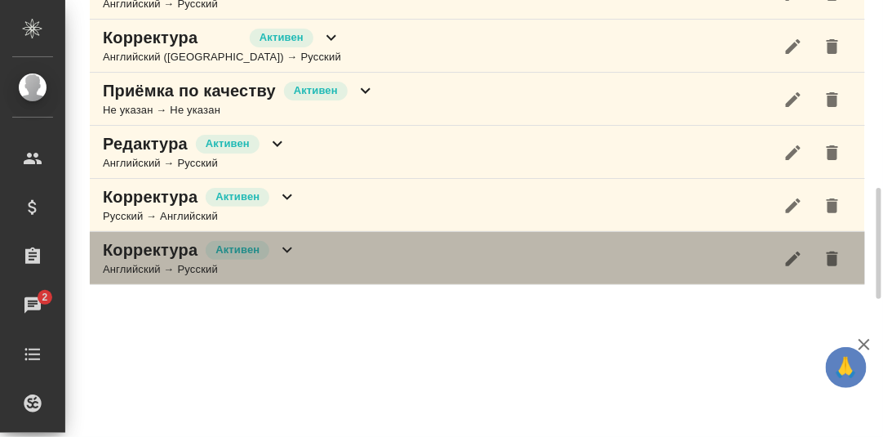
click at [292, 249] on icon at bounding box center [288, 250] width 20 height 20
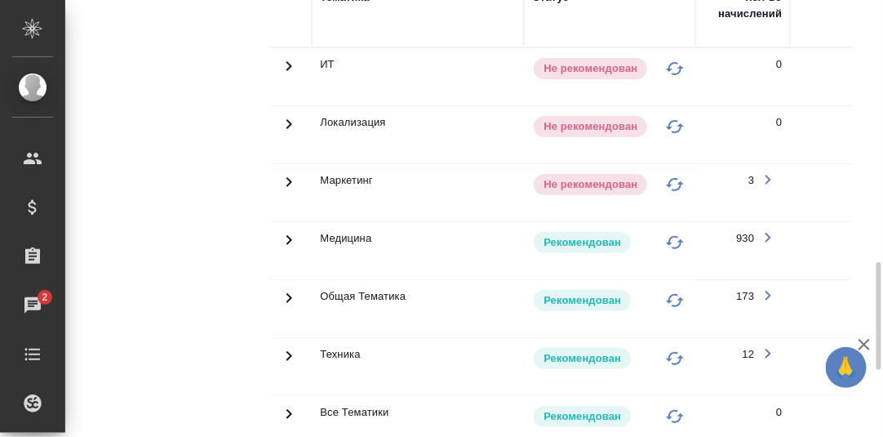
scroll to position [1140, 0]
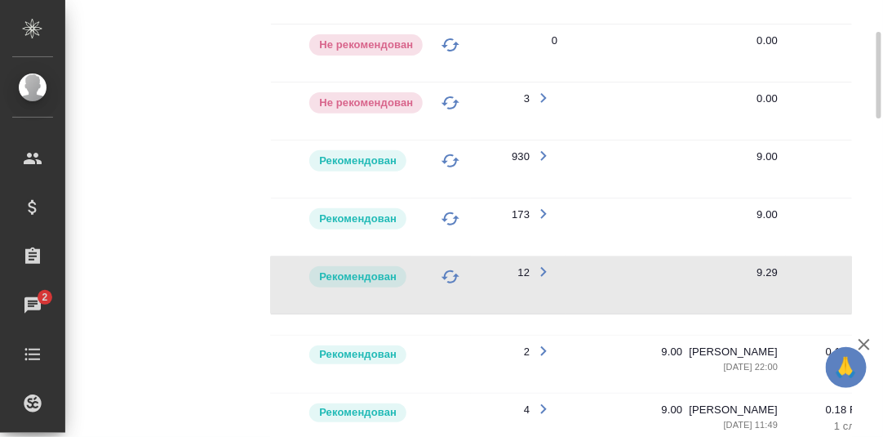
scroll to position [732, 0]
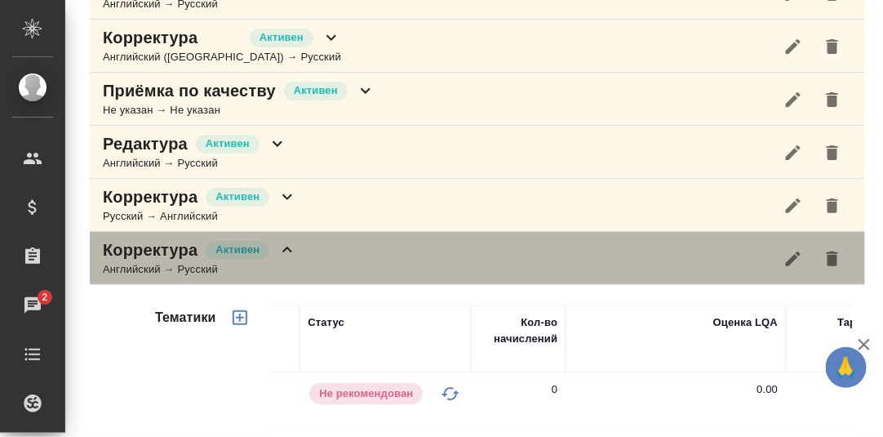
click at [283, 249] on icon at bounding box center [288, 250] width 20 height 20
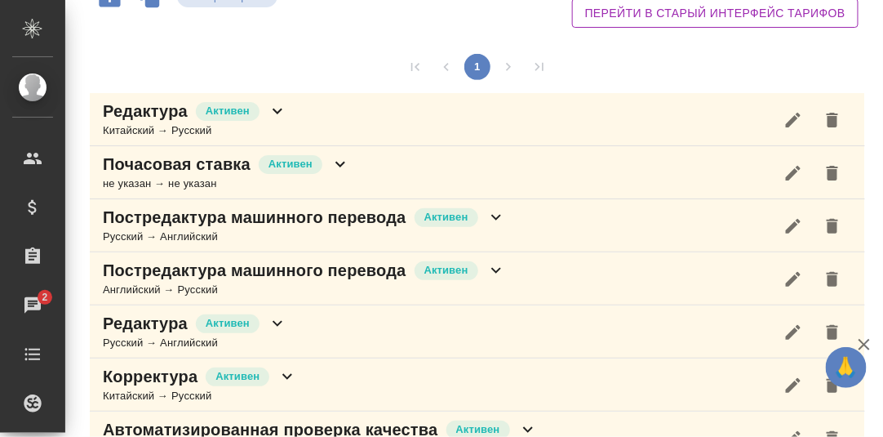
scroll to position [0, 0]
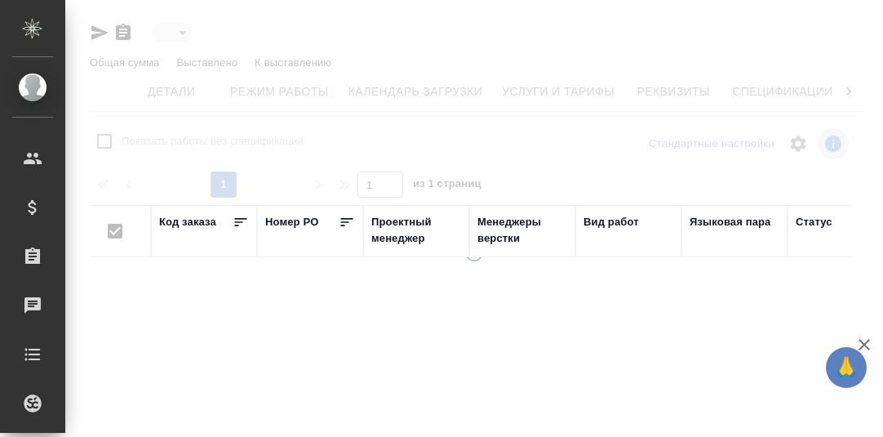
type input "active"
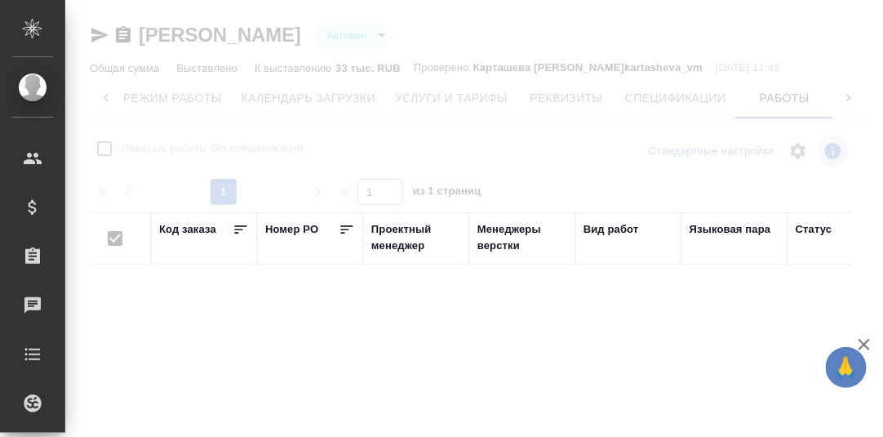
checkbox input "false"
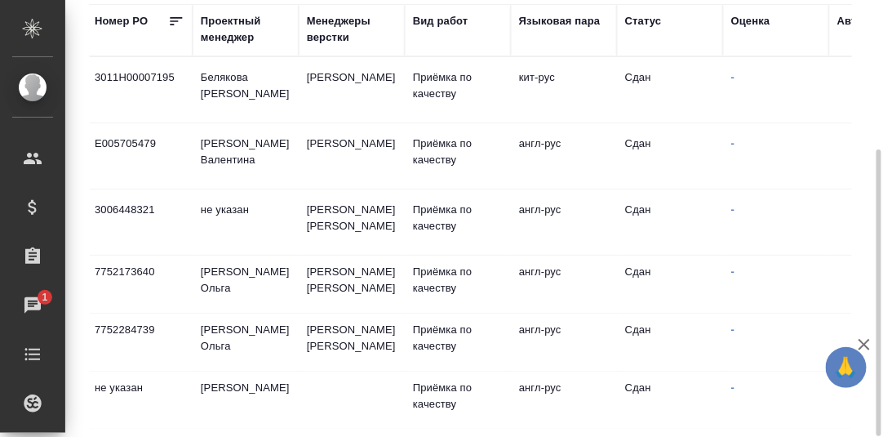
scroll to position [0, 0]
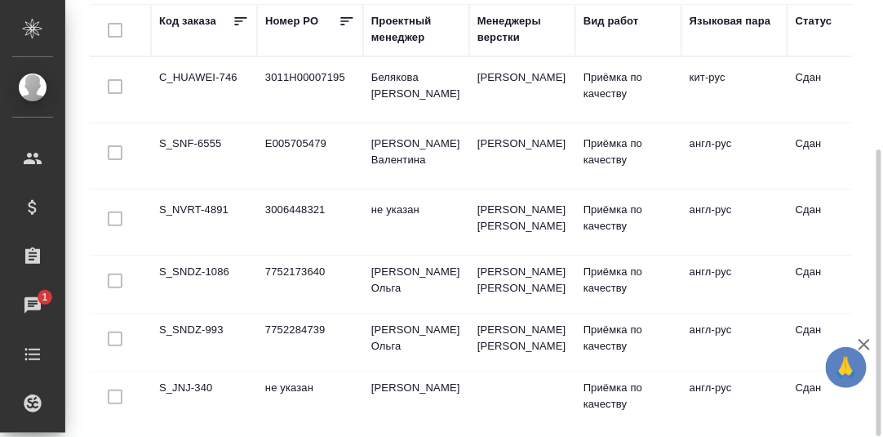
click at [204, 79] on td "C_HUAWEI-746" at bounding box center [204, 89] width 106 height 57
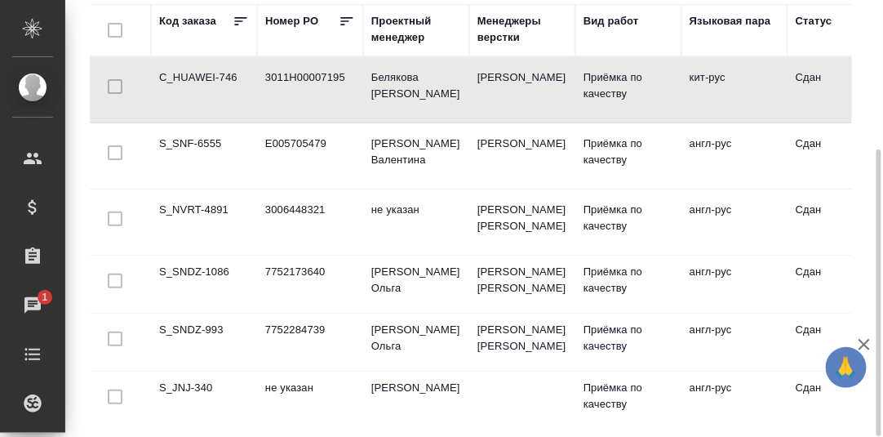
click at [200, 78] on td "C_HUAWEI-746" at bounding box center [204, 89] width 106 height 57
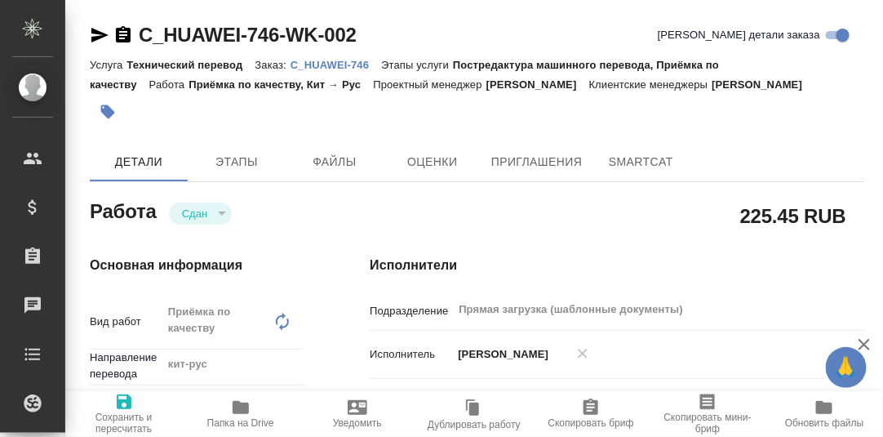
type textarea "x"
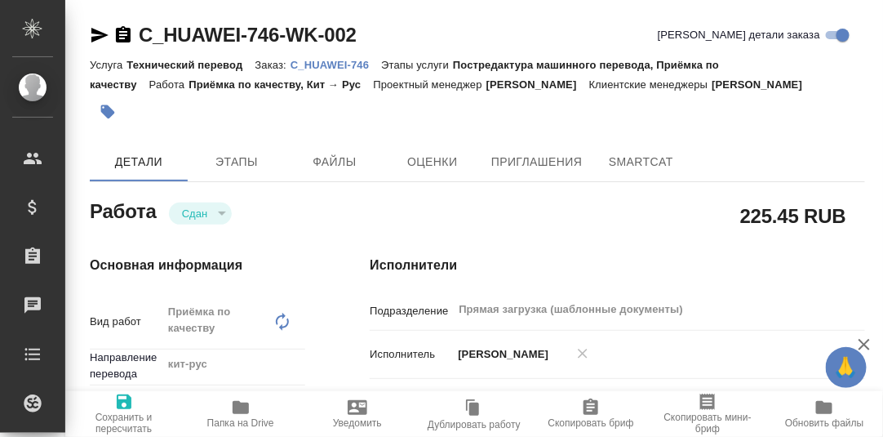
type textarea "x"
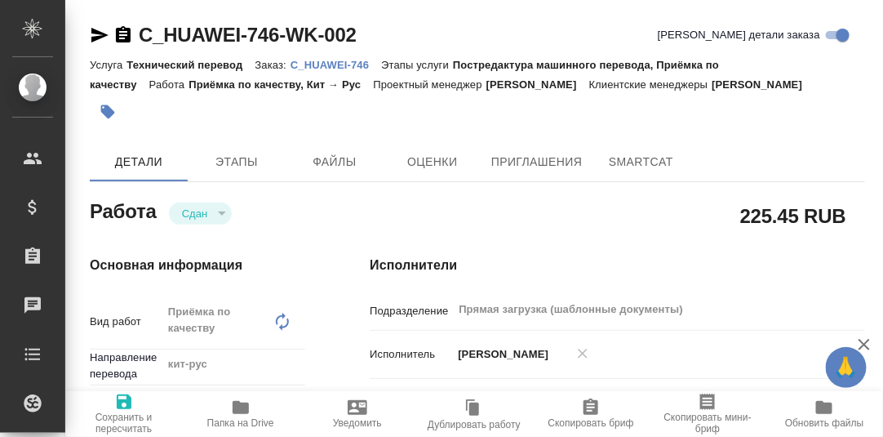
type textarea "x"
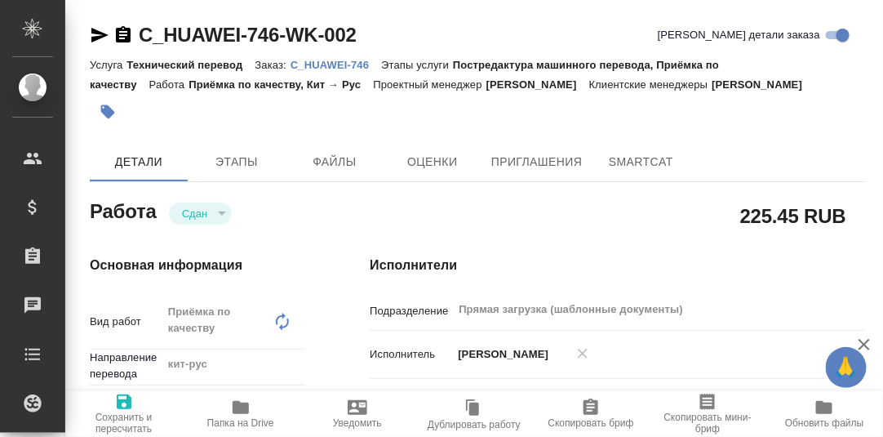
type textarea "x"
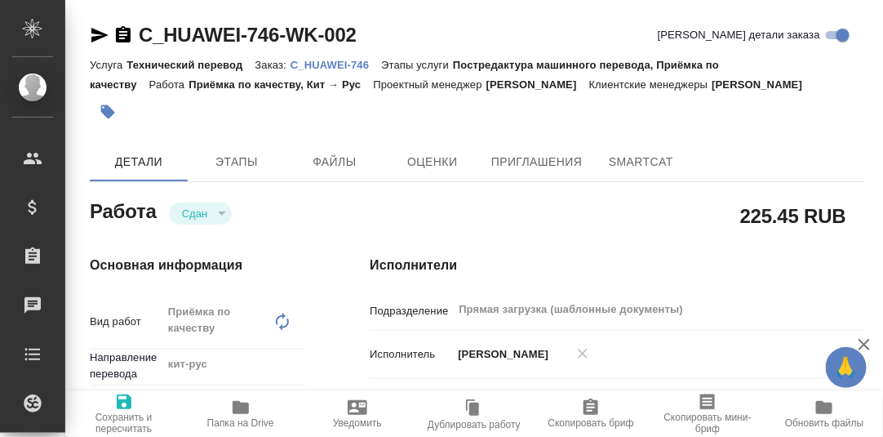
type textarea "x"
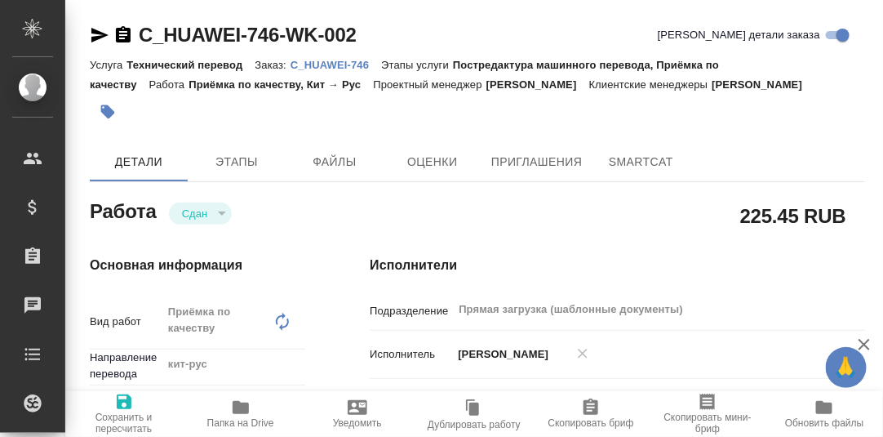
click at [345, 64] on p "C_HUAWEI-746" at bounding box center [336, 65] width 91 height 12
type textarea "x"
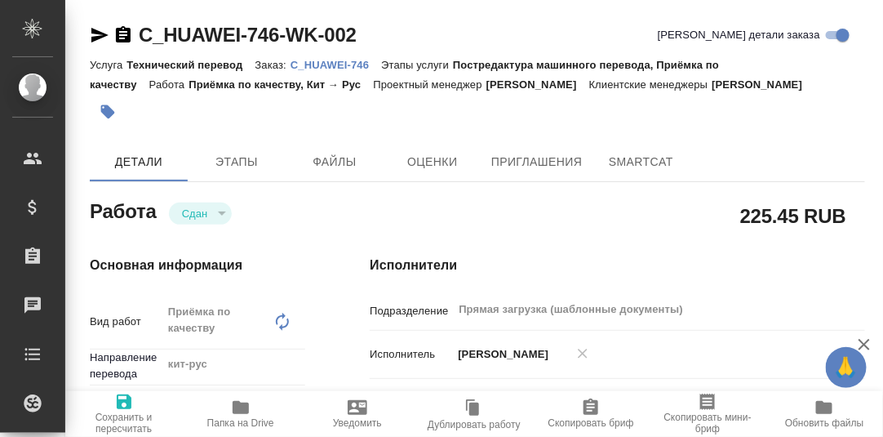
type textarea "x"
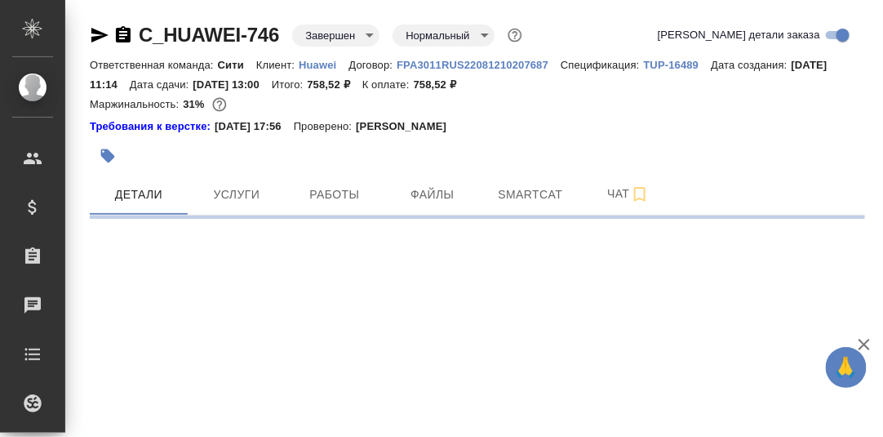
select select "RU"
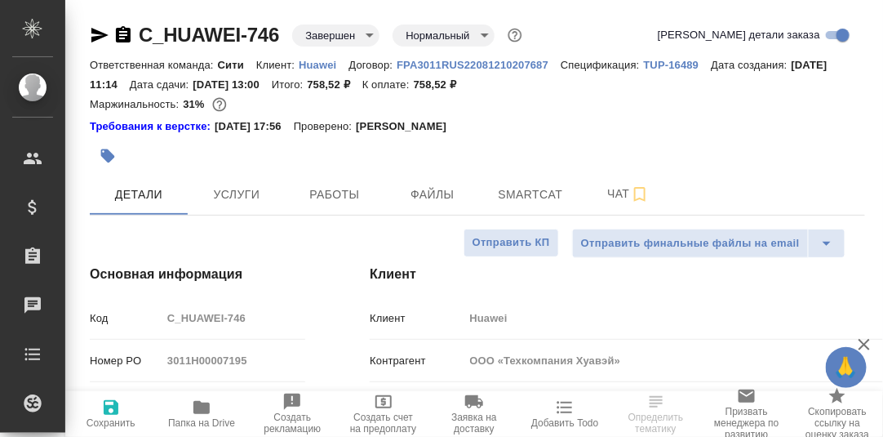
type textarea "x"
type input "[PERSON_NAME]"
type input "[PERSON_NAME]pavlova"
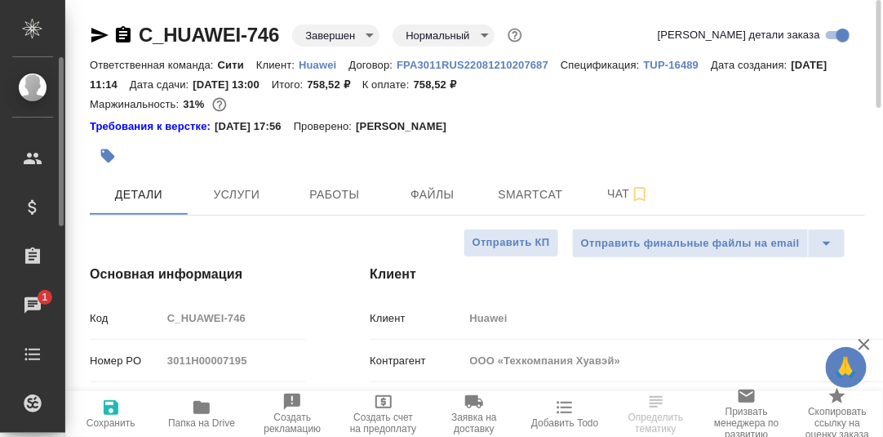
type textarea "x"
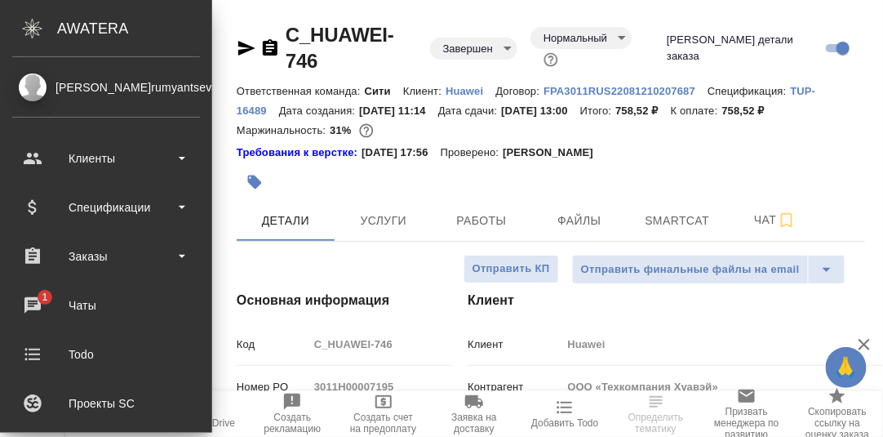
type textarea "x"
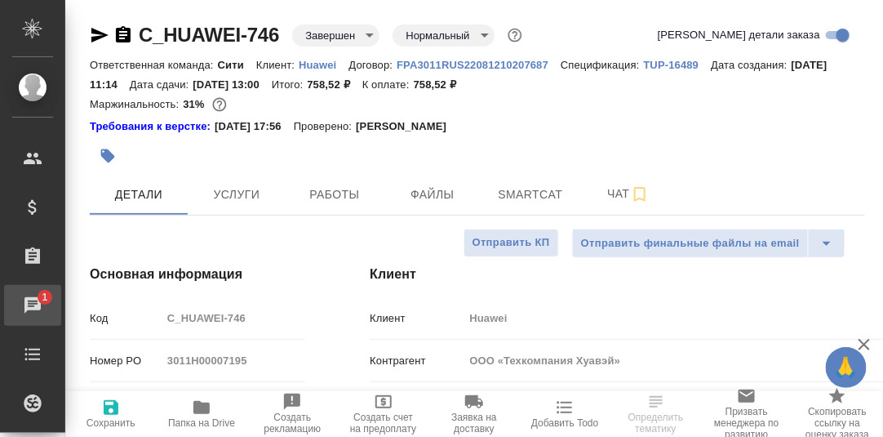
type textarea "x"
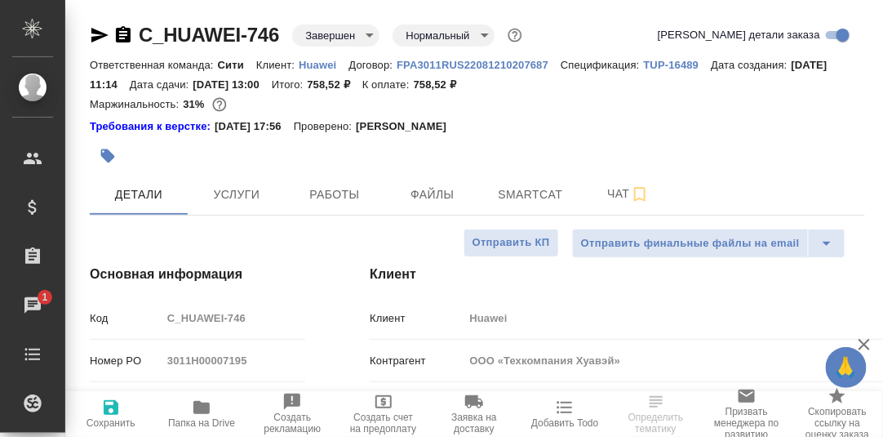
type textarea "x"
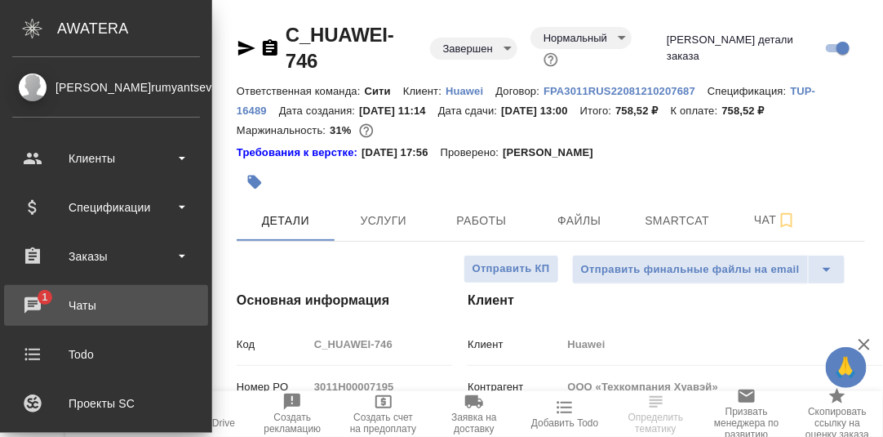
type textarea "x"
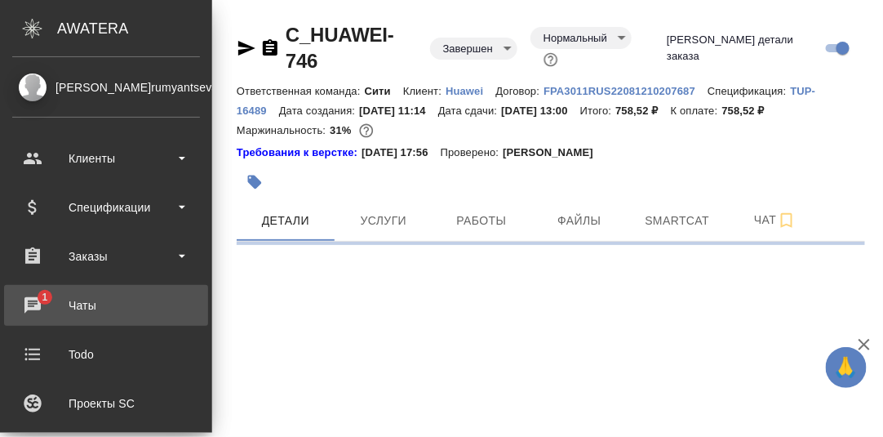
select select "RU"
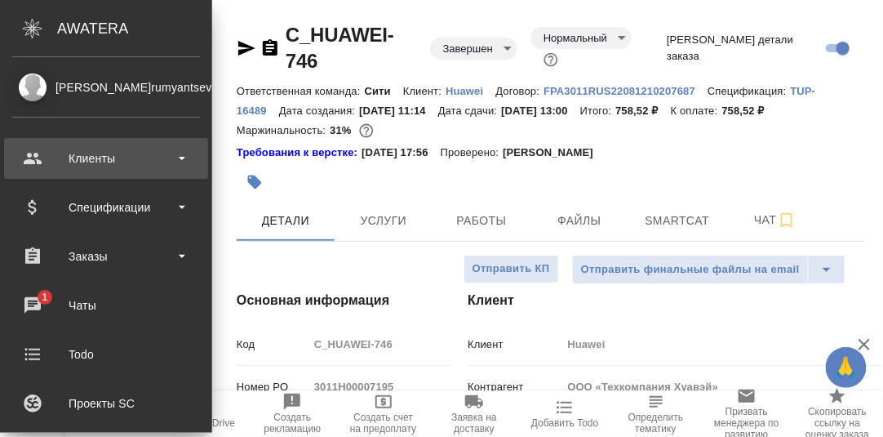
type textarea "x"
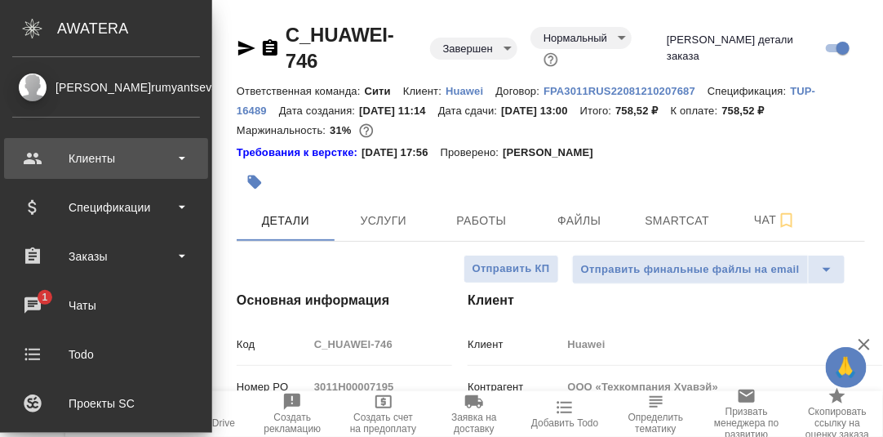
type textarea "x"
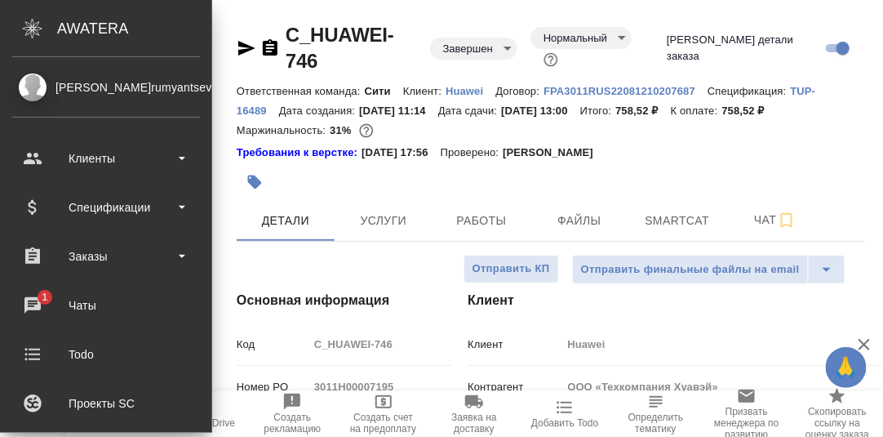
type textarea "x"
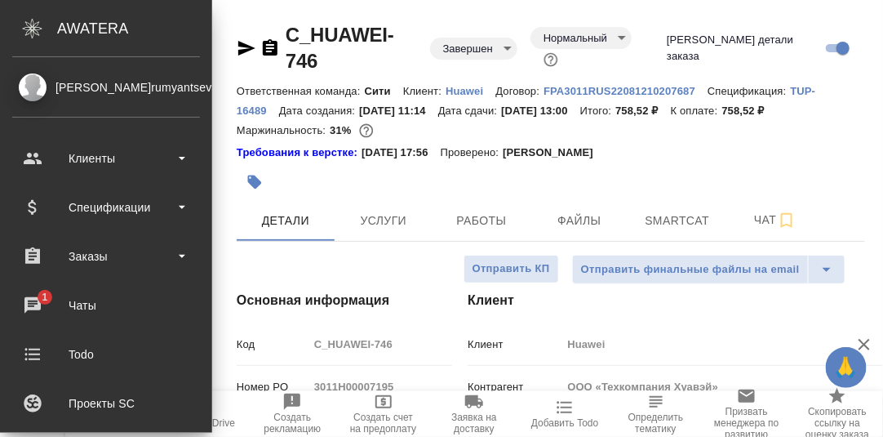
type textarea "x"
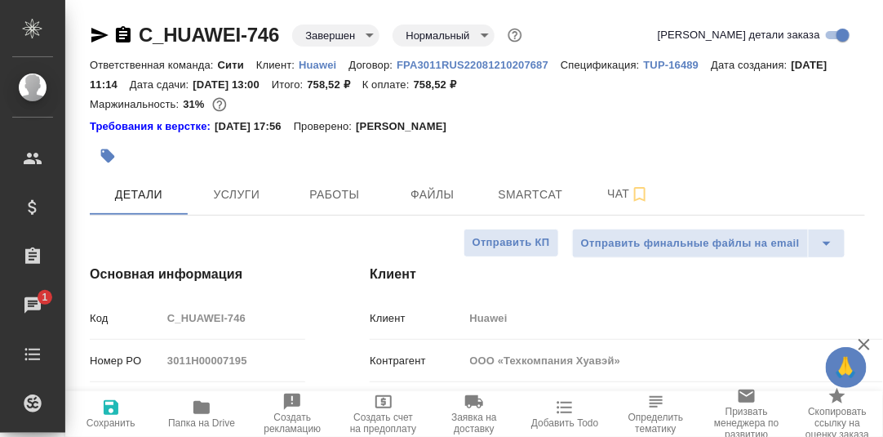
type textarea "x"
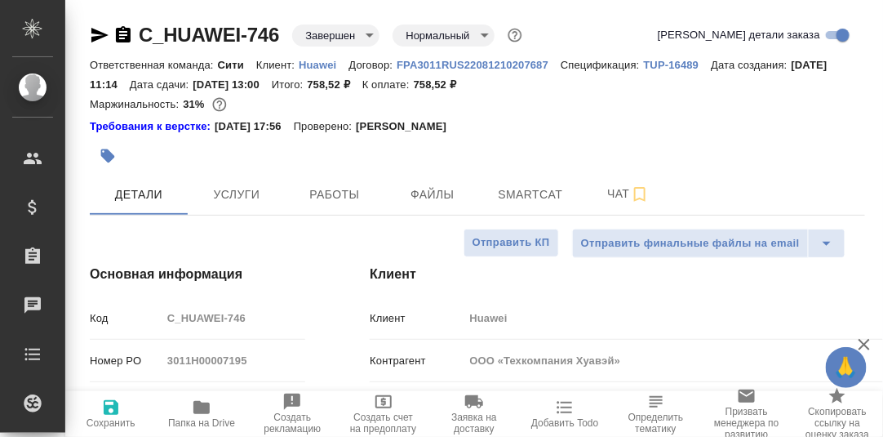
type textarea "x"
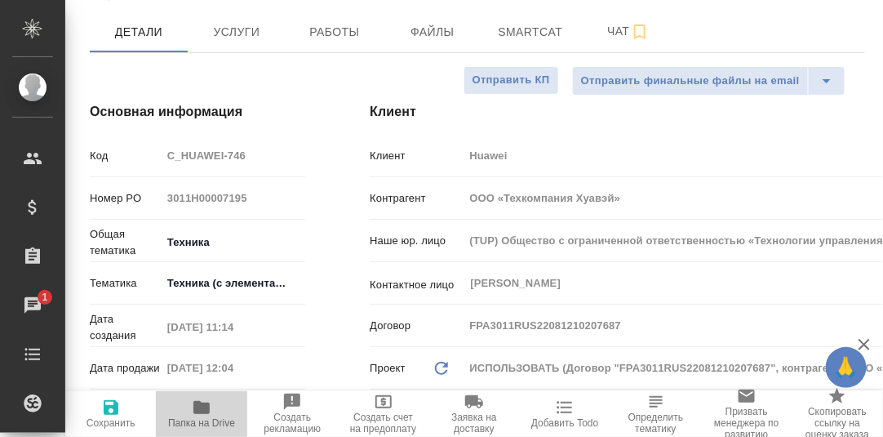
click at [202, 407] on icon "button" at bounding box center [202, 407] width 16 height 13
type textarea "x"
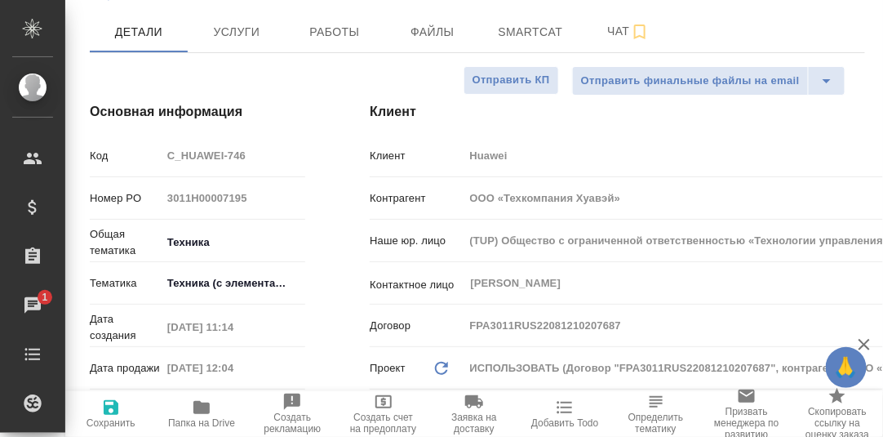
type textarea "x"
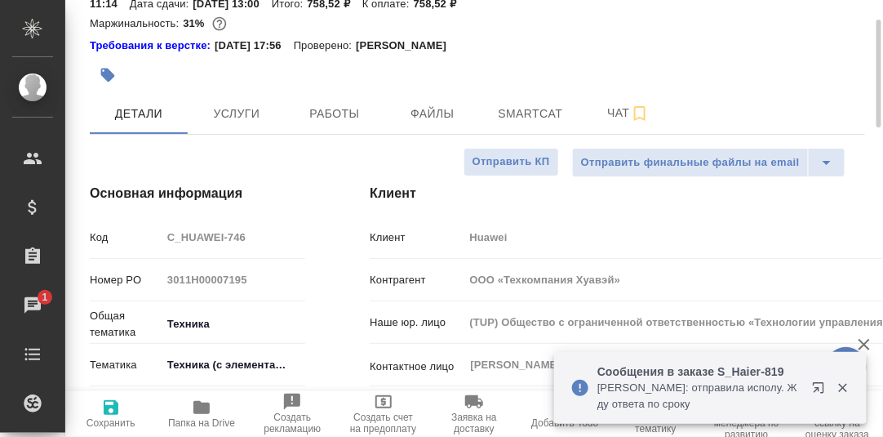
scroll to position [0, 0]
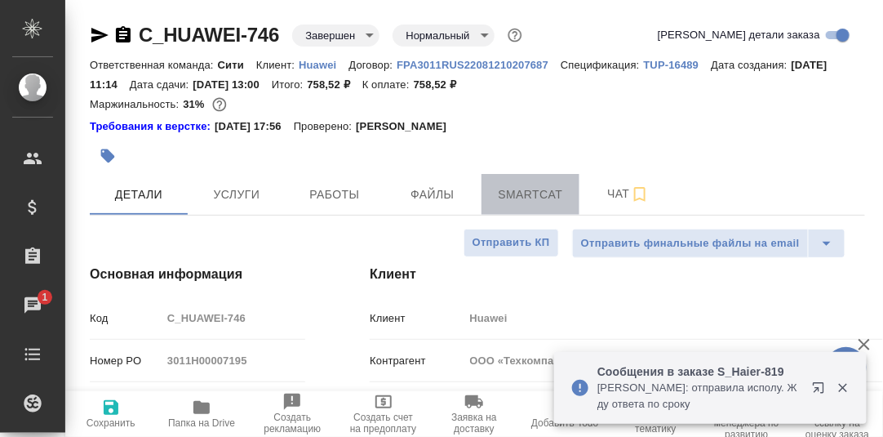
click at [537, 193] on span "Smartcat" at bounding box center [531, 195] width 78 height 20
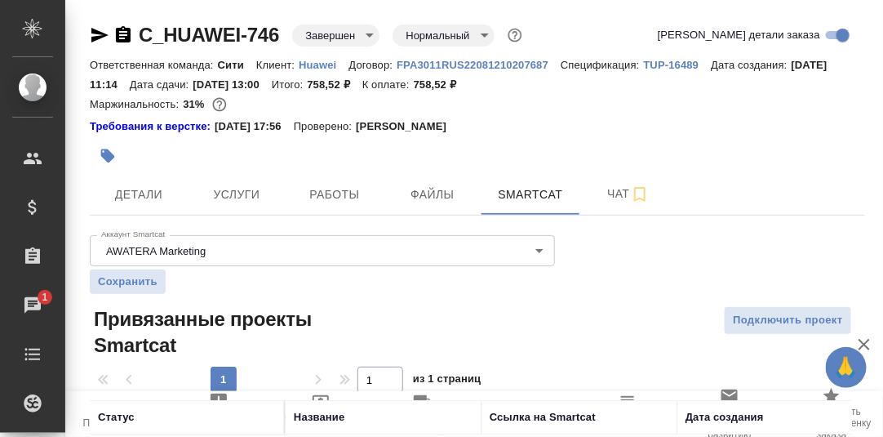
scroll to position [167, 0]
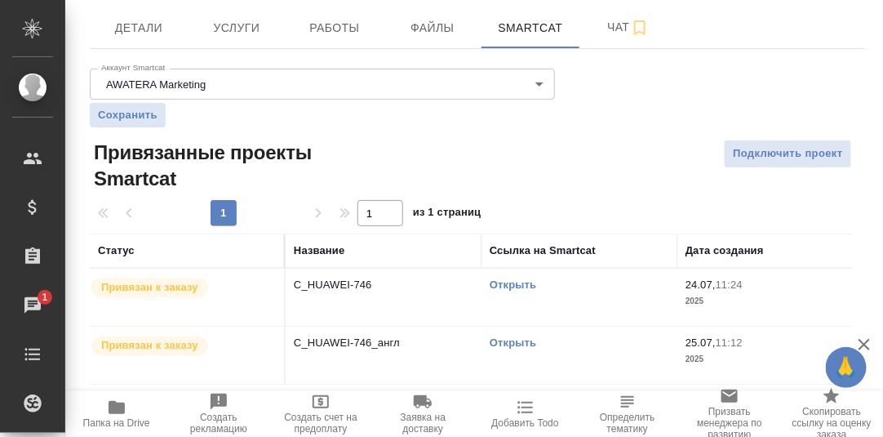
click at [522, 343] on link "Открыть" at bounding box center [513, 342] width 47 height 12
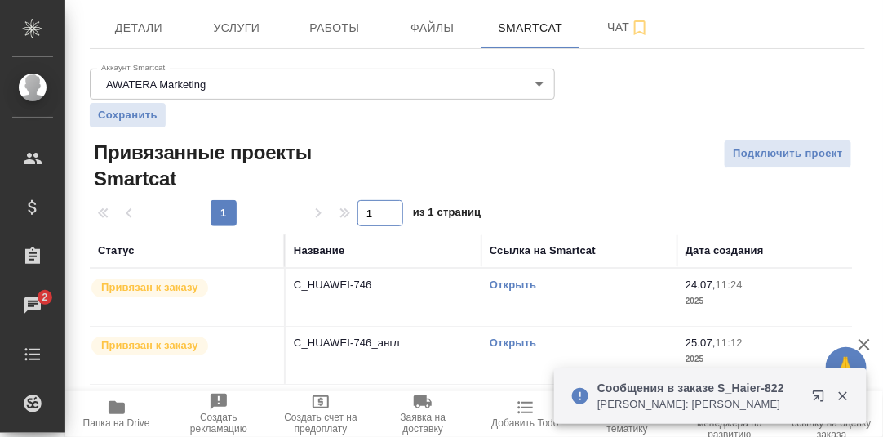
scroll to position [0, 0]
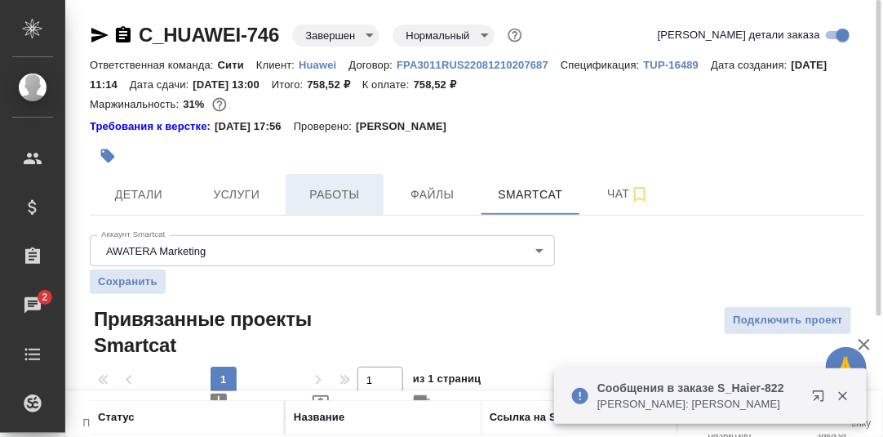
click at [343, 195] on span "Работы" at bounding box center [335, 195] width 78 height 20
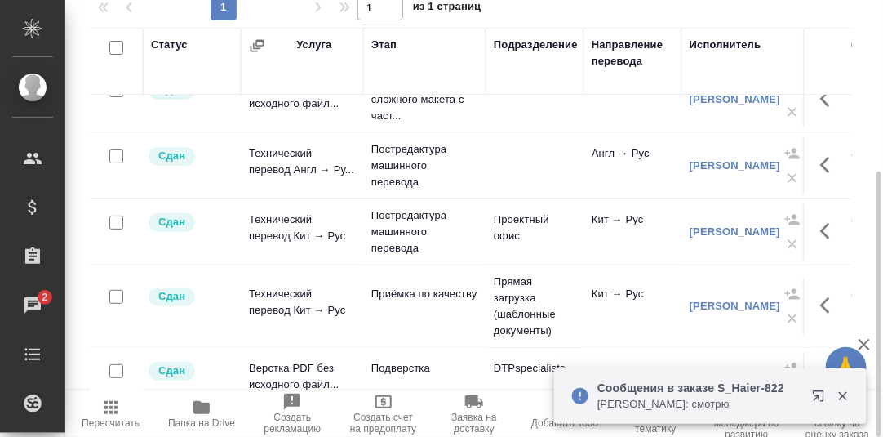
scroll to position [56, 0]
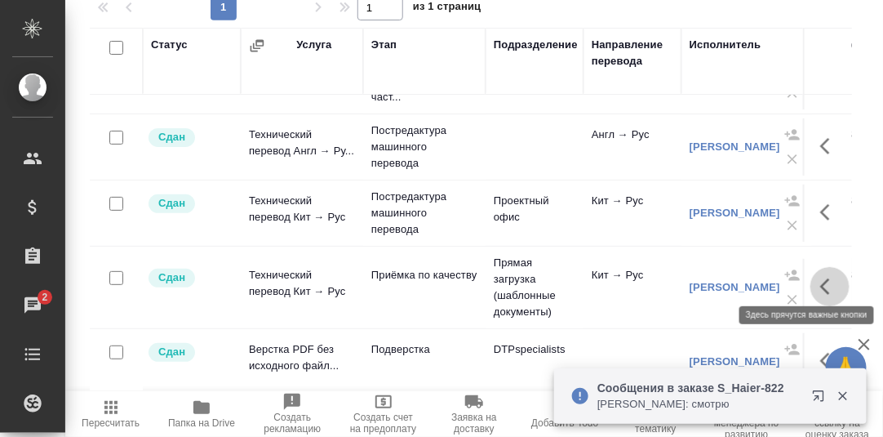
click at [821, 277] on icon "button" at bounding box center [831, 287] width 20 height 20
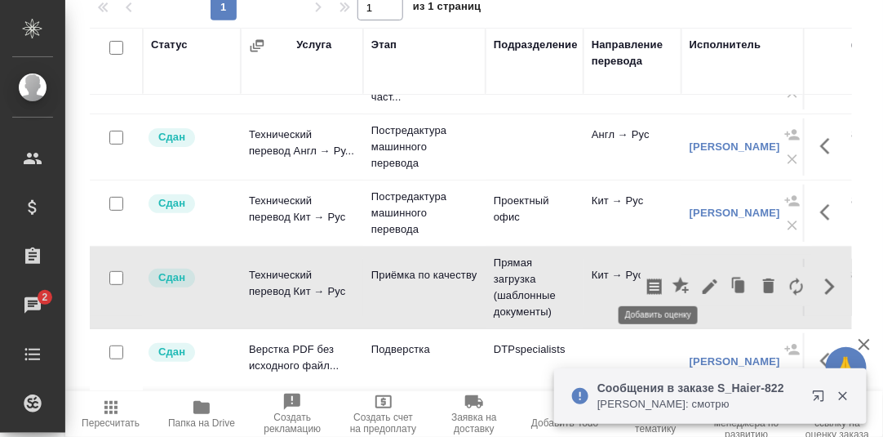
click at [673, 277] on icon "button" at bounding box center [681, 285] width 16 height 16
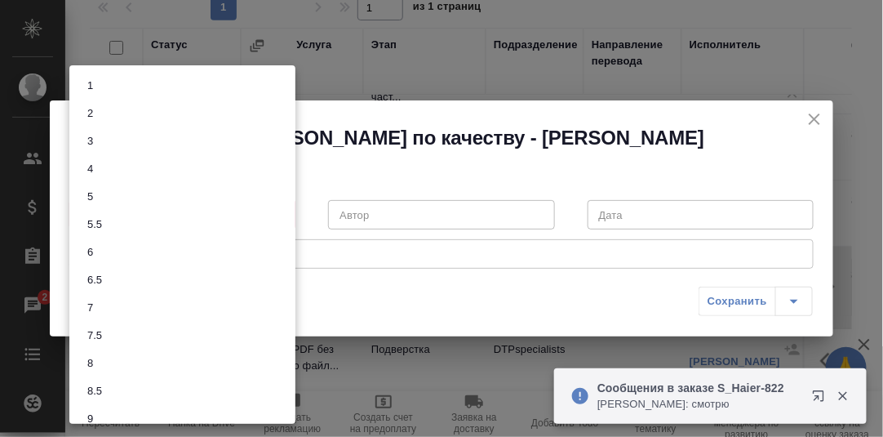
drag, startPoint x: 285, startPoint y: 213, endPoint x: 269, endPoint y: 218, distance: 16.3
click at [284, 213] on body "🙏 .cls-1 fill:#fff; AWATERA Румянцева Дарья d.rumyantseva Клиенты Спецификации …" at bounding box center [441, 218] width 883 height 437
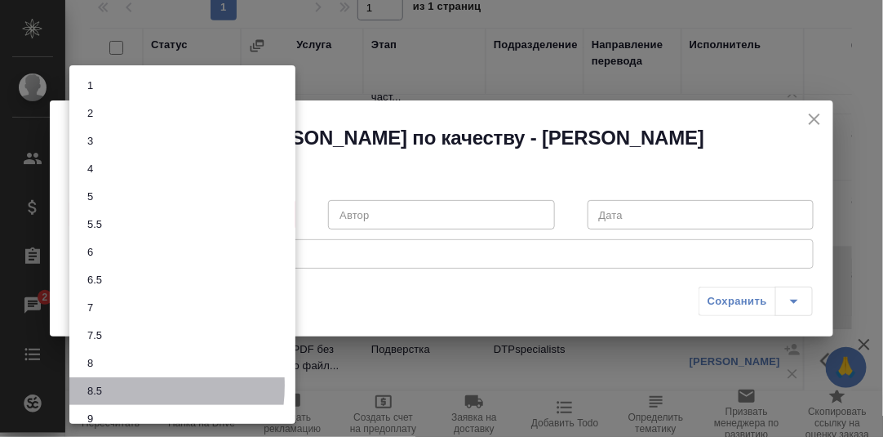
click at [109, 385] on li "8.5" at bounding box center [182, 391] width 226 height 28
type input "8.5"
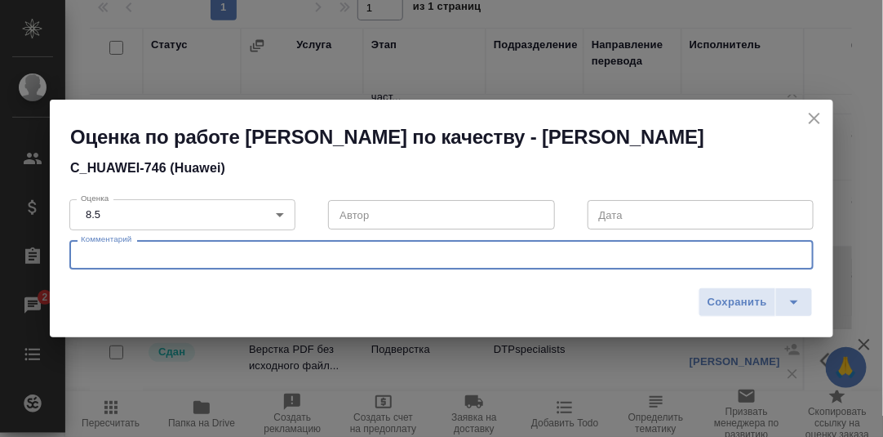
click at [130, 255] on textarea at bounding box center [442, 255] width 722 height 12
type textarea "О"
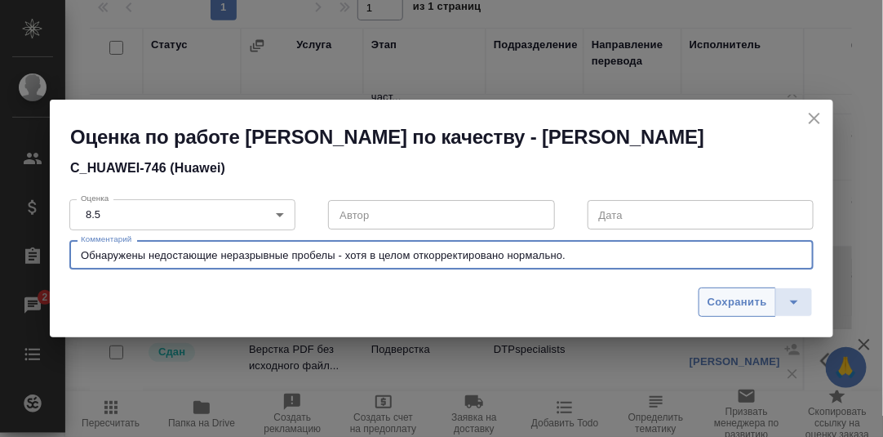
type textarea "Обнаружены недостающие неразрывные пробелы - хотя в целом откорректировано норм…"
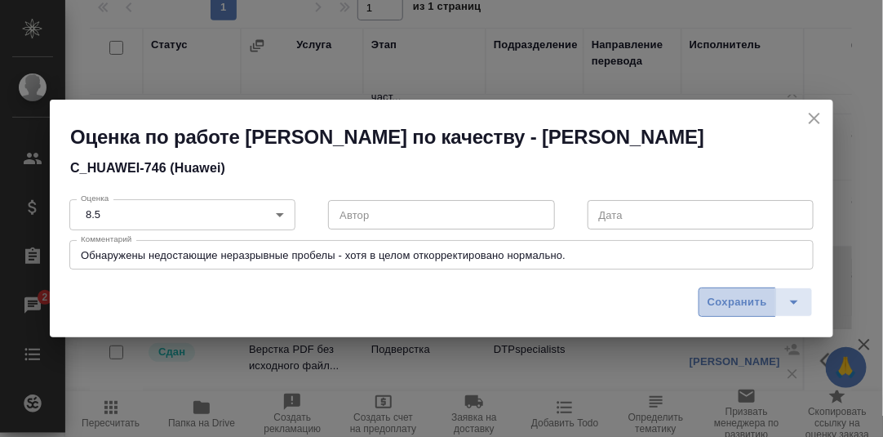
click at [759, 300] on span "Сохранить" at bounding box center [738, 302] width 60 height 19
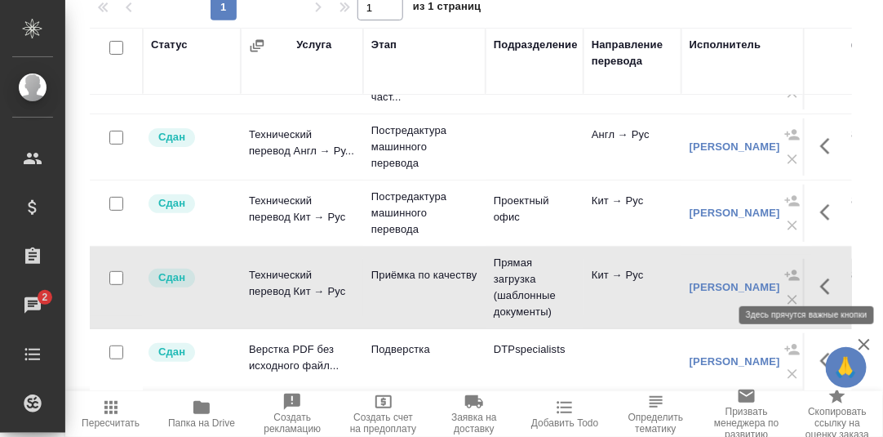
click at [821, 282] on icon "button" at bounding box center [831, 287] width 20 height 20
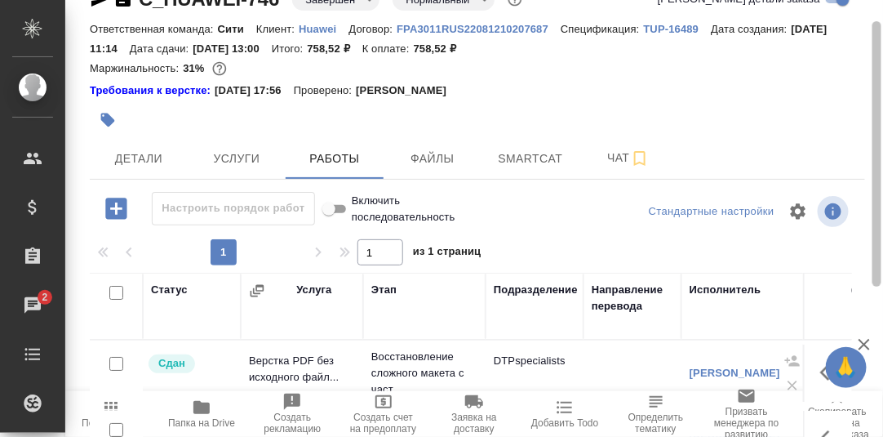
scroll to position [0, 0]
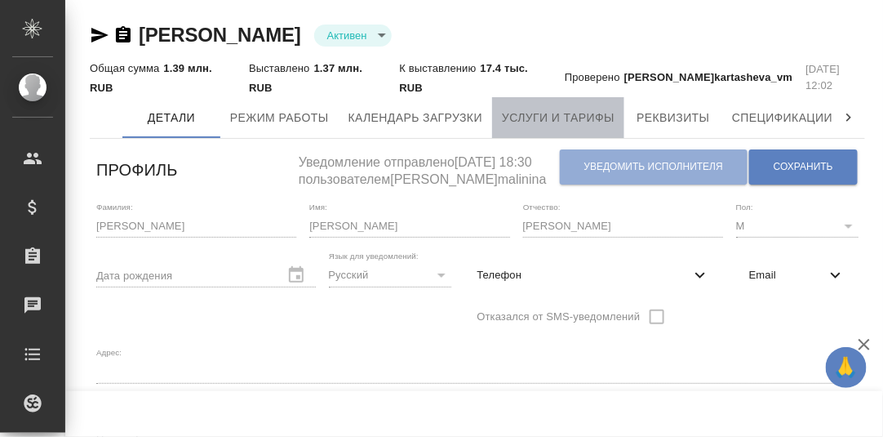
click at [531, 113] on span "Услуги и тарифы" at bounding box center [558, 118] width 113 height 20
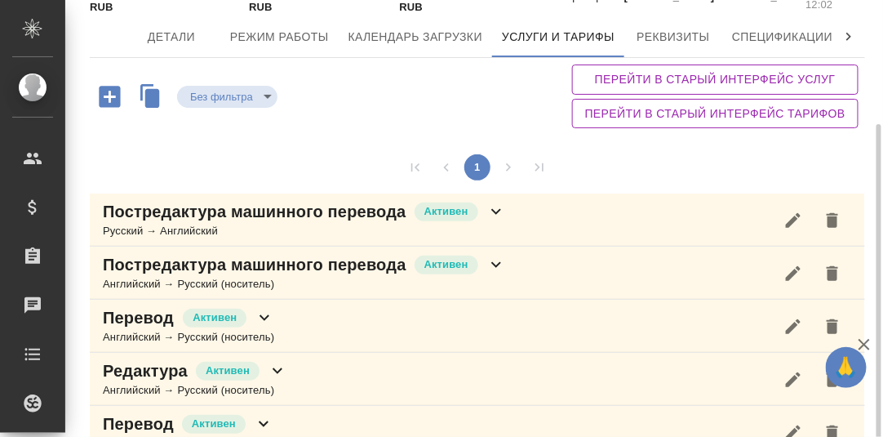
scroll to position [114, 0]
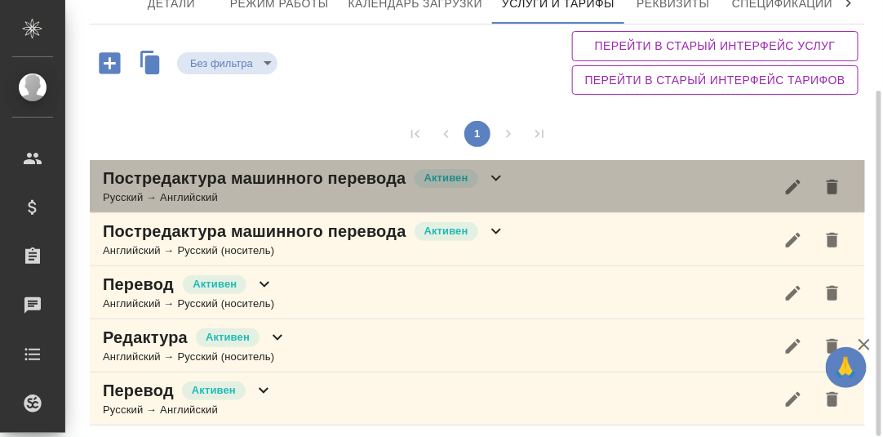
click at [497, 175] on icon at bounding box center [497, 178] width 20 height 20
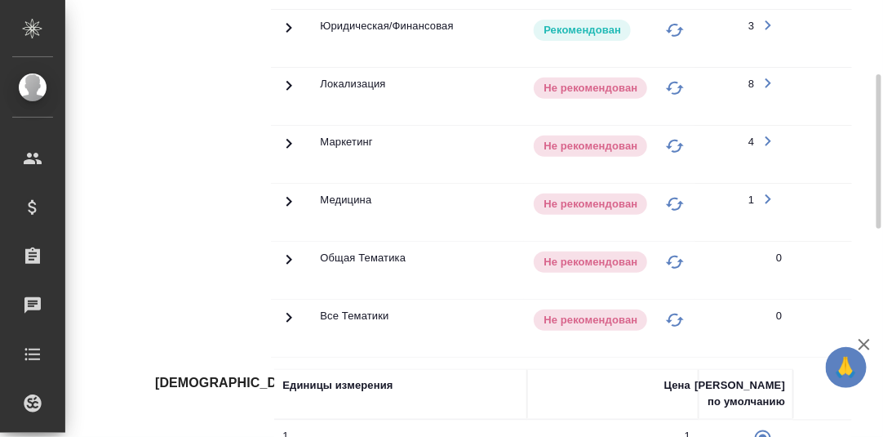
scroll to position [359, 0]
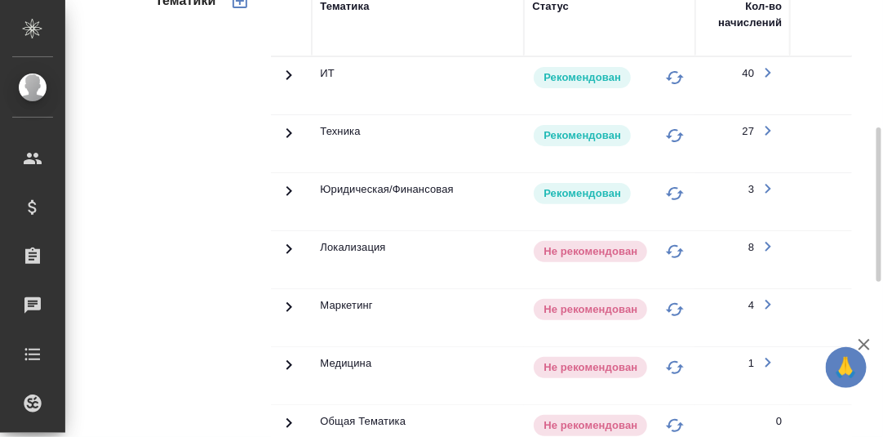
click at [286, 85] on icon at bounding box center [289, 75] width 20 height 20
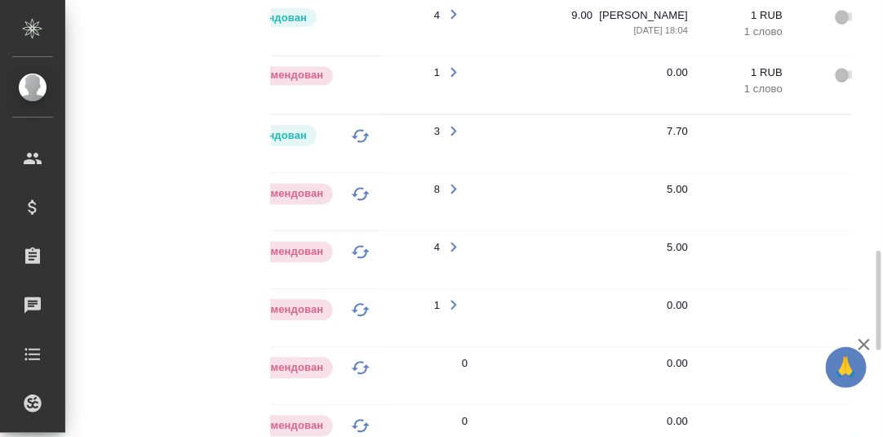
scroll to position [1012, 0]
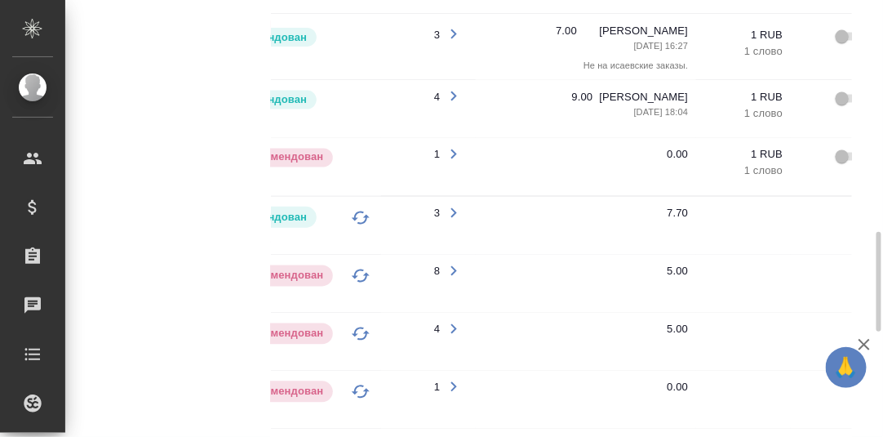
click at [452, 149] on icon "button" at bounding box center [455, 154] width 6 height 10
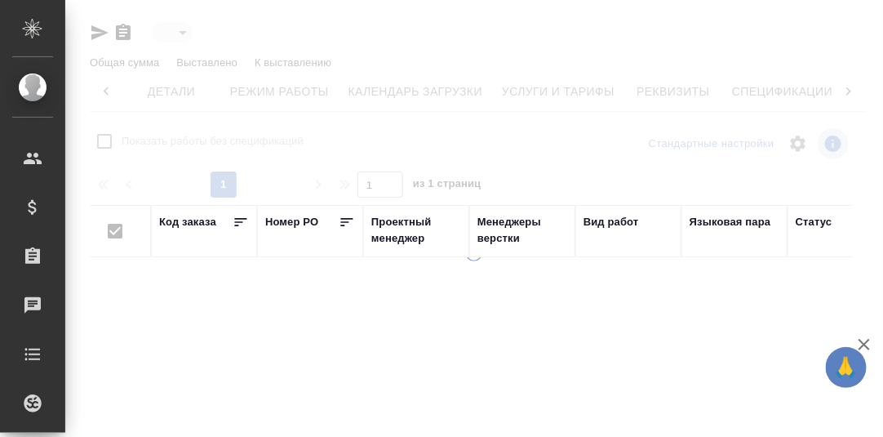
type input "active"
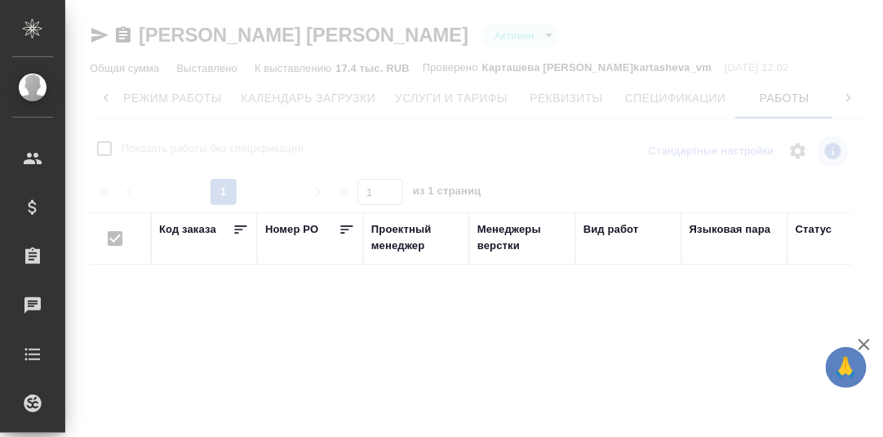
checkbox input "false"
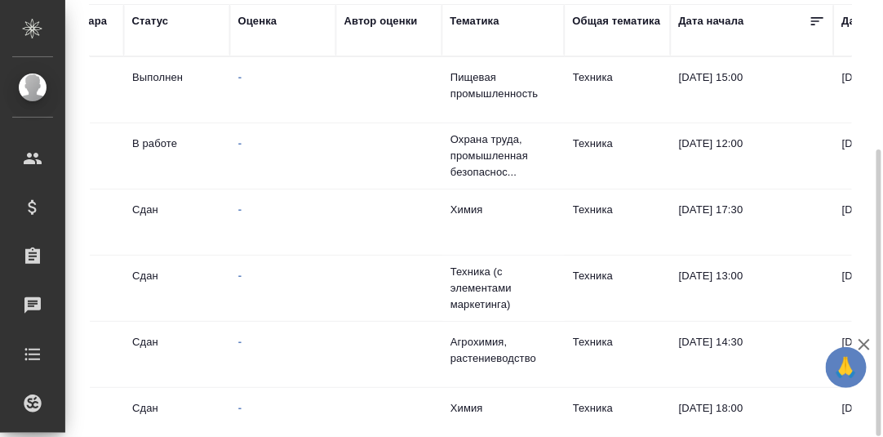
scroll to position [0, 0]
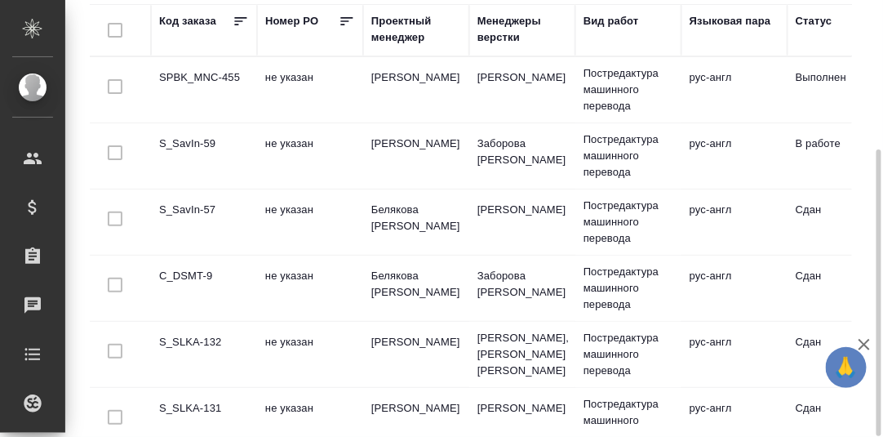
click at [187, 118] on td "S_SLKA-132" at bounding box center [204, 89] width 106 height 57
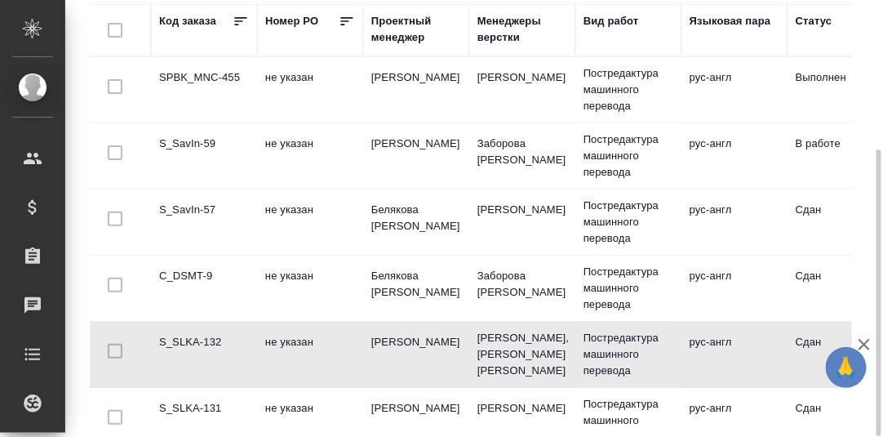
click at [187, 118] on td "S_SLKA-132" at bounding box center [204, 89] width 106 height 57
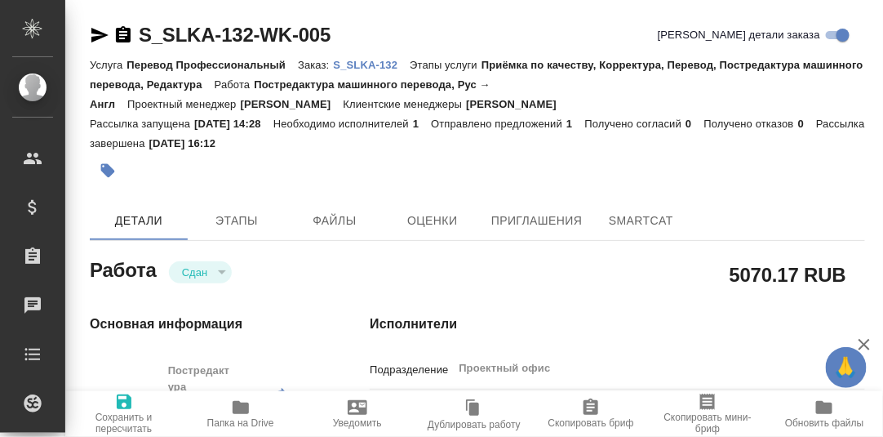
type textarea "x"
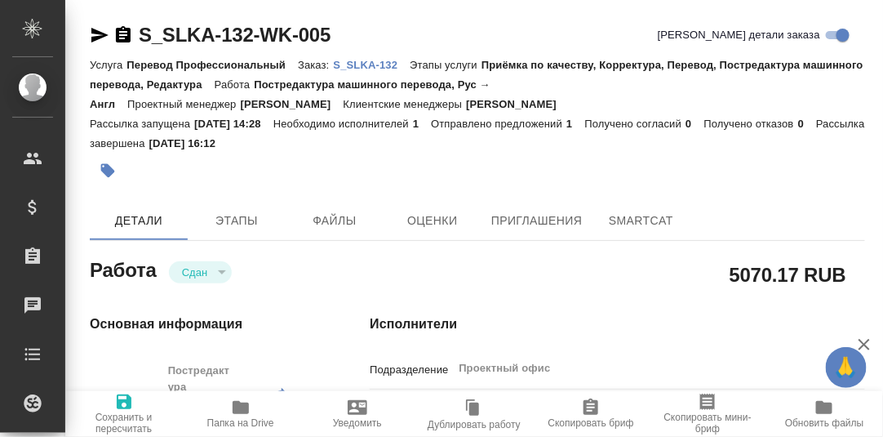
type textarea "x"
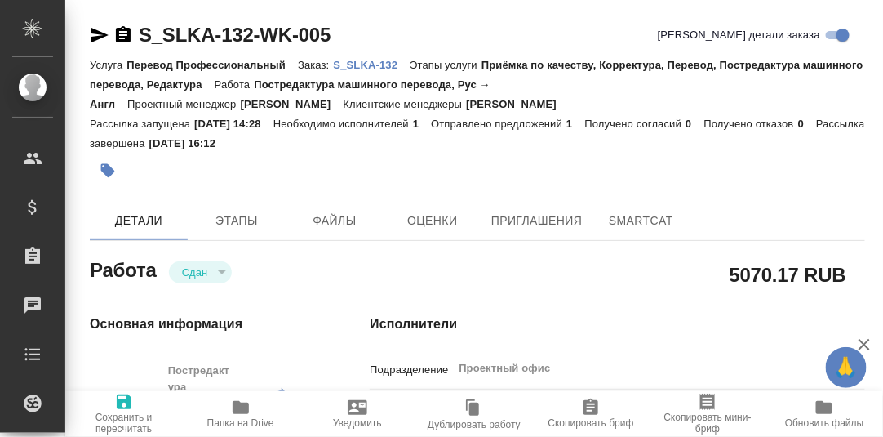
type textarea "x"
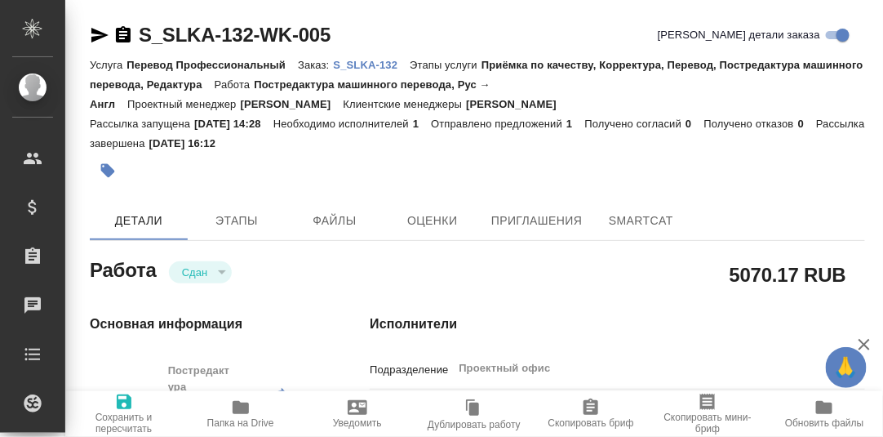
type textarea "x"
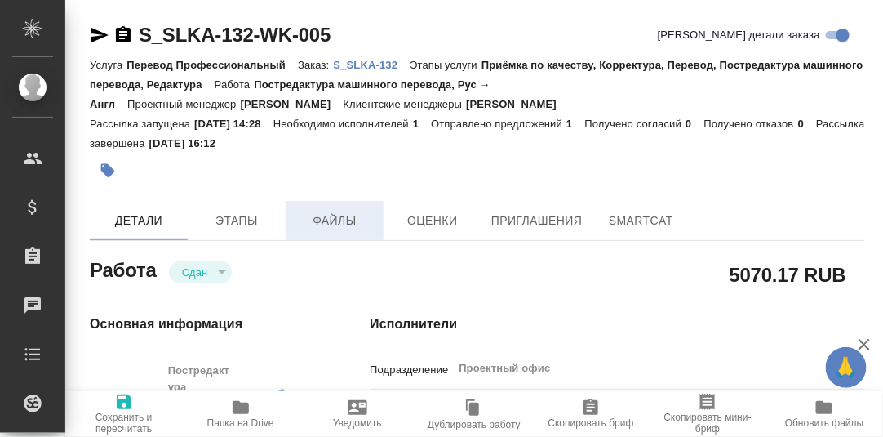
type textarea "x"
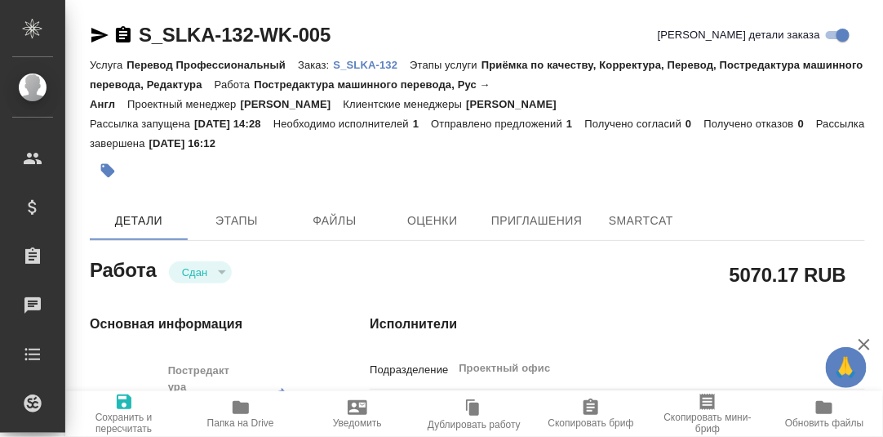
type textarea "x"
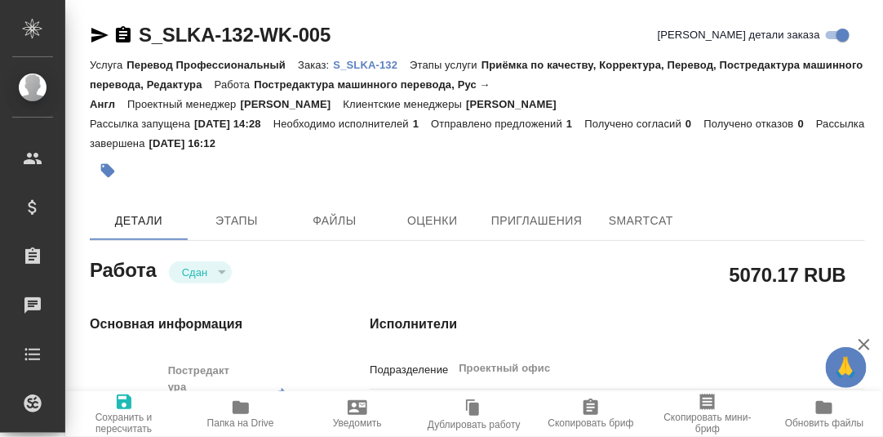
click at [376, 67] on p "S_SLKA-132" at bounding box center [372, 65] width 77 height 12
type textarea "x"
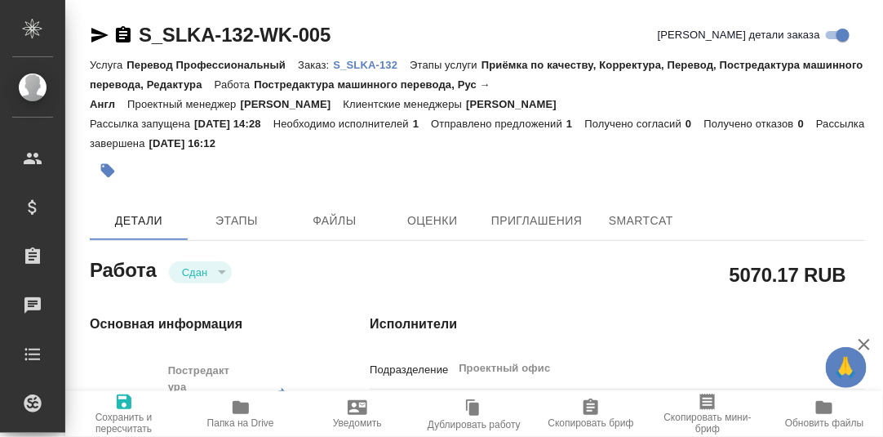
type textarea "x"
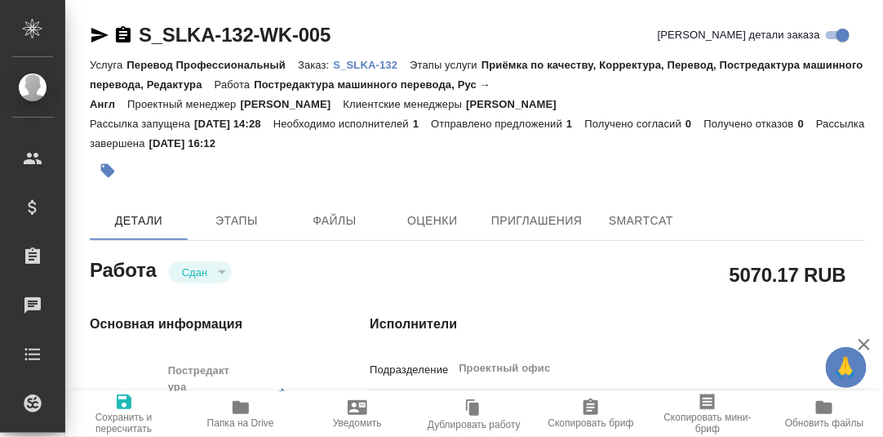
type textarea "x"
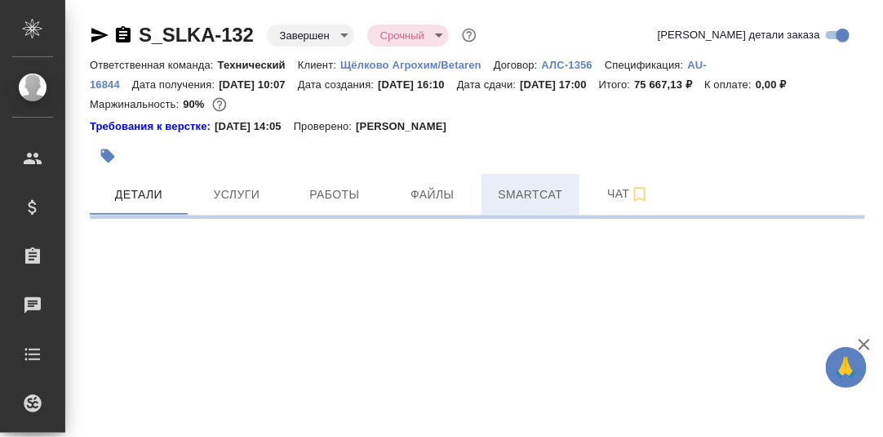
select select "RU"
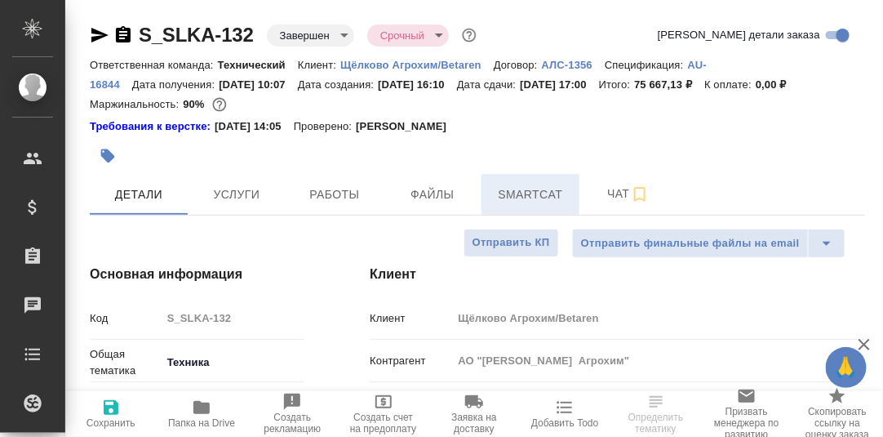
type textarea "x"
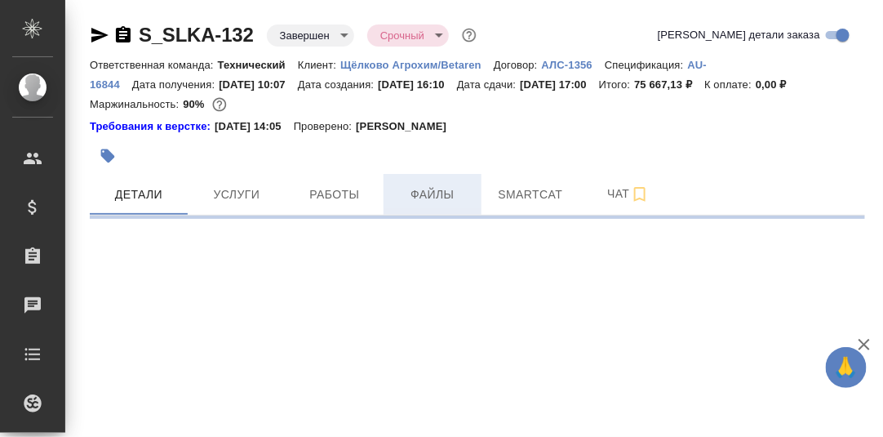
select select "RU"
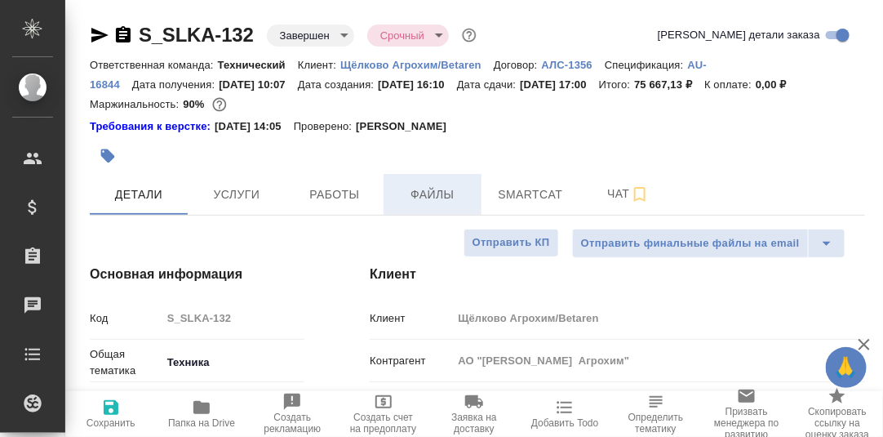
type textarea "x"
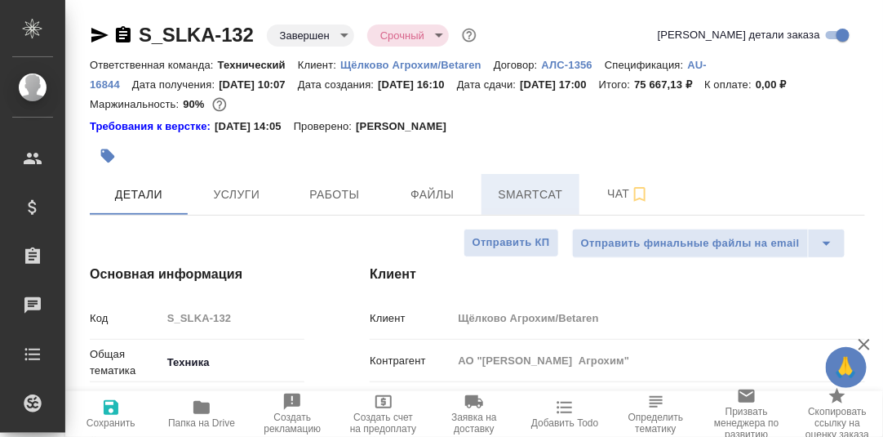
click at [516, 191] on span "Smartcat" at bounding box center [531, 195] width 78 height 20
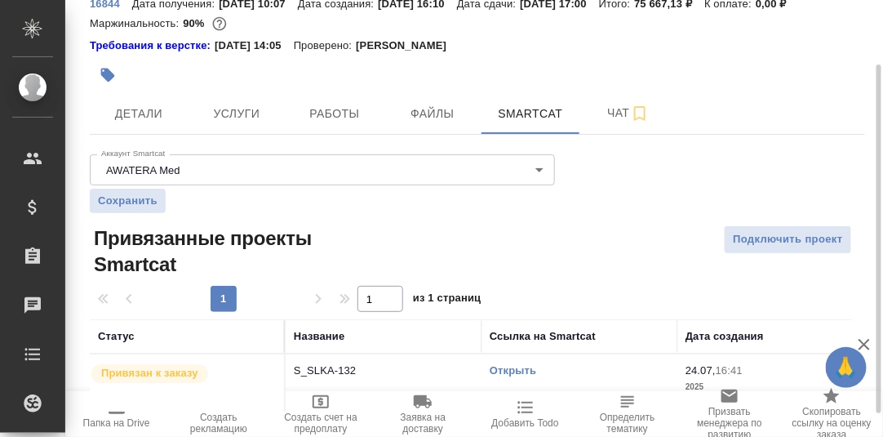
scroll to position [109, 0]
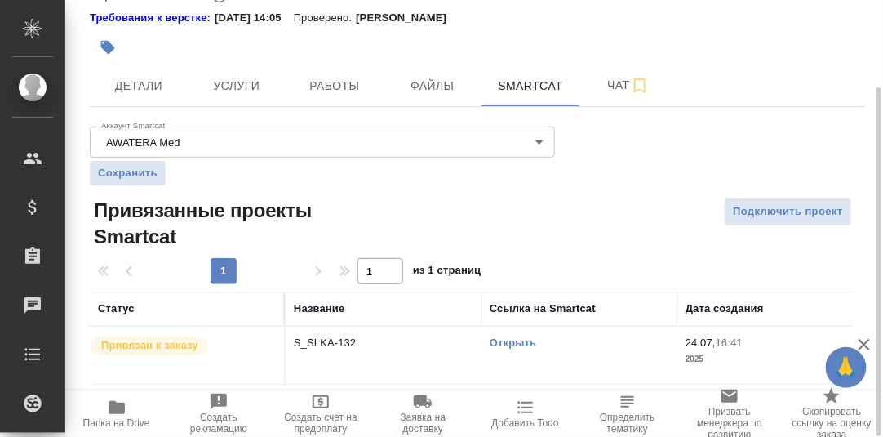
click at [513, 341] on link "Открыть" at bounding box center [513, 342] width 47 height 12
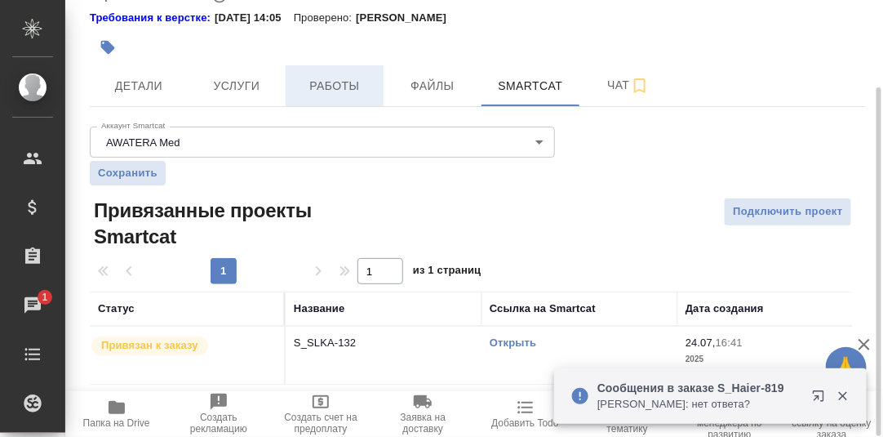
click at [324, 89] on span "Работы" at bounding box center [335, 86] width 78 height 20
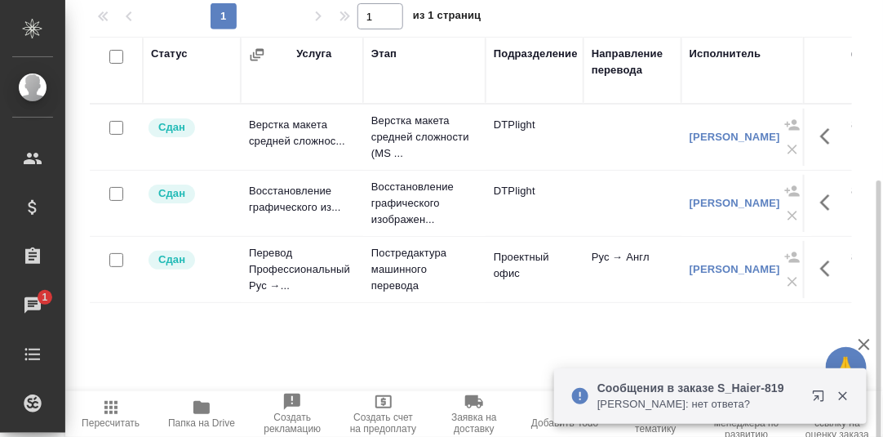
scroll to position [281, 0]
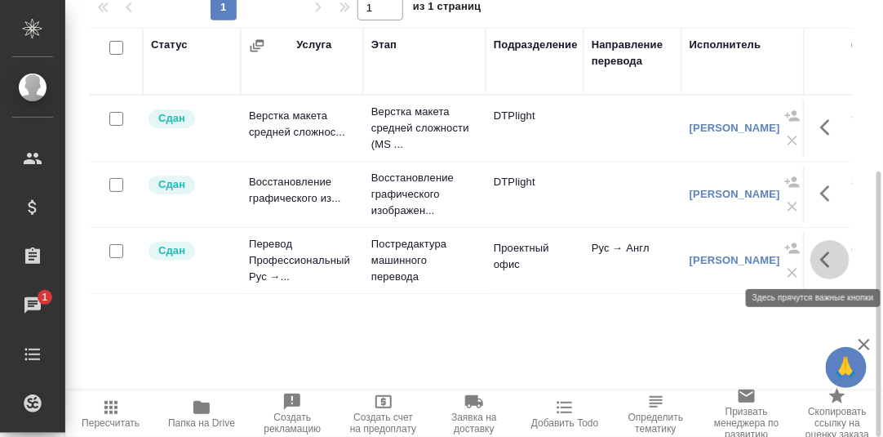
drag, startPoint x: 827, startPoint y: 253, endPoint x: 816, endPoint y: 258, distance: 12.4
click at [827, 253] on icon "button" at bounding box center [826, 259] width 10 height 16
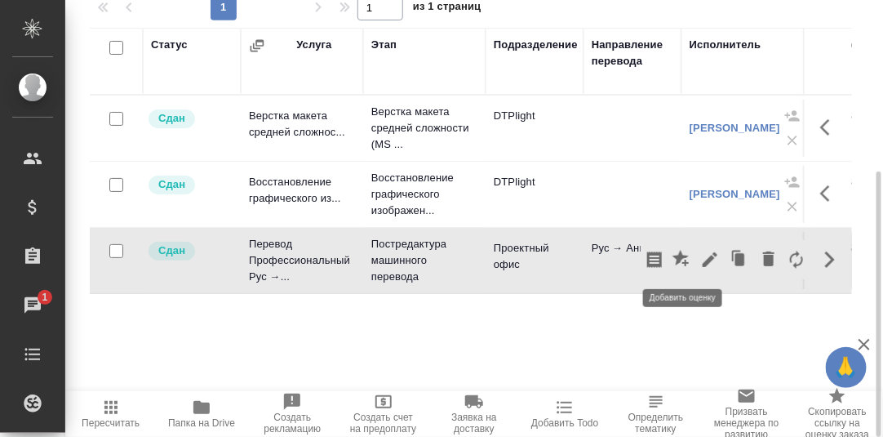
click at [683, 259] on icon "button" at bounding box center [683, 260] width 20 height 20
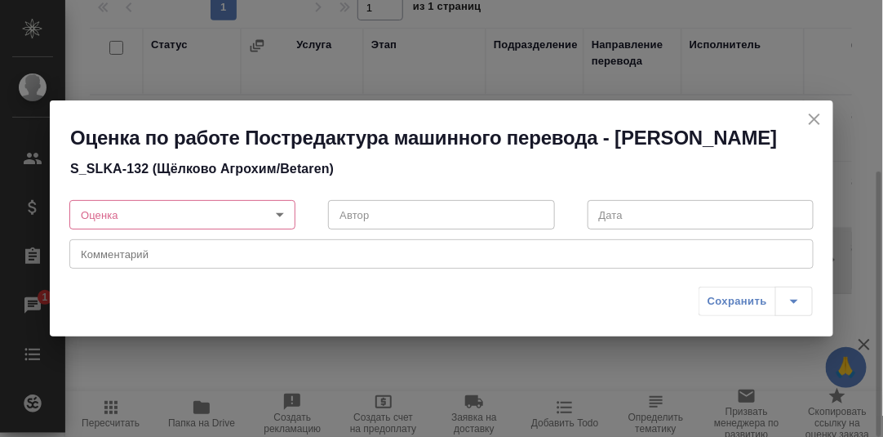
click at [282, 230] on body "🙏 .cls-1 fill:#fff; AWATERA [PERSON_NAME] d.rumyantseva Клиенты Спецификации За…" at bounding box center [441, 218] width 883 height 437
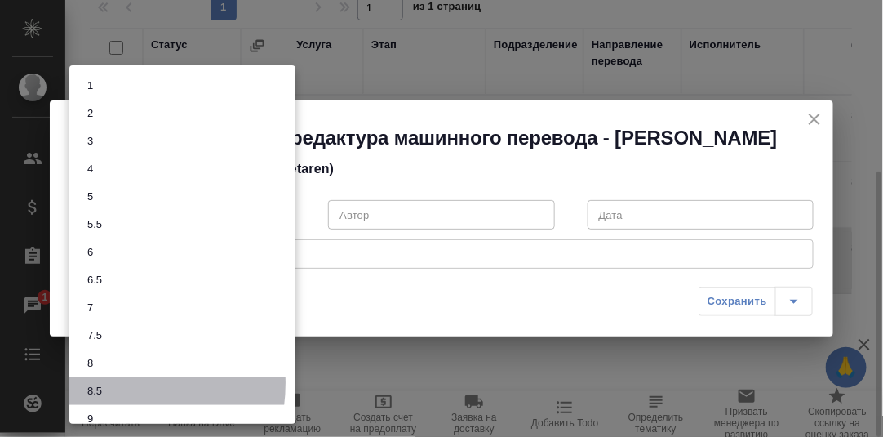
drag, startPoint x: 109, startPoint y: 383, endPoint x: 131, endPoint y: 338, distance: 50.4
click at [109, 383] on li "8.5" at bounding box center [182, 391] width 226 height 28
type input "8.5"
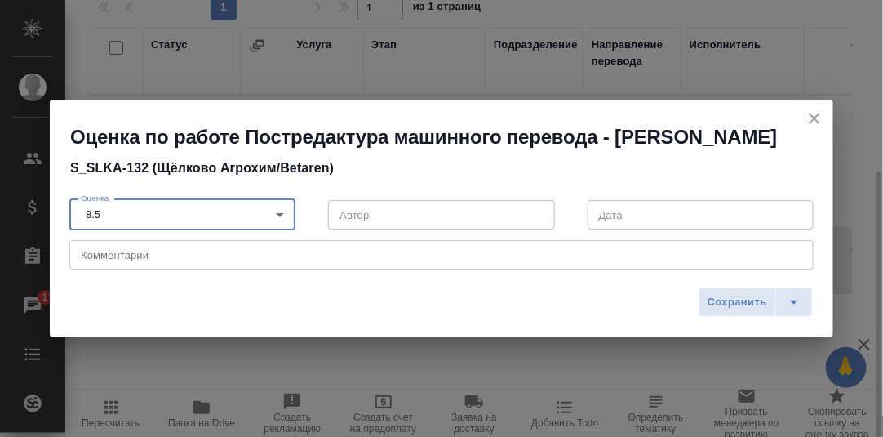
click at [155, 261] on textarea at bounding box center [442, 255] width 722 height 12
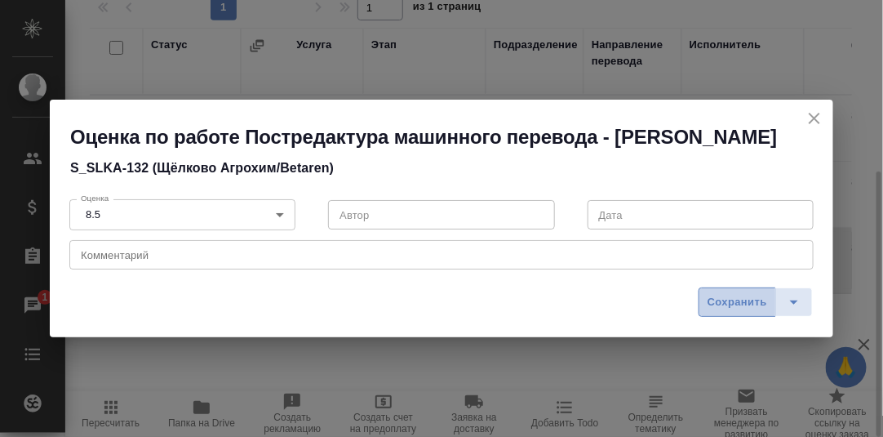
click at [740, 312] on span "Сохранить" at bounding box center [738, 302] width 60 height 19
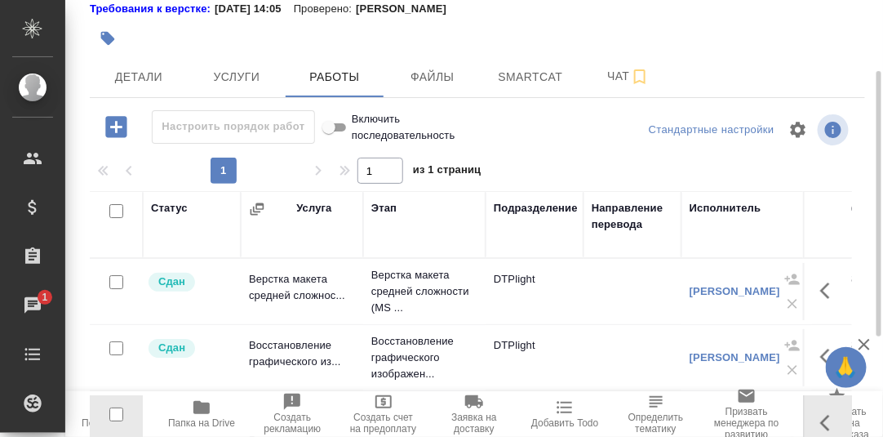
scroll to position [0, 0]
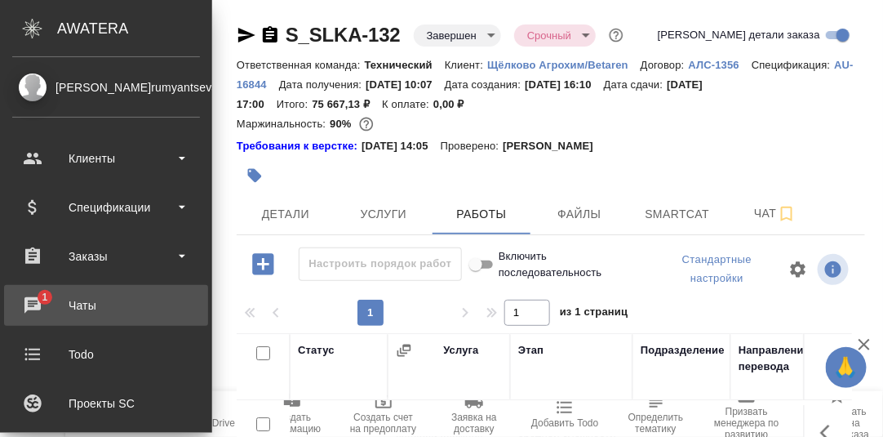
click at [36, 302] on div "Чаты" at bounding box center [106, 305] width 188 height 24
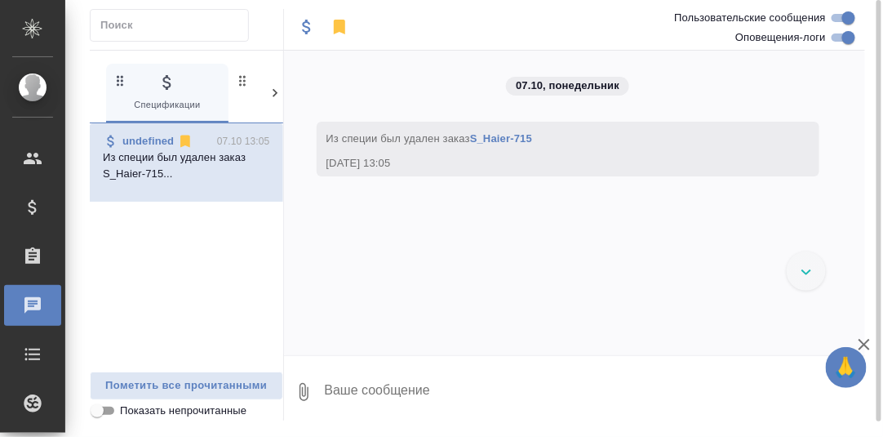
click at [274, 96] on icon at bounding box center [275, 93] width 5 height 8
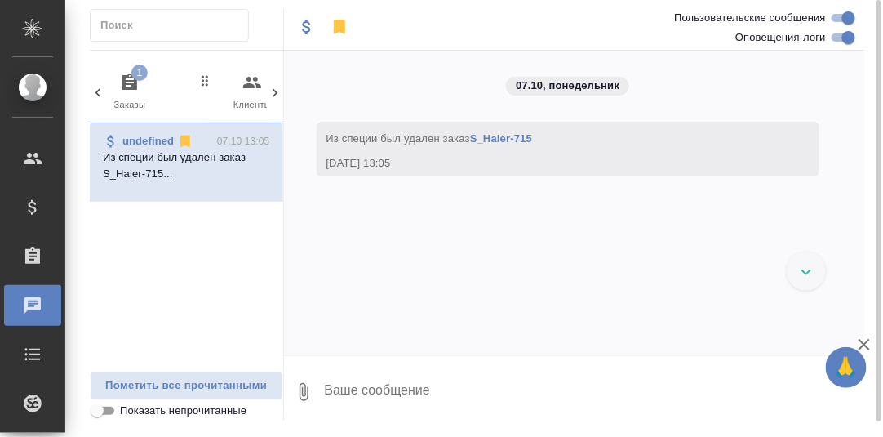
click at [122, 78] on icon "button" at bounding box center [129, 81] width 15 height 16
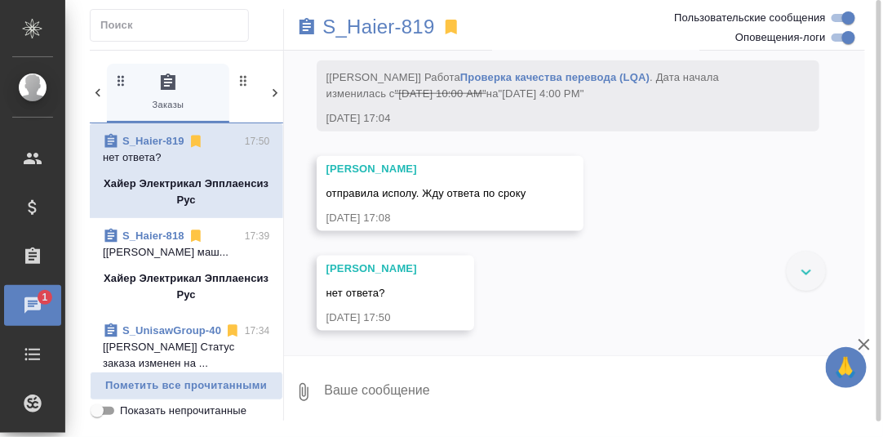
scroll to position [12183, 0]
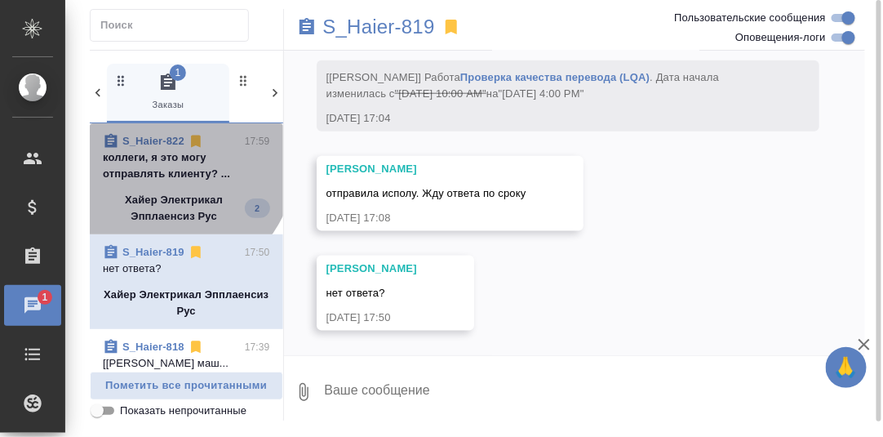
drag, startPoint x: 161, startPoint y: 155, endPoint x: 233, endPoint y: 174, distance: 74.3
click at [162, 155] on p "коллеги, я это могу отправлять клиенту? ..." at bounding box center [186, 165] width 167 height 33
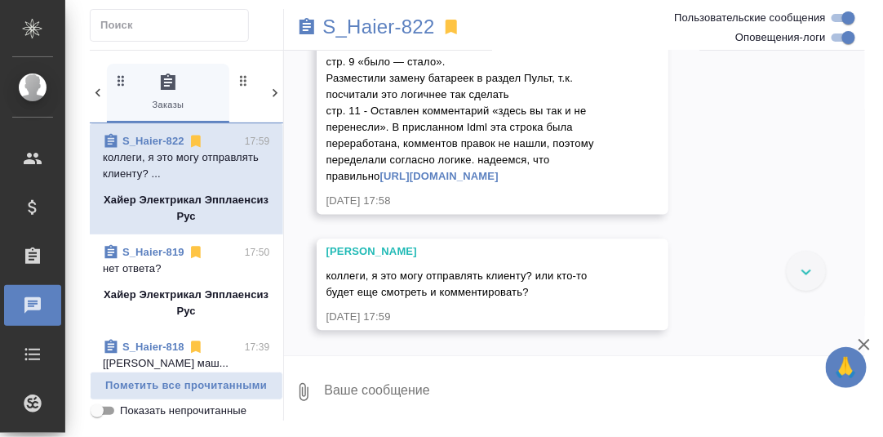
scroll to position [24192, 0]
click at [440, 395] on textarea at bounding box center [594, 392] width 543 height 56
click at [483, 171] on link "[URL][DOMAIN_NAME]" at bounding box center [439, 177] width 118 height 12
click at [438, 398] on textarea "Я не знаю, что" at bounding box center [581, 392] width 516 height 56
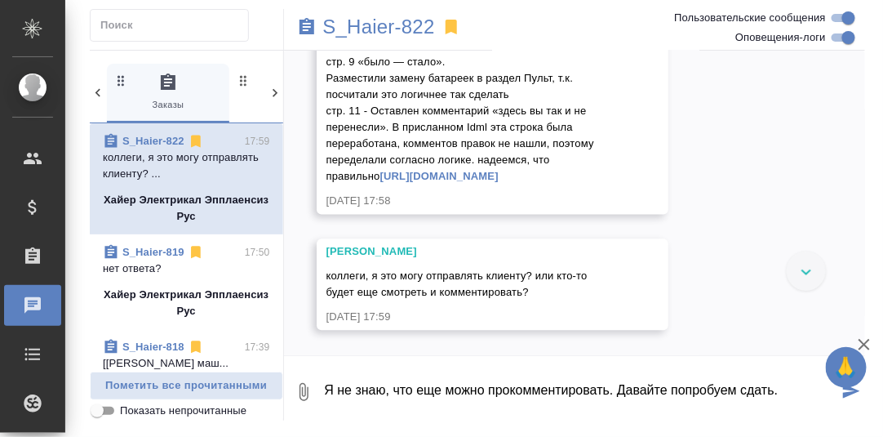
type textarea "Я не знаю, что еще можно прокомментировать. Давайте попробуем сдать."
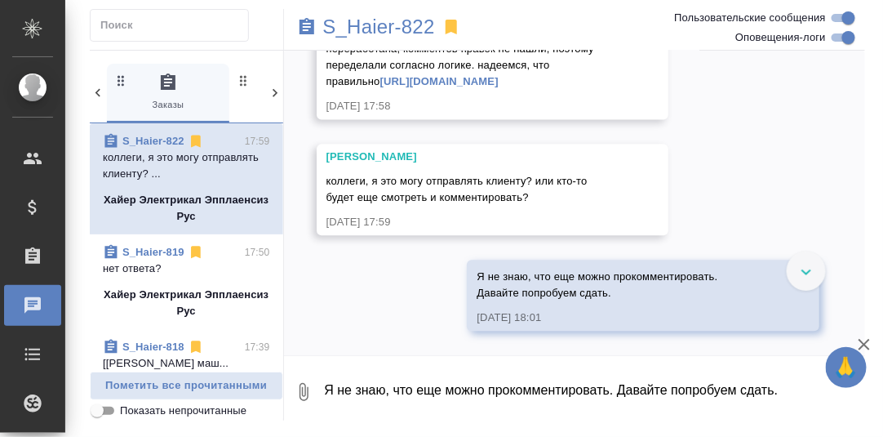
scroll to position [24288, 0]
